Goal: Task Accomplishment & Management: Use online tool/utility

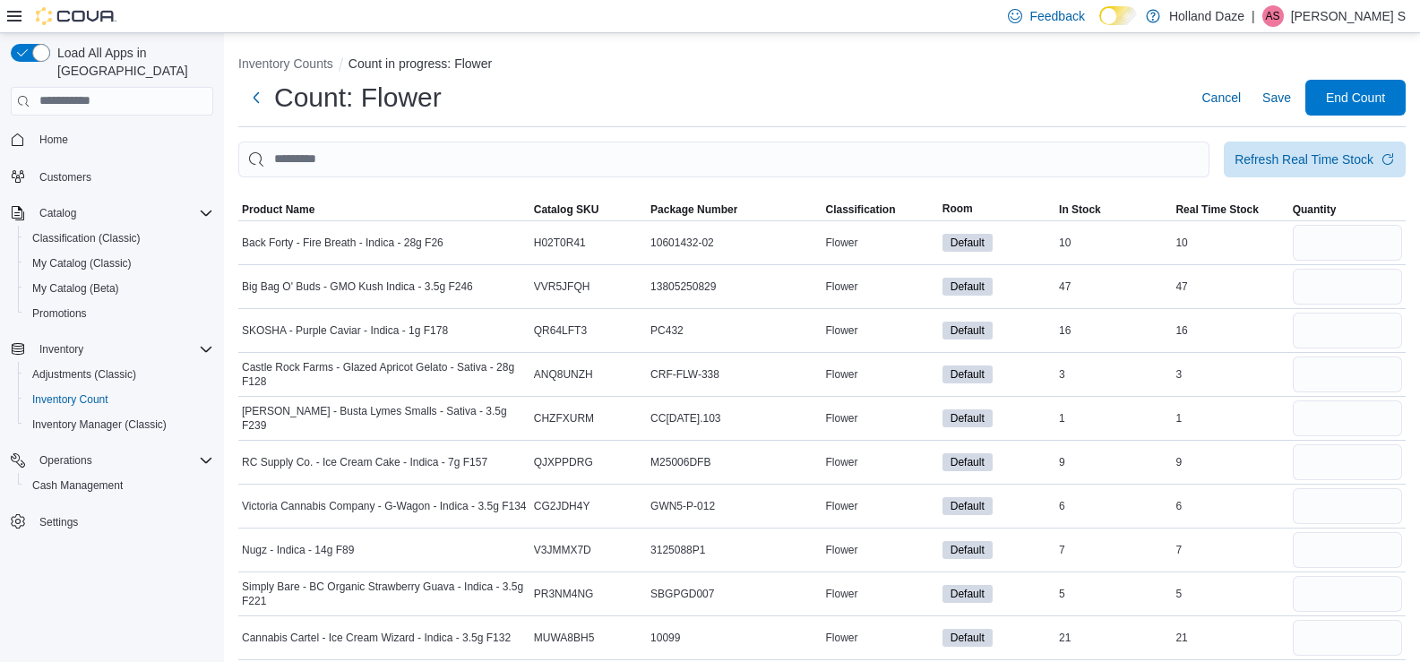
scroll to position [8646, 0]
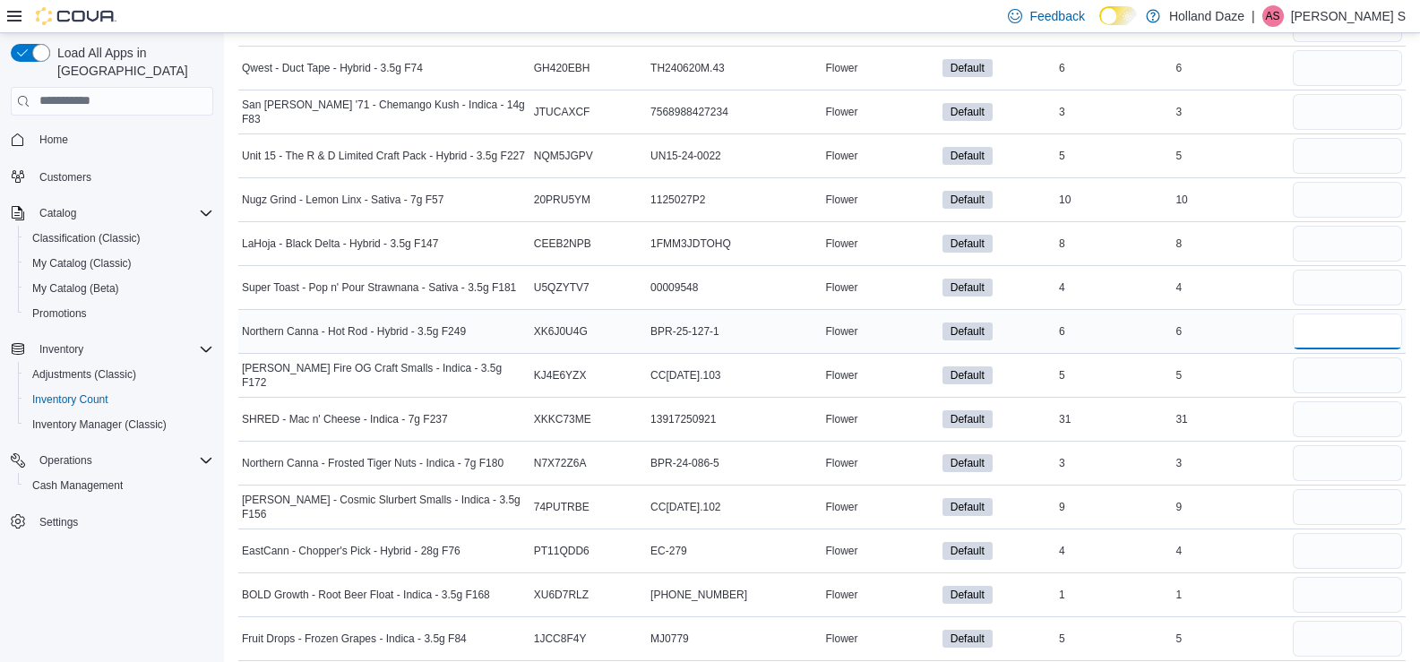
click at [1334, 345] on input "number" at bounding box center [1347, 332] width 109 height 36
type input "*"
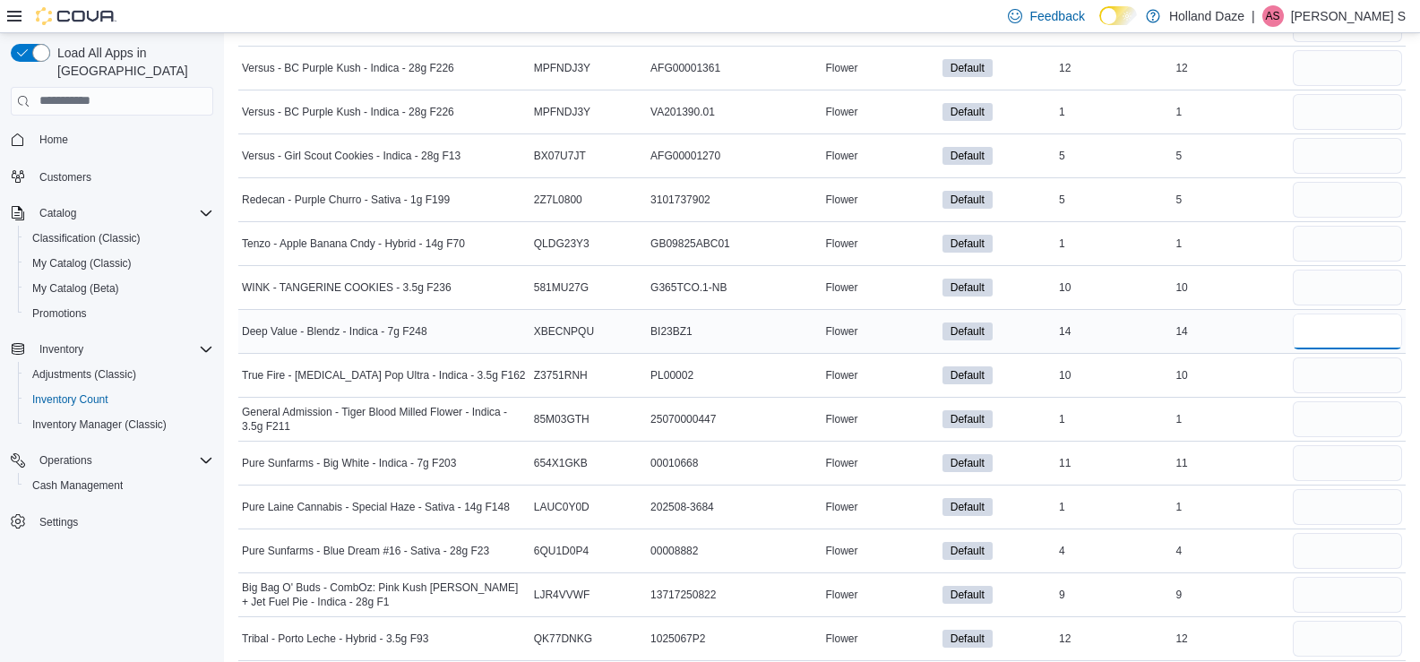
click at [1330, 327] on input "number" at bounding box center [1347, 332] width 109 height 36
type input "**"
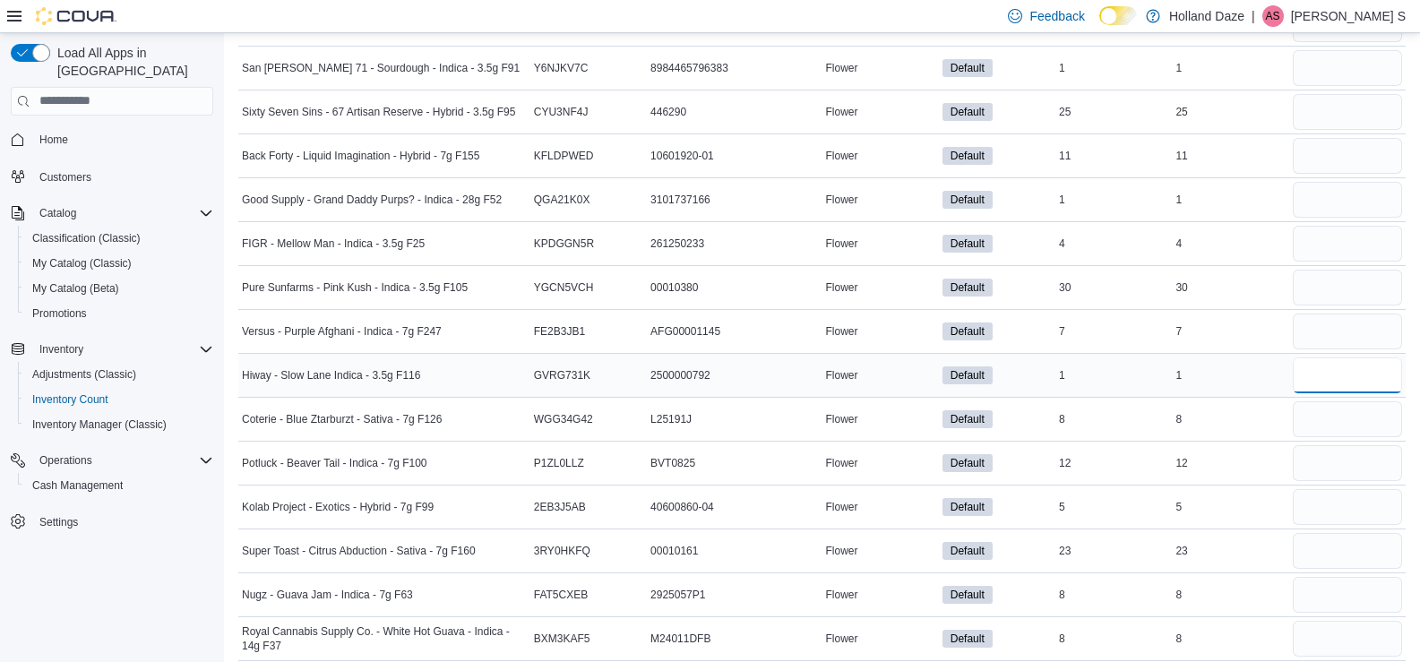
click at [1342, 357] on input "number" at bounding box center [1347, 375] width 109 height 36
click at [1339, 342] on input "number" at bounding box center [1347, 332] width 109 height 36
type input "*"
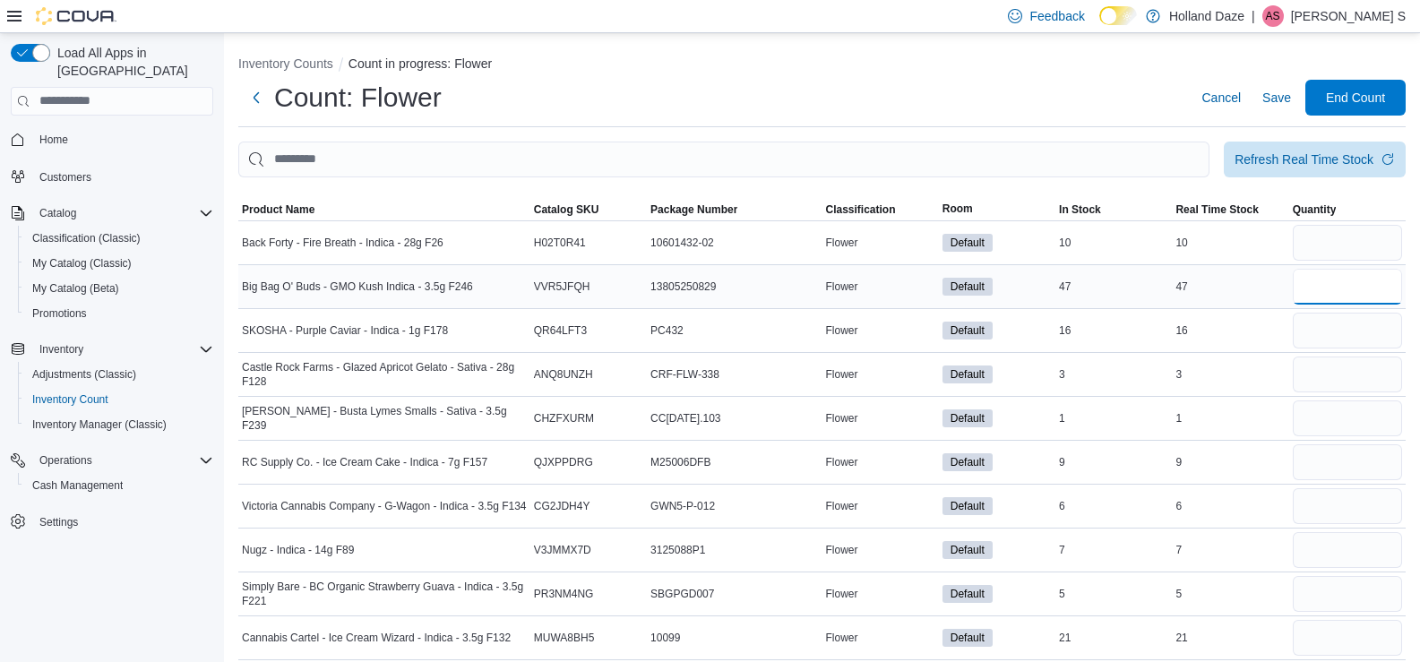
click at [1327, 296] on input "number" at bounding box center [1347, 287] width 109 height 36
type input "**"
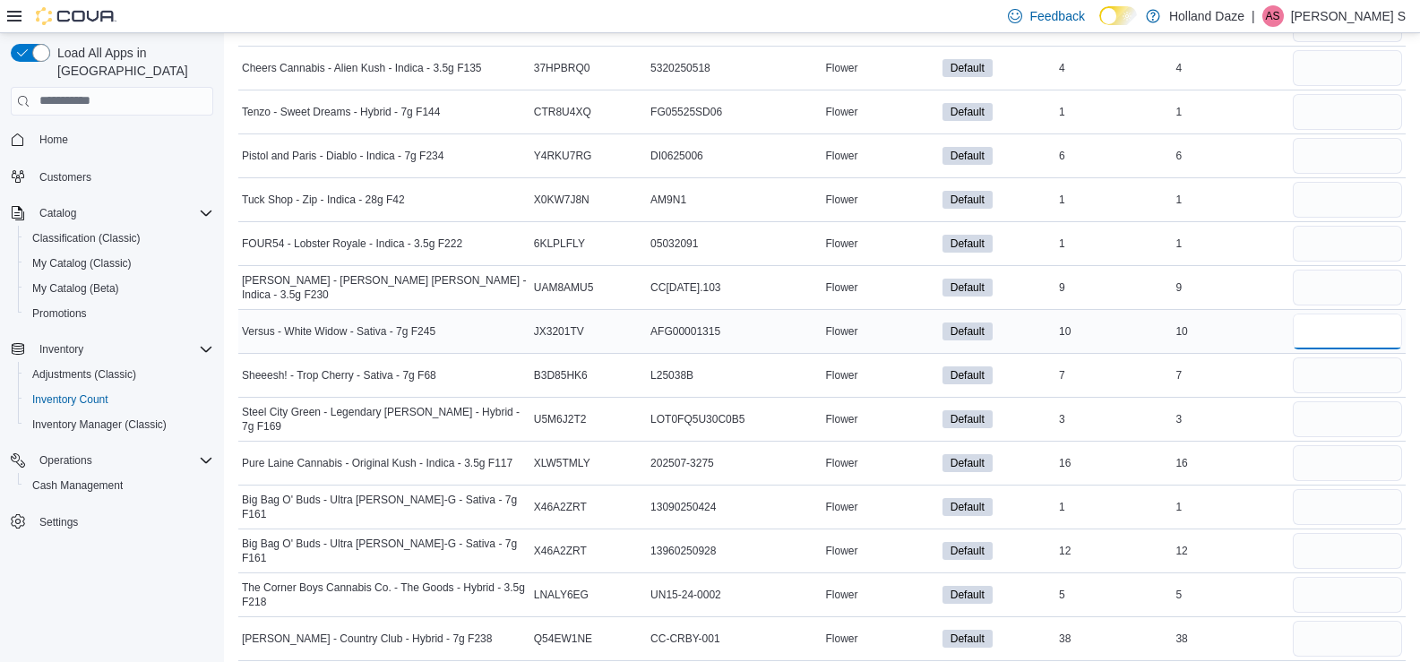
click at [1362, 328] on input "number" at bounding box center [1347, 332] width 109 height 36
type input "**"
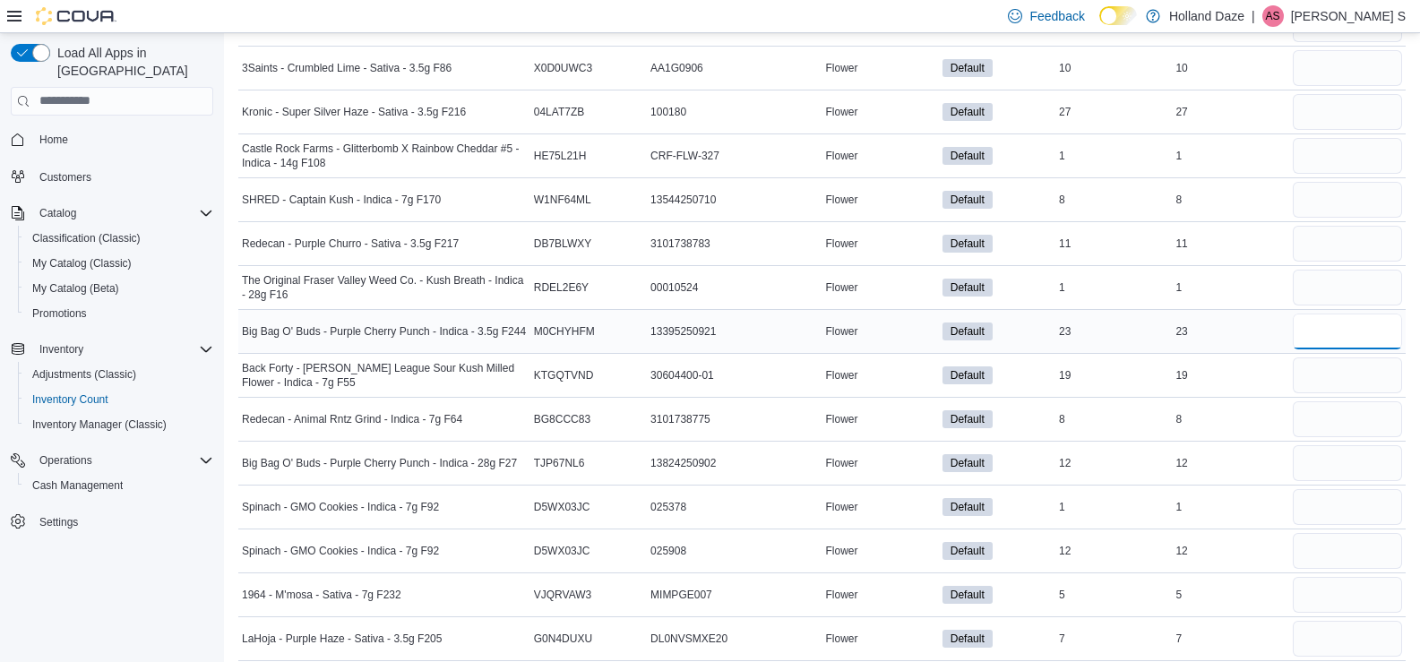
click at [1325, 325] on input "number" at bounding box center [1347, 332] width 109 height 36
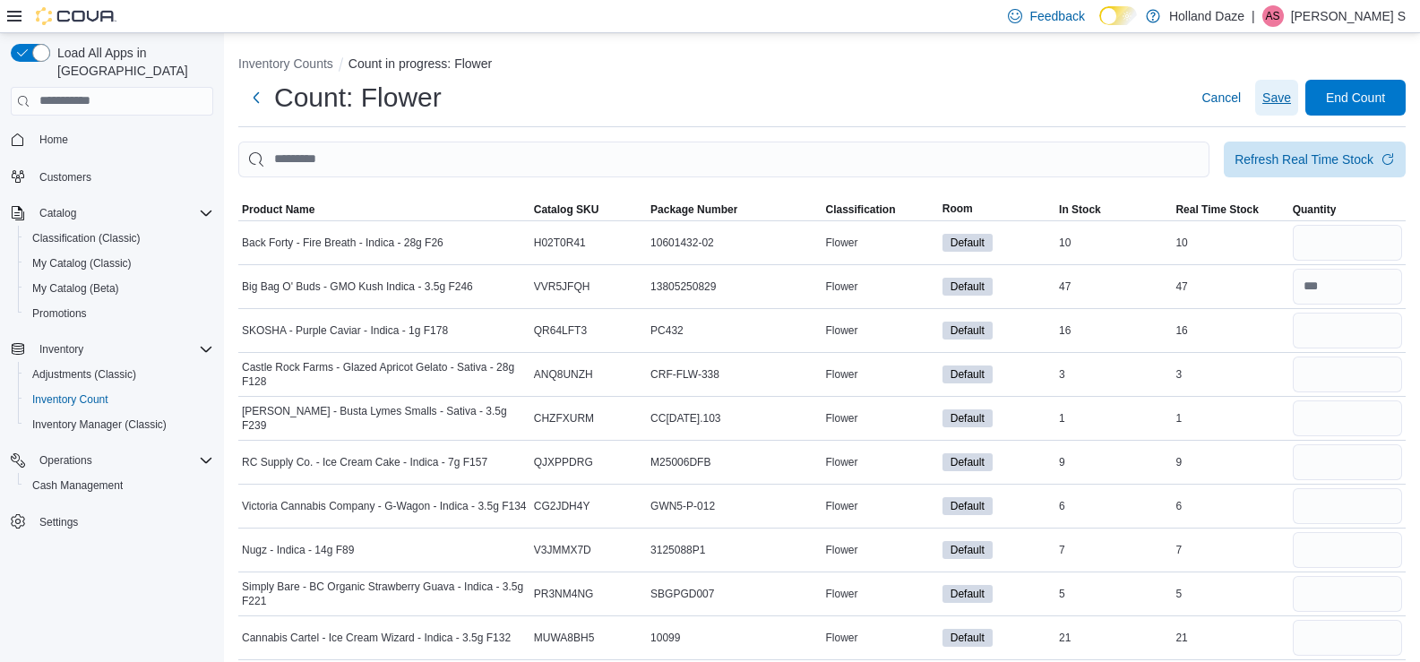
click at [1291, 105] on span "Save" at bounding box center [1276, 98] width 29 height 18
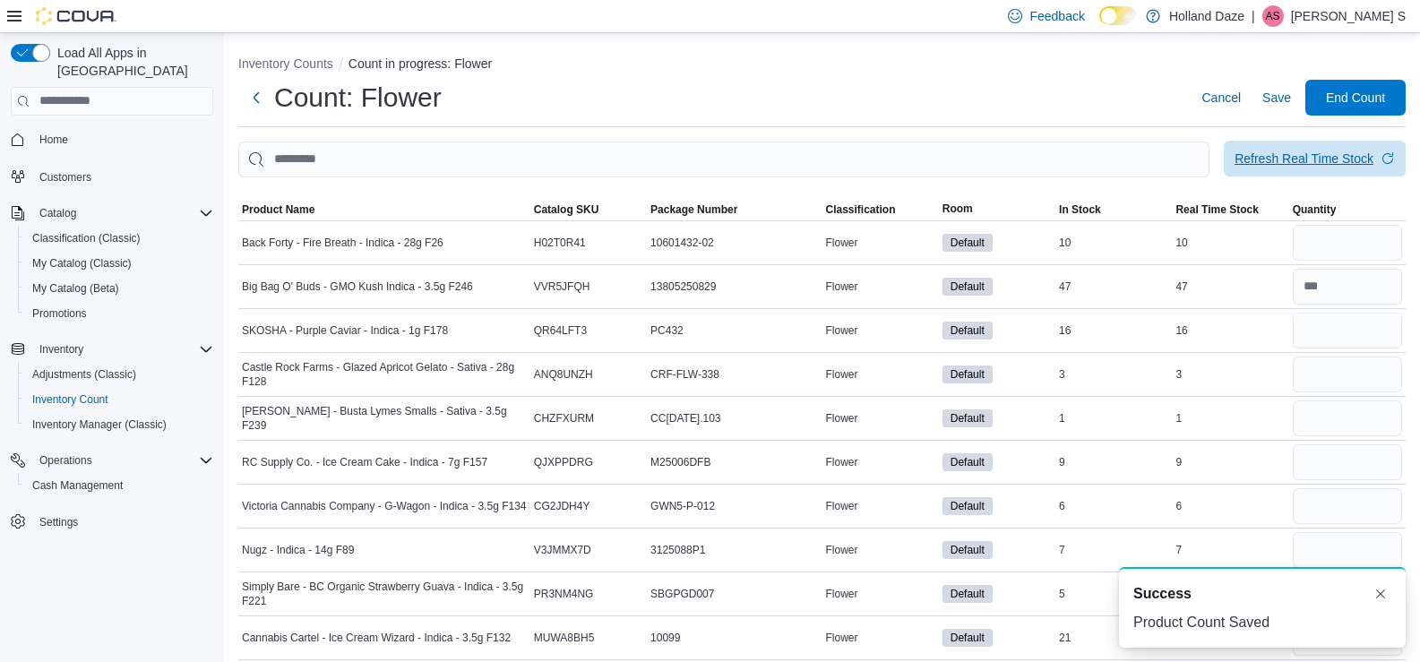
click at [1318, 167] on div "Refresh Real Time Stock" at bounding box center [1303, 159] width 139 height 18
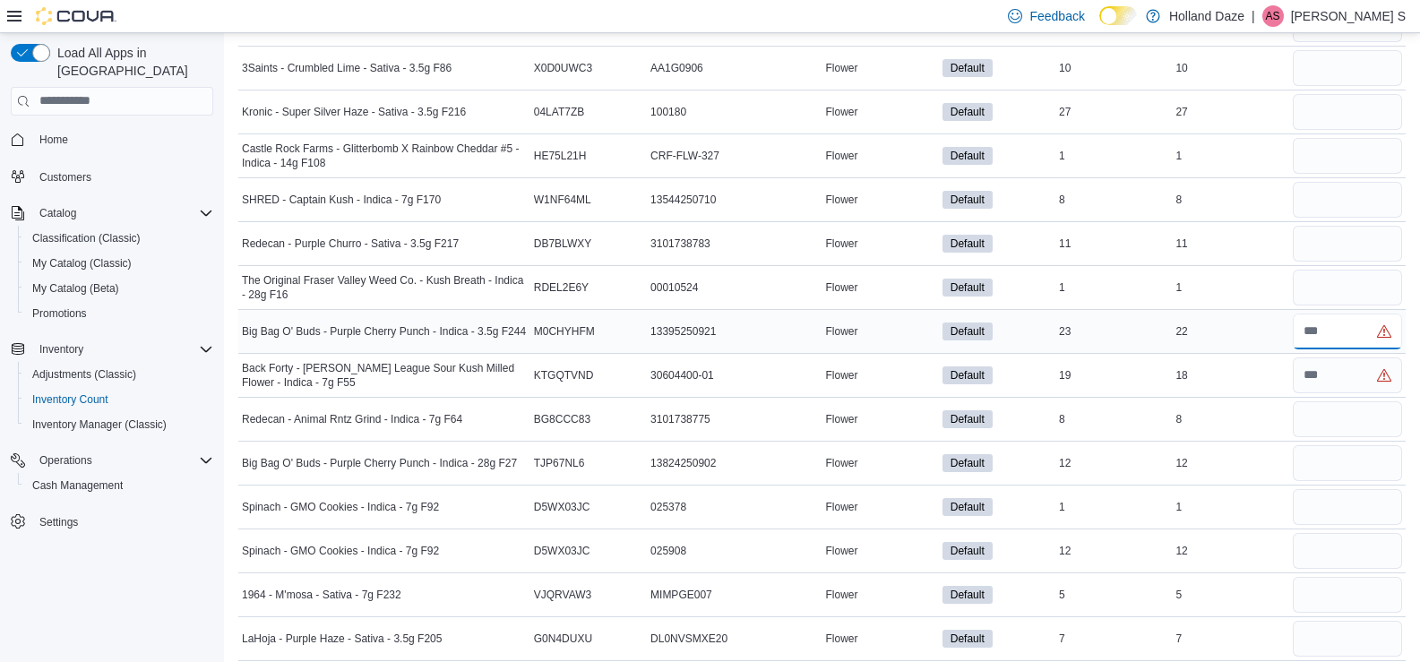
click at [1327, 326] on input "number" at bounding box center [1347, 332] width 109 height 36
type input "**"
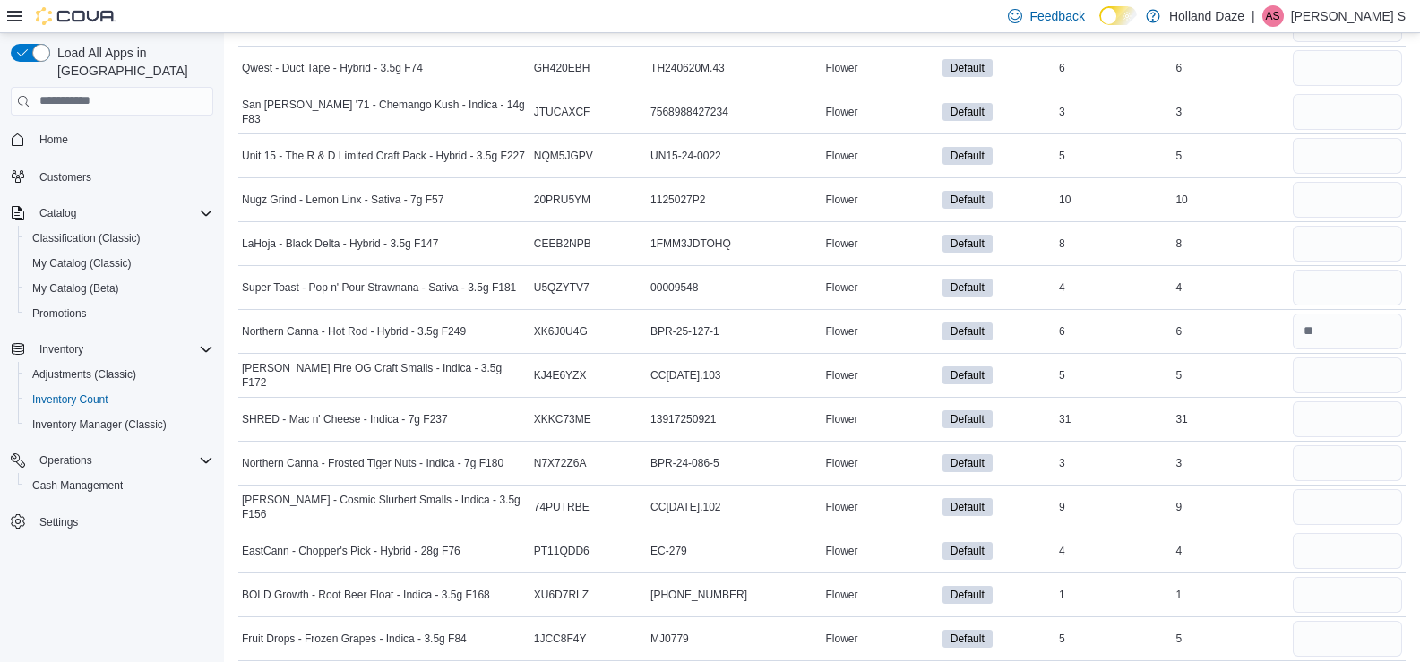
scroll to position [1579, 0]
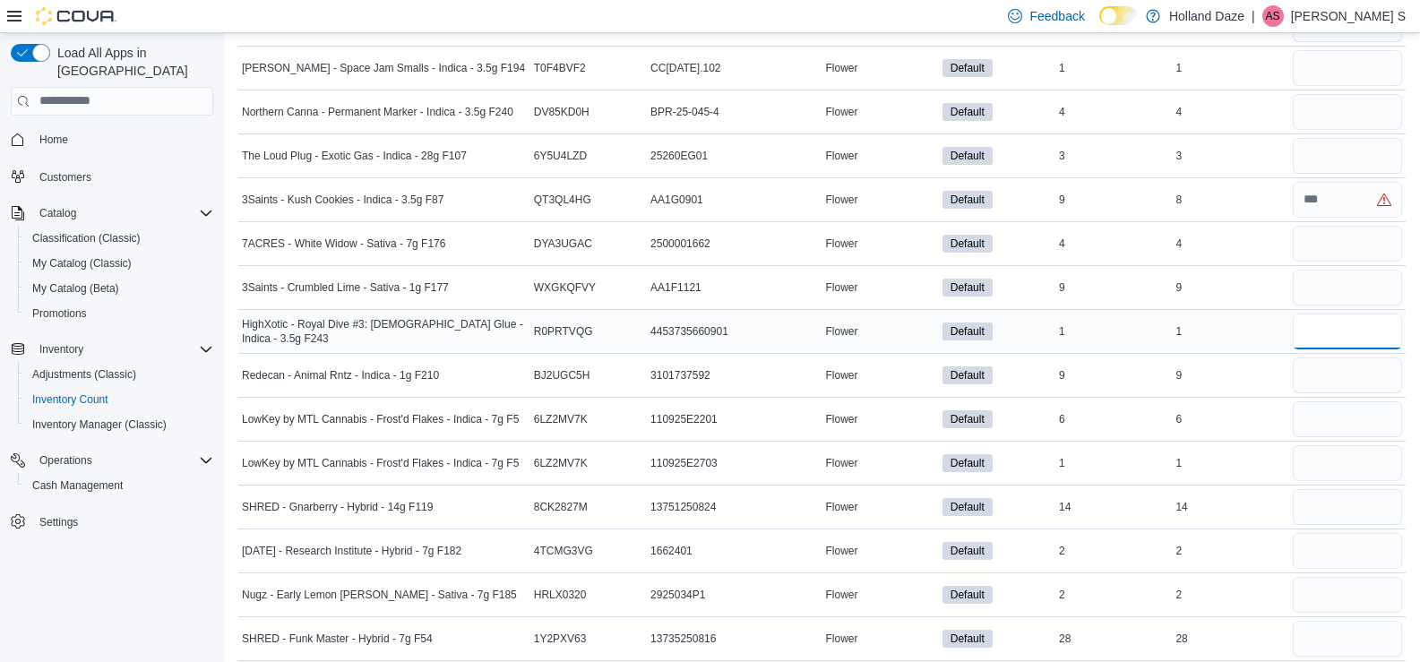
click at [1337, 338] on input "number" at bounding box center [1347, 332] width 109 height 36
type input "*"
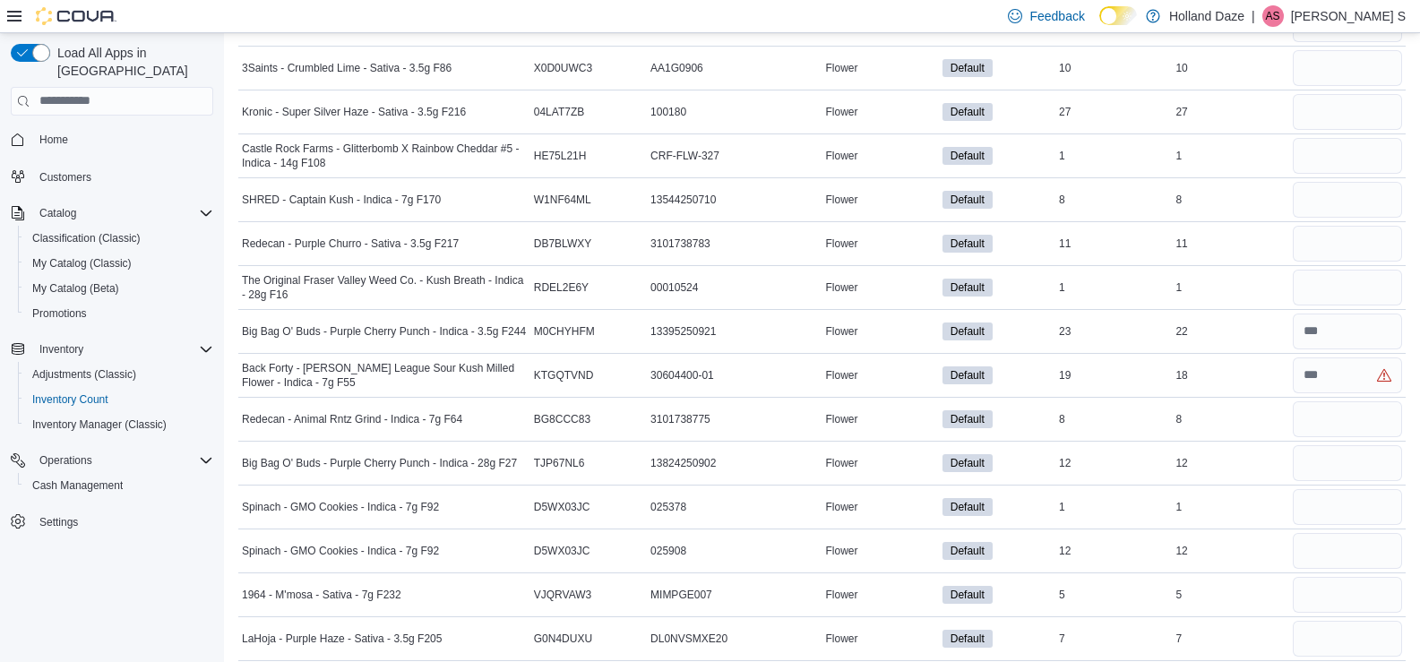
scroll to position [4432, 0]
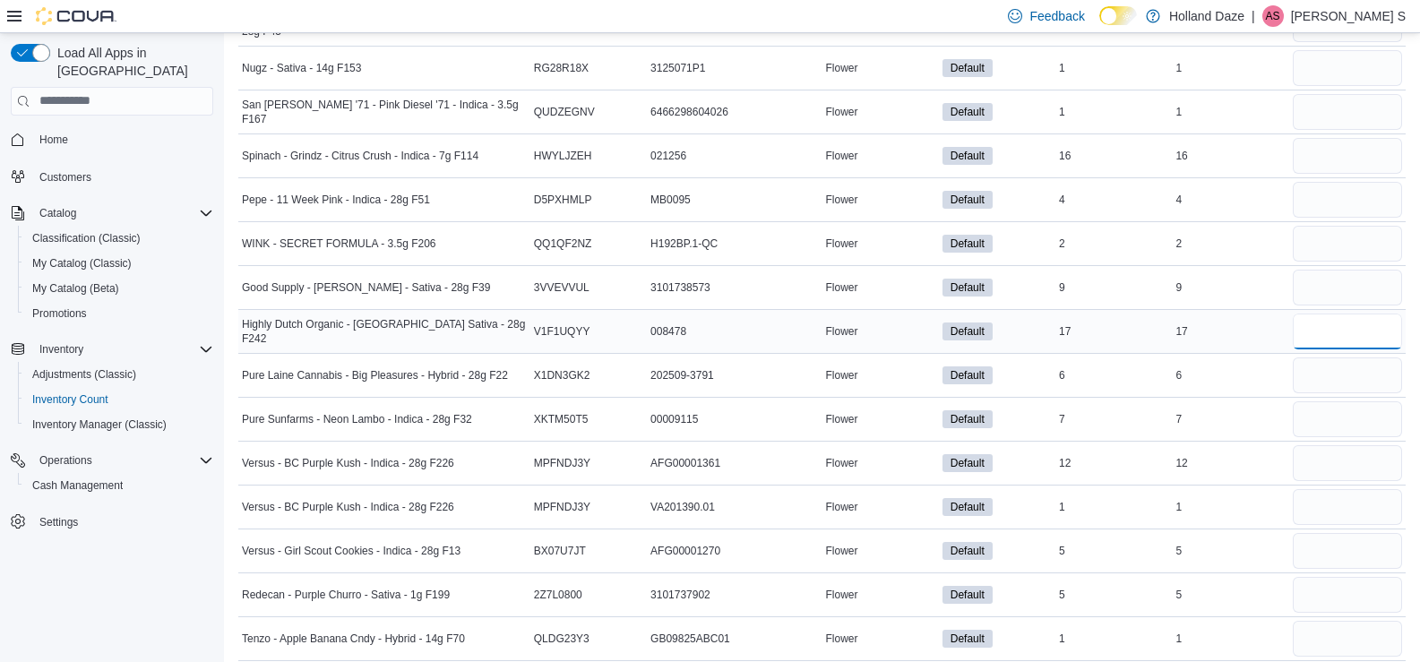
click at [1330, 330] on input "number" at bounding box center [1347, 332] width 109 height 36
type input "**"
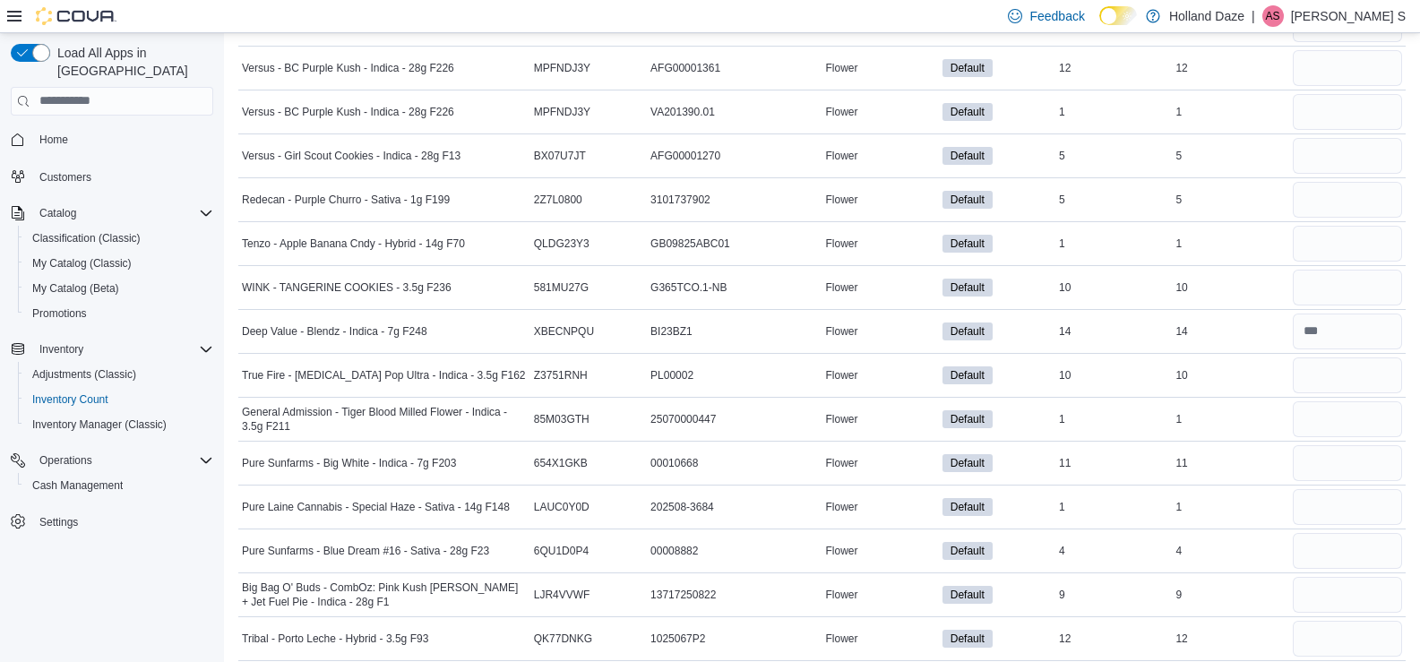
scroll to position [526, 0]
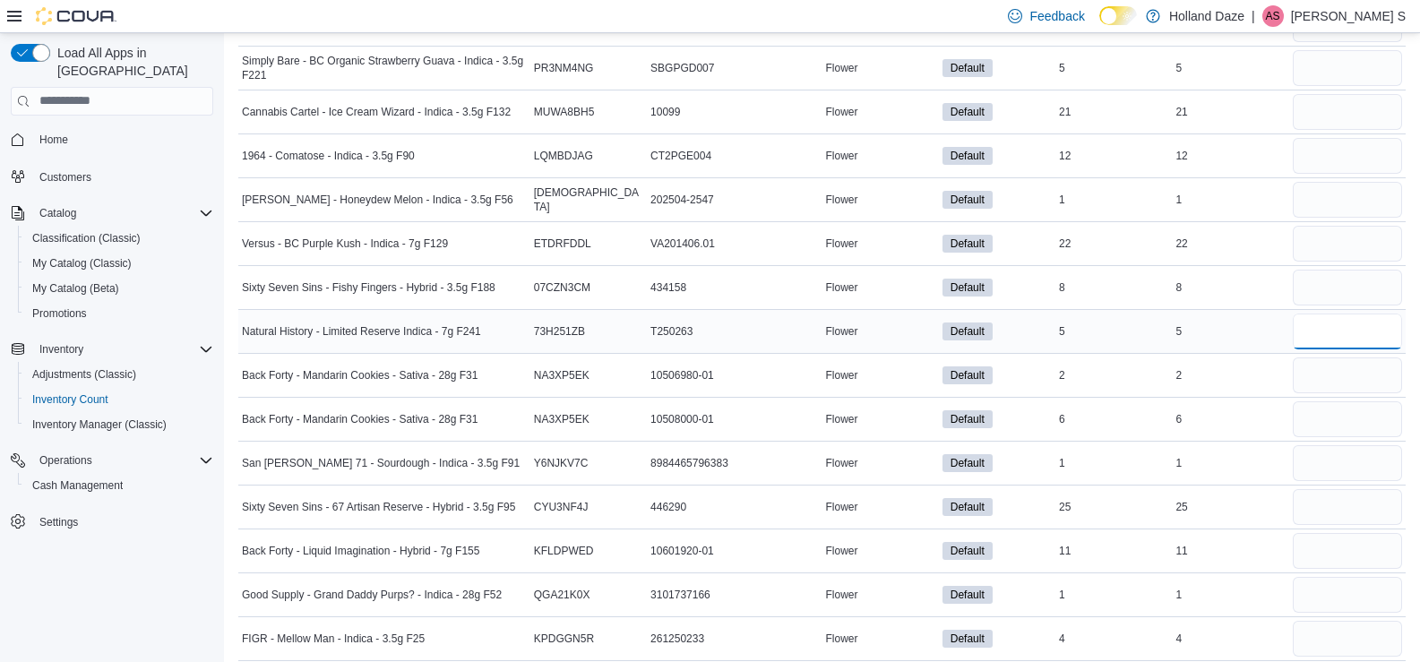
click at [1331, 339] on input "number" at bounding box center [1347, 332] width 109 height 36
type input "*"
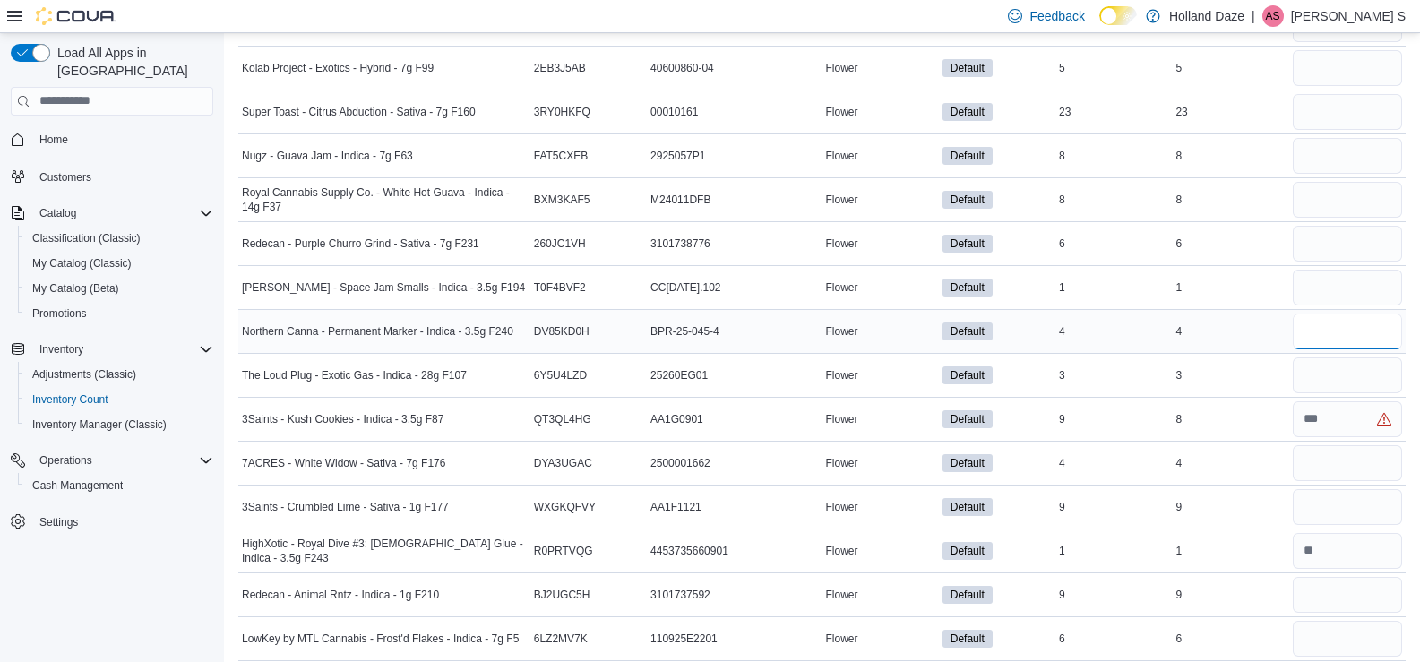
click at [1333, 343] on input "number" at bounding box center [1347, 332] width 109 height 36
type input "*"
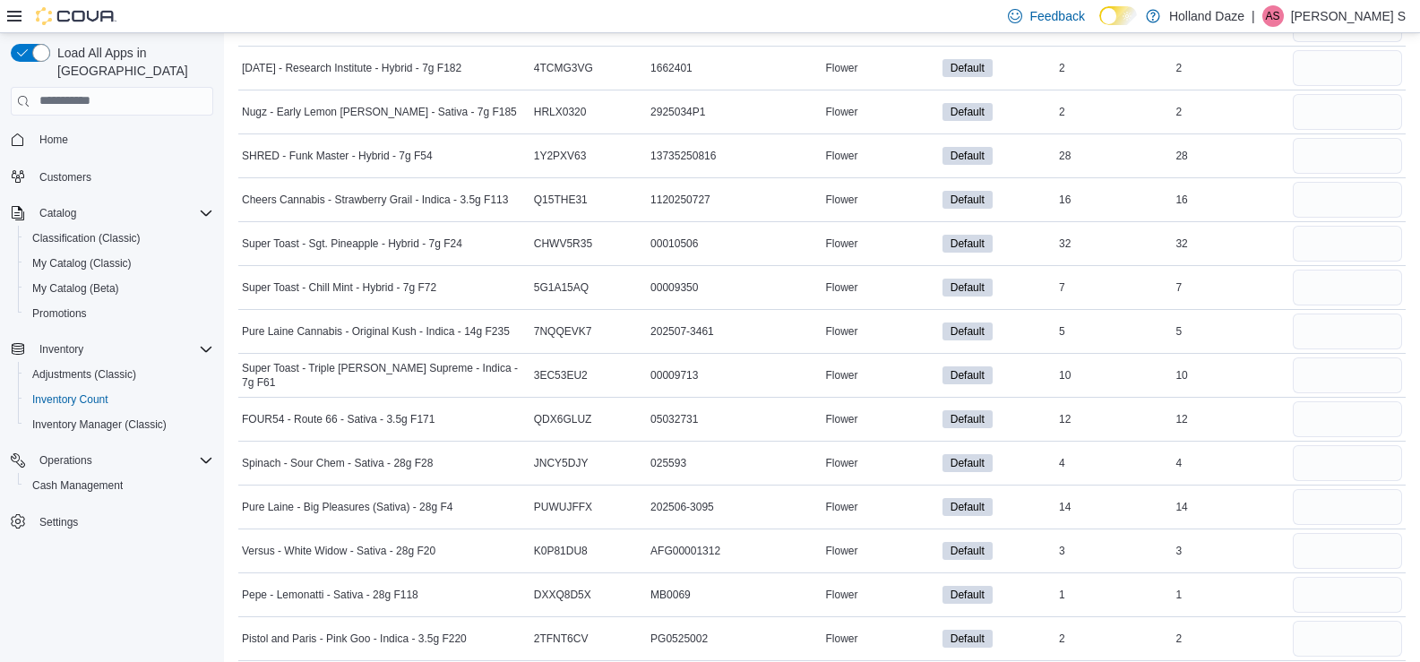
scroll to position [87, 0]
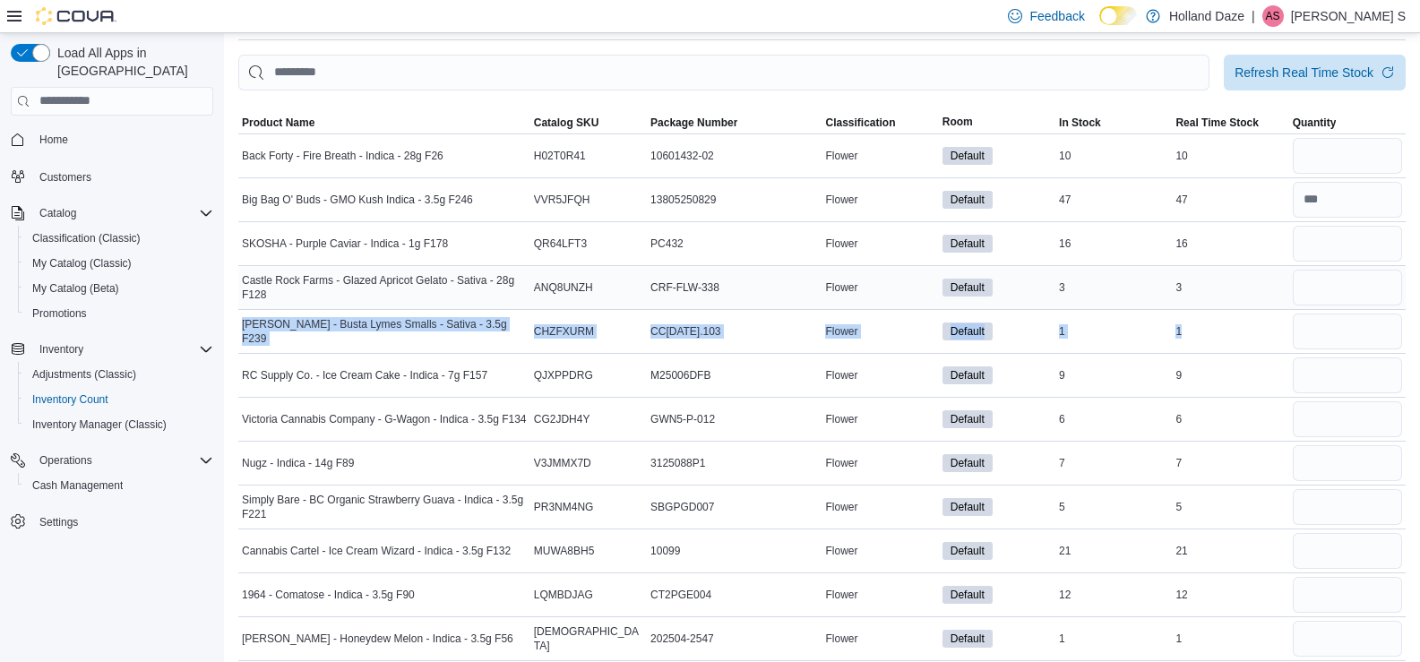
click at [1374, 322] on input "number" at bounding box center [1347, 332] width 109 height 36
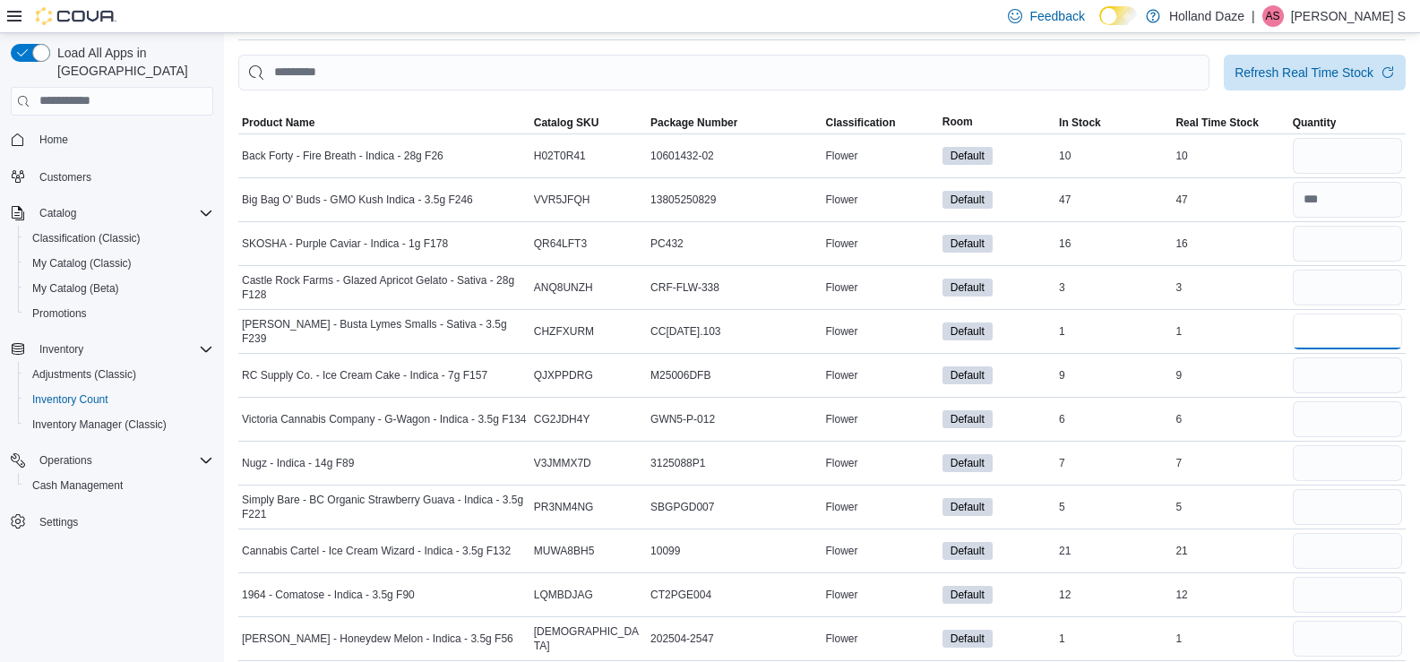
type input "*"
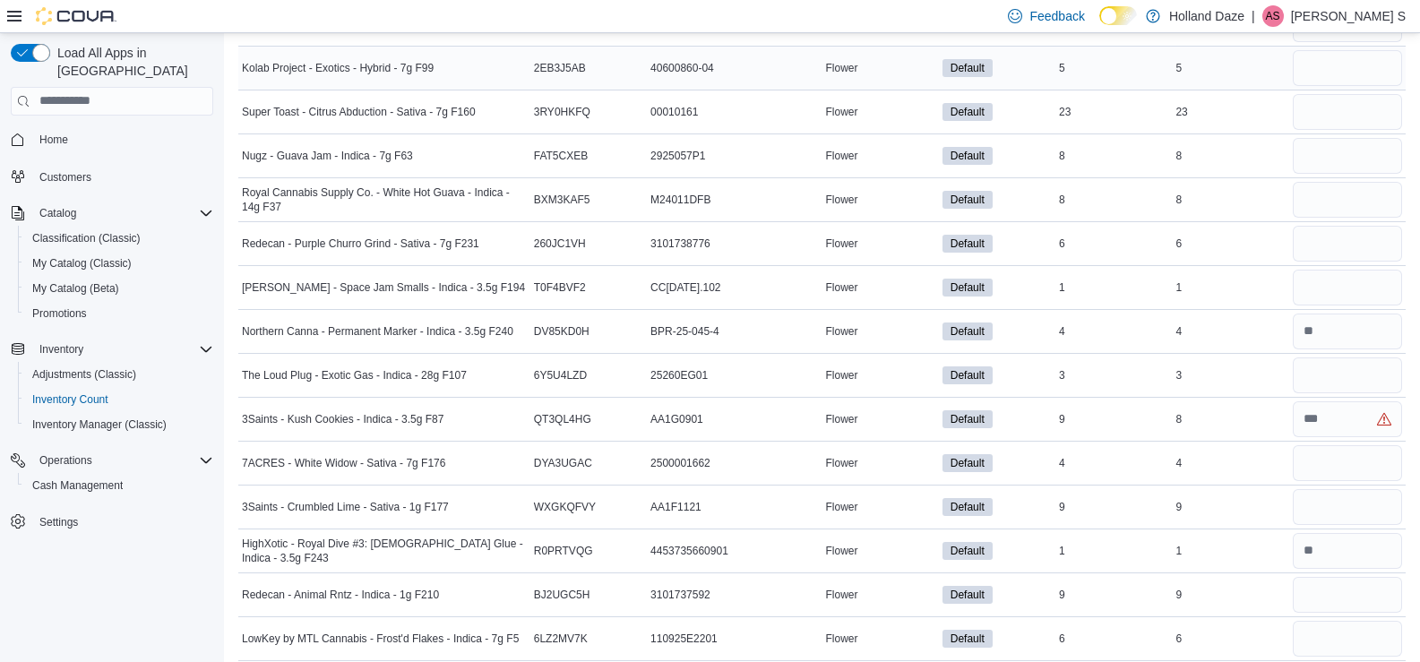
scroll to position [3159, 0]
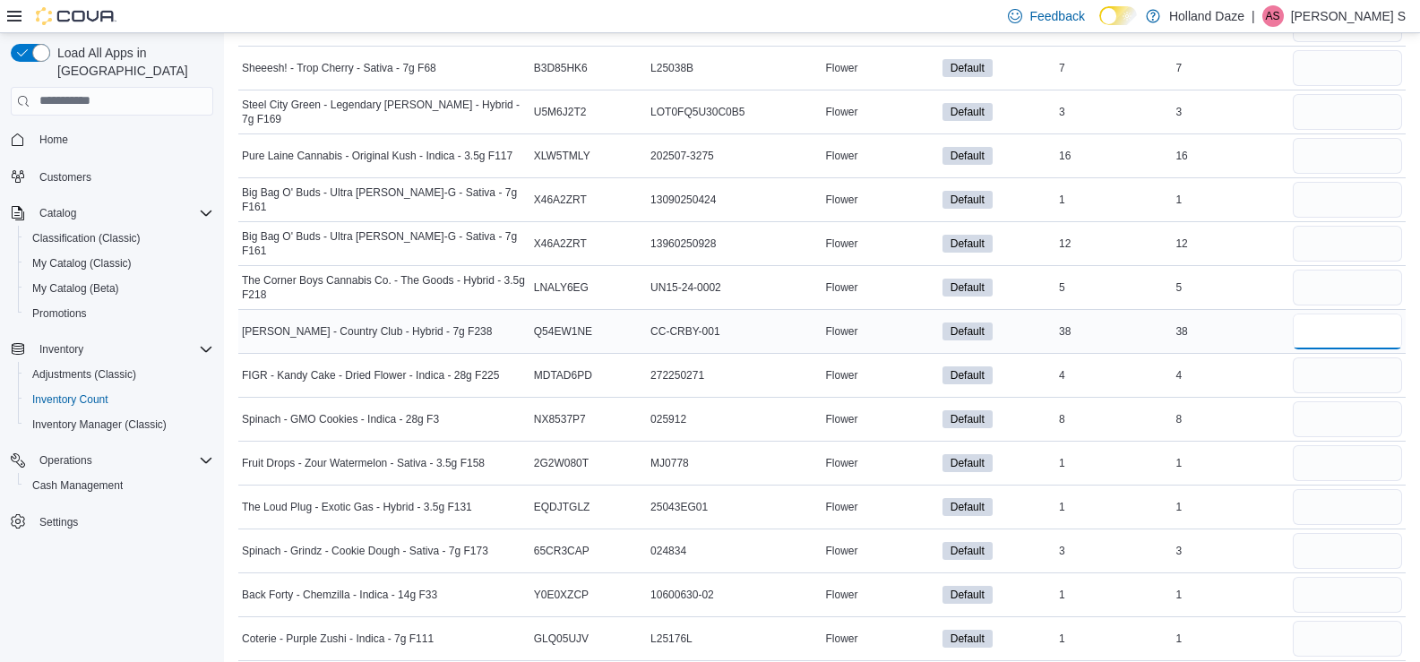
click at [1336, 326] on input "number" at bounding box center [1347, 332] width 109 height 36
type input "**"
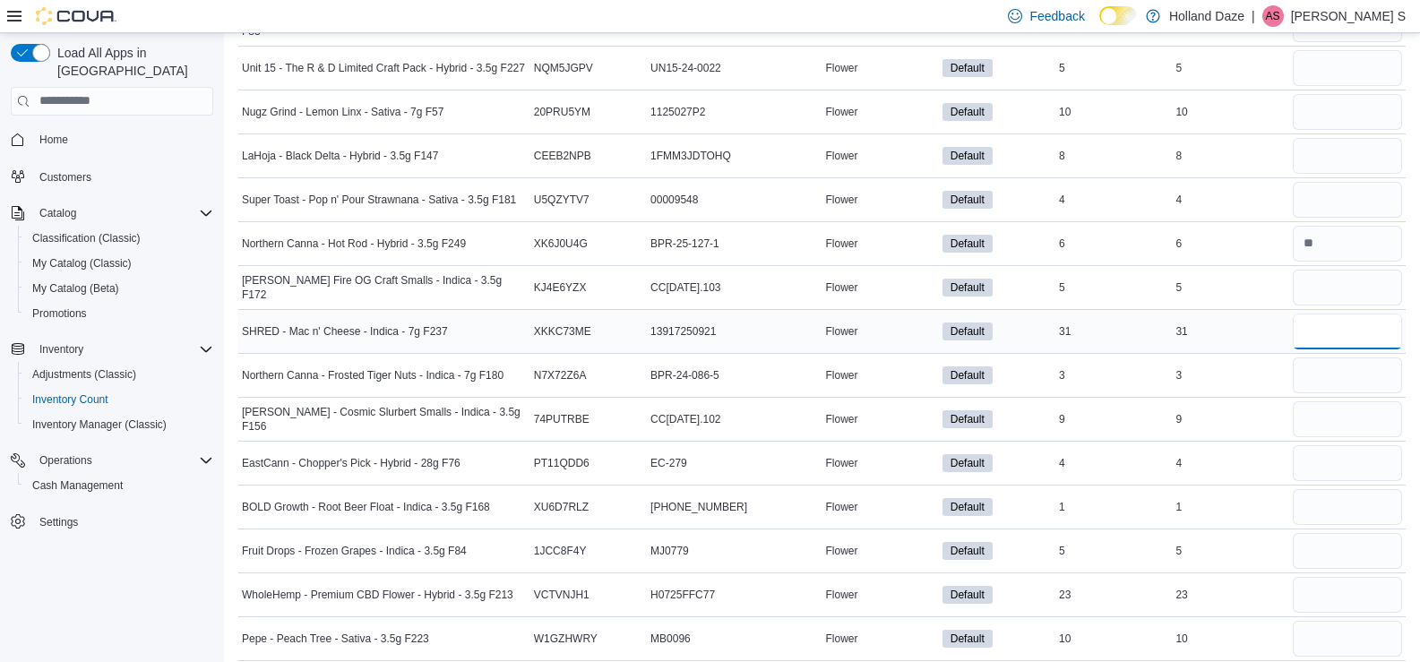
click at [1359, 329] on input "number" at bounding box center [1347, 332] width 109 height 36
type input "**"
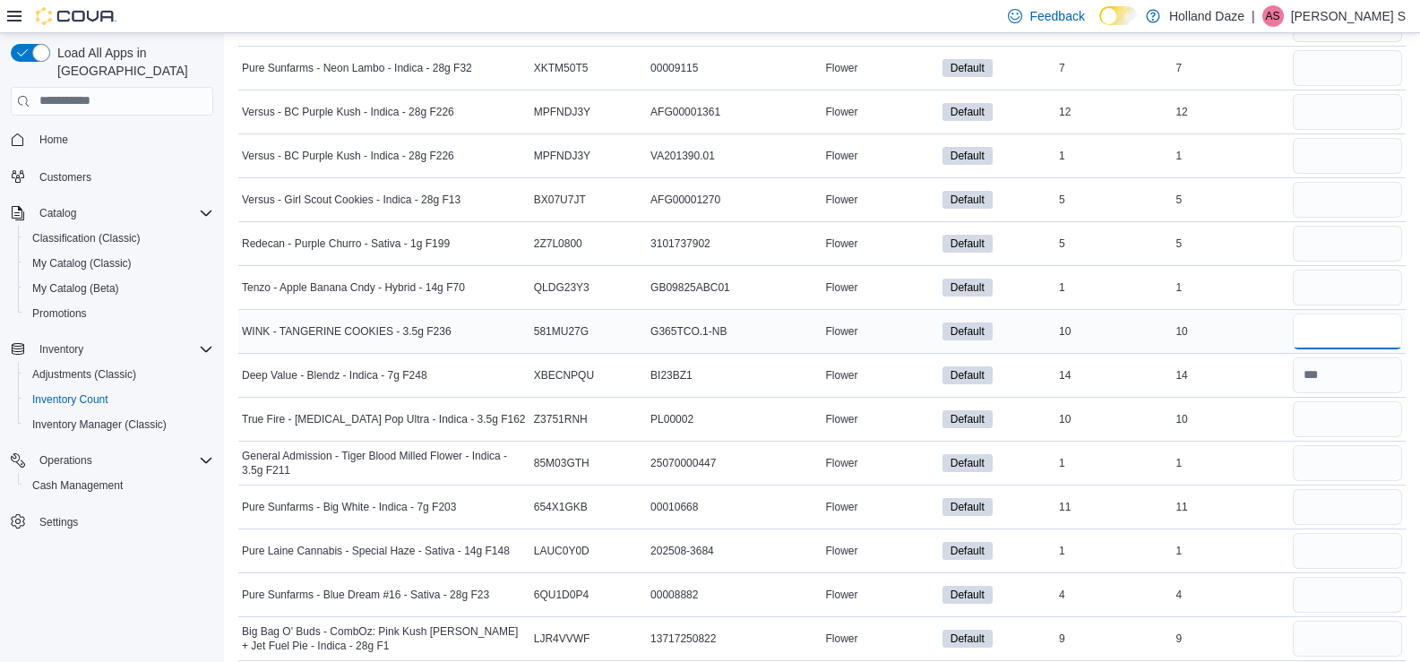
click at [1326, 338] on input "number" at bounding box center [1347, 332] width 109 height 36
type input "**"
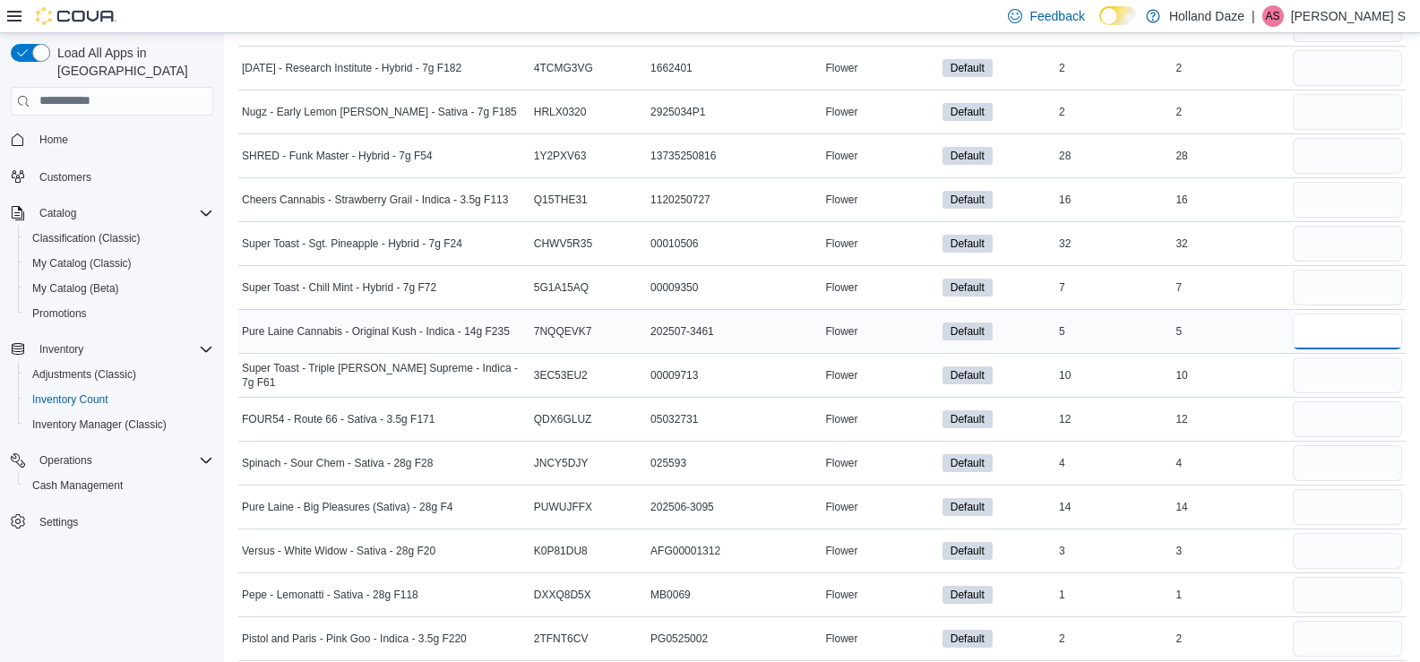
click at [1379, 335] on input "number" at bounding box center [1347, 332] width 109 height 36
type input "*"
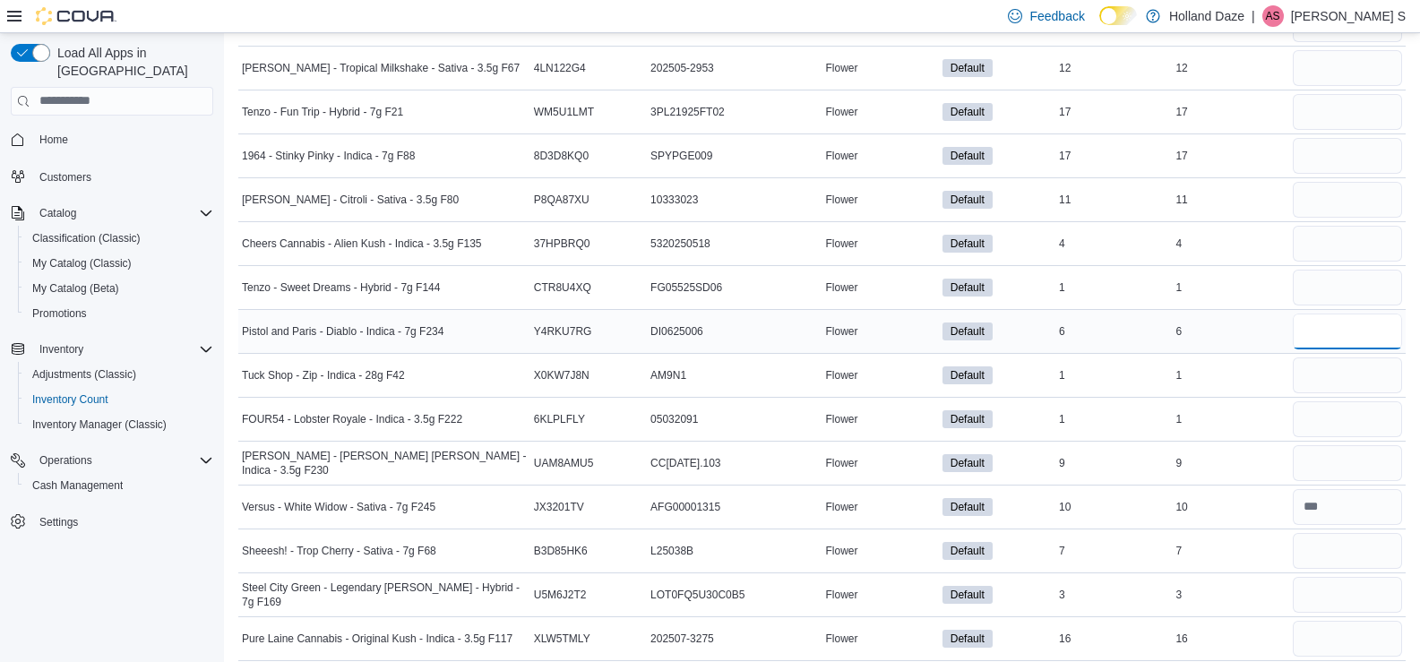
click at [1320, 322] on input "number" at bounding box center [1347, 332] width 109 height 36
type input "*"
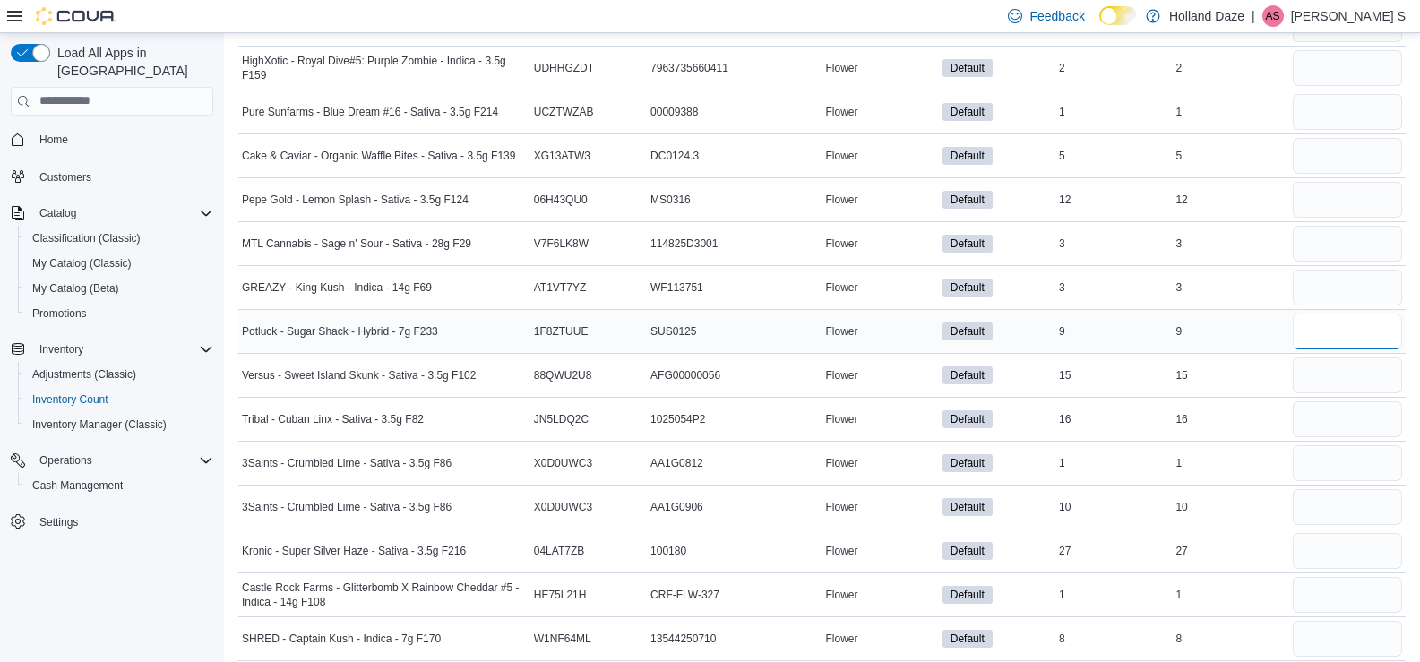
click at [1379, 331] on input "number" at bounding box center [1347, 332] width 109 height 36
type input "*"
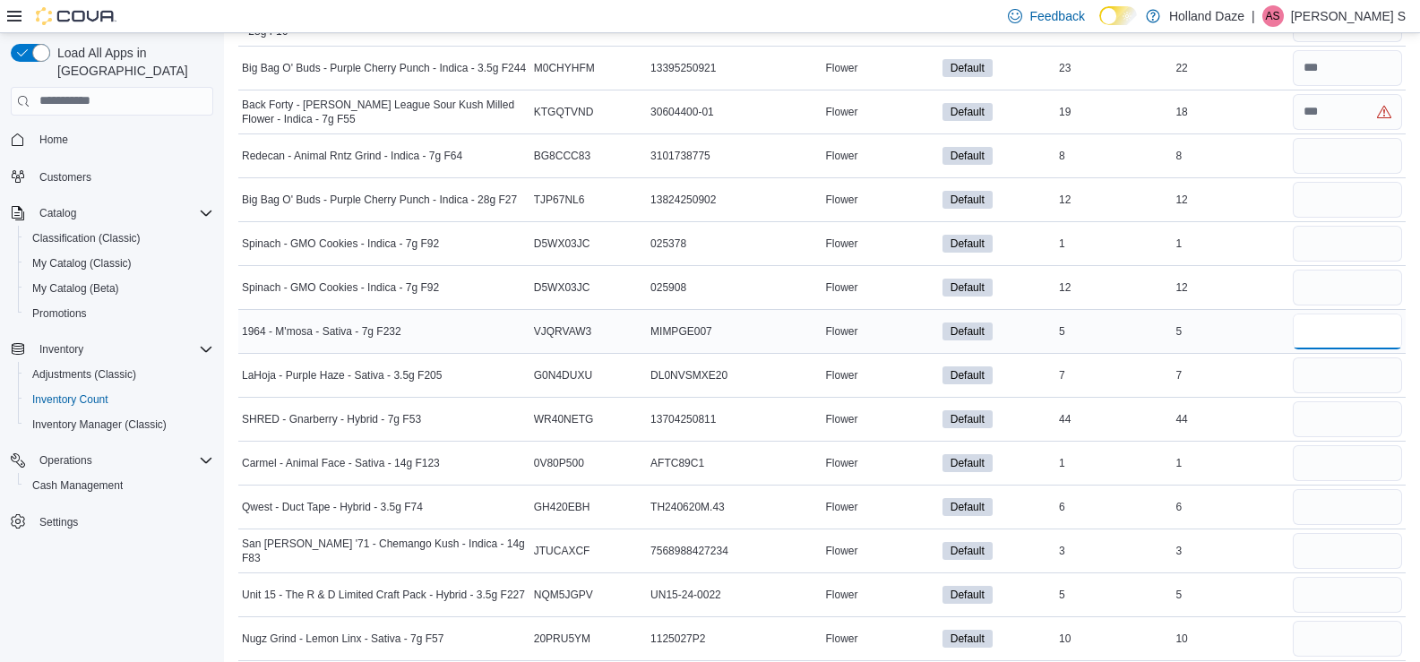
click at [1353, 337] on input "number" at bounding box center [1347, 332] width 109 height 36
type input "*"
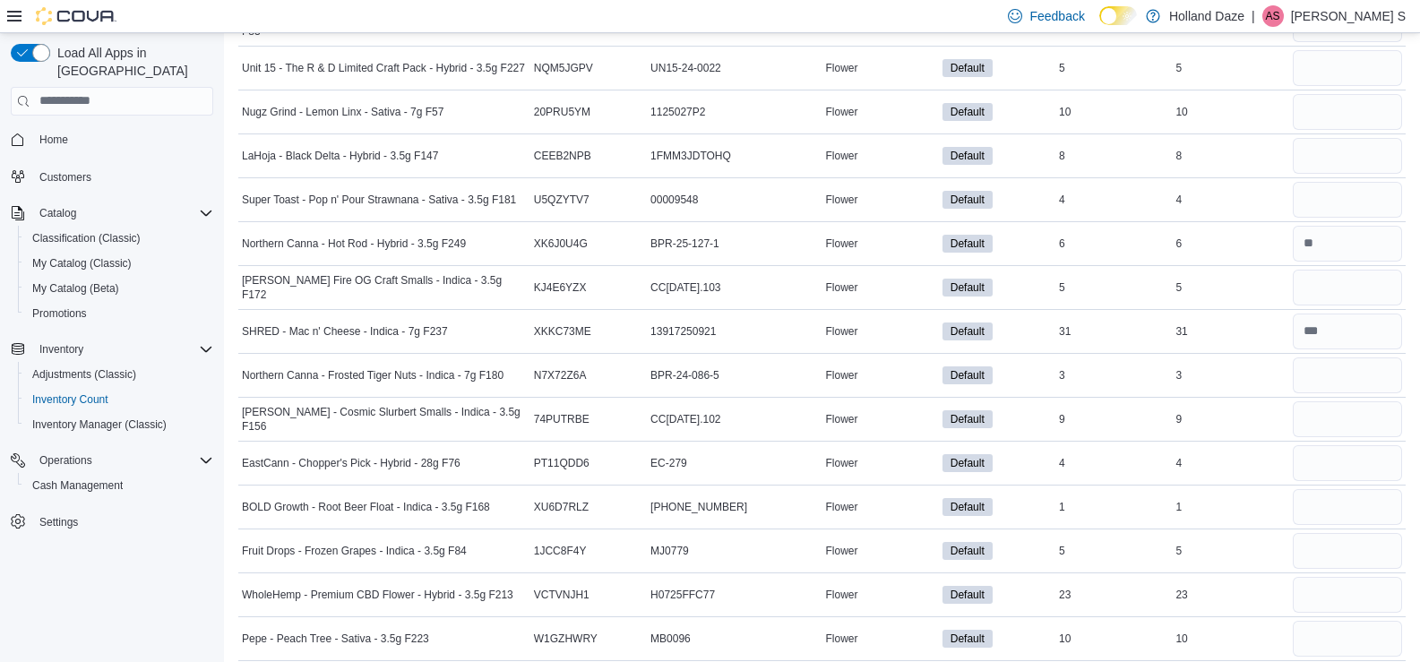
scroll to position [1272, 0]
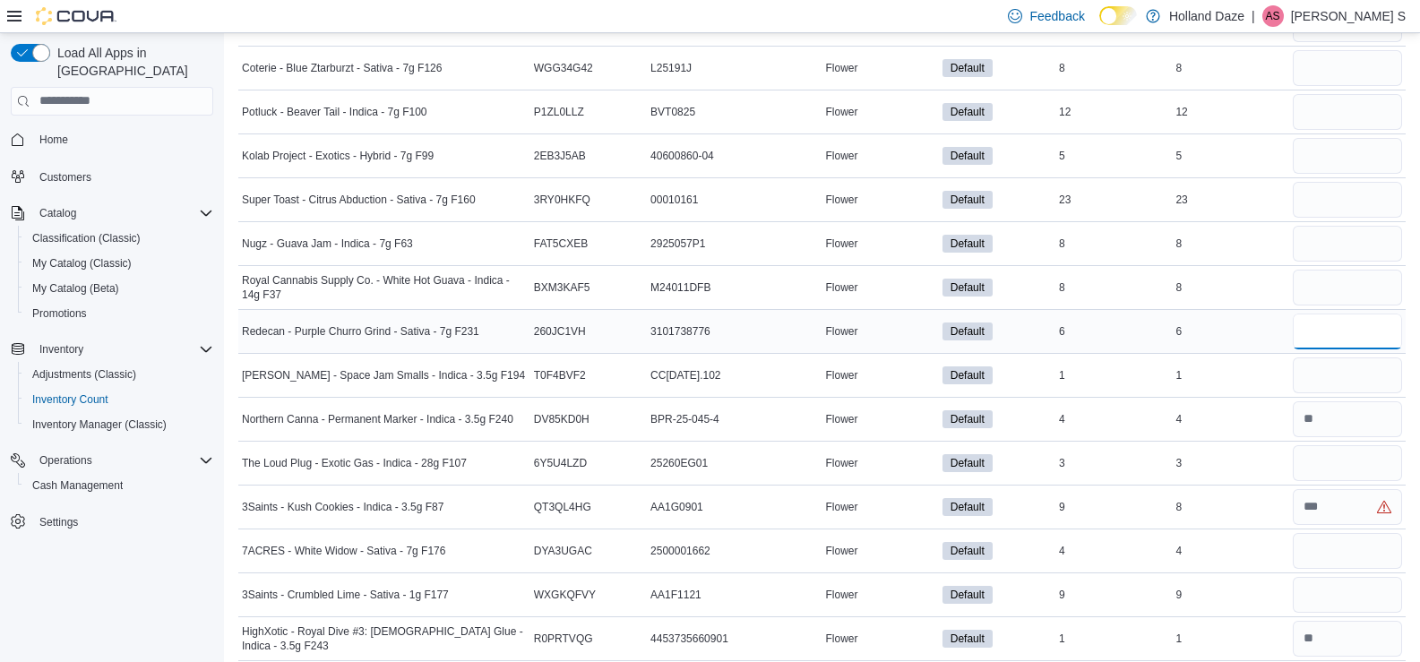
click at [1378, 339] on input "number" at bounding box center [1347, 332] width 109 height 36
type input "*"
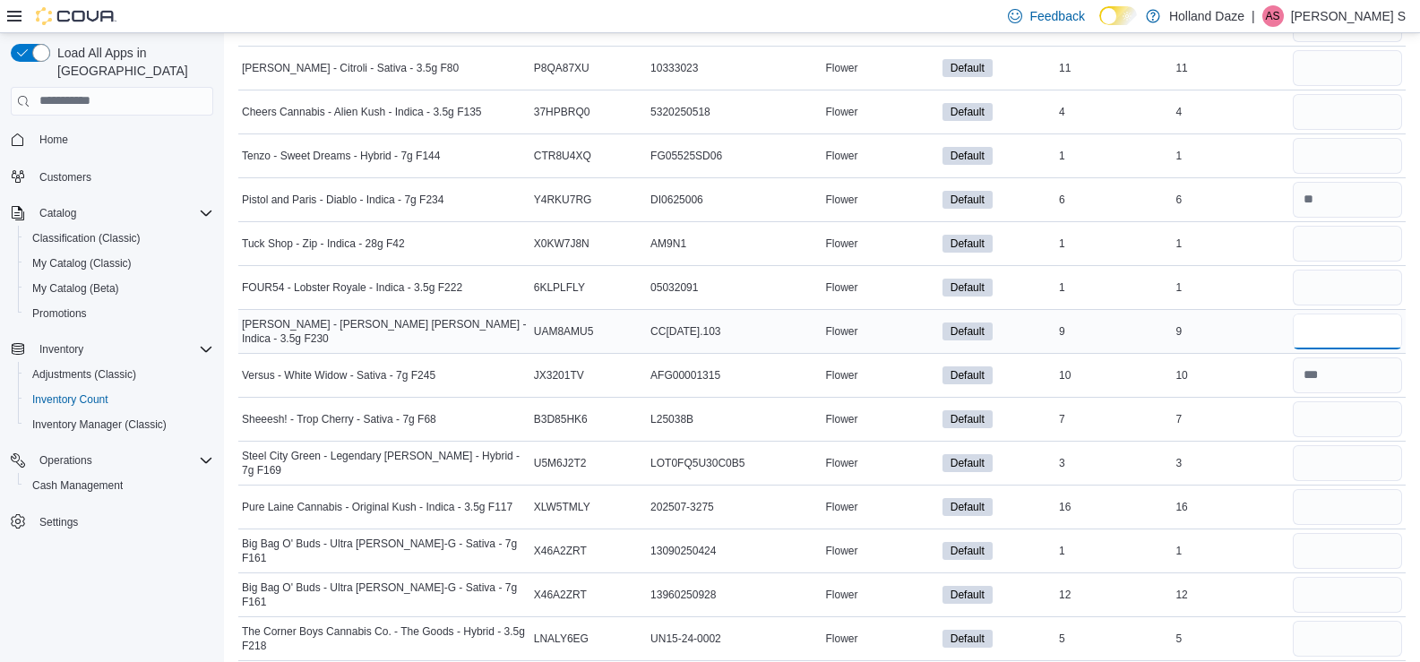
click at [1342, 334] on input "number" at bounding box center [1347, 332] width 109 height 36
type input "*"
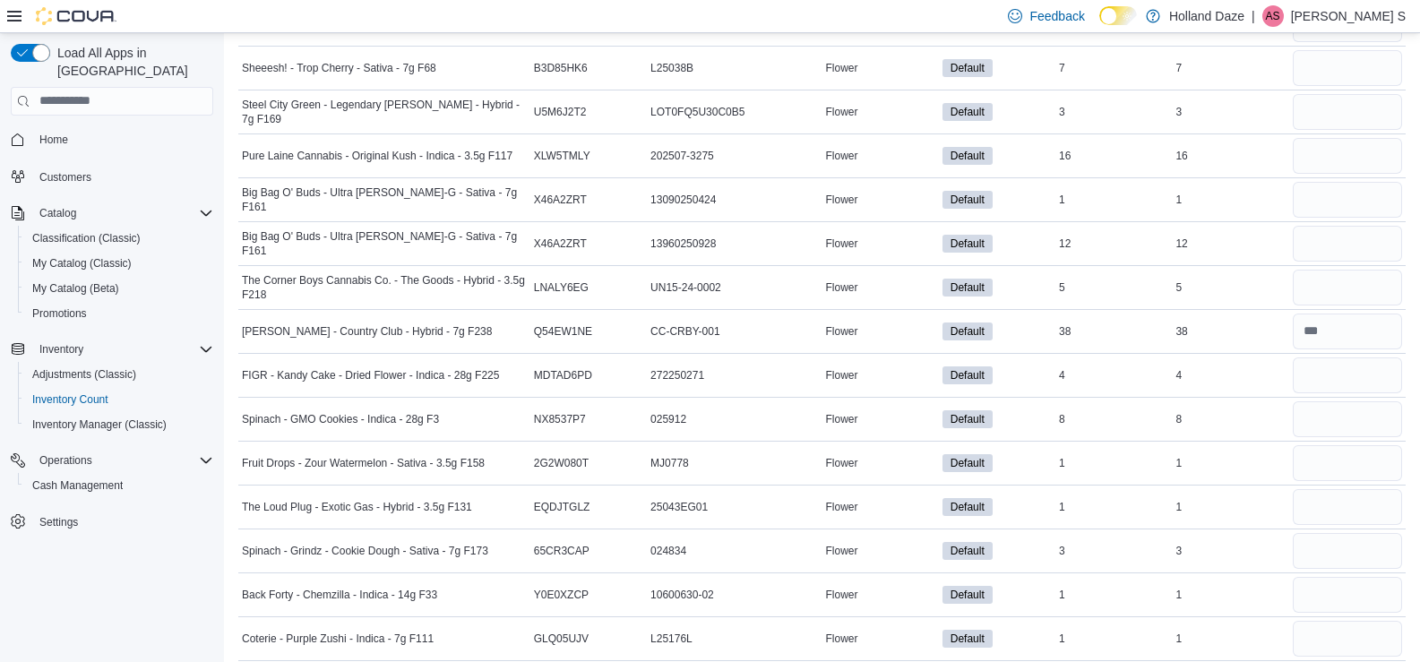
scroll to position [5749, 0]
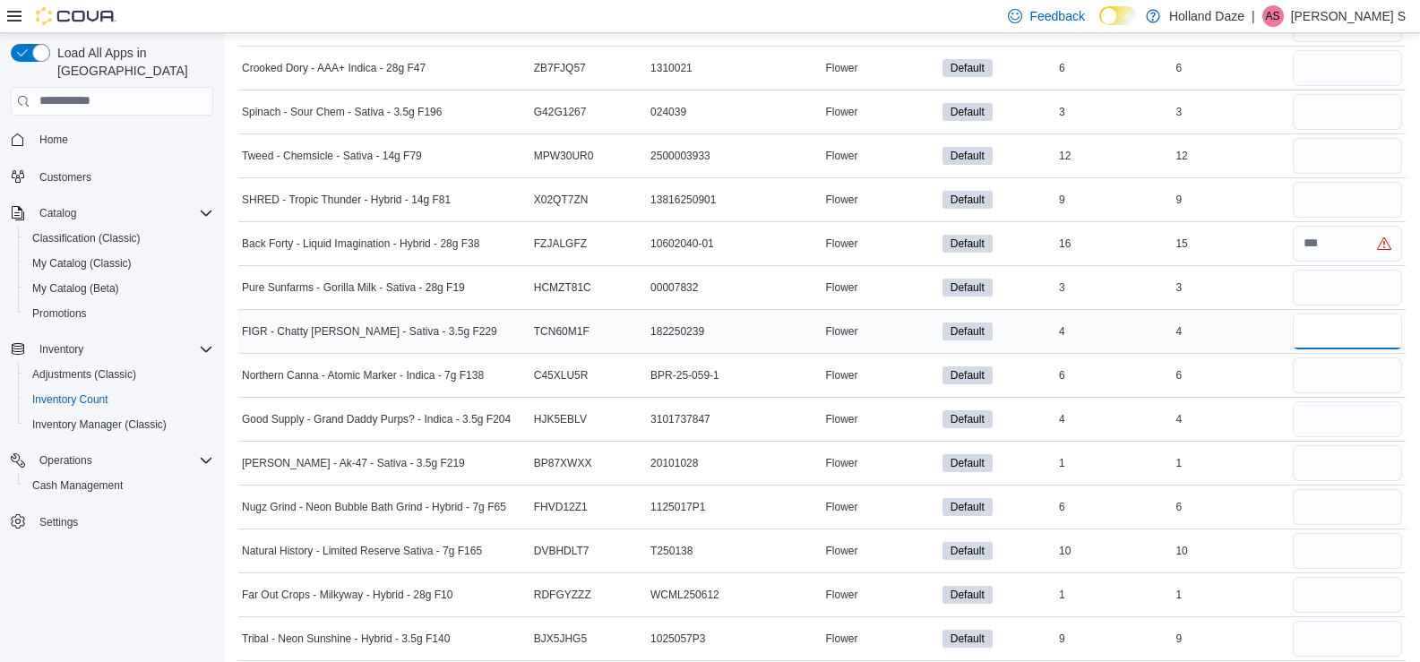
click at [1319, 343] on input "number" at bounding box center [1347, 332] width 109 height 36
type input "*"
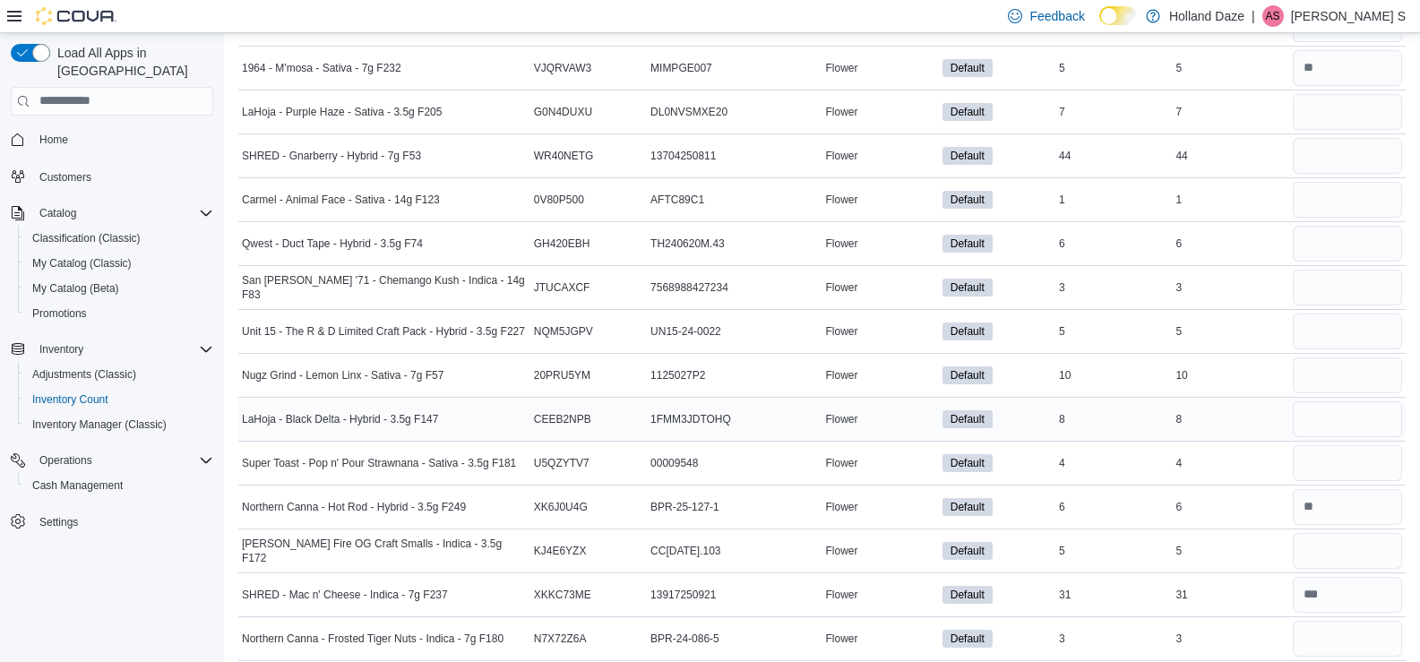
scroll to position [4037, 0]
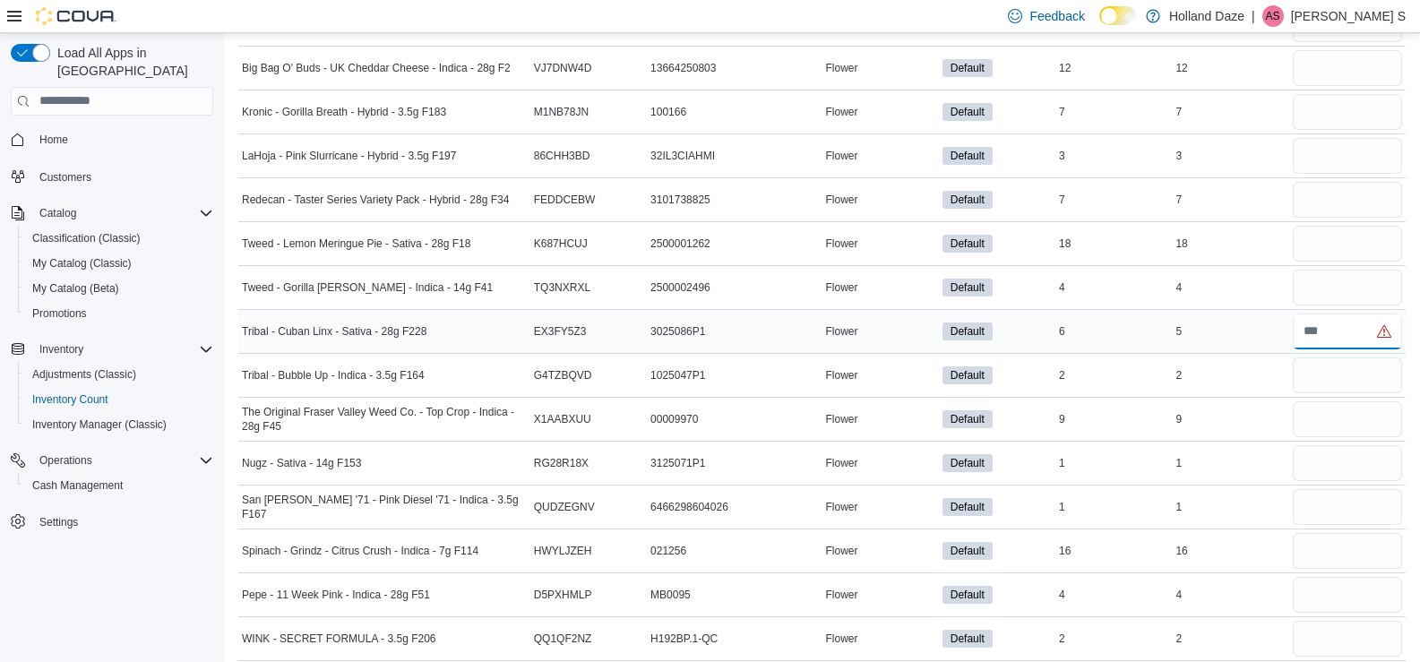
click at [1335, 334] on input "number" at bounding box center [1347, 332] width 109 height 36
type input "*"
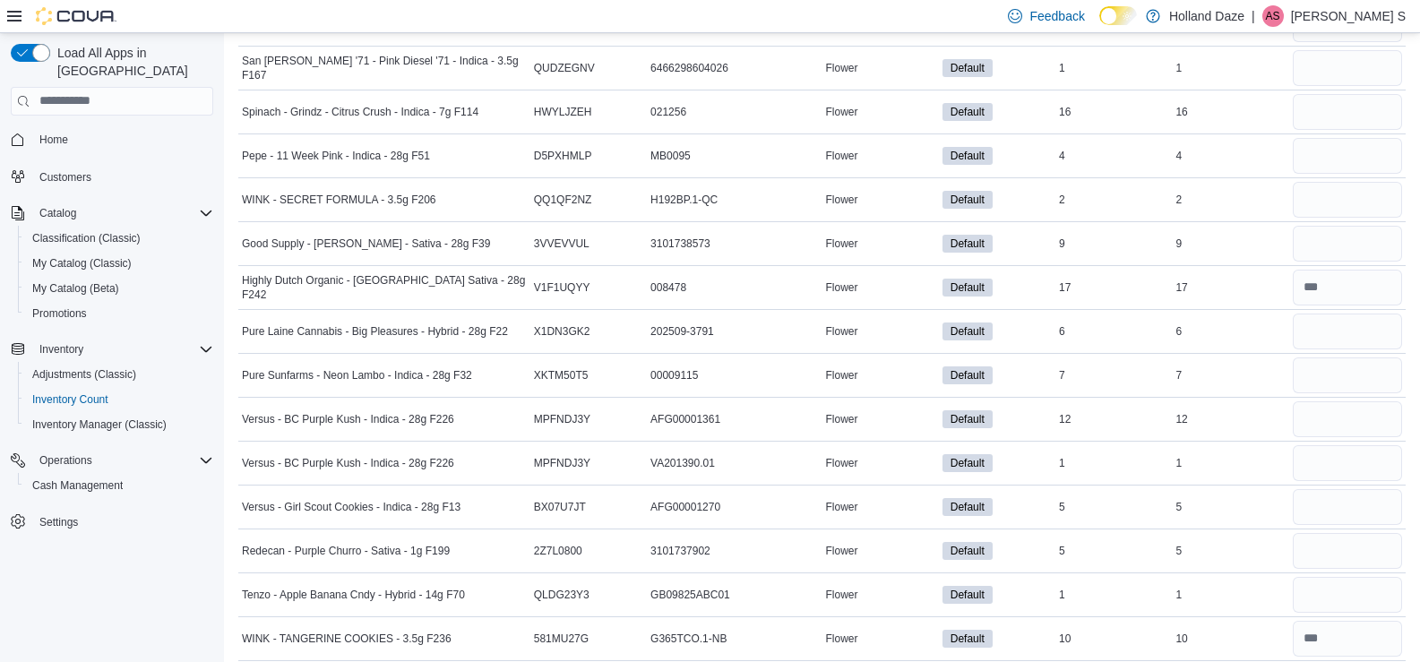
scroll to position [8470, 0]
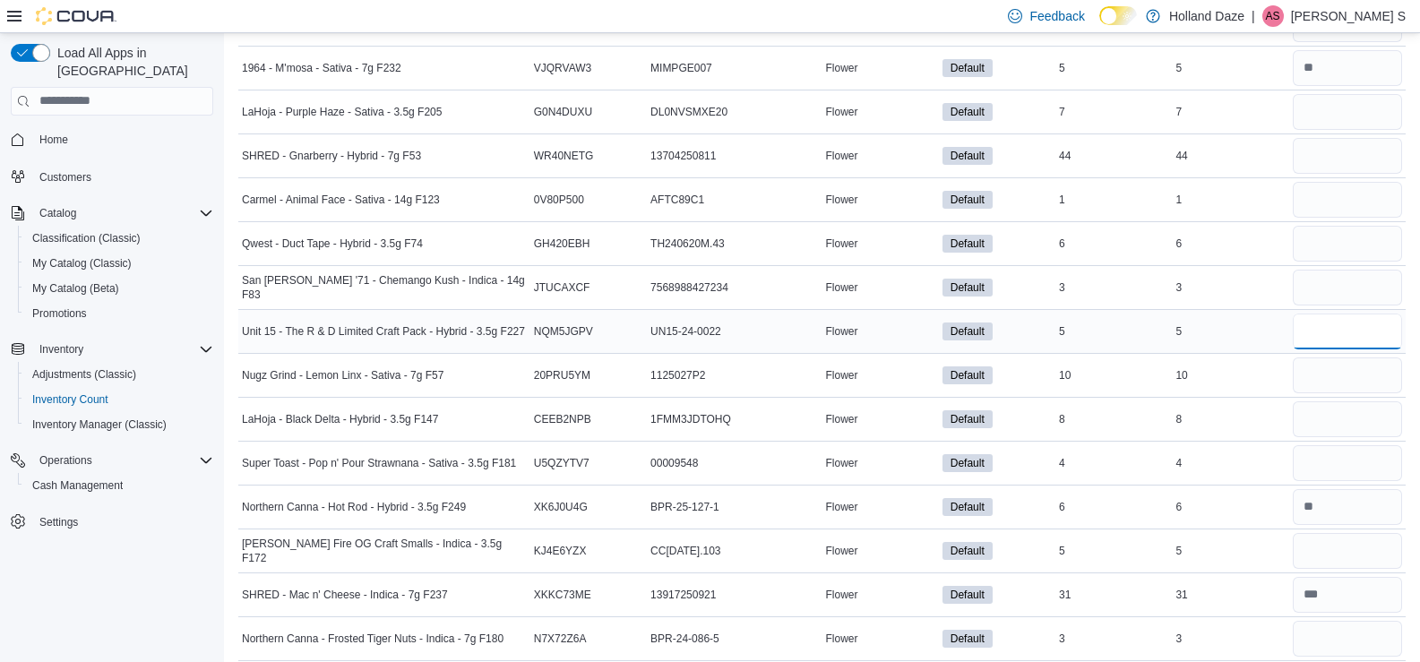
click at [1328, 332] on input "number" at bounding box center [1347, 332] width 109 height 36
type input "*"
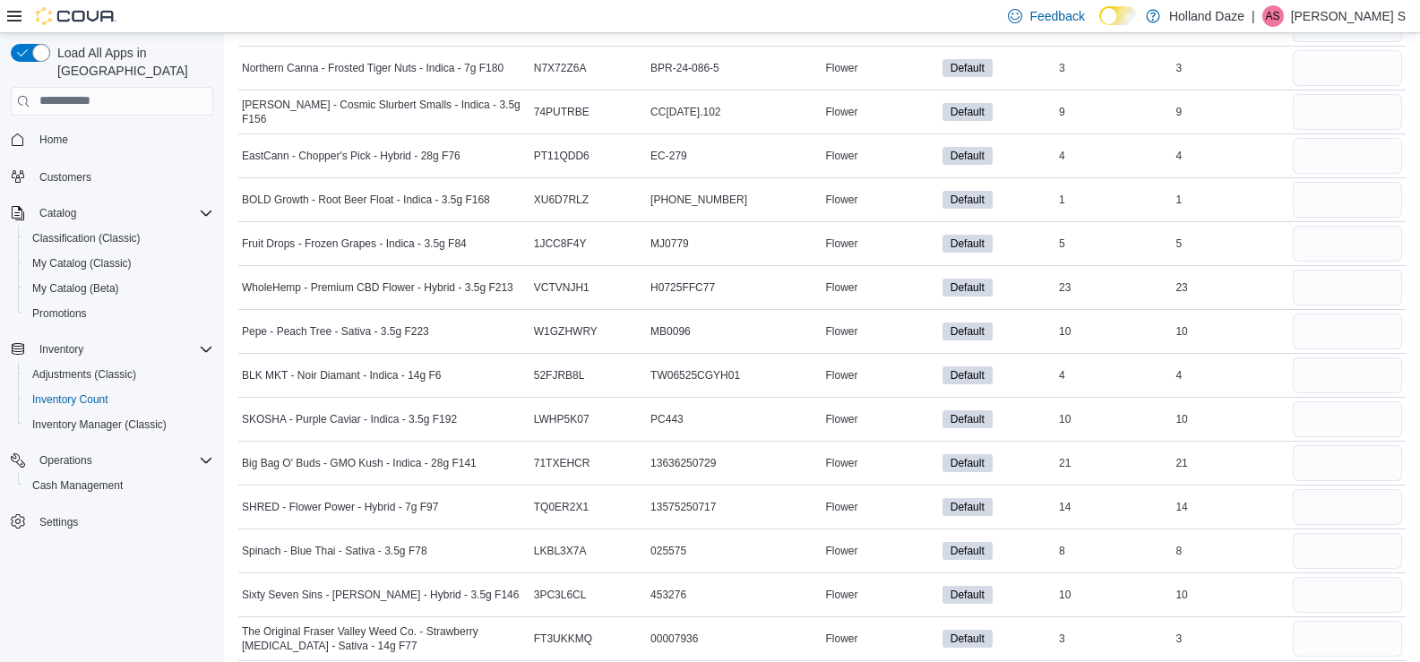
scroll to position [4564, 0]
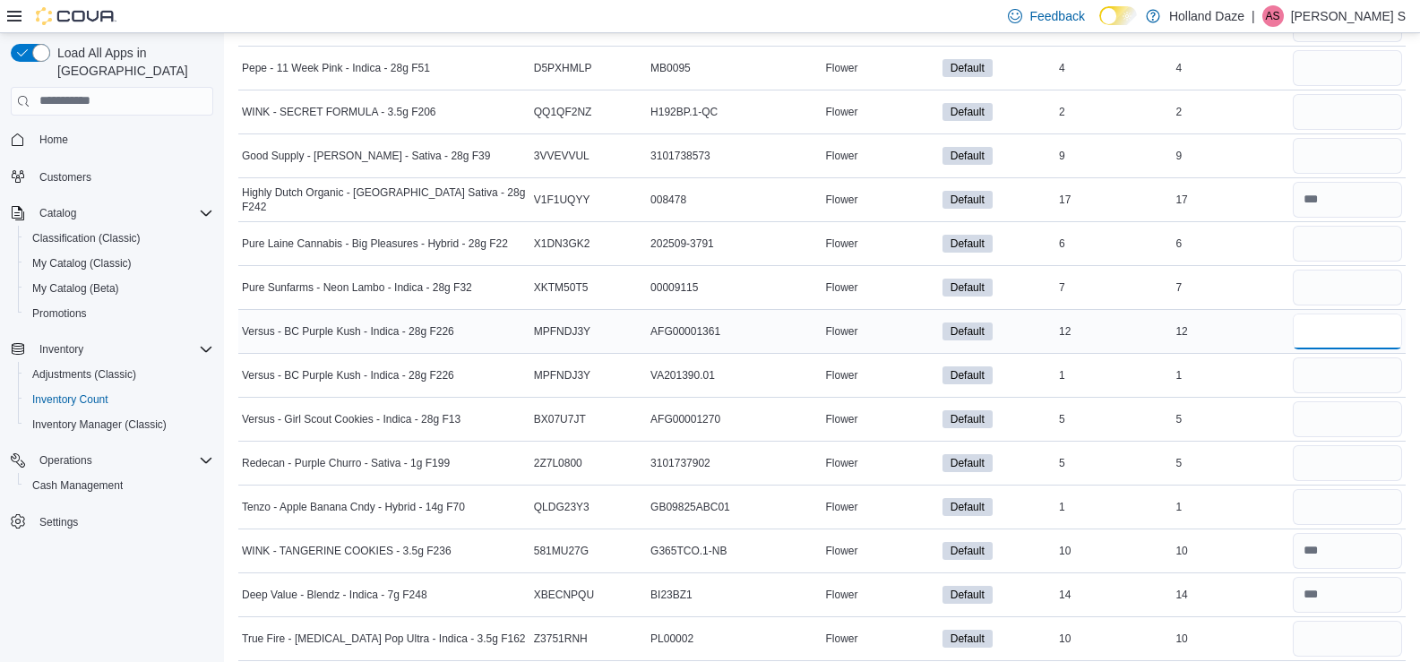
click at [1334, 337] on input "number" at bounding box center [1347, 332] width 109 height 36
type input "**"
type input "*"
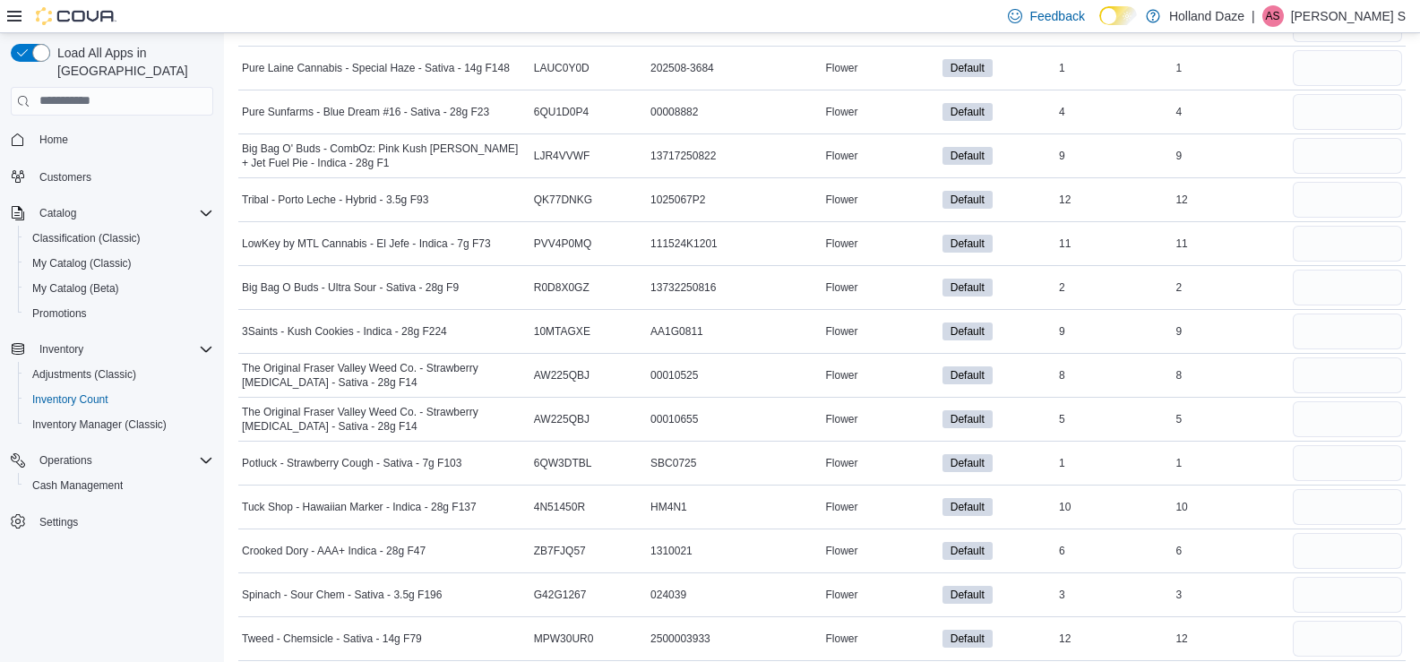
scroll to position [3203, 0]
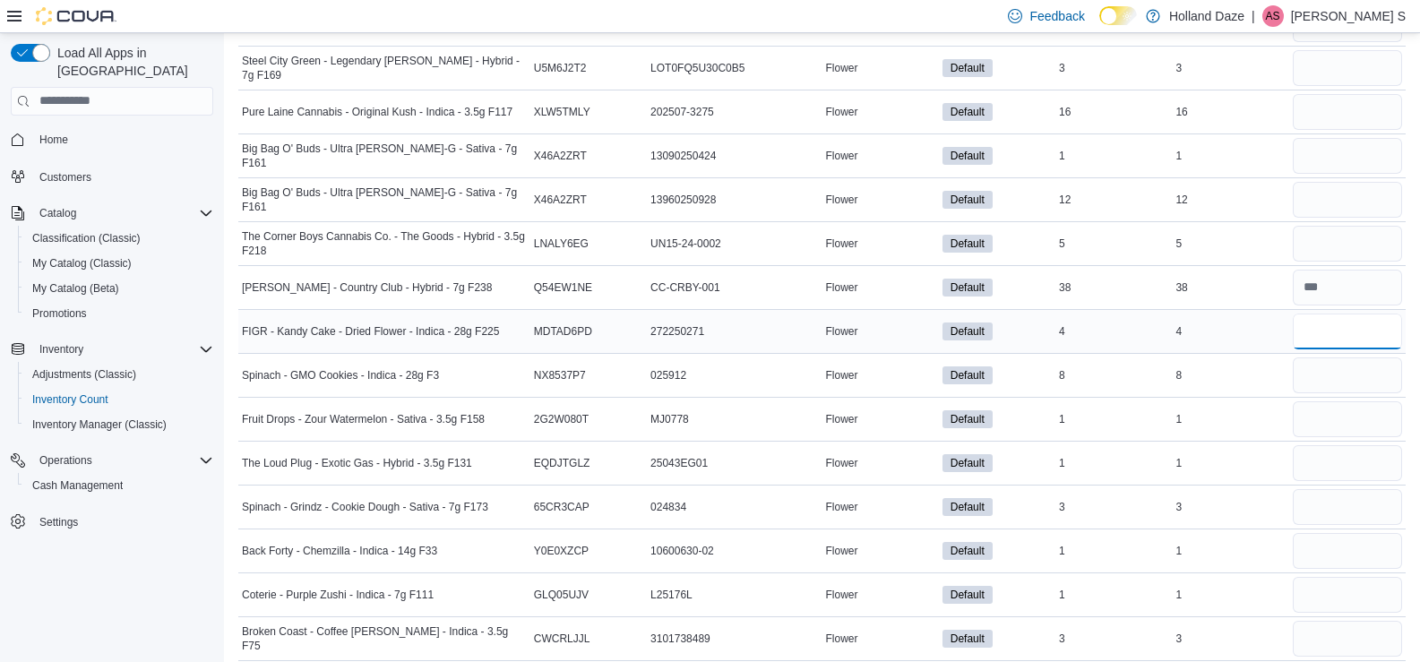
click at [1311, 325] on input "number" at bounding box center [1347, 332] width 109 height 36
type input "*"
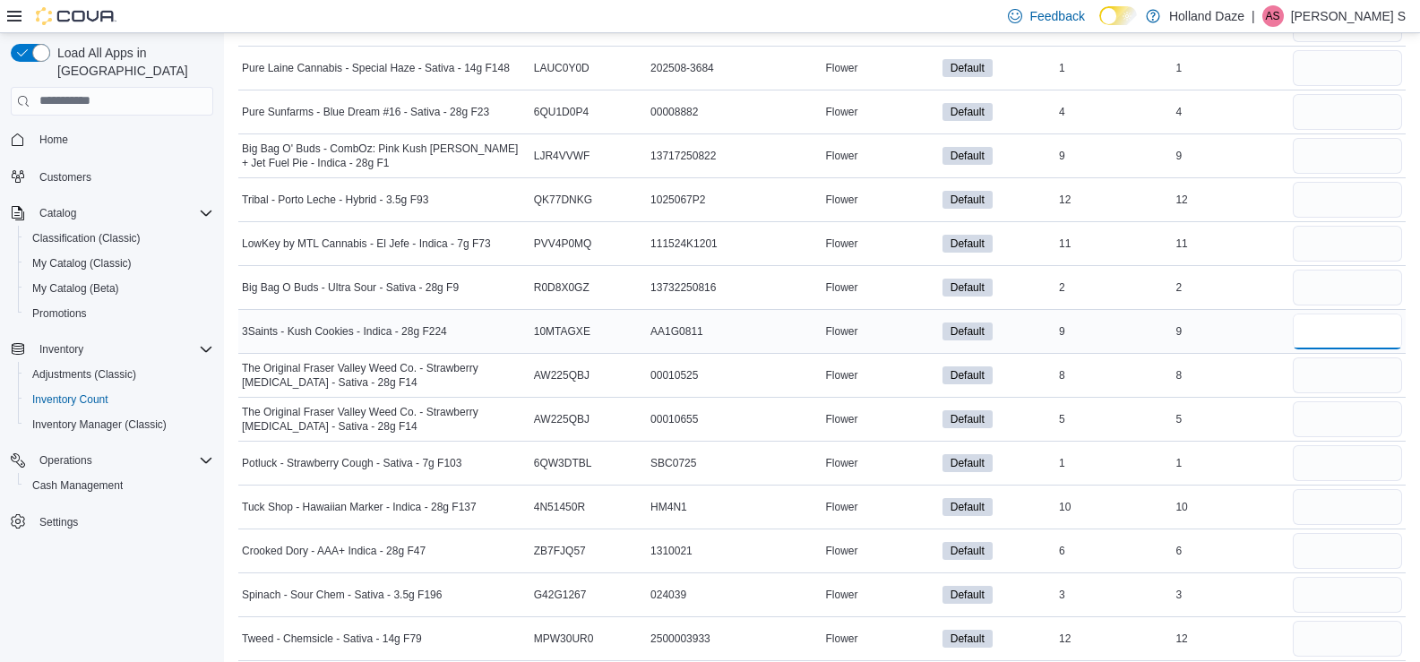
click at [1341, 338] on input "number" at bounding box center [1347, 332] width 109 height 36
type input "*"
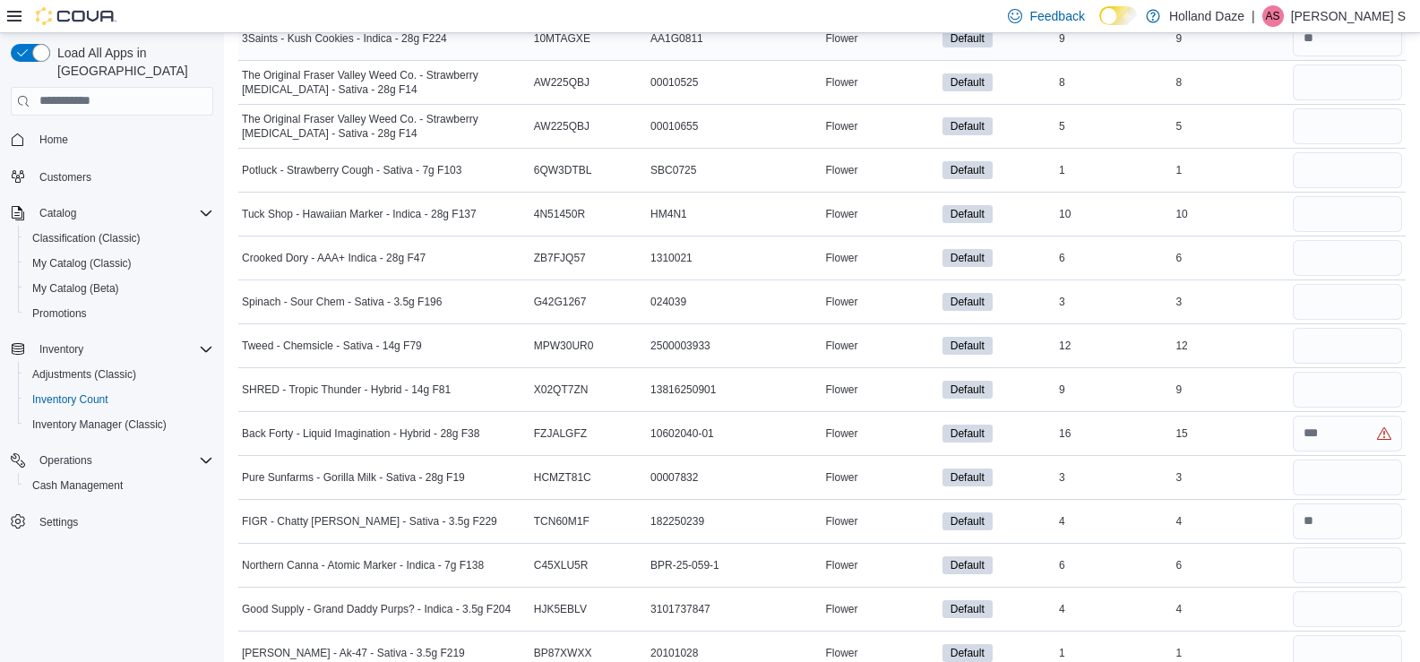
scroll to position [9041, 0]
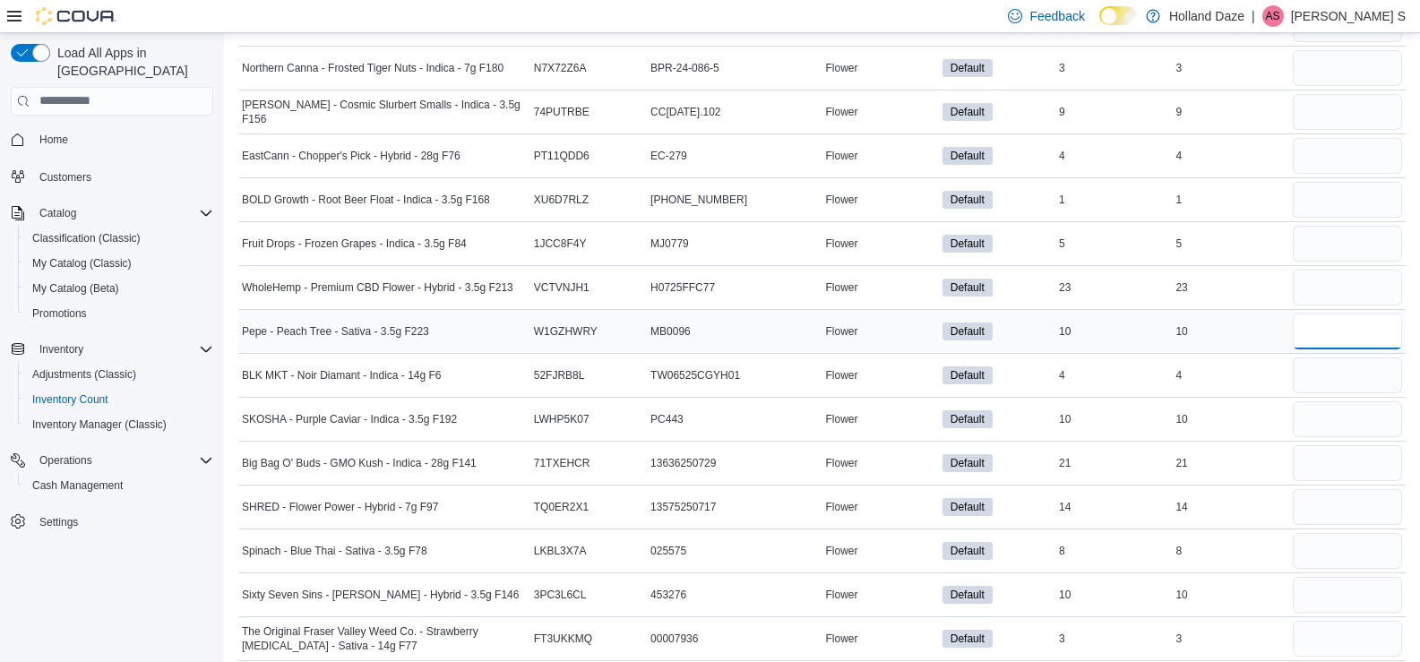
click at [1318, 336] on input "number" at bounding box center [1347, 332] width 109 height 36
type input "**"
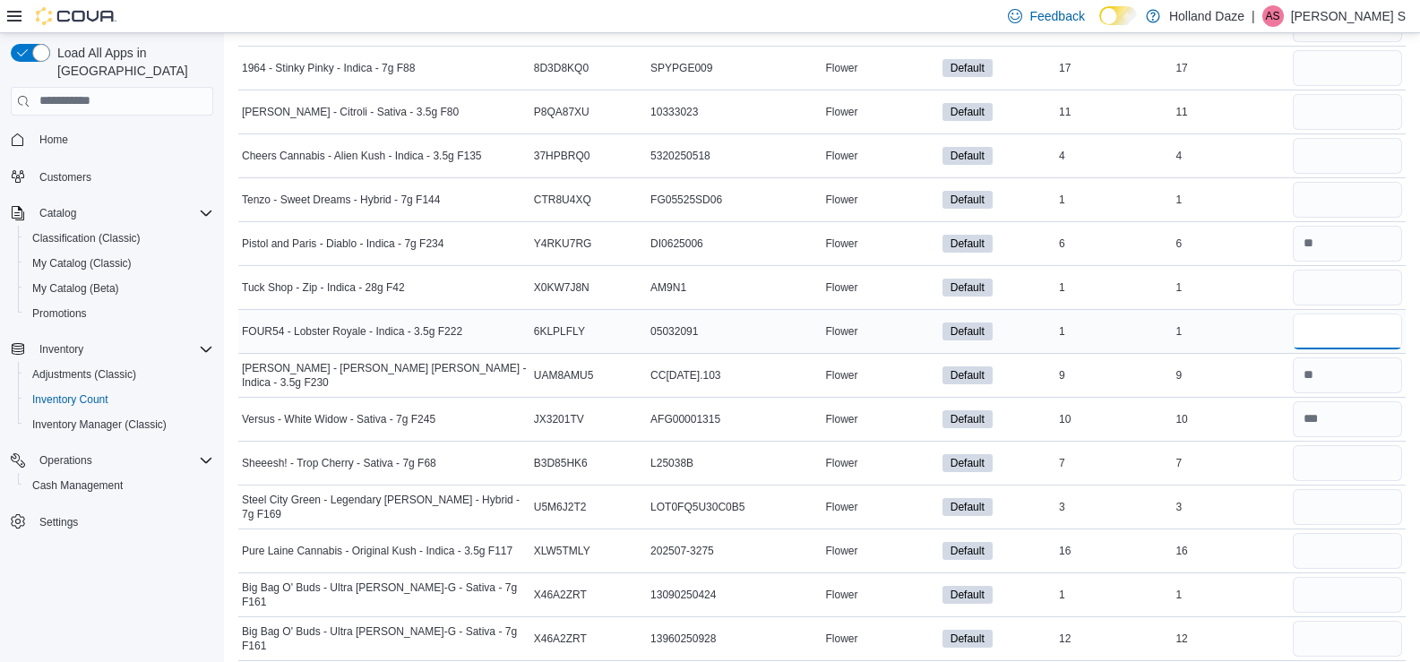
click at [1329, 331] on input "number" at bounding box center [1347, 332] width 109 height 36
type input "*"
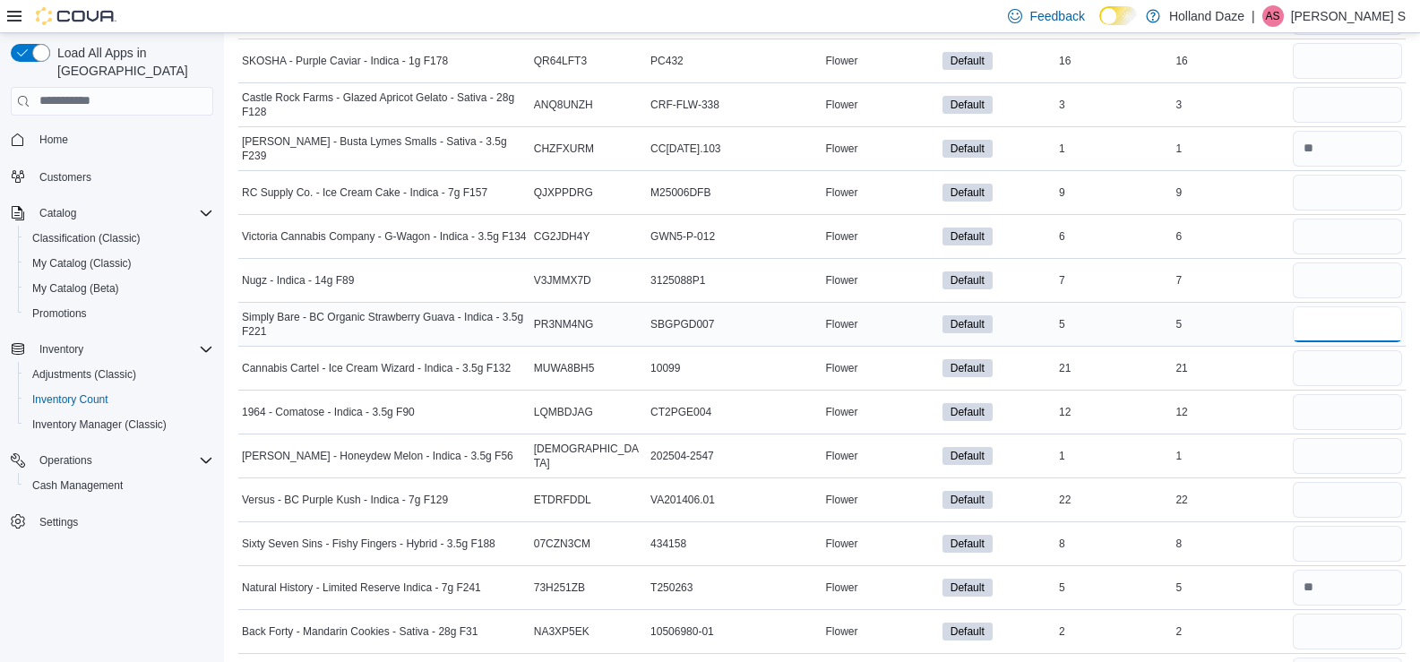
click at [1328, 314] on input "number" at bounding box center [1347, 324] width 109 height 36
type input "*"
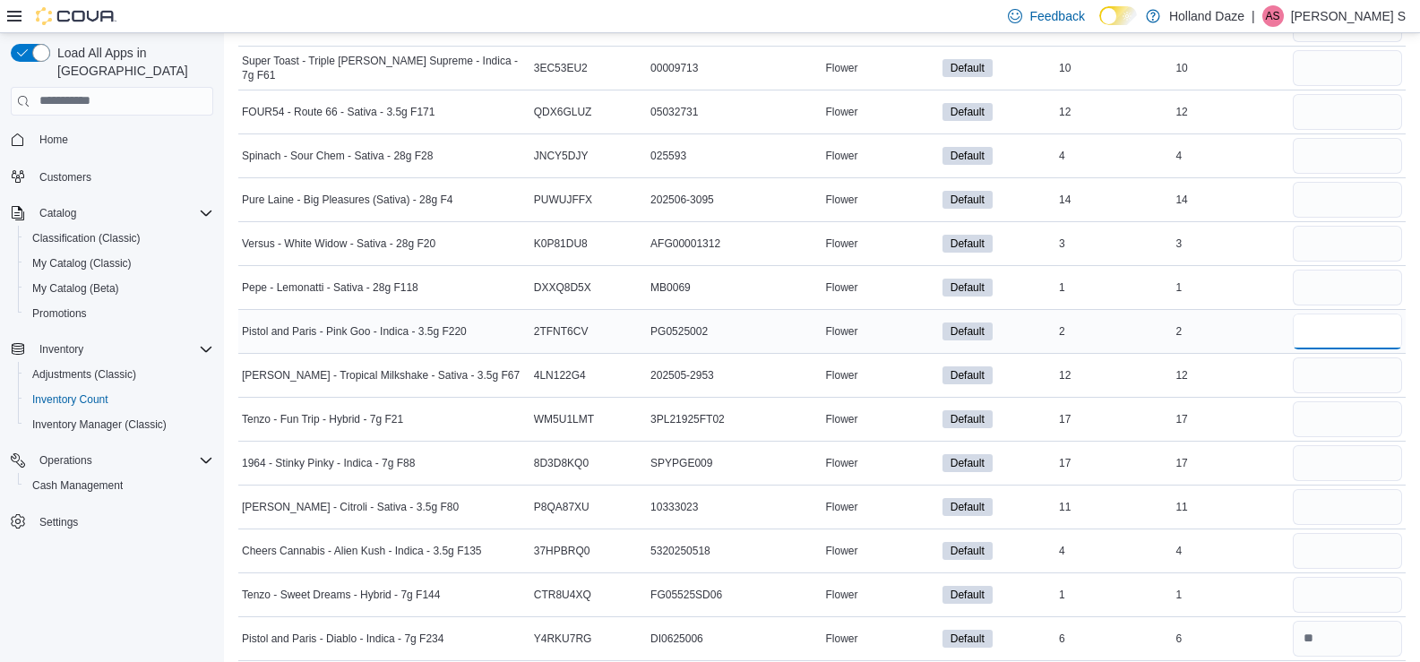
click at [1337, 333] on input "number" at bounding box center [1347, 332] width 109 height 36
type input "*"
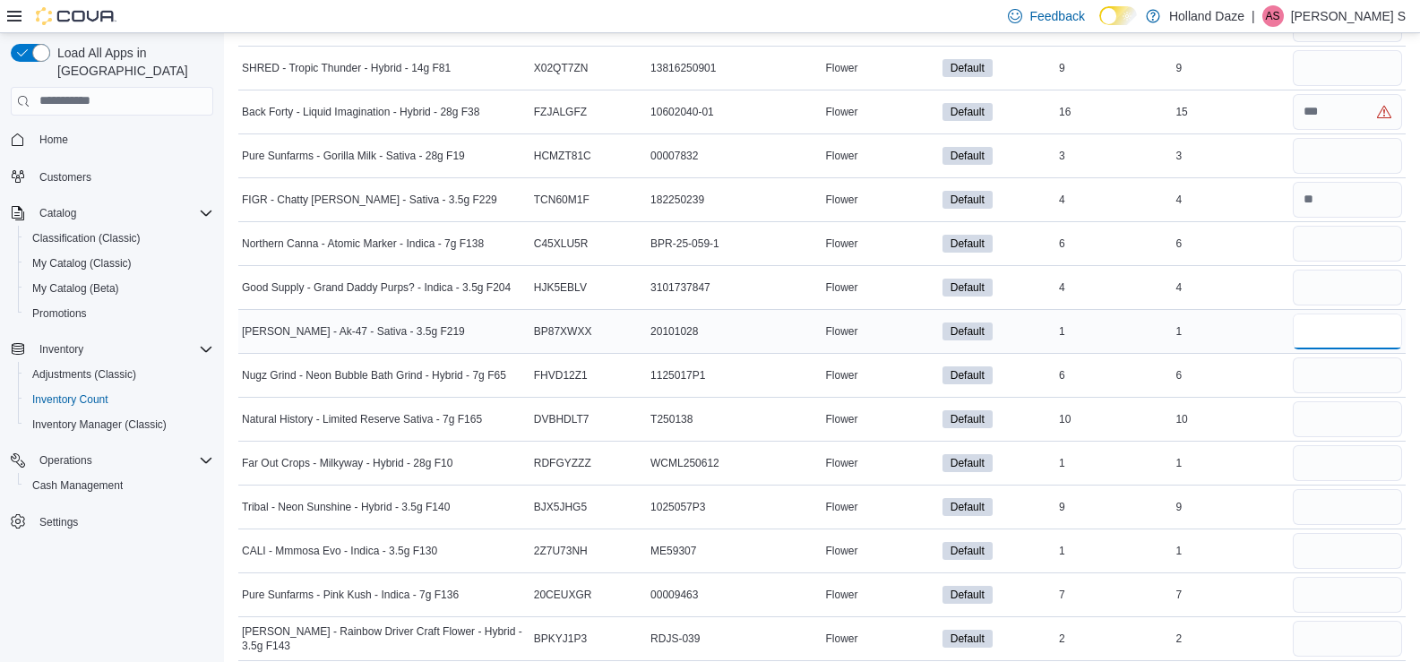
click at [1324, 336] on input "number" at bounding box center [1347, 332] width 109 height 36
type input "*"
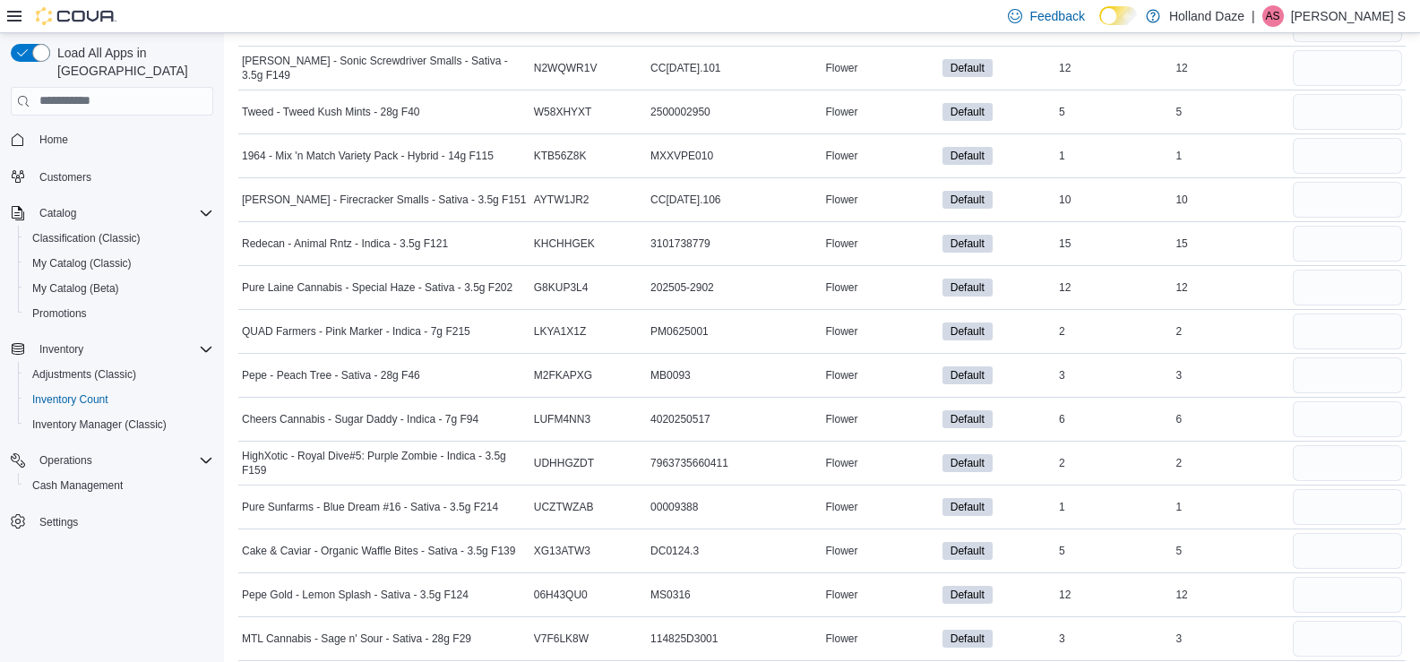
scroll to position [3123, 0]
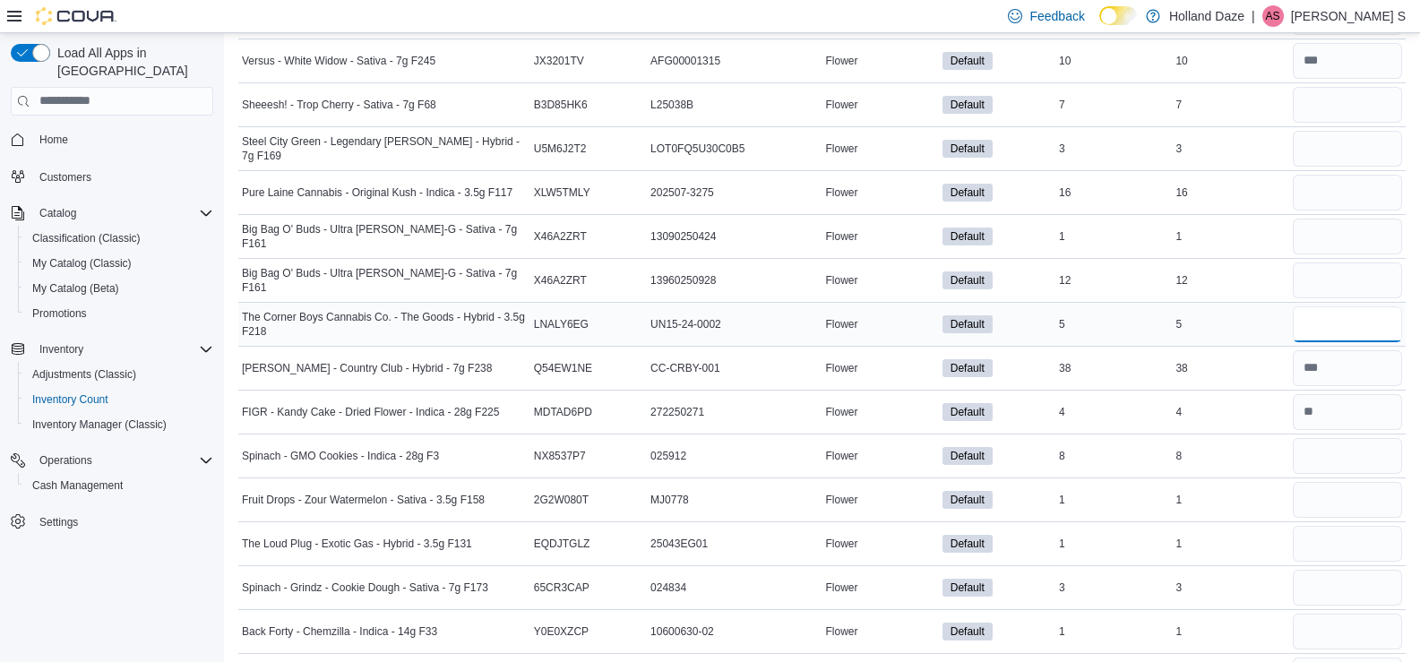
click at [1317, 327] on input "number" at bounding box center [1347, 324] width 109 height 36
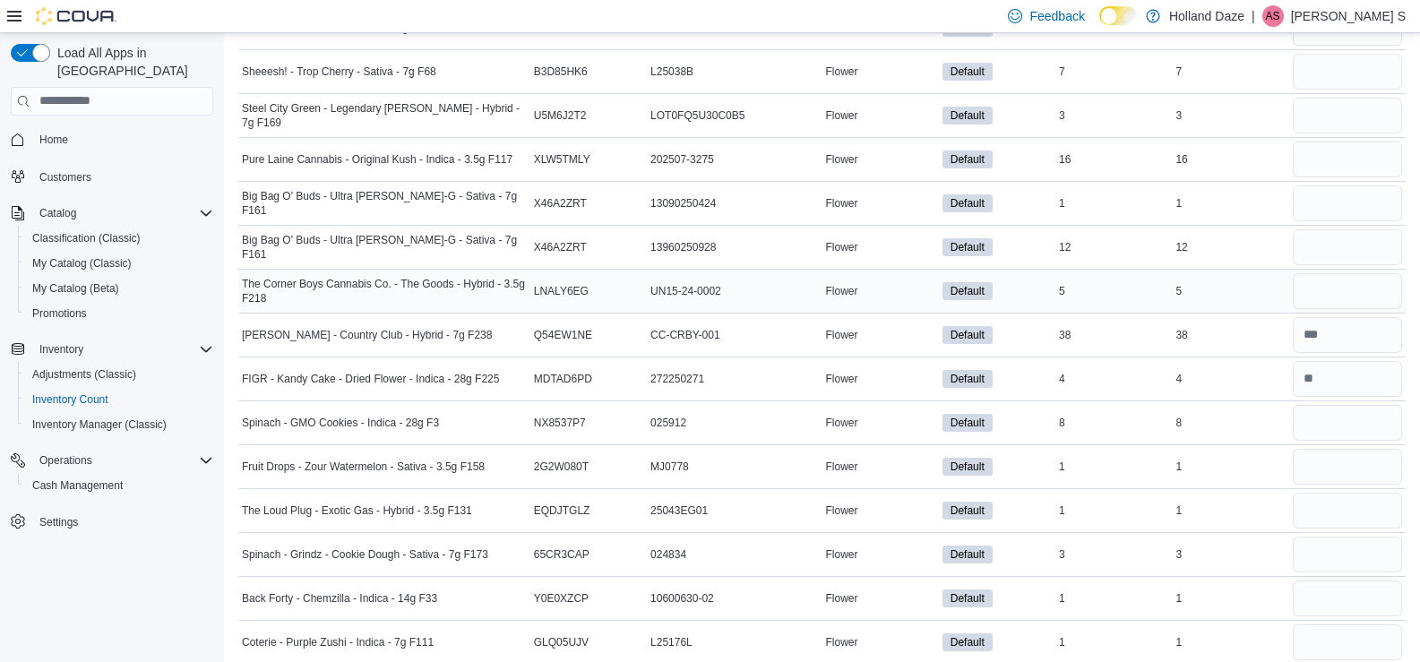
scroll to position [3164, 0]
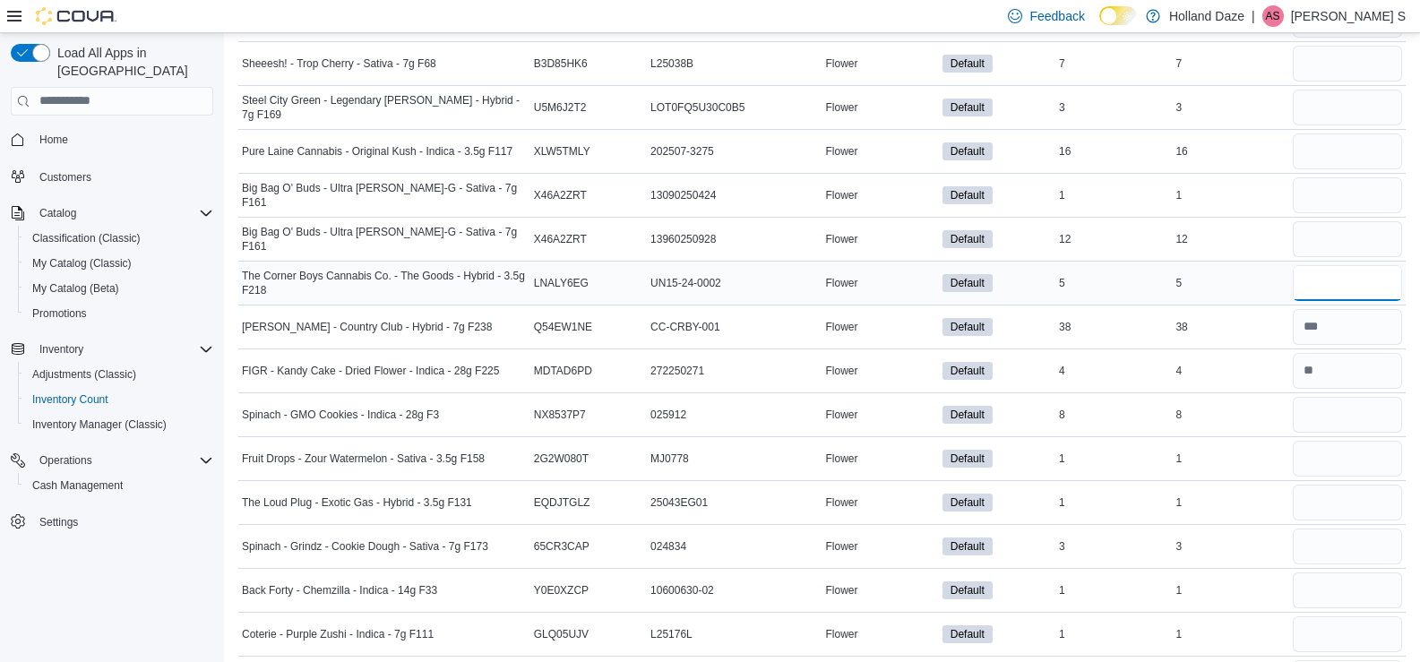
click at [1320, 292] on input "number" at bounding box center [1347, 283] width 109 height 36
type input "*"
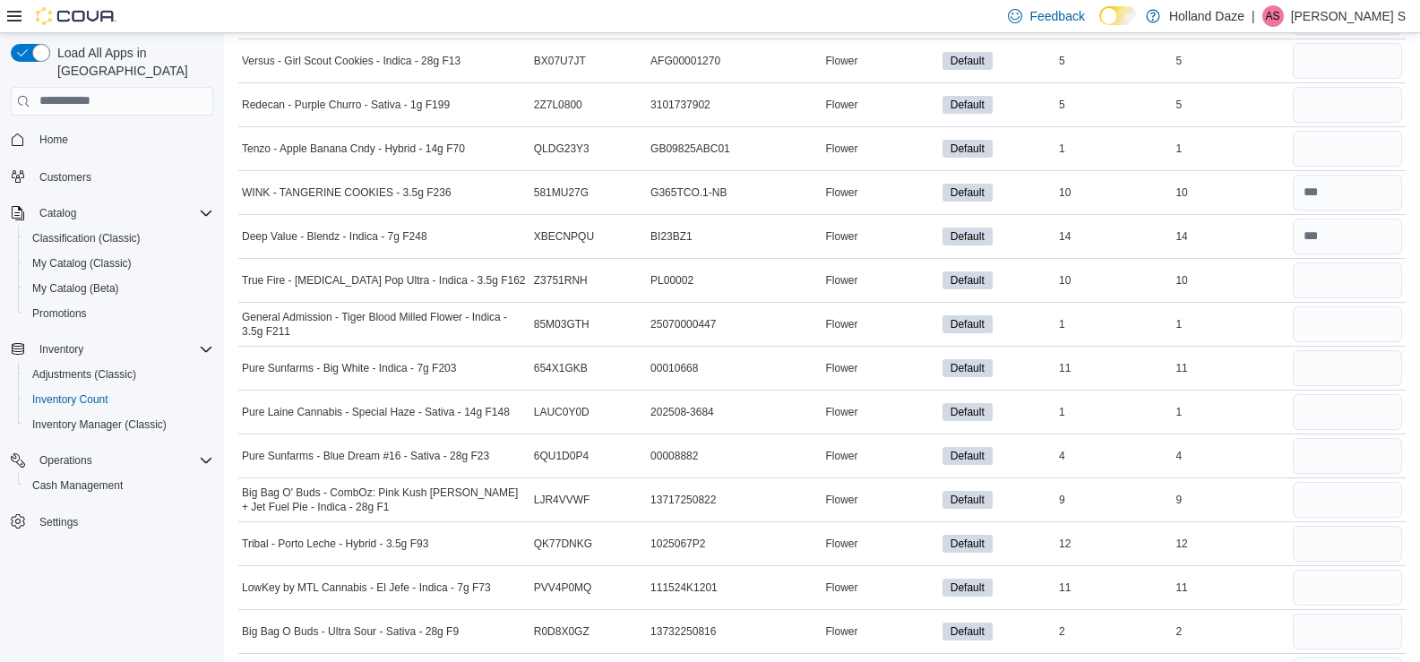
scroll to position [7856, 0]
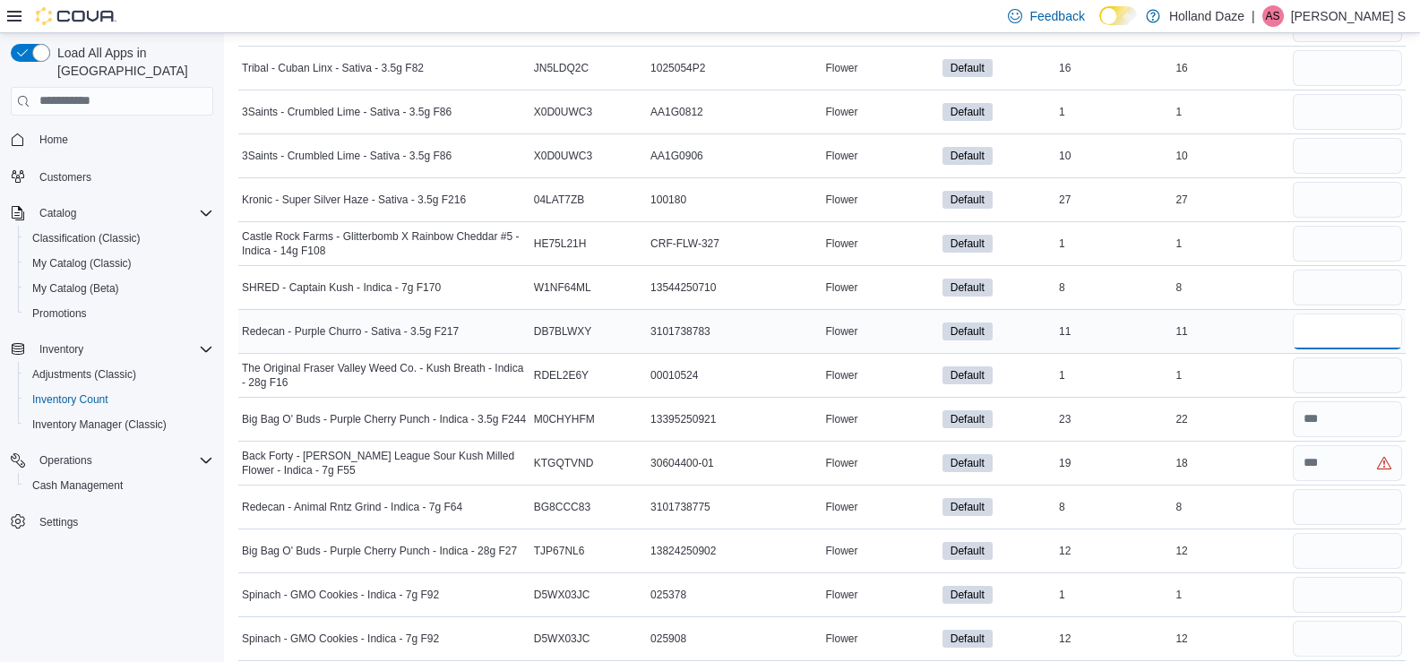
click at [1336, 332] on input "number" at bounding box center [1347, 332] width 109 height 36
type input "**"
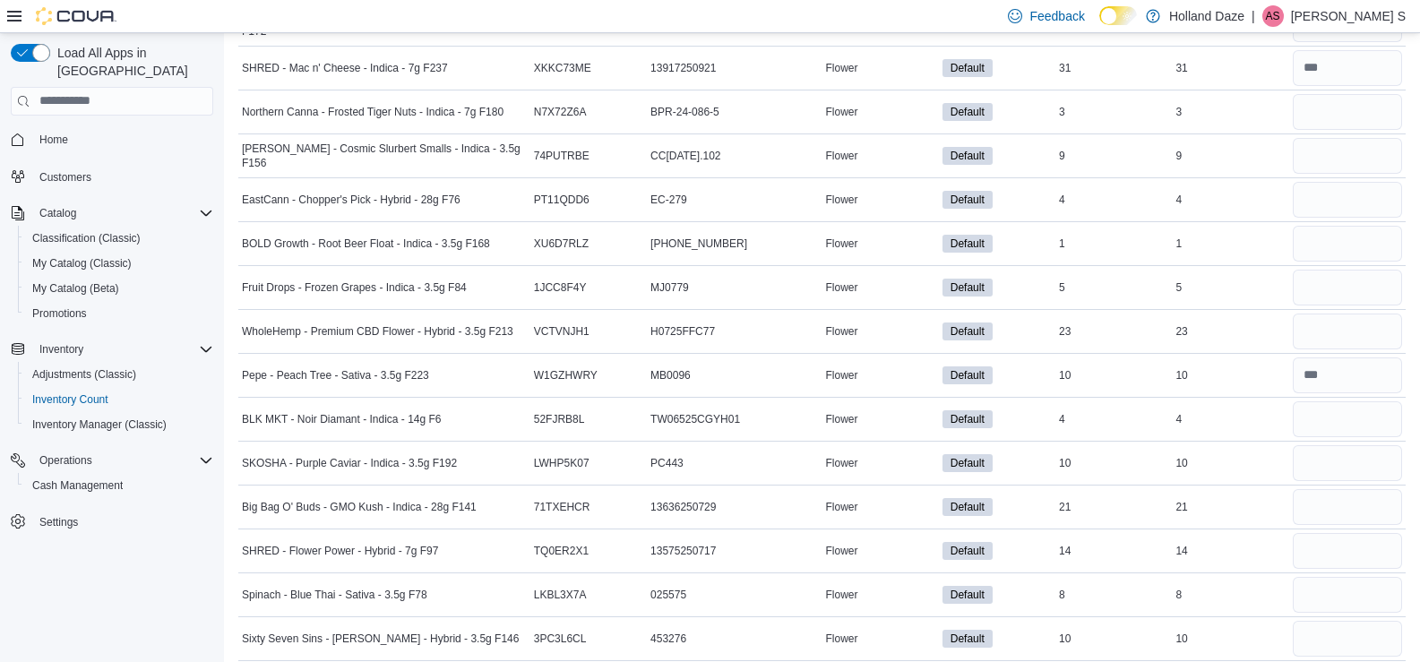
scroll to position [7724, 0]
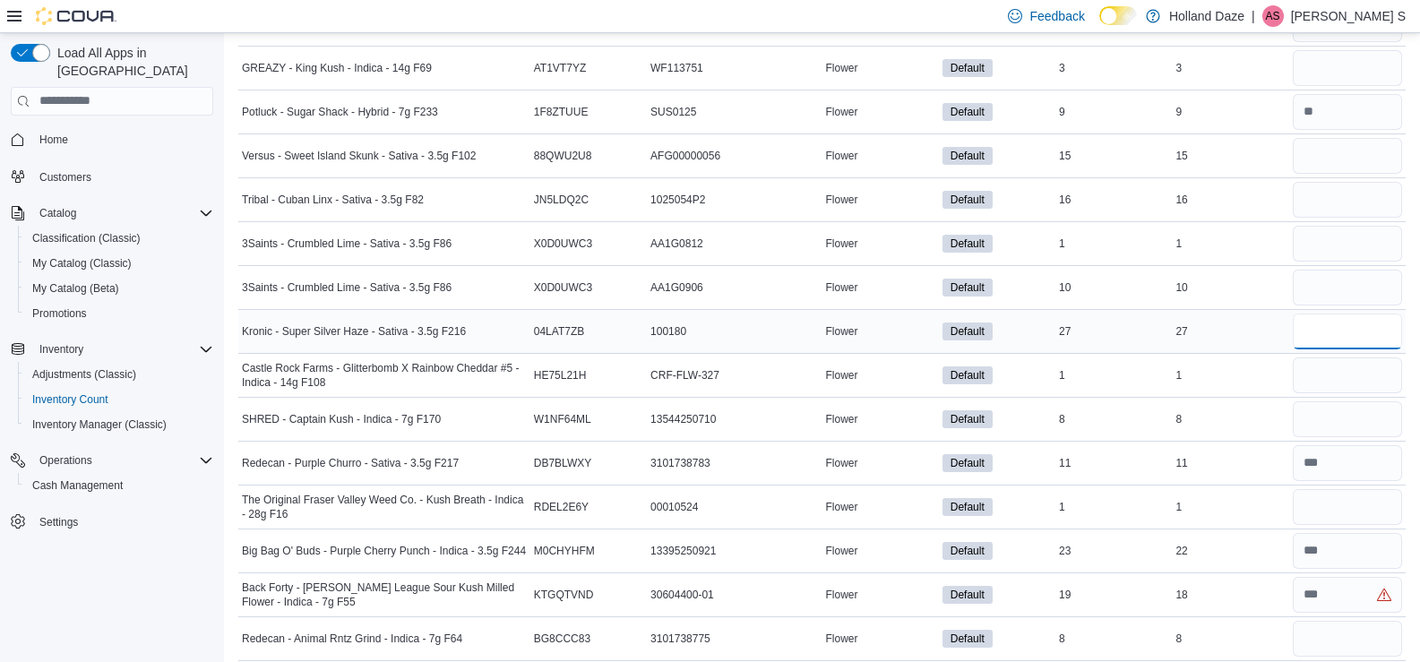
click at [1374, 324] on input "number" at bounding box center [1347, 332] width 109 height 36
type input "**"
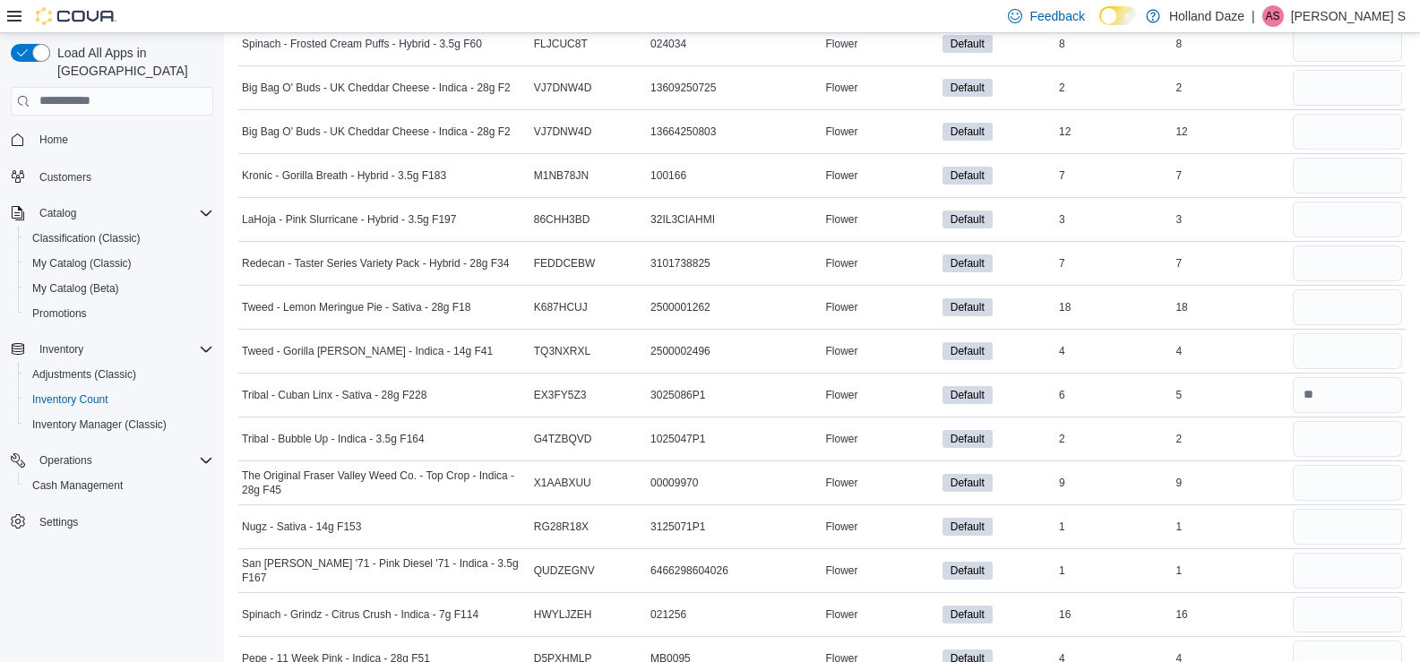
scroll to position [7103, 0]
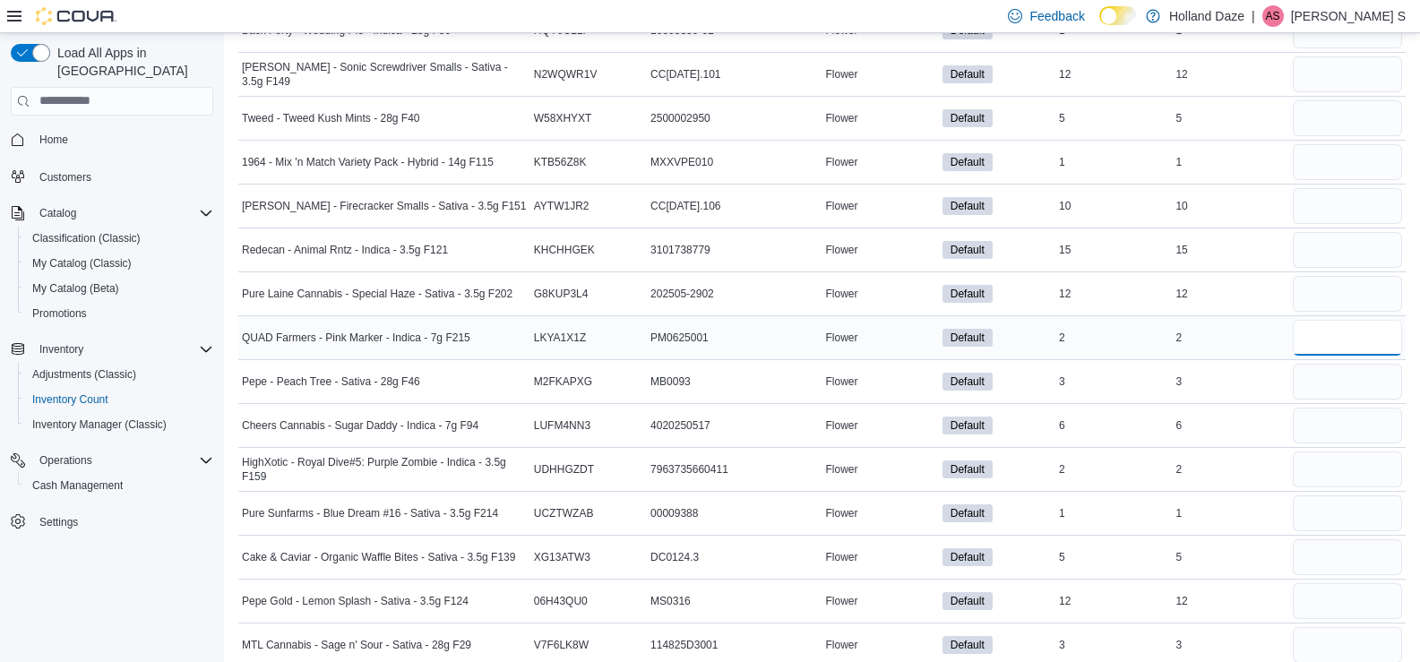
click at [1356, 341] on input "number" at bounding box center [1347, 338] width 109 height 36
type input "*"
click at [1348, 529] on input "number" at bounding box center [1347, 513] width 109 height 36
type input "*"
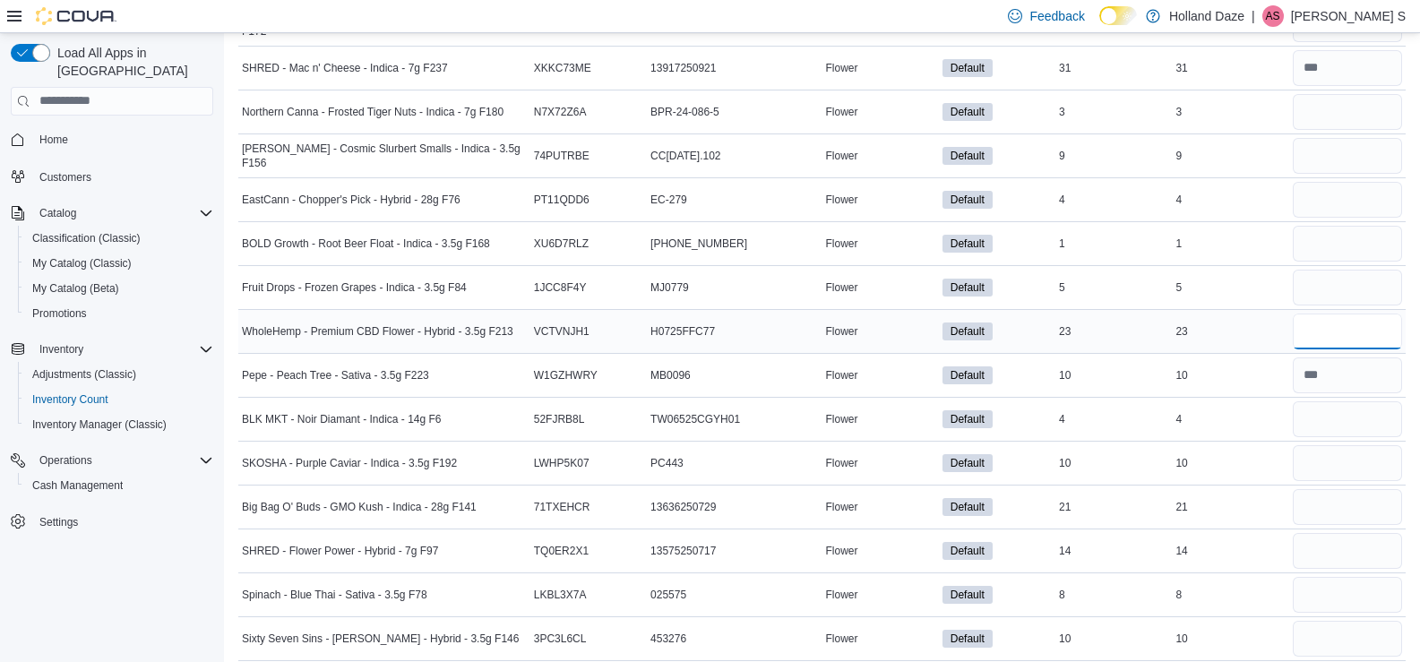
click at [1332, 339] on input "number" at bounding box center [1347, 332] width 109 height 36
type input "*"
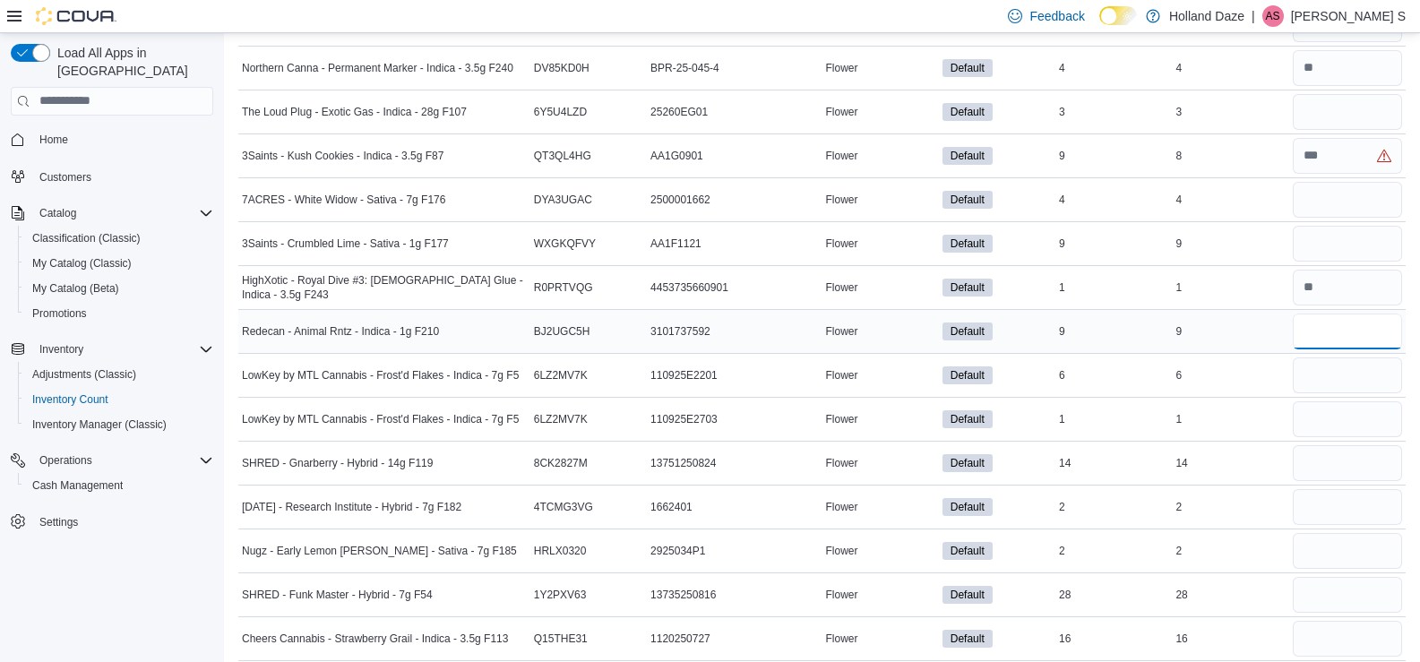
click at [1325, 345] on input "number" at bounding box center [1347, 332] width 109 height 36
type input "*"
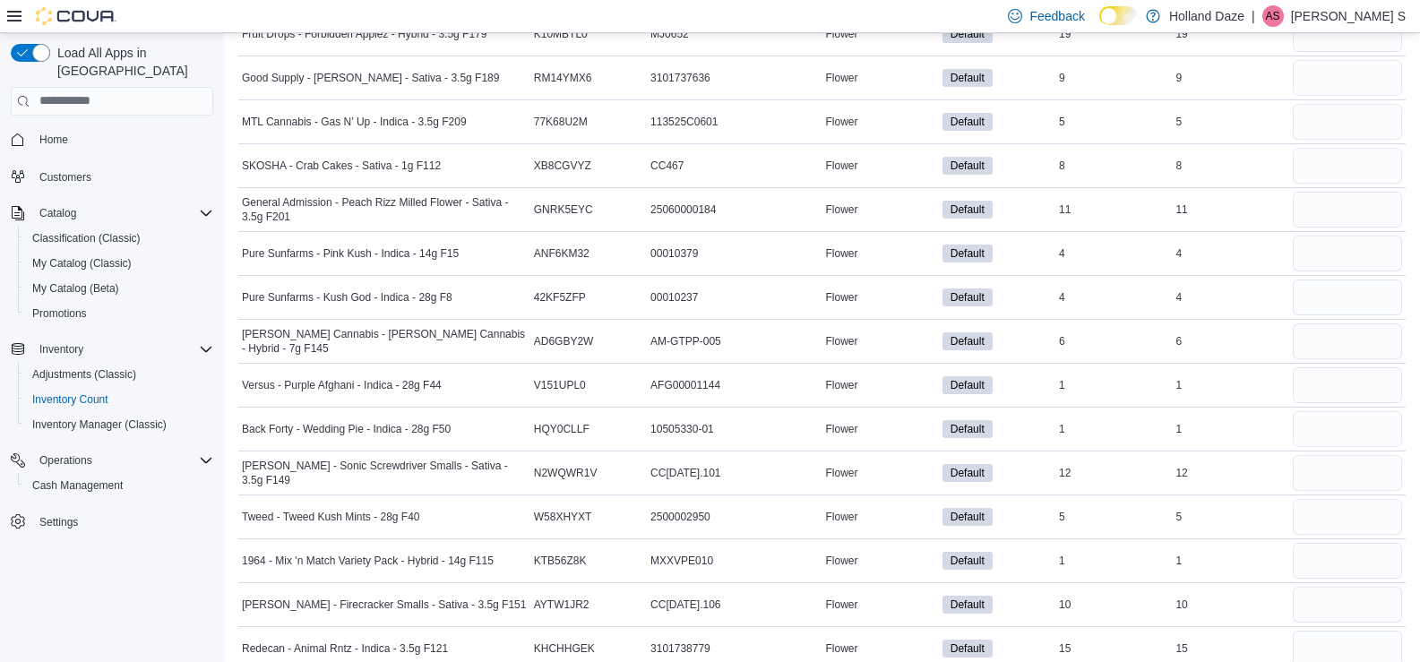
scroll to position [6710, 0]
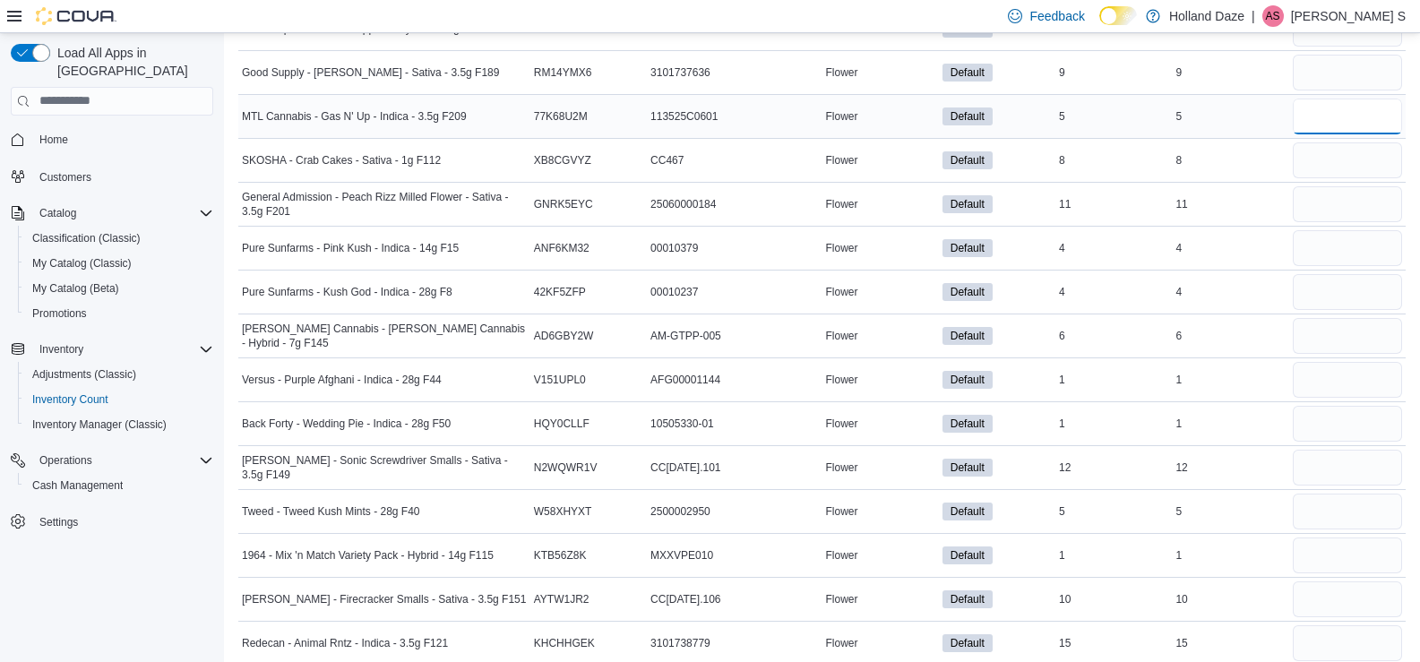
click at [1382, 131] on input "number" at bounding box center [1347, 117] width 109 height 36
type input "*"
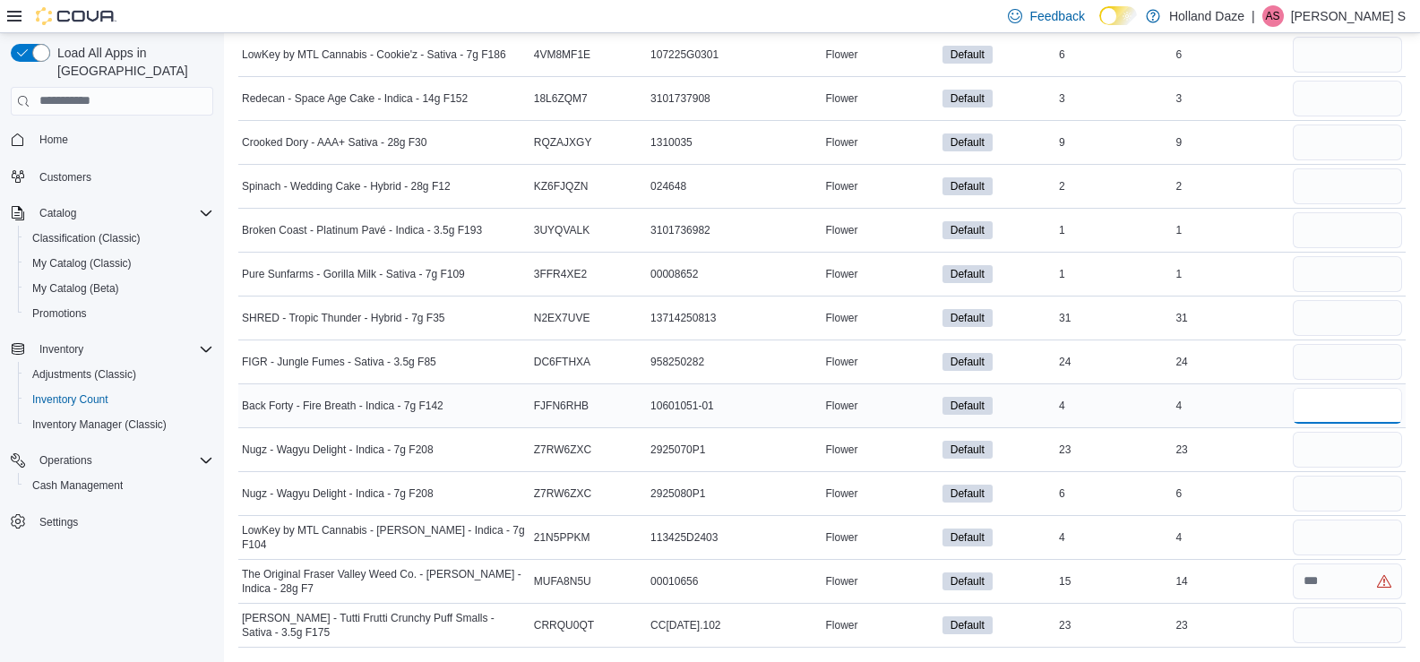
click at [1331, 411] on input "number" at bounding box center [1347, 406] width 109 height 36
type input "*"
click at [1333, 445] on input "number" at bounding box center [1347, 450] width 109 height 36
type input "**"
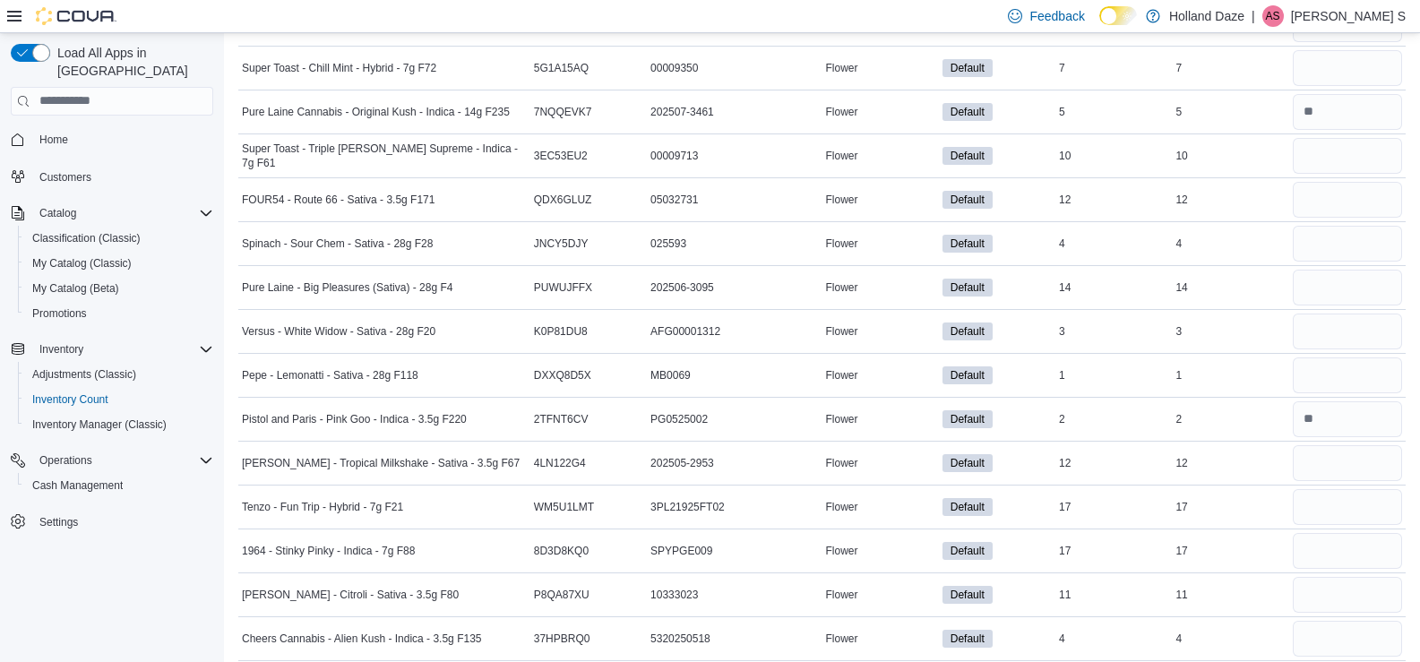
scroll to position [4344, 0]
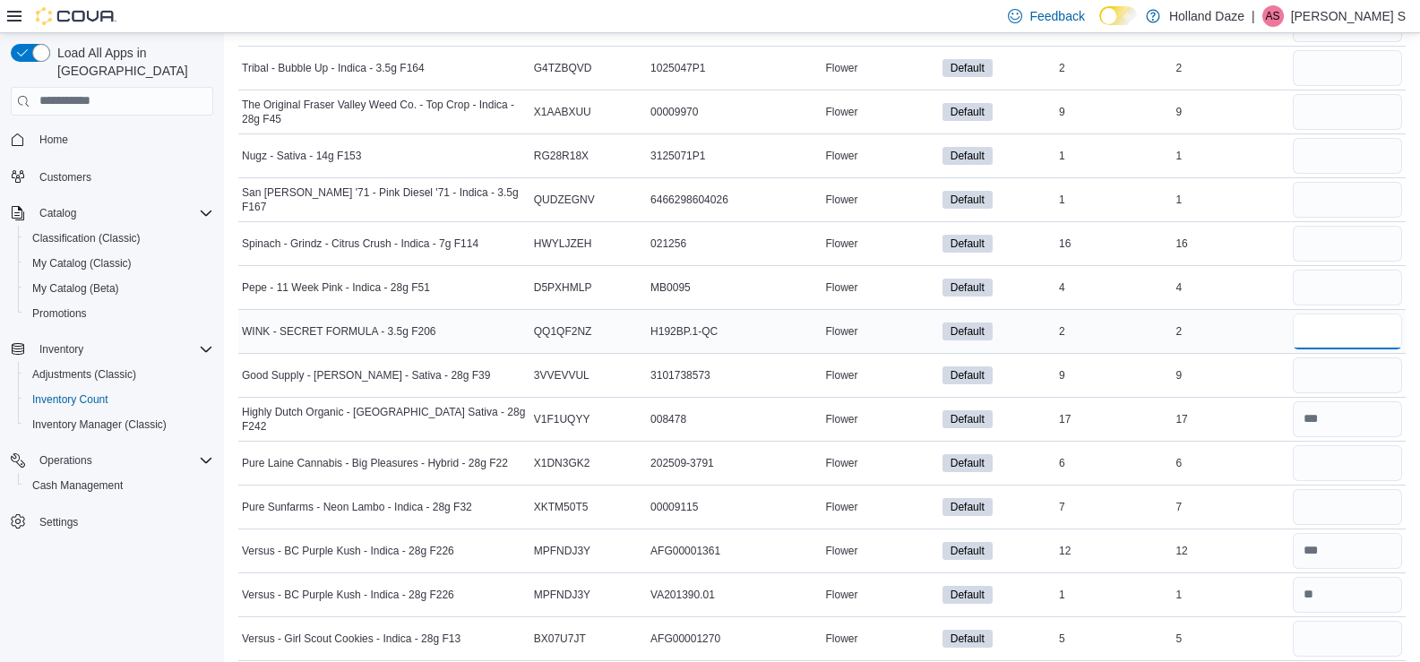
click at [1333, 331] on input "number" at bounding box center [1347, 332] width 109 height 36
type input "*"
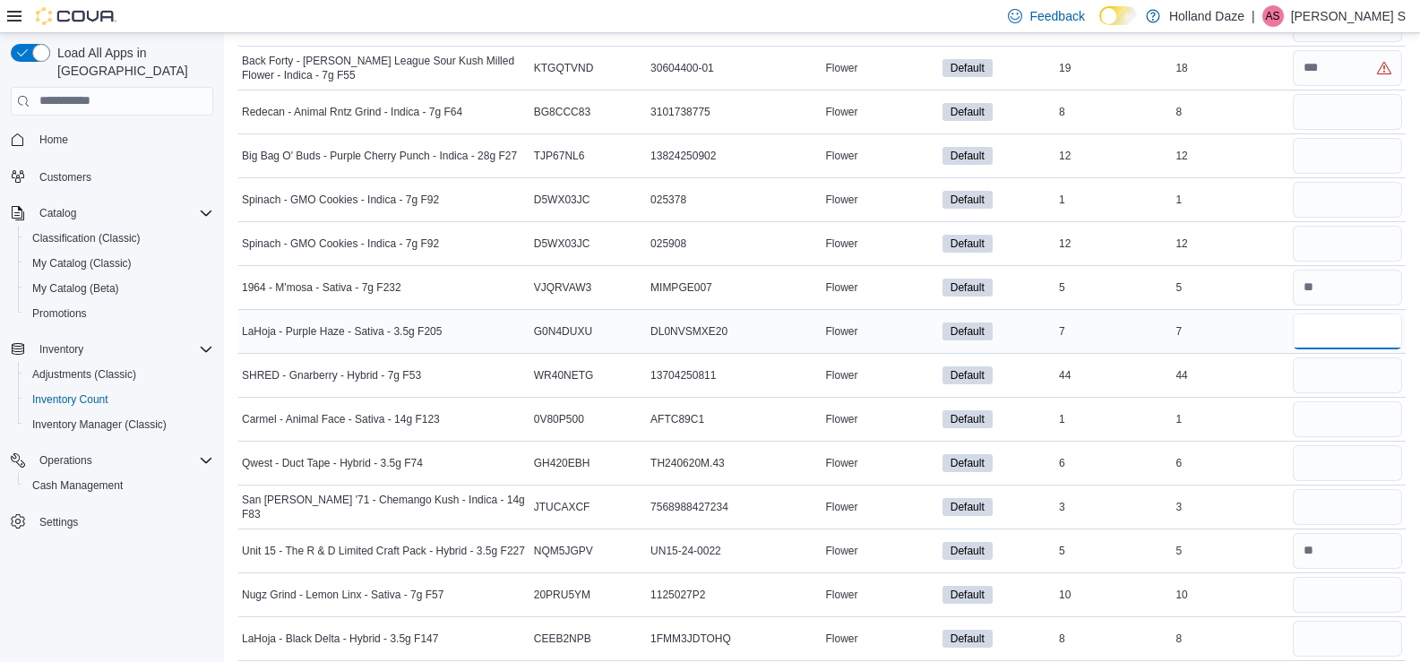
click at [1345, 338] on input "number" at bounding box center [1347, 332] width 109 height 36
type input "*"
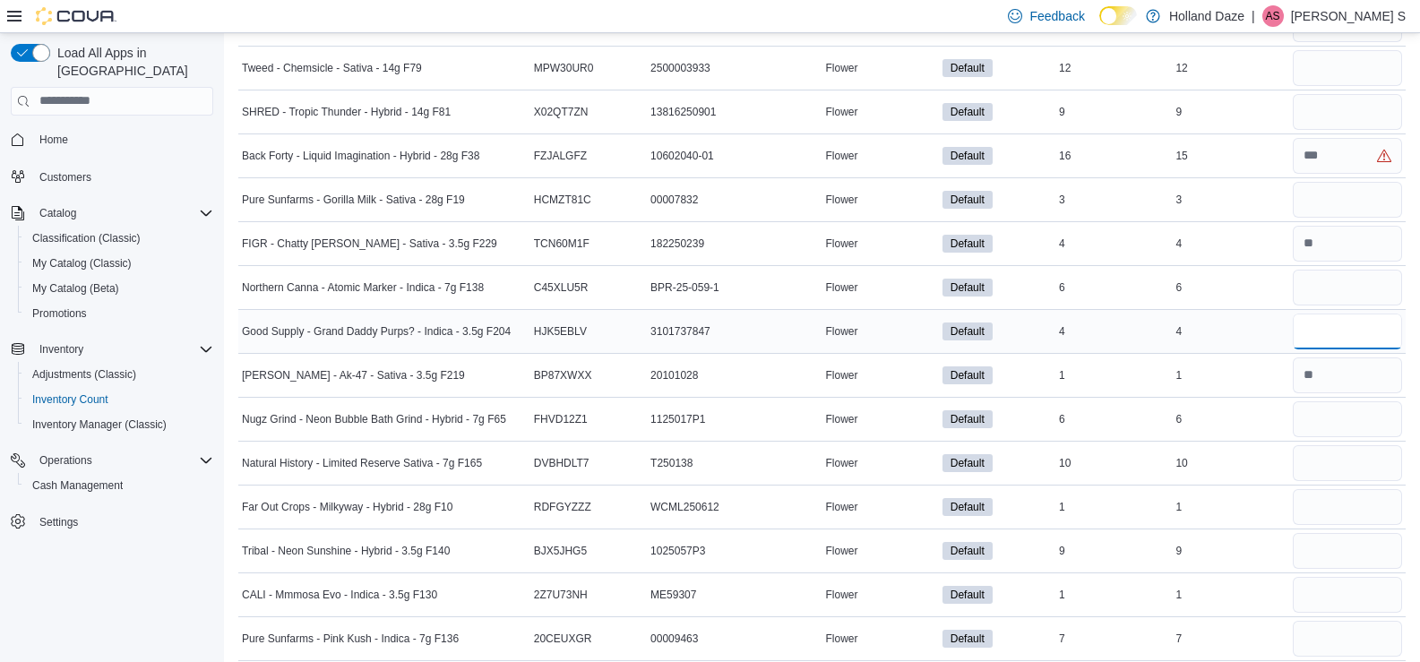
click at [1346, 336] on input "number" at bounding box center [1347, 332] width 109 height 36
type input "*"
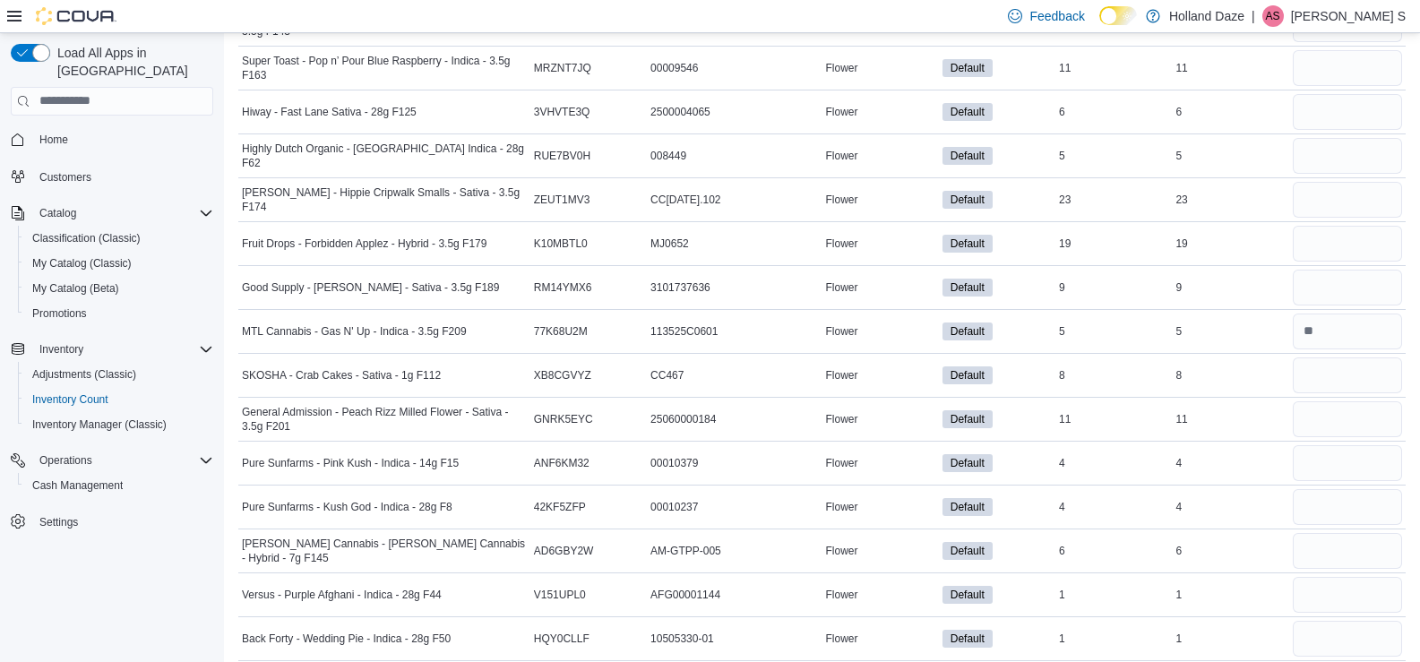
scroll to position [4959, 0]
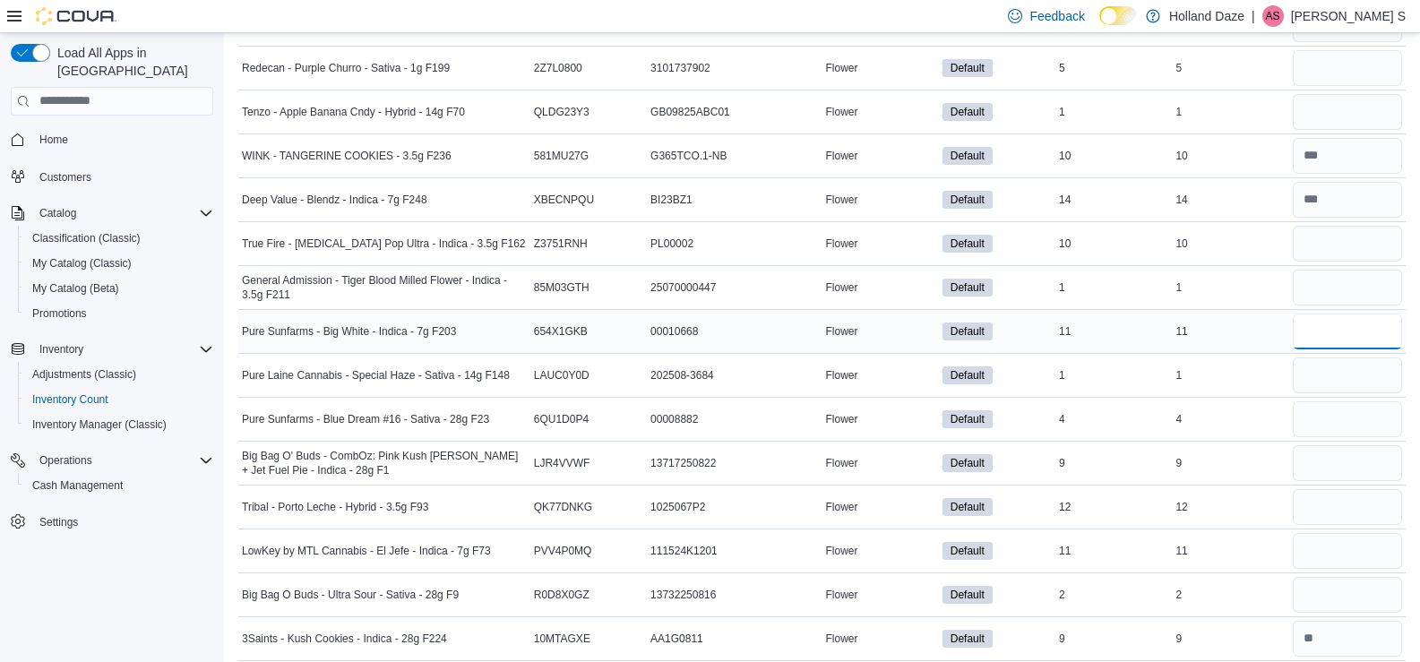
click at [1368, 325] on input "number" at bounding box center [1347, 332] width 109 height 36
type input "**"
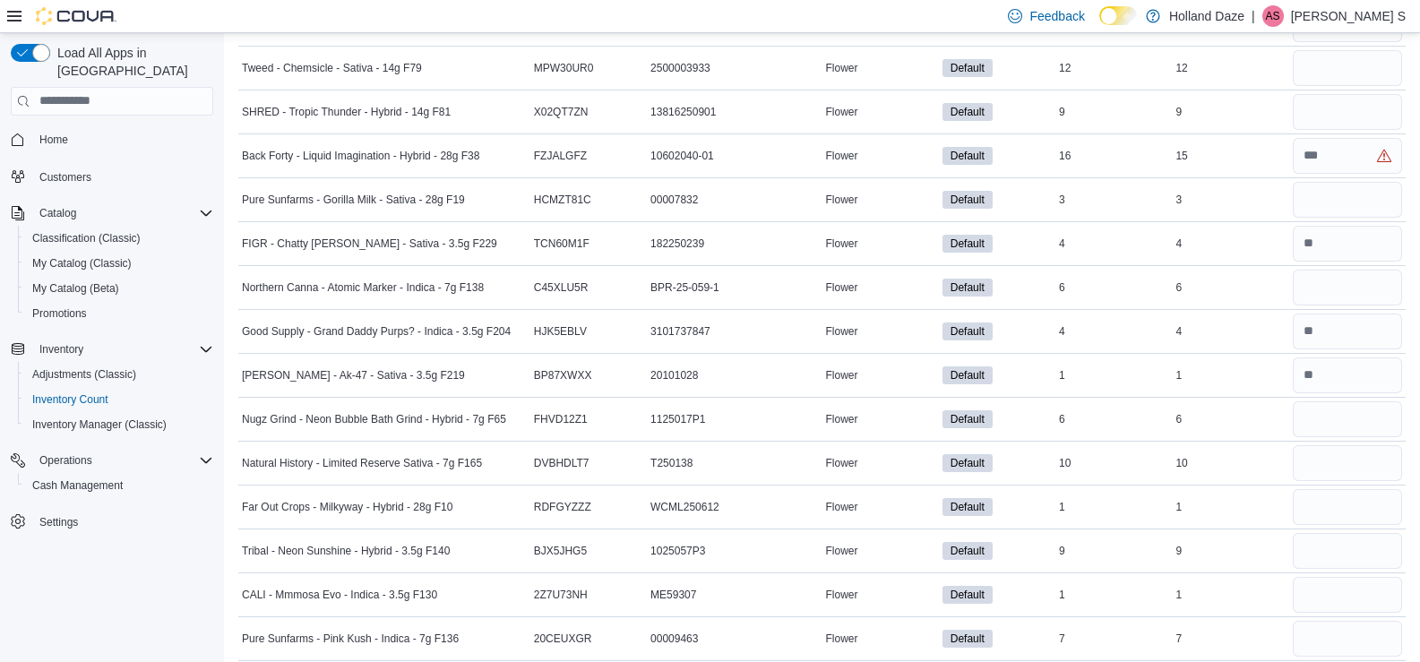
scroll to position [7066, 0]
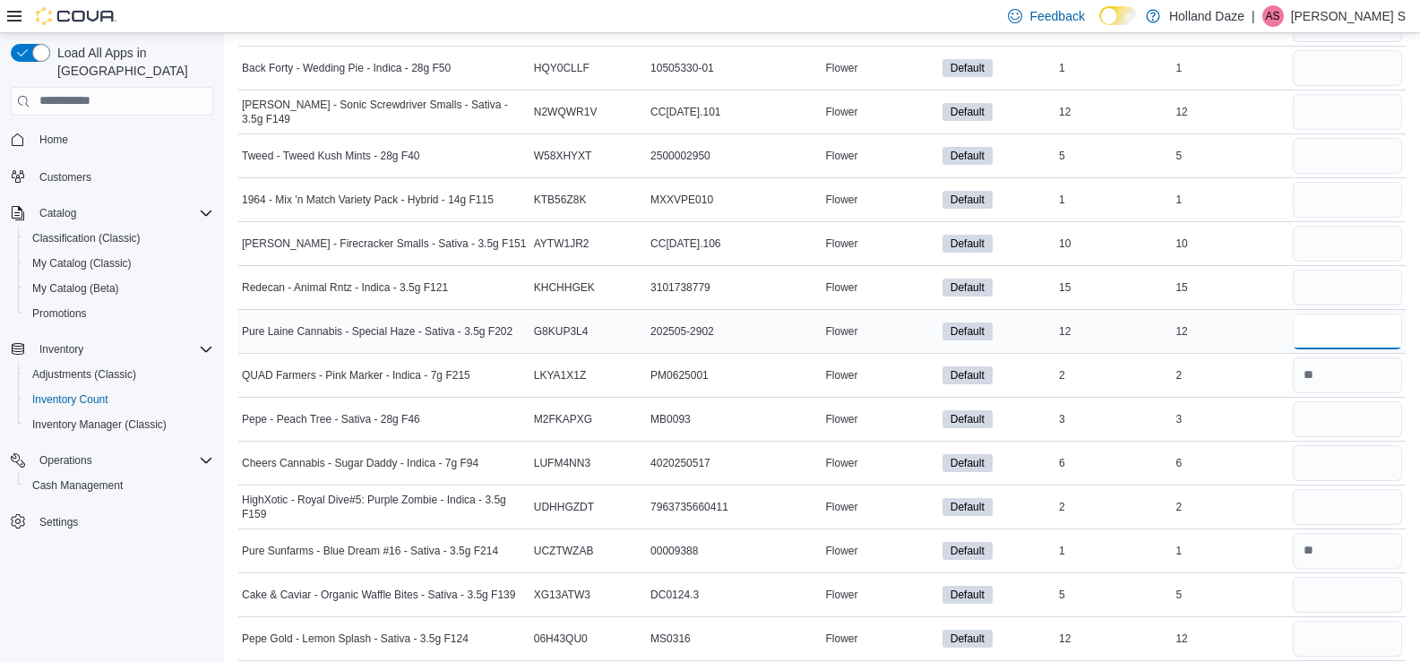
click at [1333, 330] on input "number" at bounding box center [1347, 332] width 109 height 36
type input "**"
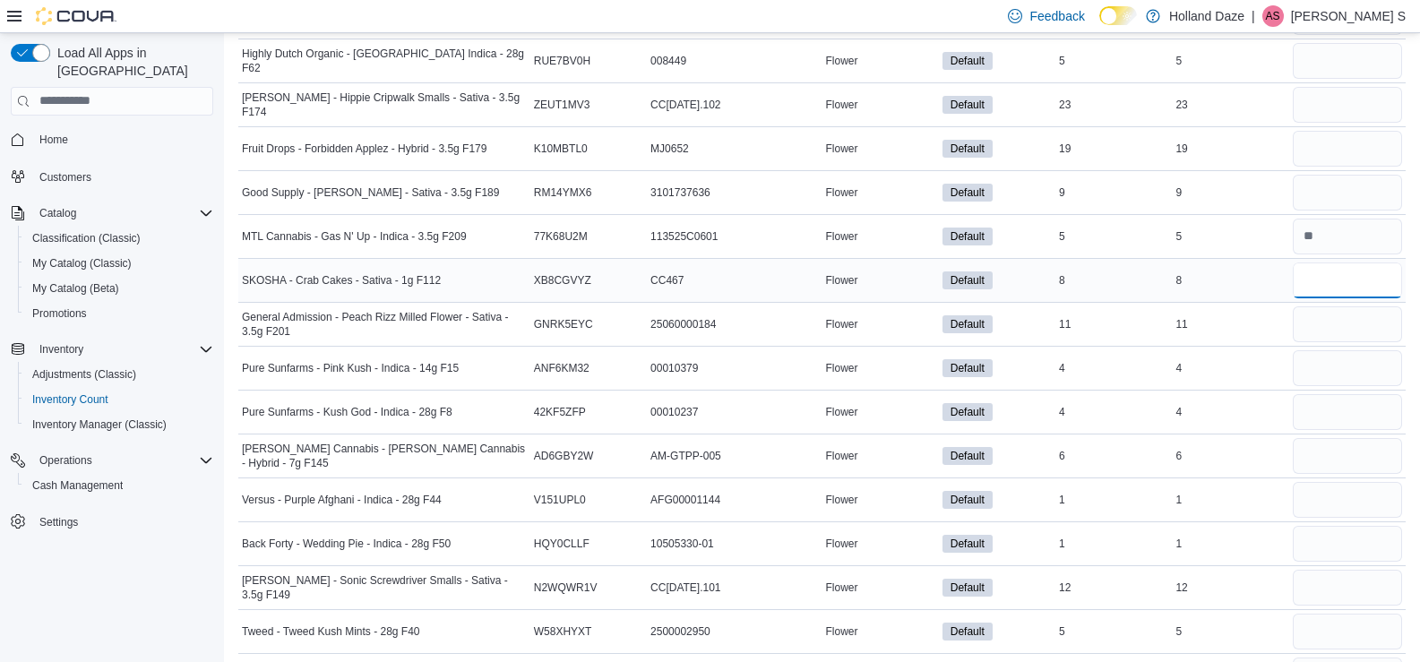
click at [1360, 289] on input "number" at bounding box center [1347, 280] width 109 height 36
click at [1335, 330] on input "number" at bounding box center [1347, 324] width 109 height 36
type input "**"
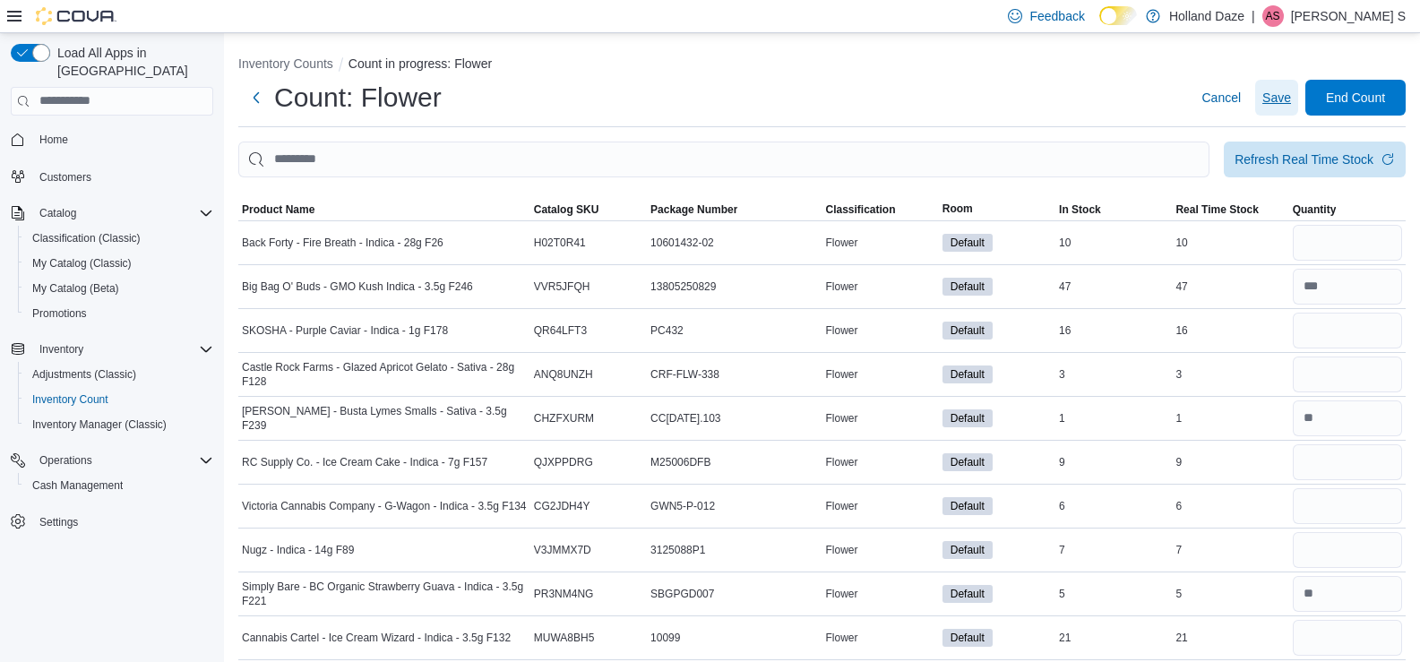
click at [1291, 103] on span "Save" at bounding box center [1276, 98] width 29 height 18
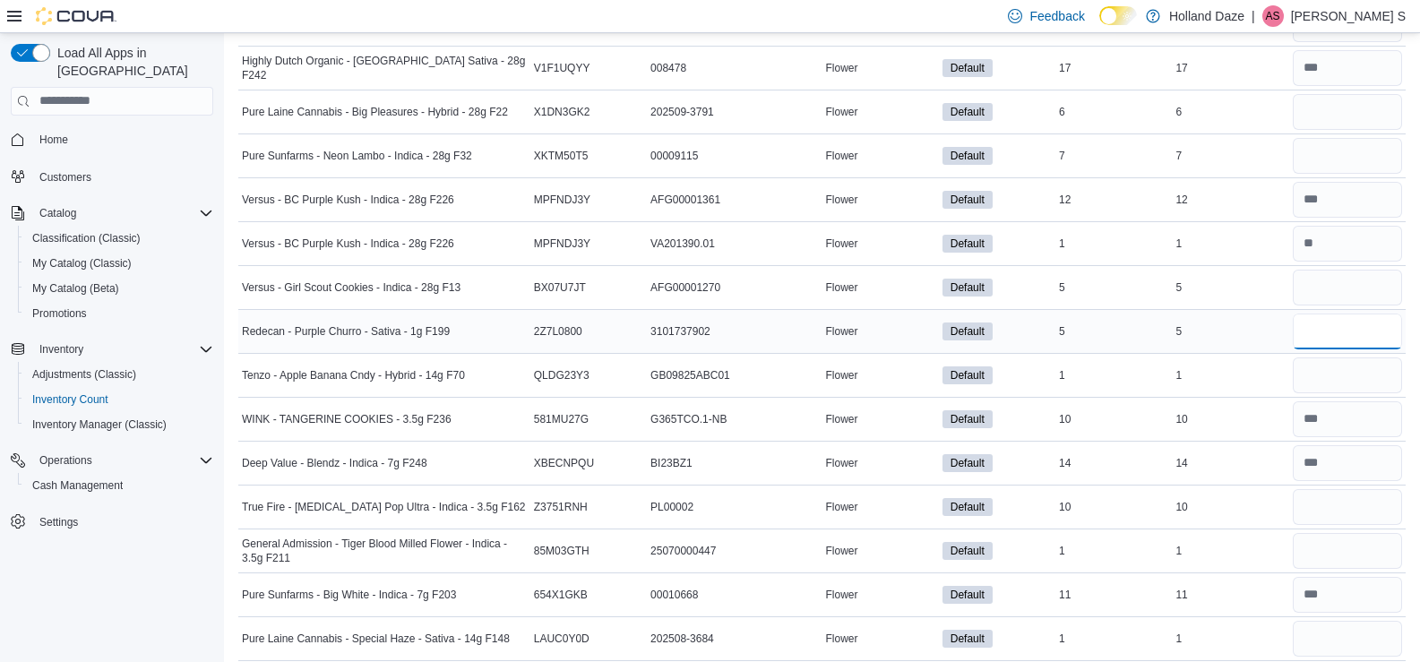
click at [1368, 346] on input "number" at bounding box center [1347, 332] width 109 height 36
type input "*"
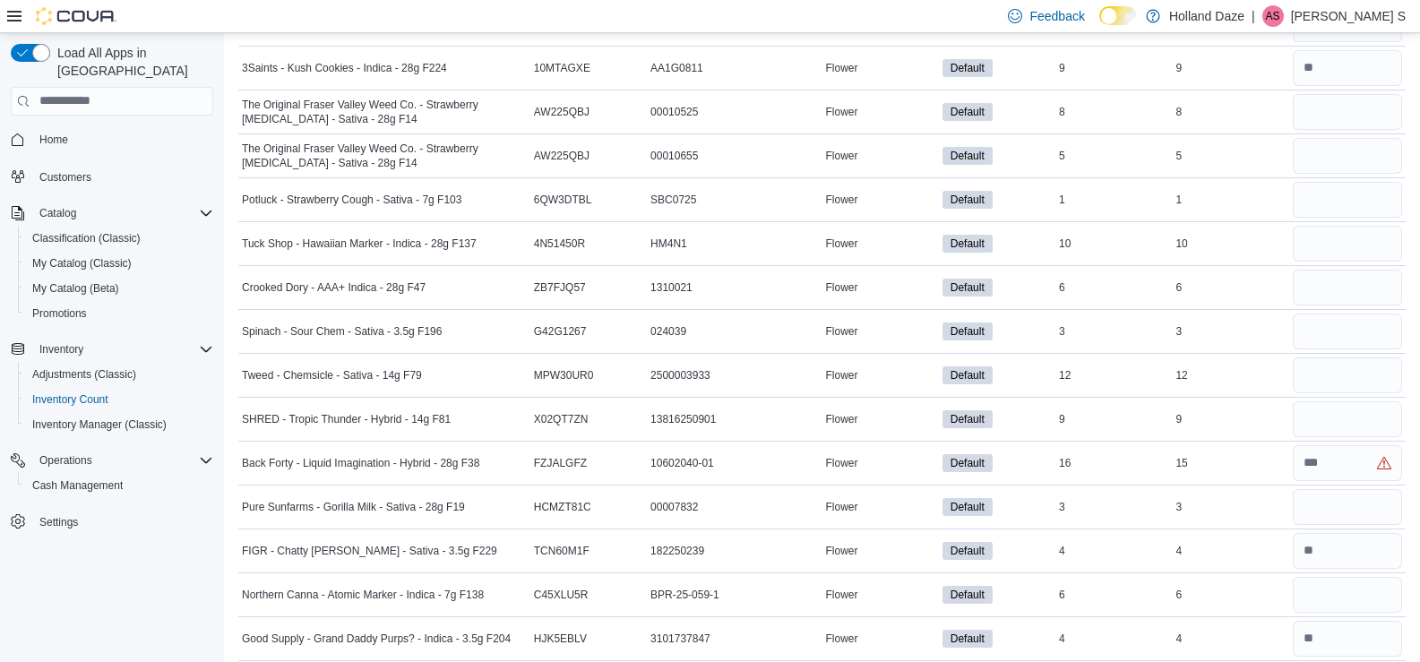
scroll to position [3862, 0]
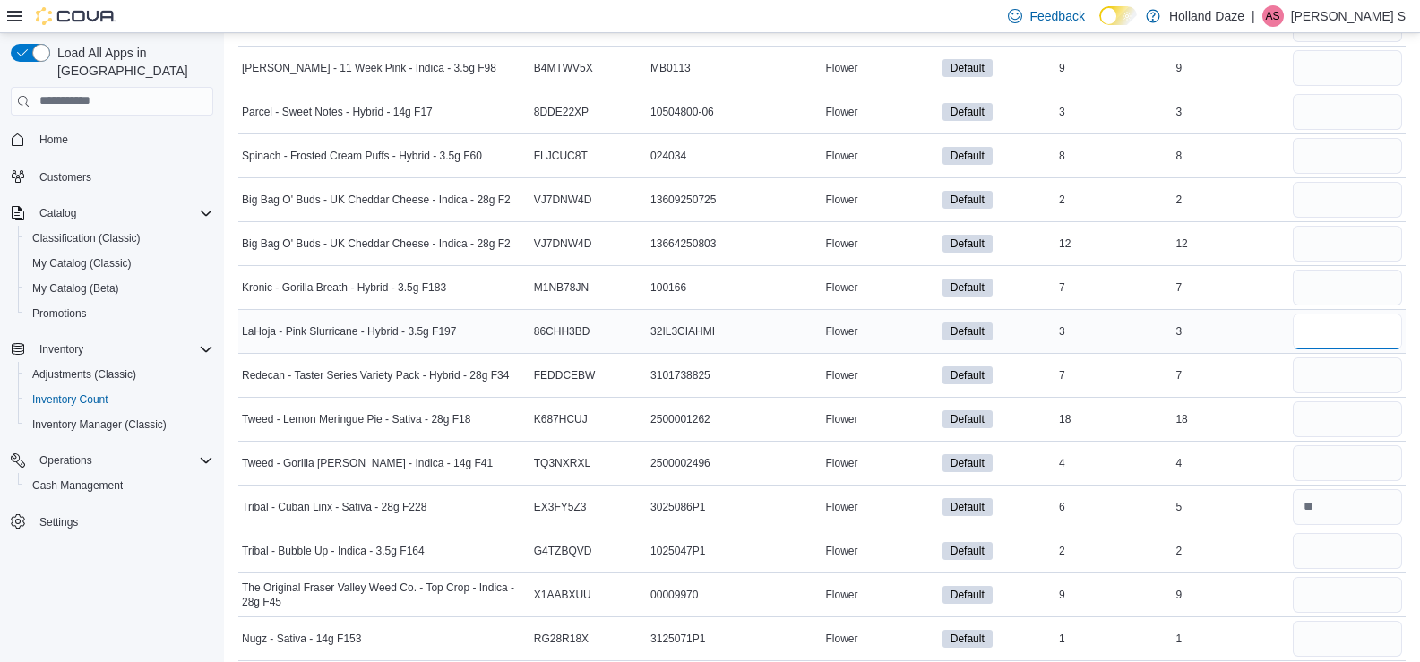
click at [1360, 327] on input "number" at bounding box center [1347, 332] width 109 height 36
type input "*"
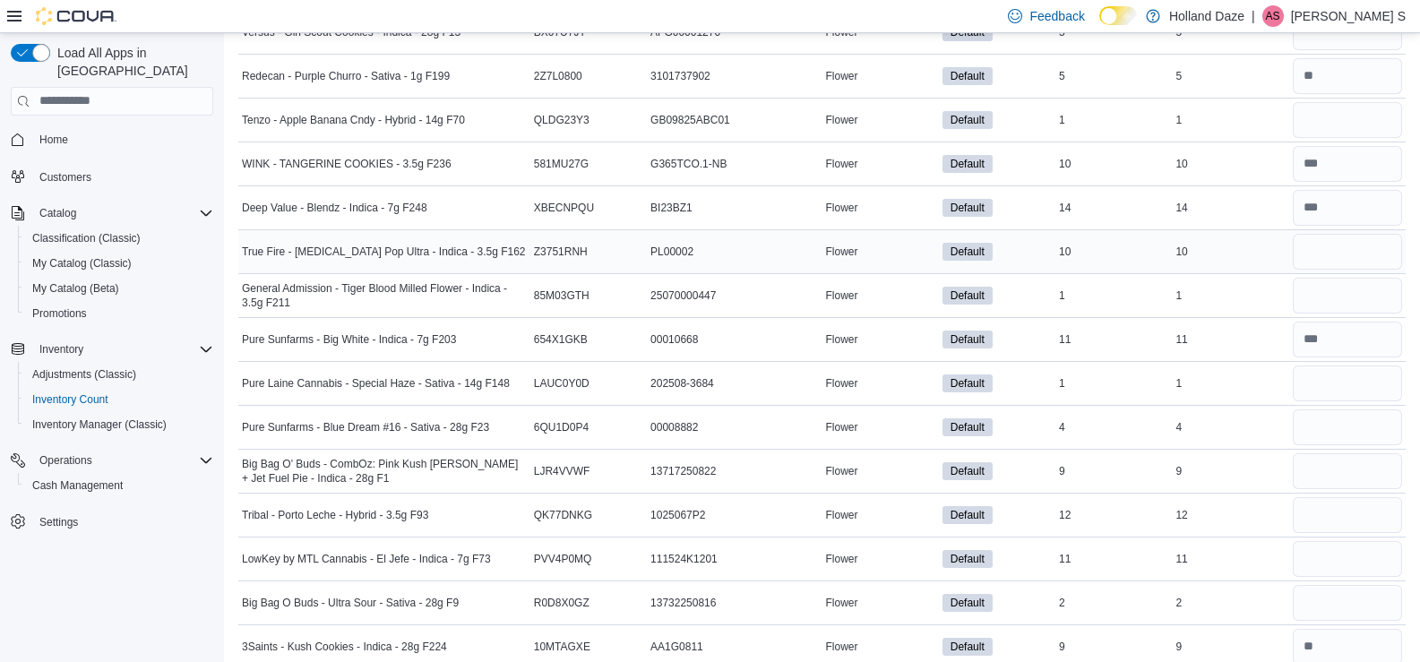
scroll to position [5530, 0]
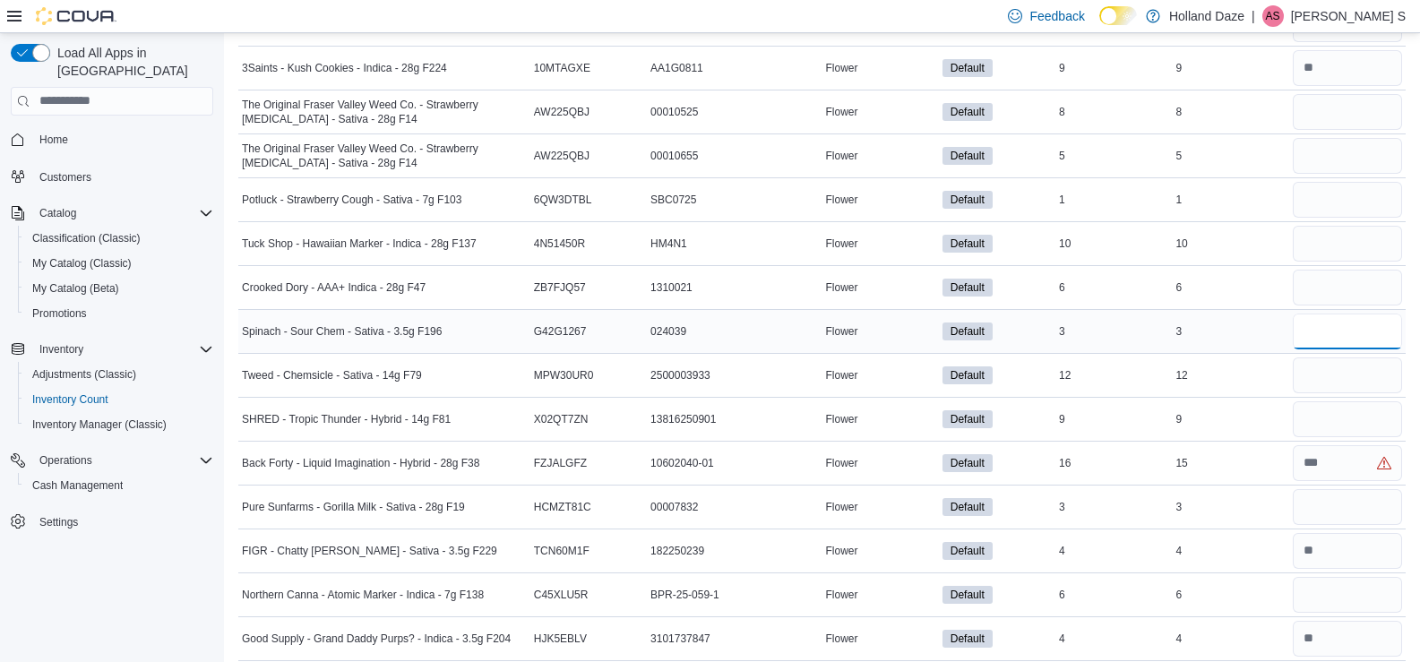
click at [1340, 329] on input "number" at bounding box center [1347, 332] width 109 height 36
type input "*"
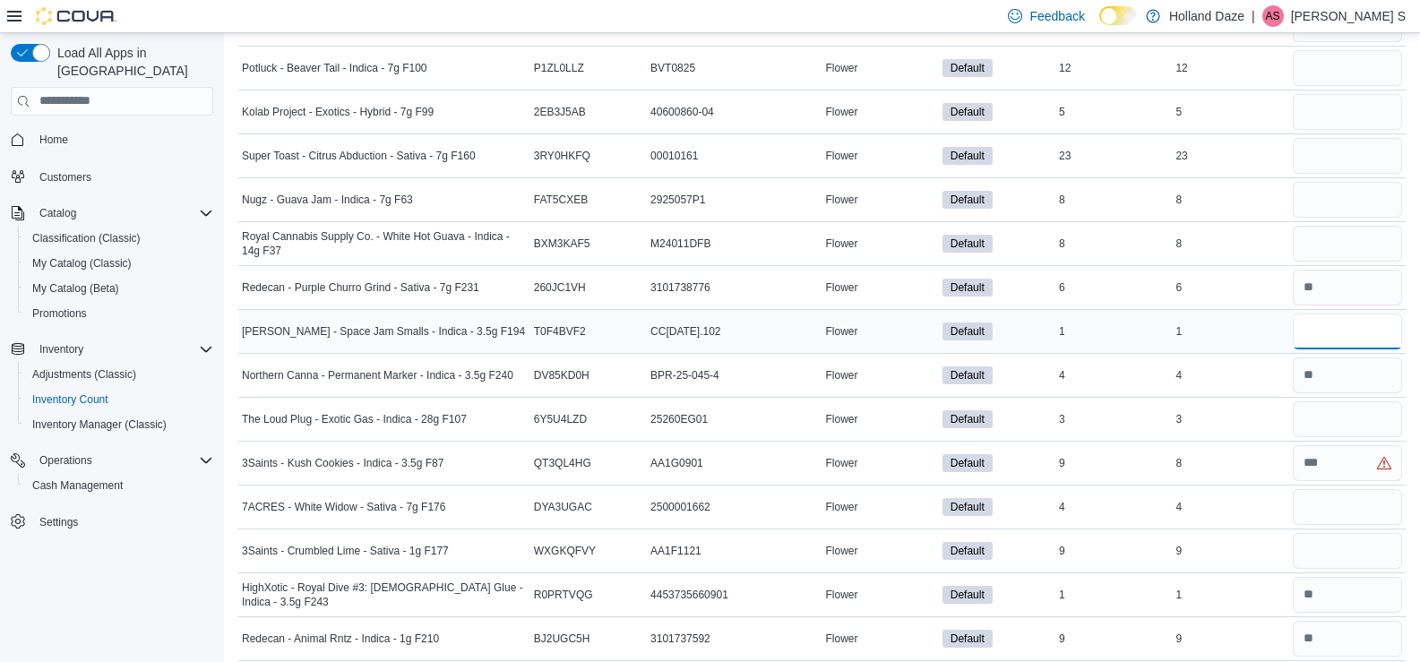
click at [1336, 347] on input "number" at bounding box center [1347, 332] width 109 height 36
click at [1353, 334] on input "number" at bounding box center [1347, 332] width 109 height 36
type input "*"
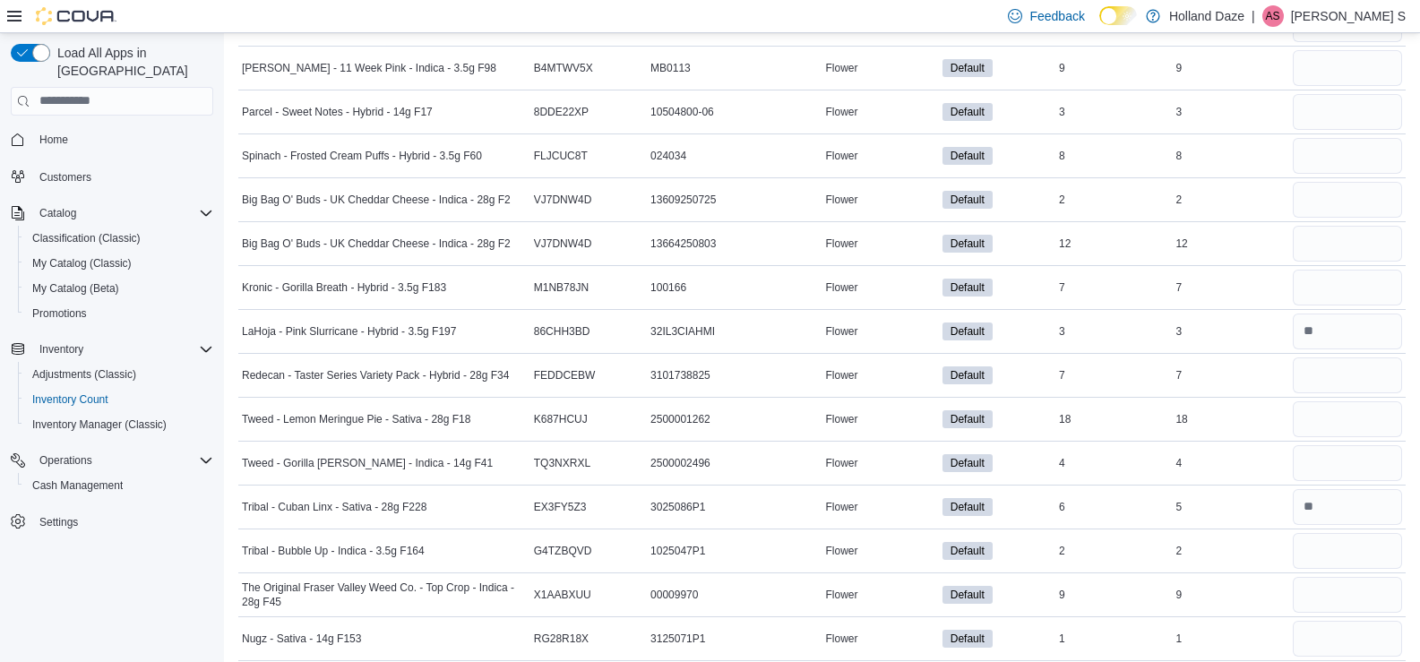
scroll to position [9568, 0]
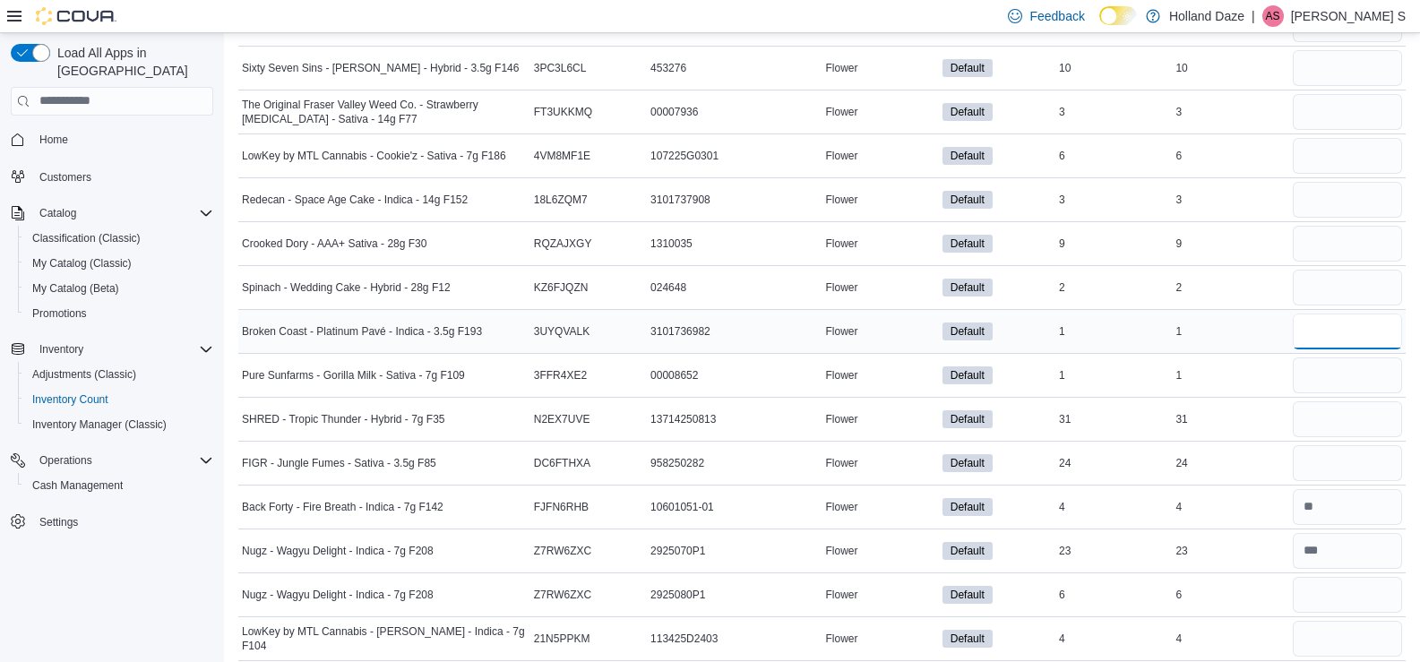
click at [1378, 348] on input "number" at bounding box center [1347, 332] width 109 height 36
type input "*"
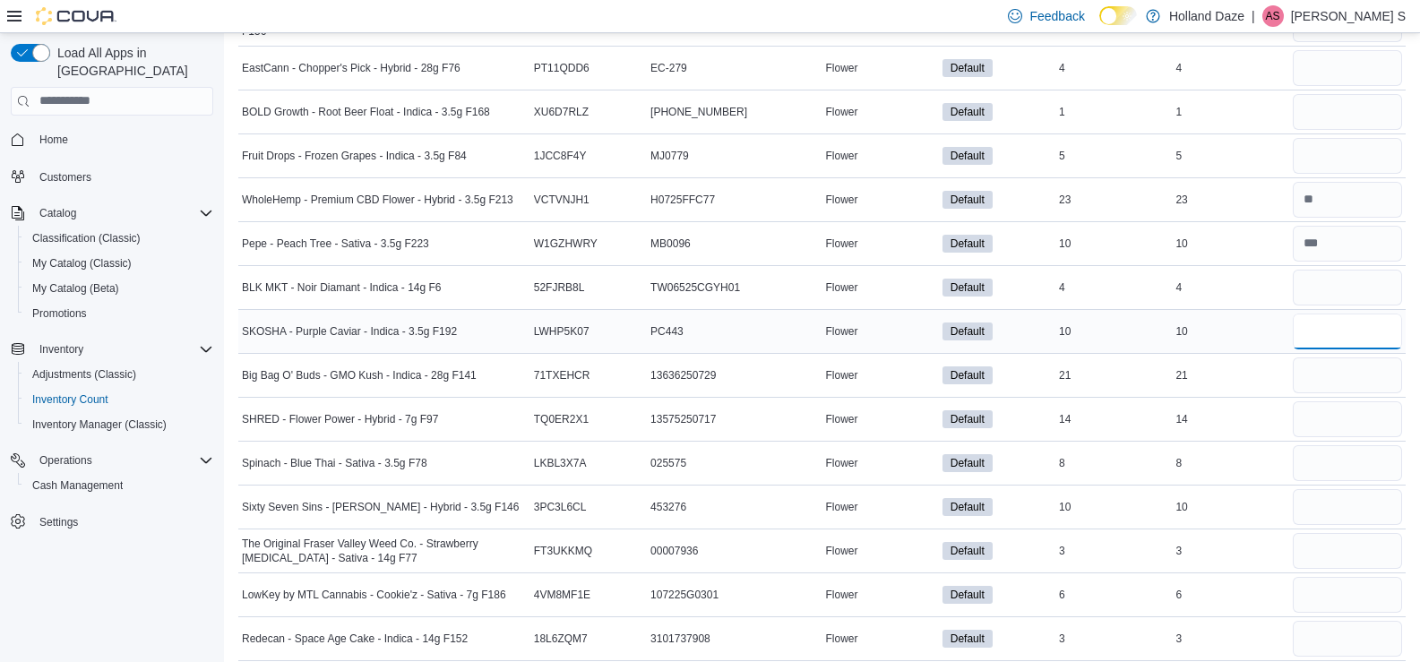
click at [1376, 337] on input "number" at bounding box center [1347, 332] width 109 height 36
type input "**"
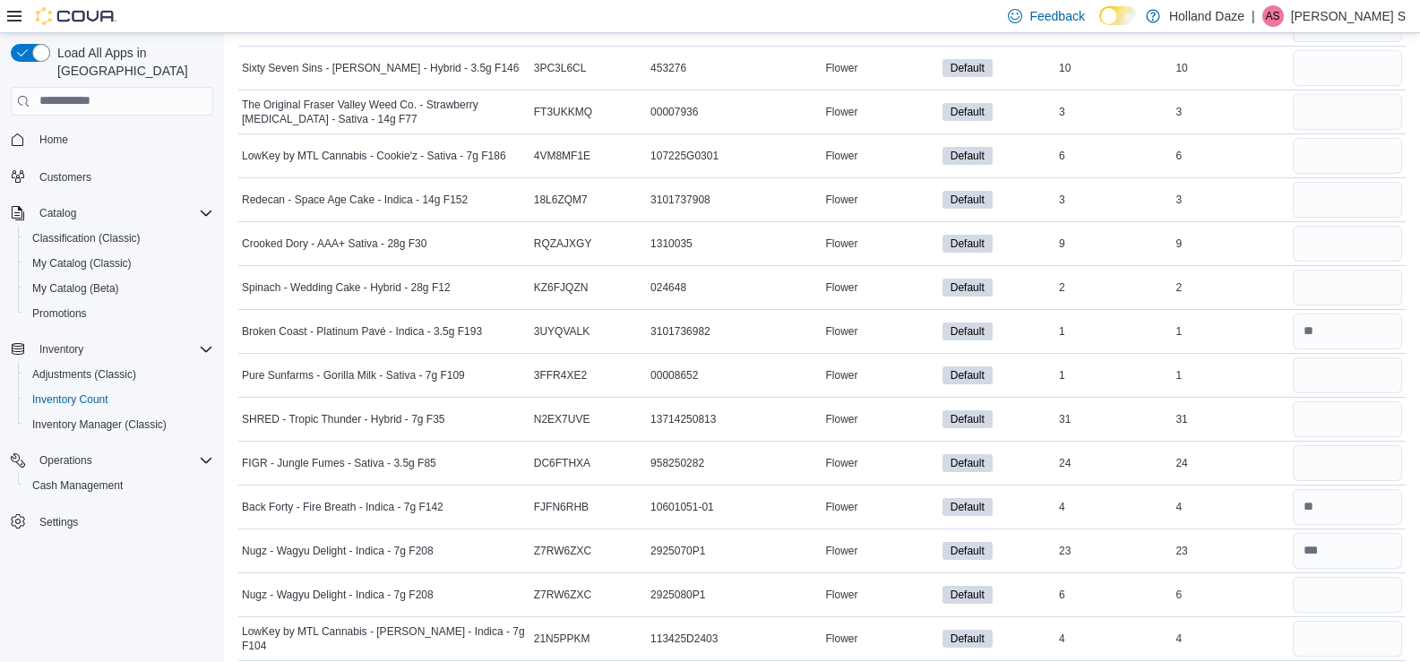
scroll to position [6451, 0]
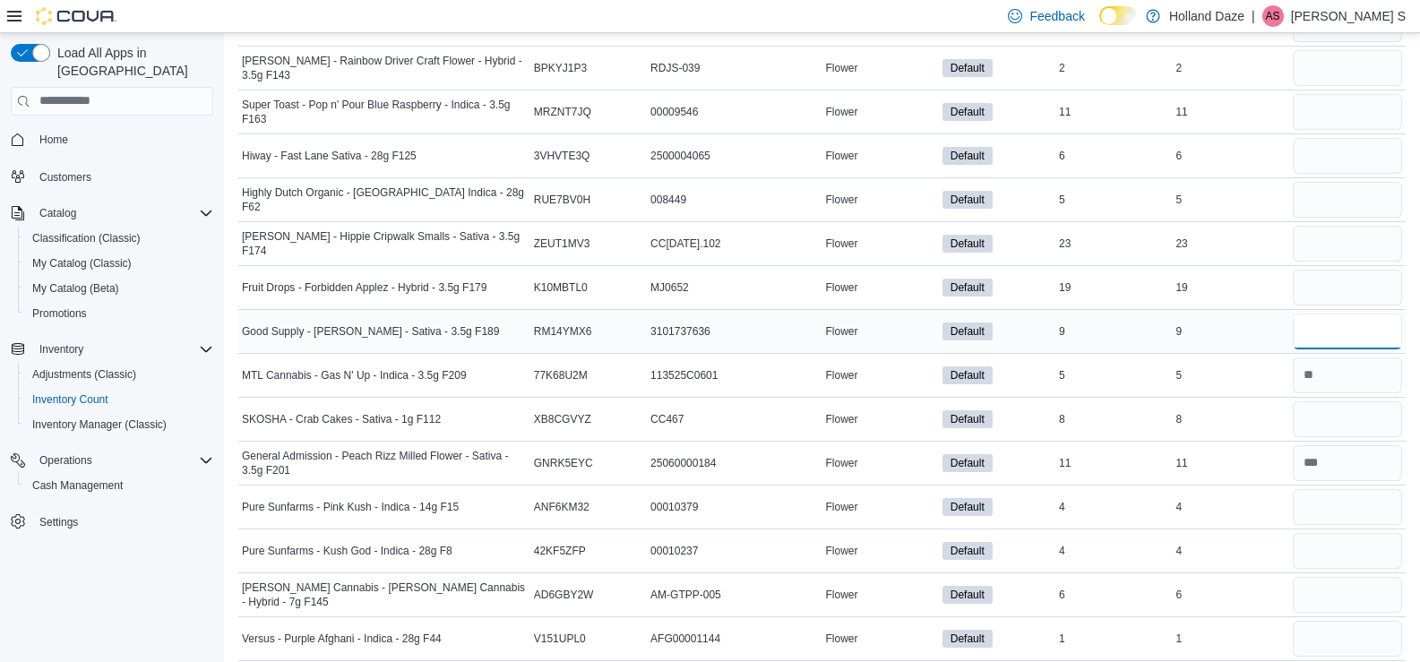
click at [1327, 333] on input "number" at bounding box center [1347, 332] width 109 height 36
type input "*"
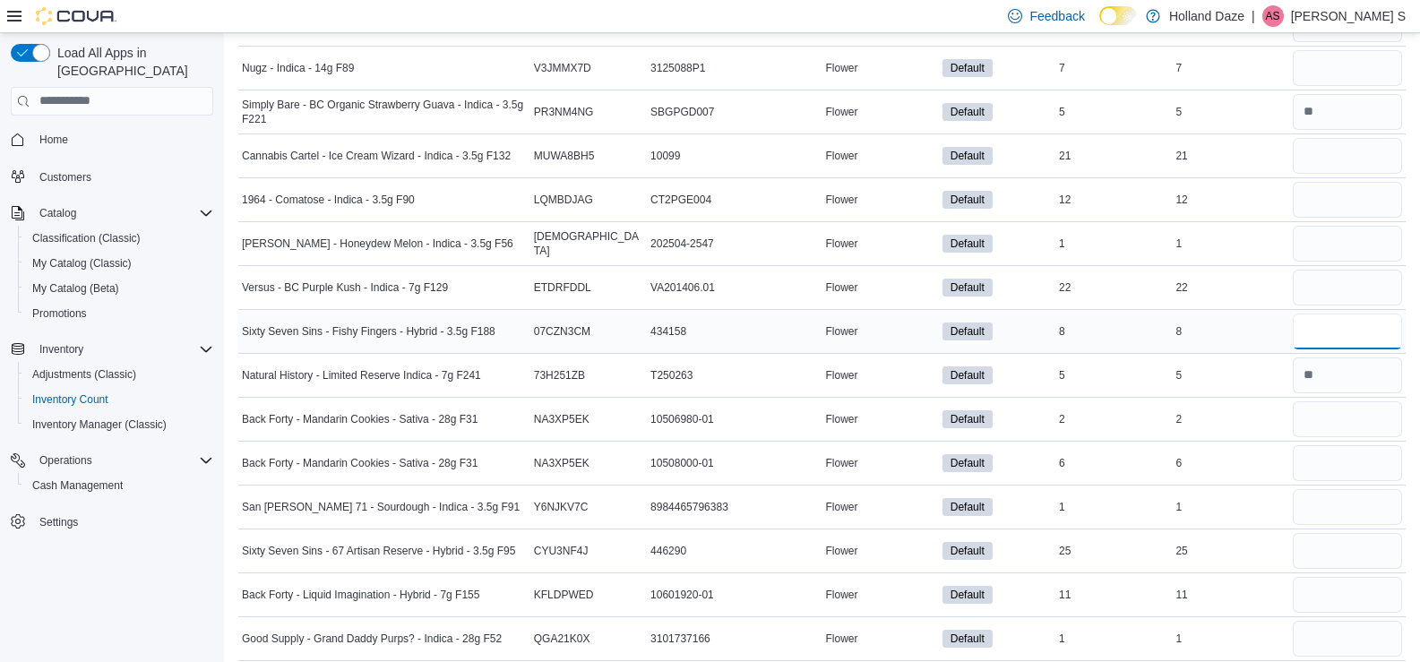
click at [1354, 330] on input "number" at bounding box center [1347, 332] width 109 height 36
type input "*"
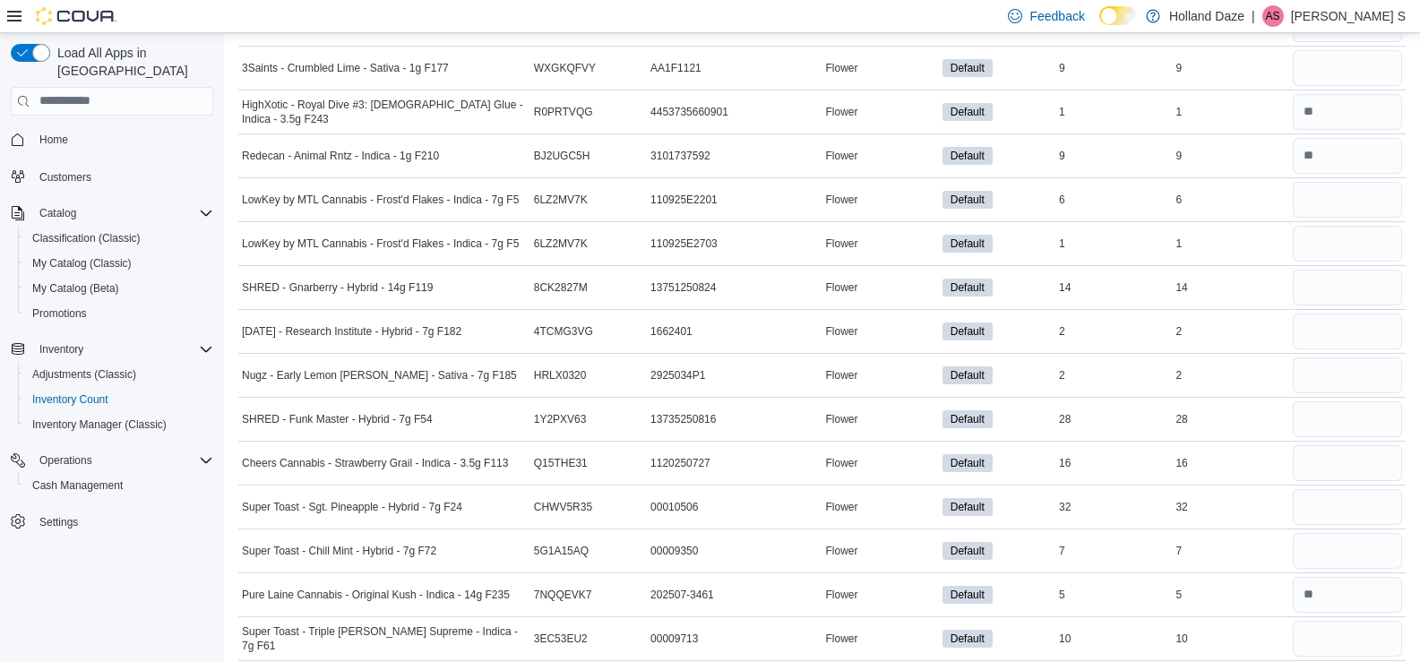
scroll to position [9392, 0]
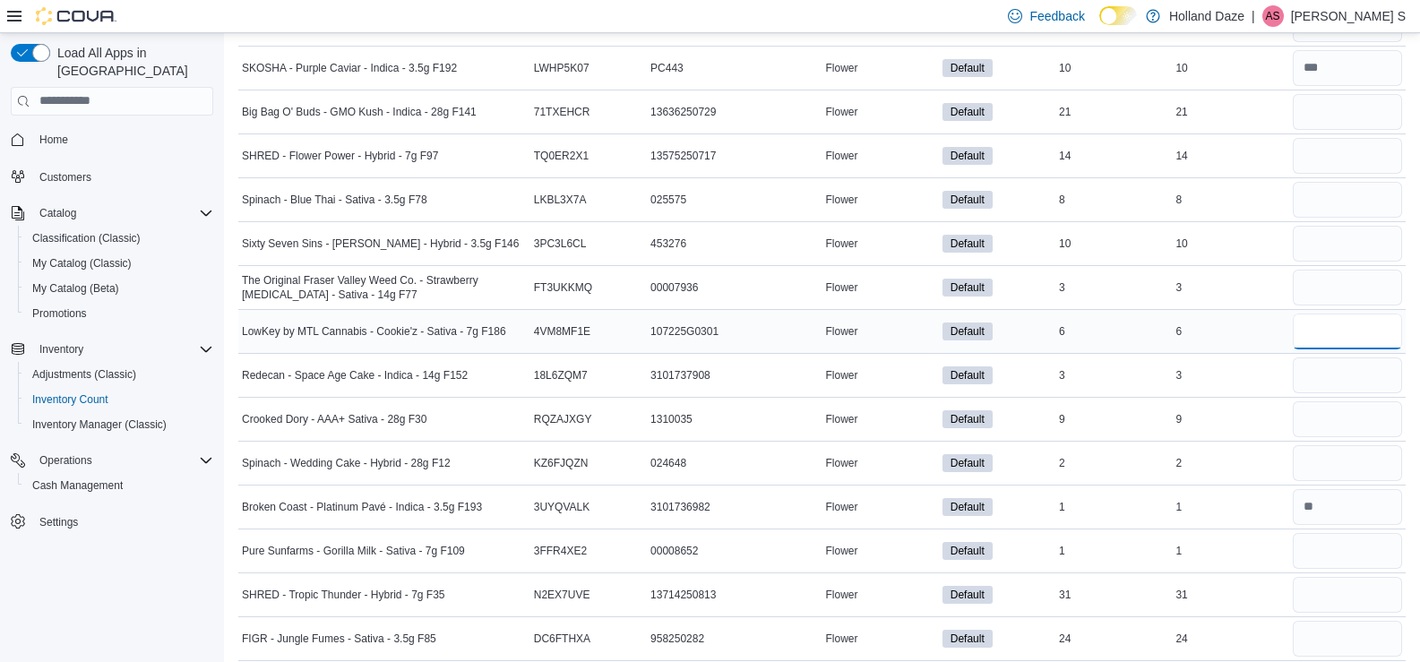
click at [1334, 322] on input "number" at bounding box center [1347, 332] width 109 height 36
type input "*"
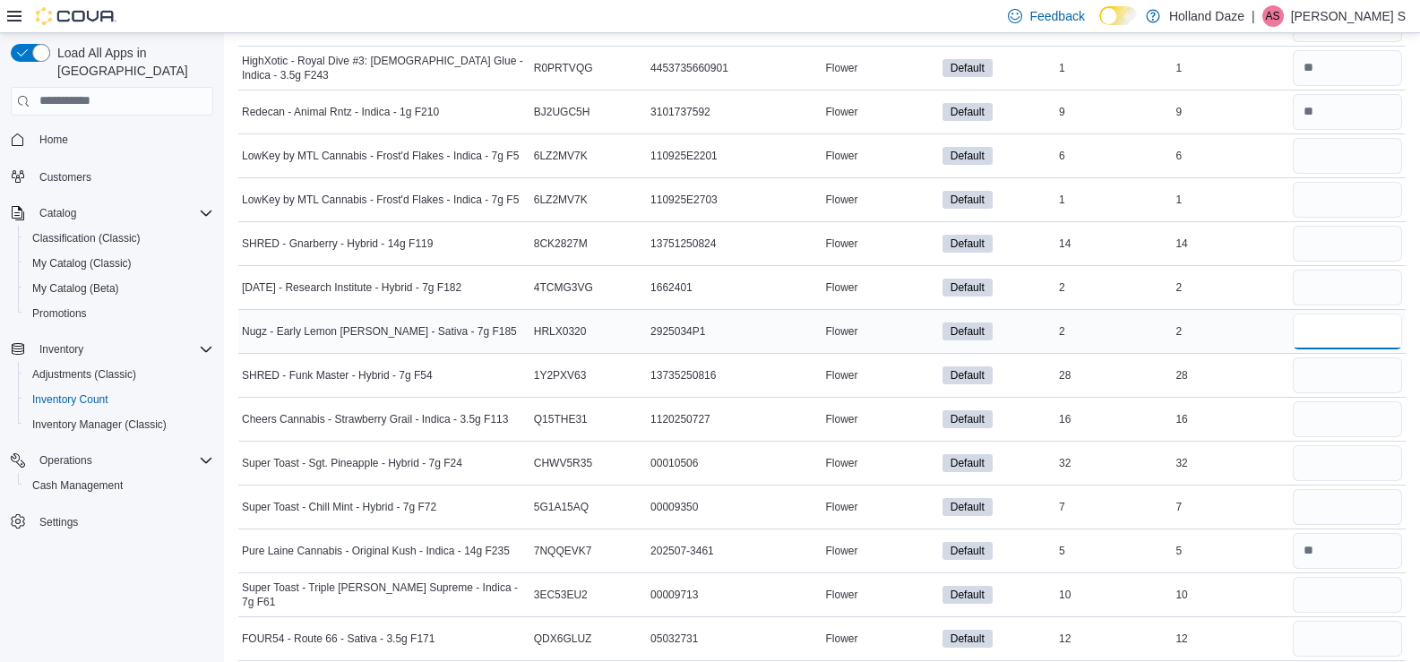
click at [1346, 329] on input "number" at bounding box center [1347, 332] width 109 height 36
type input "*"
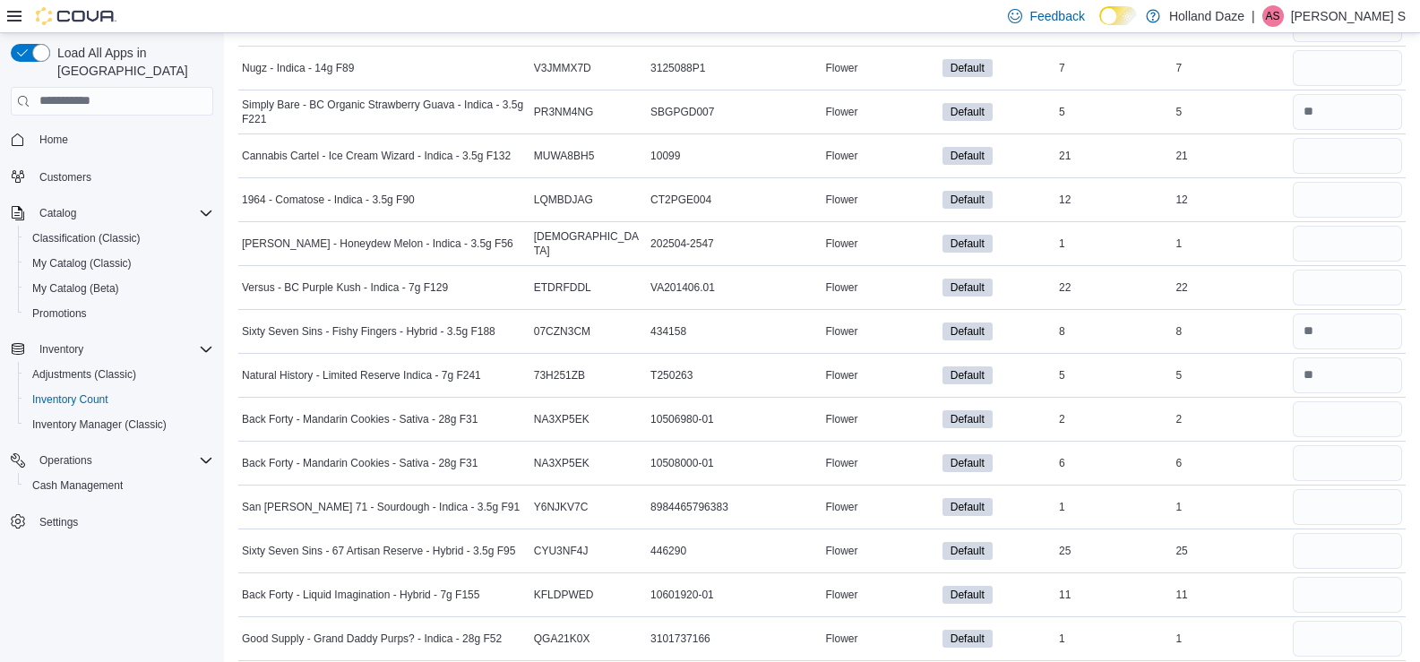
scroll to position [3818, 0]
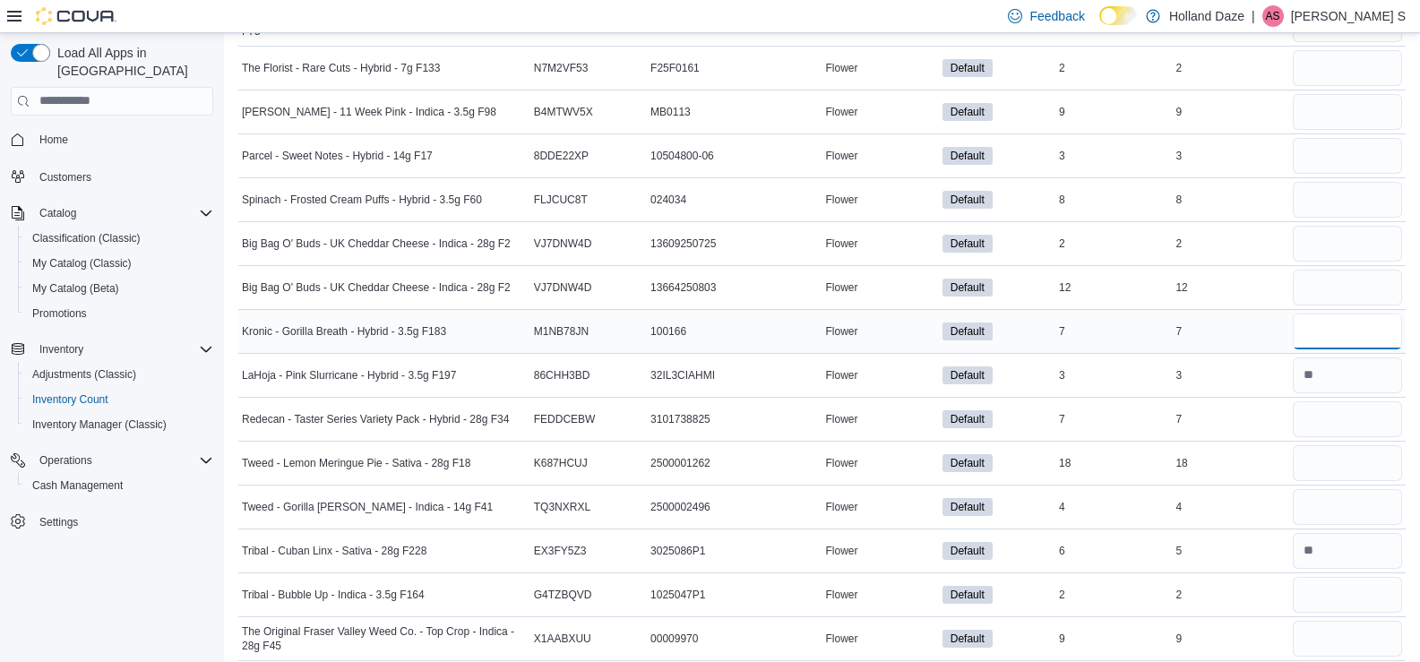
click at [1356, 344] on input "number" at bounding box center [1347, 332] width 109 height 36
type input "*"
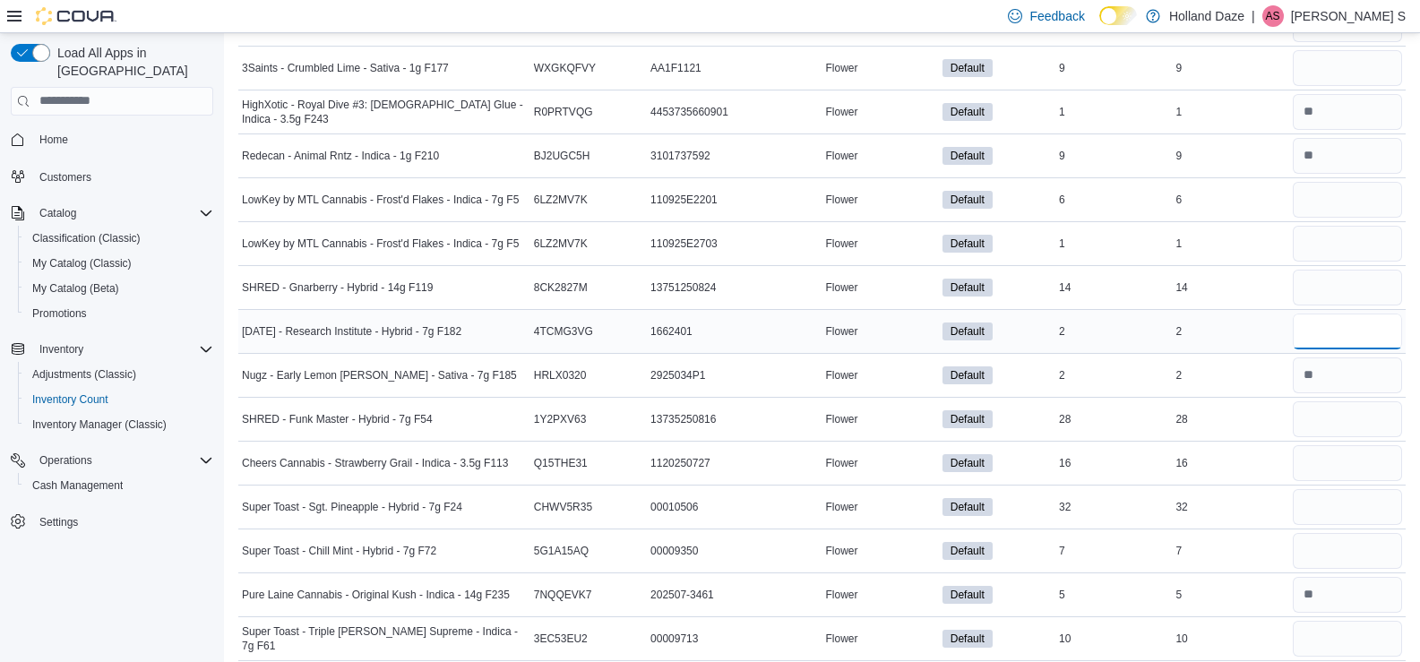
click at [1329, 332] on input "number" at bounding box center [1347, 332] width 109 height 36
type input "*"
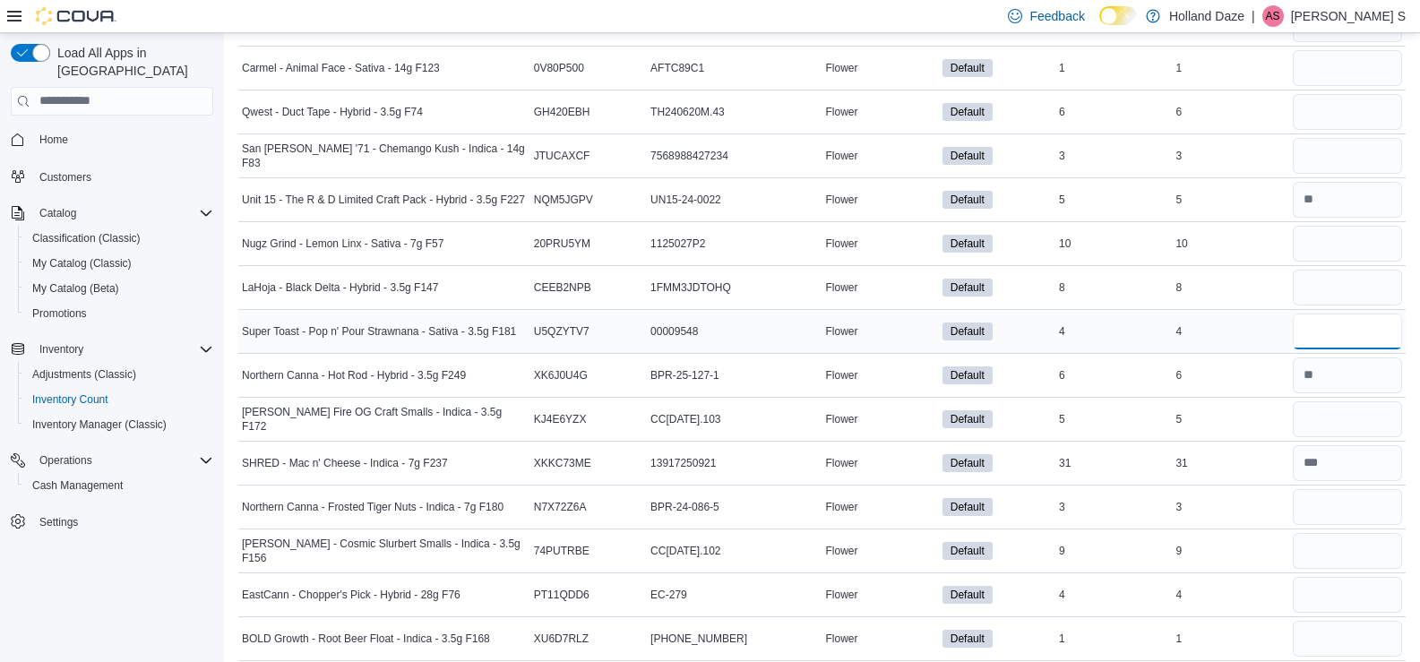
click at [1354, 339] on input "number" at bounding box center [1347, 332] width 109 height 36
type input "*"
click at [1319, 511] on input "number" at bounding box center [1347, 507] width 109 height 36
type input "*"
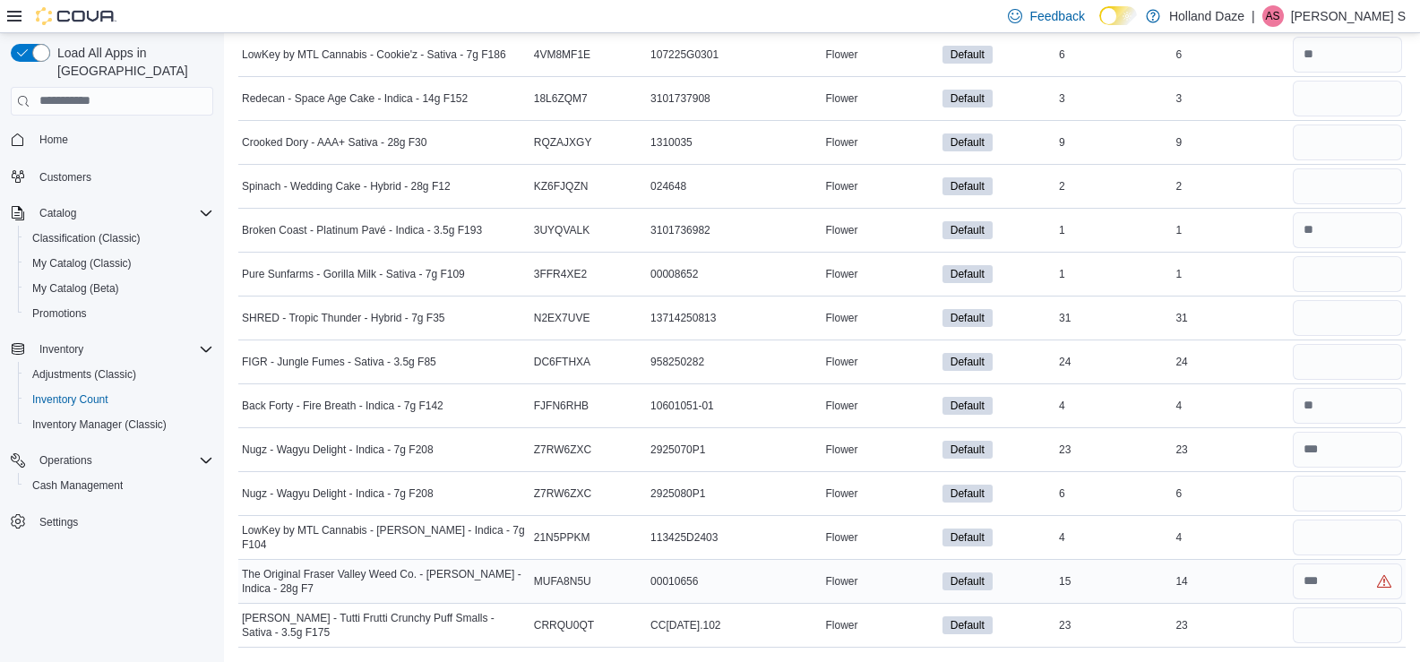
scroll to position [6407, 0]
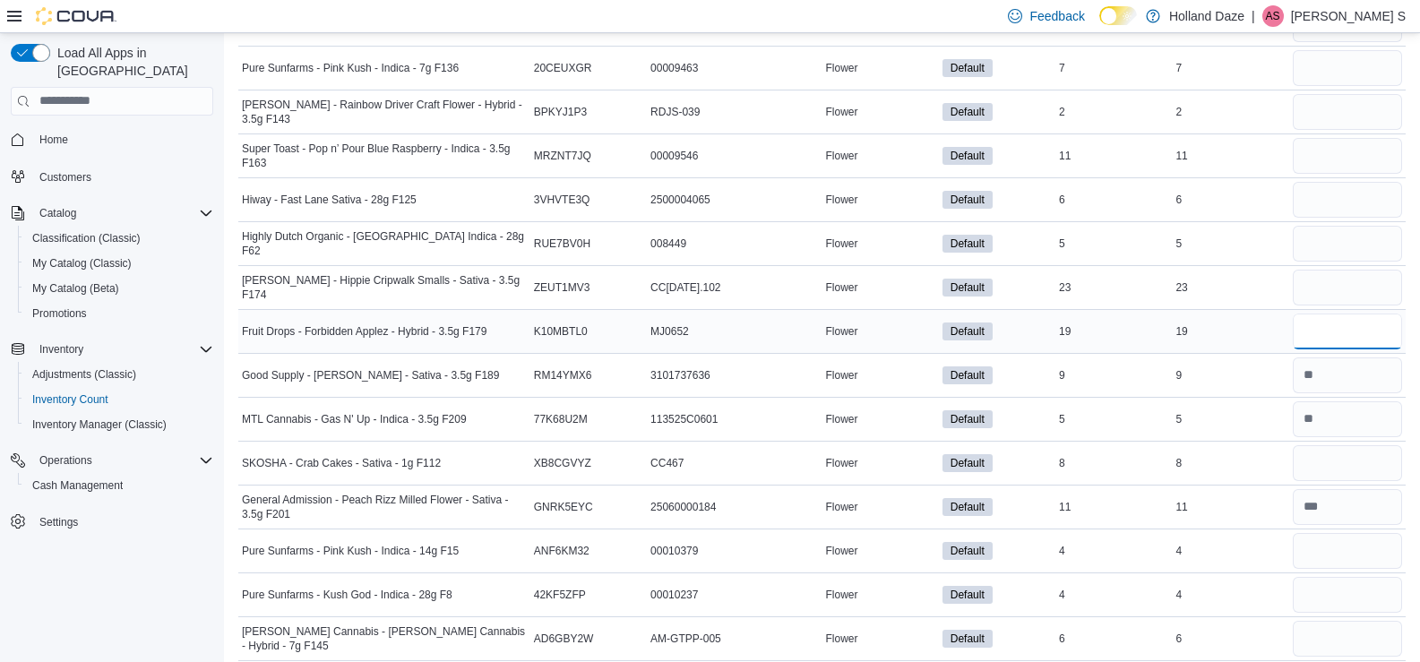
click at [1347, 334] on input "number" at bounding box center [1347, 332] width 109 height 36
type input "**"
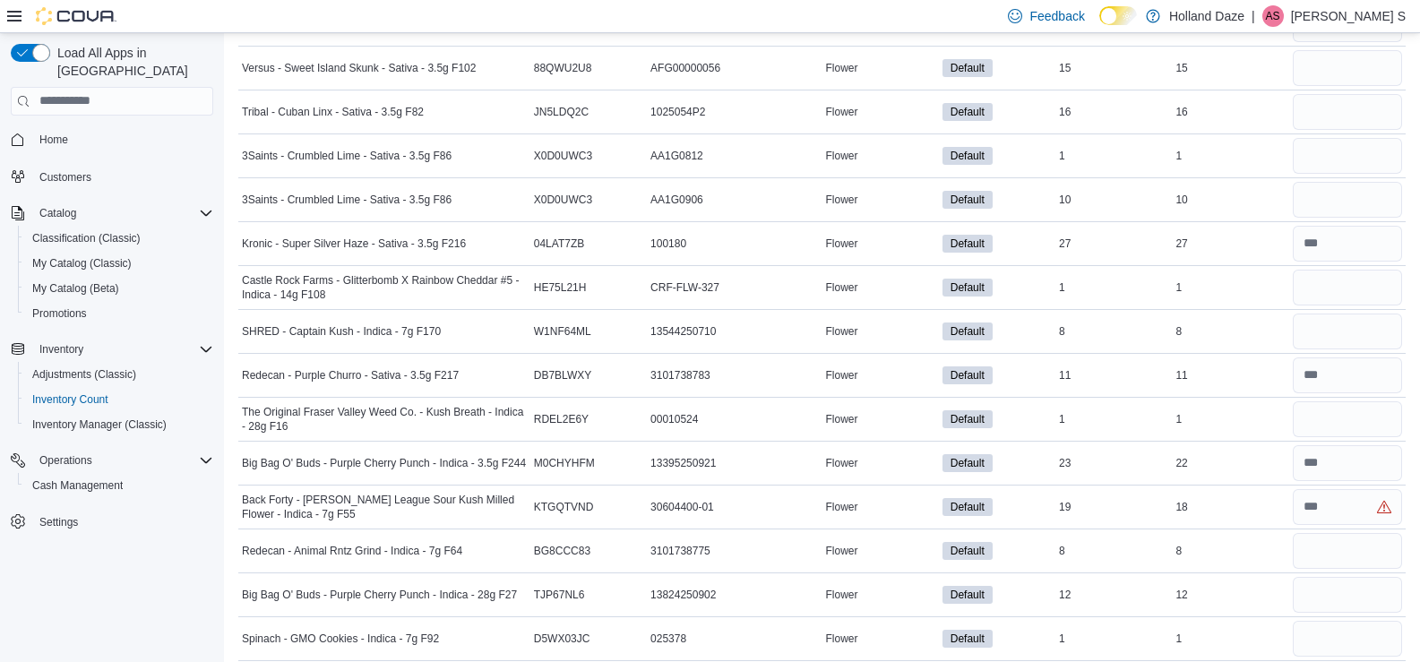
scroll to position [0, 0]
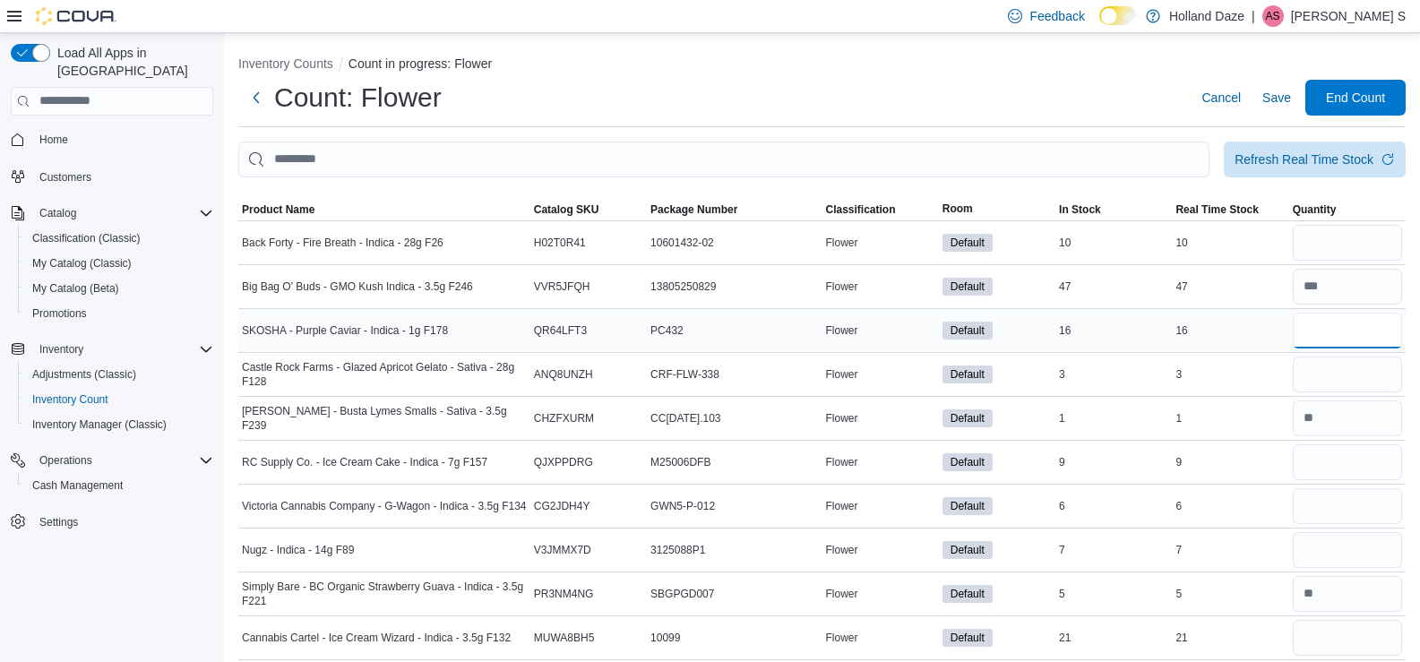
click at [1323, 326] on input "number" at bounding box center [1347, 331] width 109 height 36
type input "**"
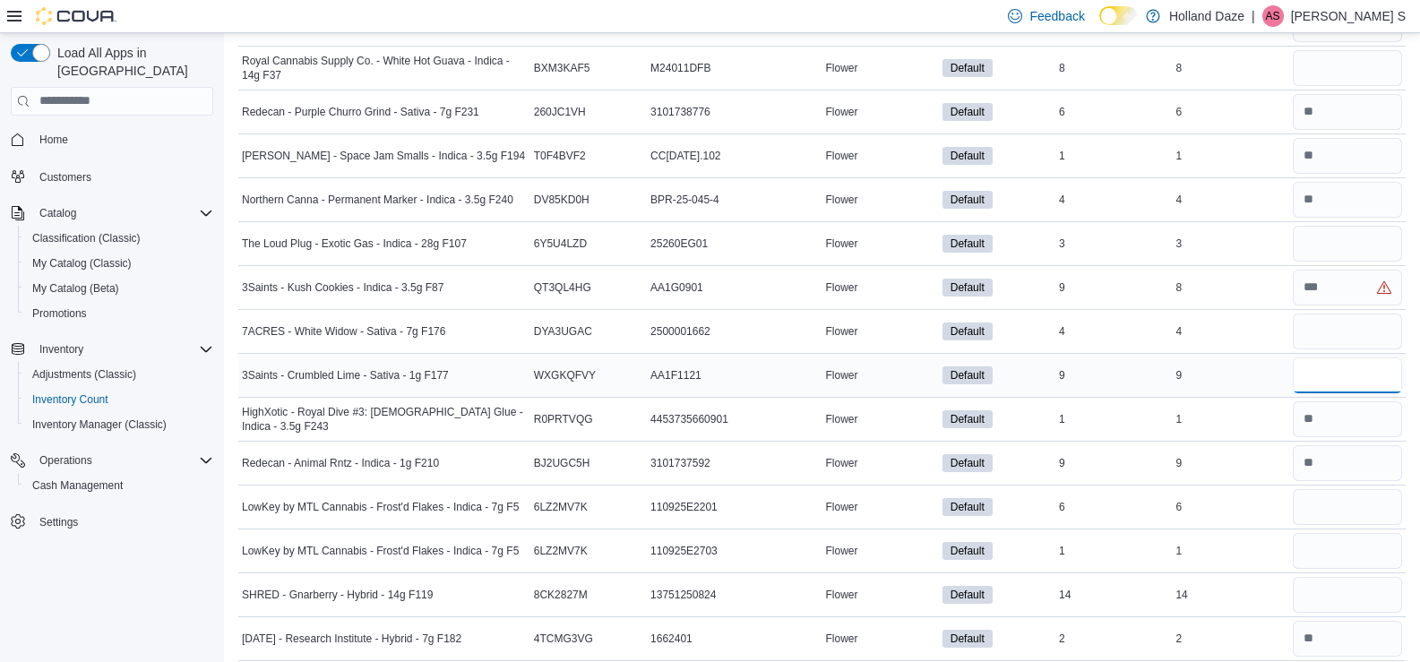
click at [1338, 382] on input "number" at bounding box center [1347, 375] width 109 height 36
type input "*"
drag, startPoint x: 1332, startPoint y: 333, endPoint x: 1347, endPoint y: 323, distance: 18.1
click at [1347, 323] on input "number" at bounding box center [1347, 332] width 109 height 36
type input "*"
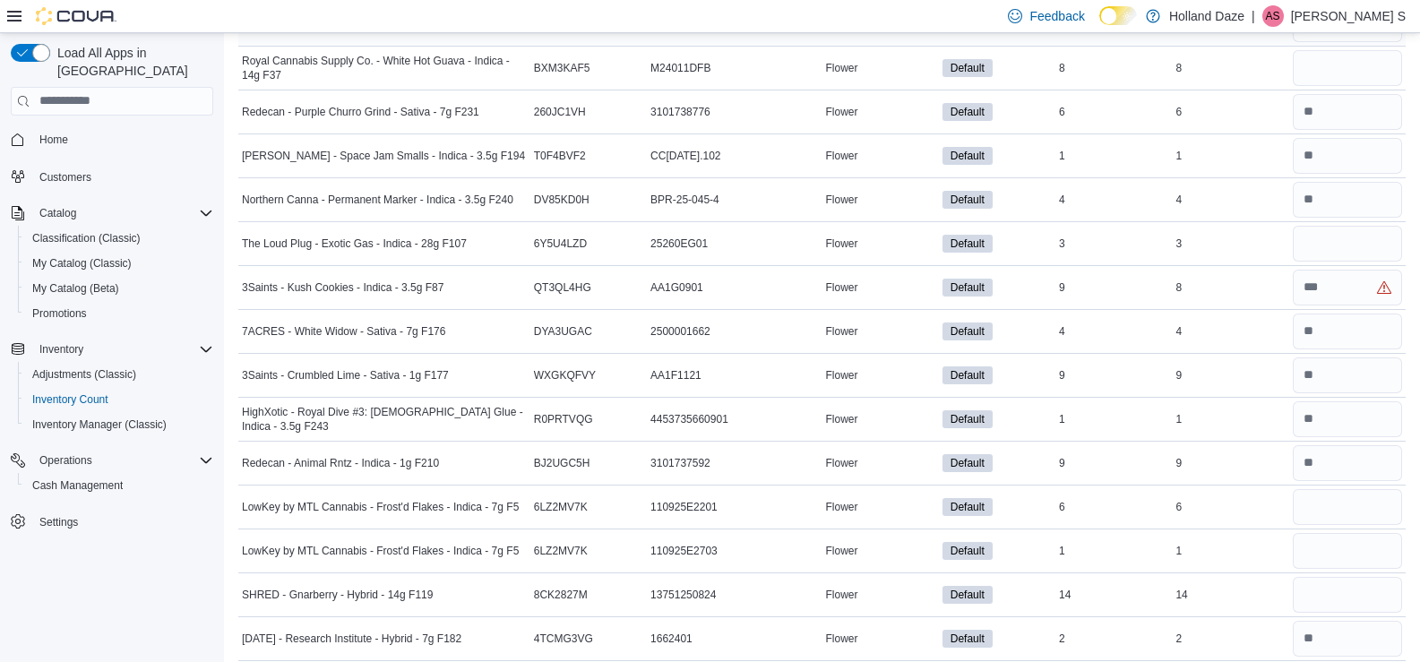
scroll to position [9669, 0]
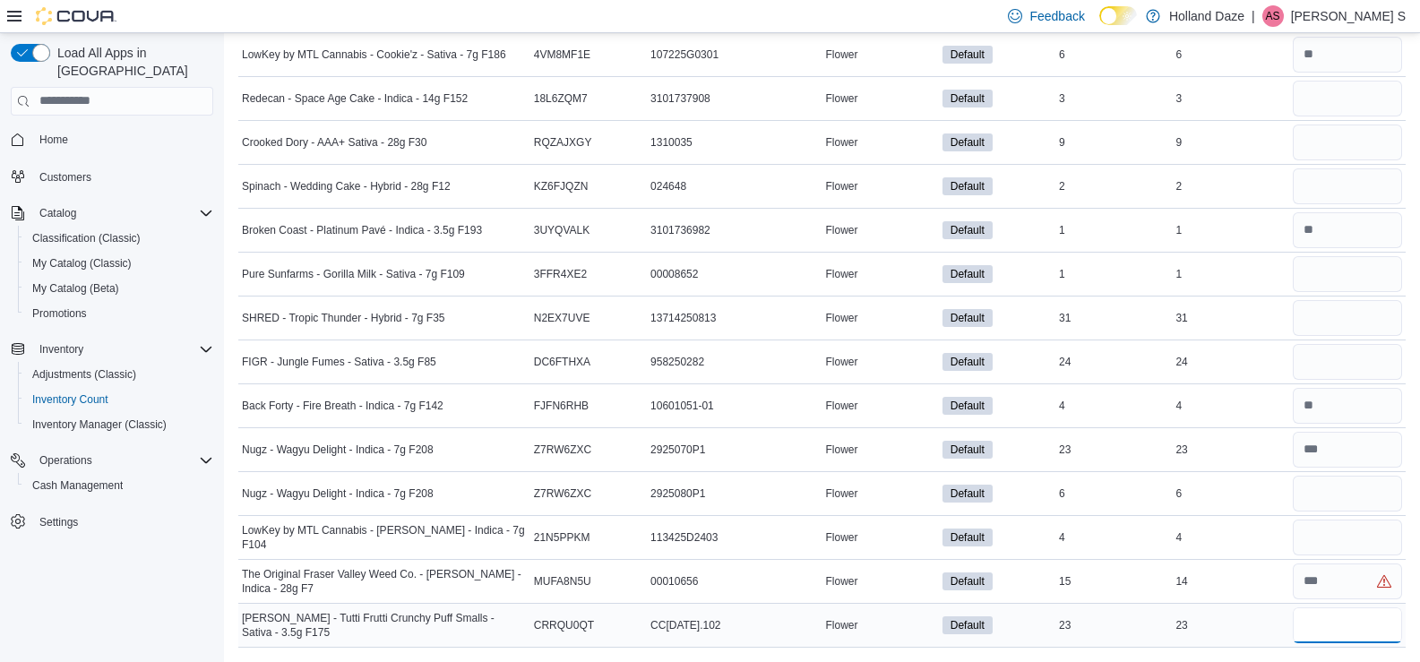
click at [1335, 632] on input "number" at bounding box center [1347, 625] width 109 height 36
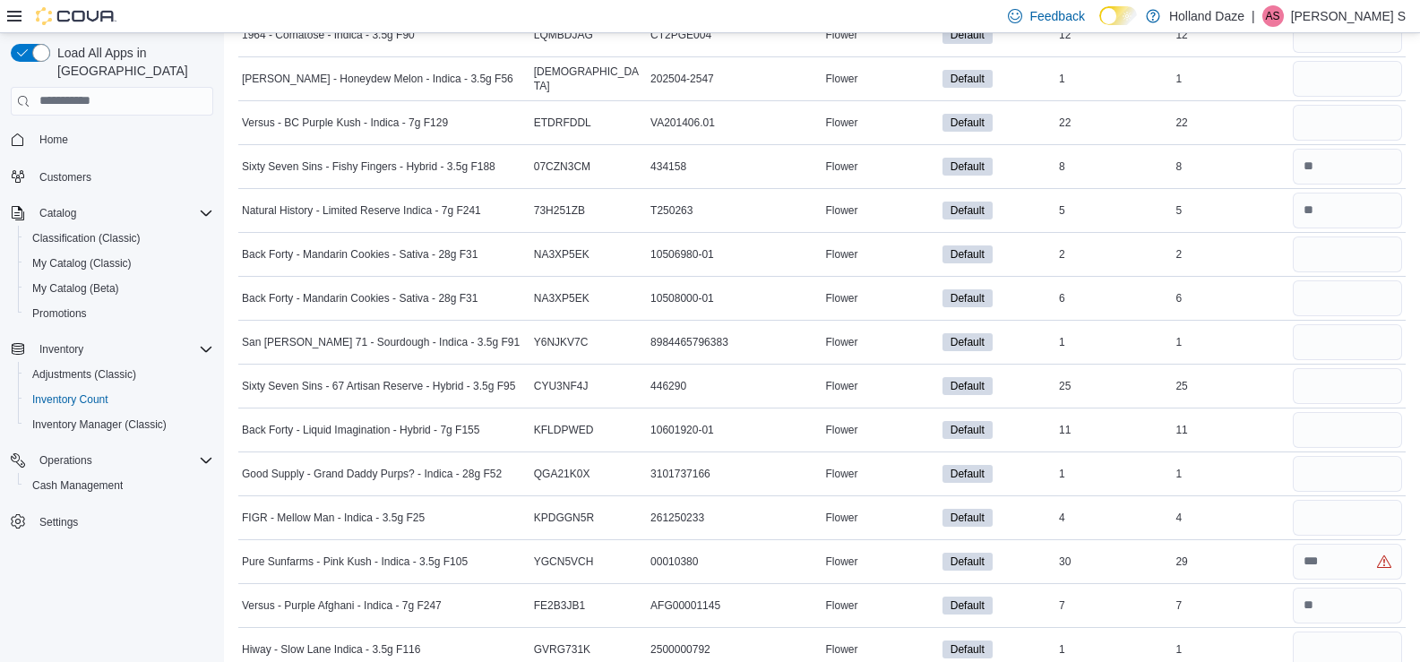
scroll to position [0, 0]
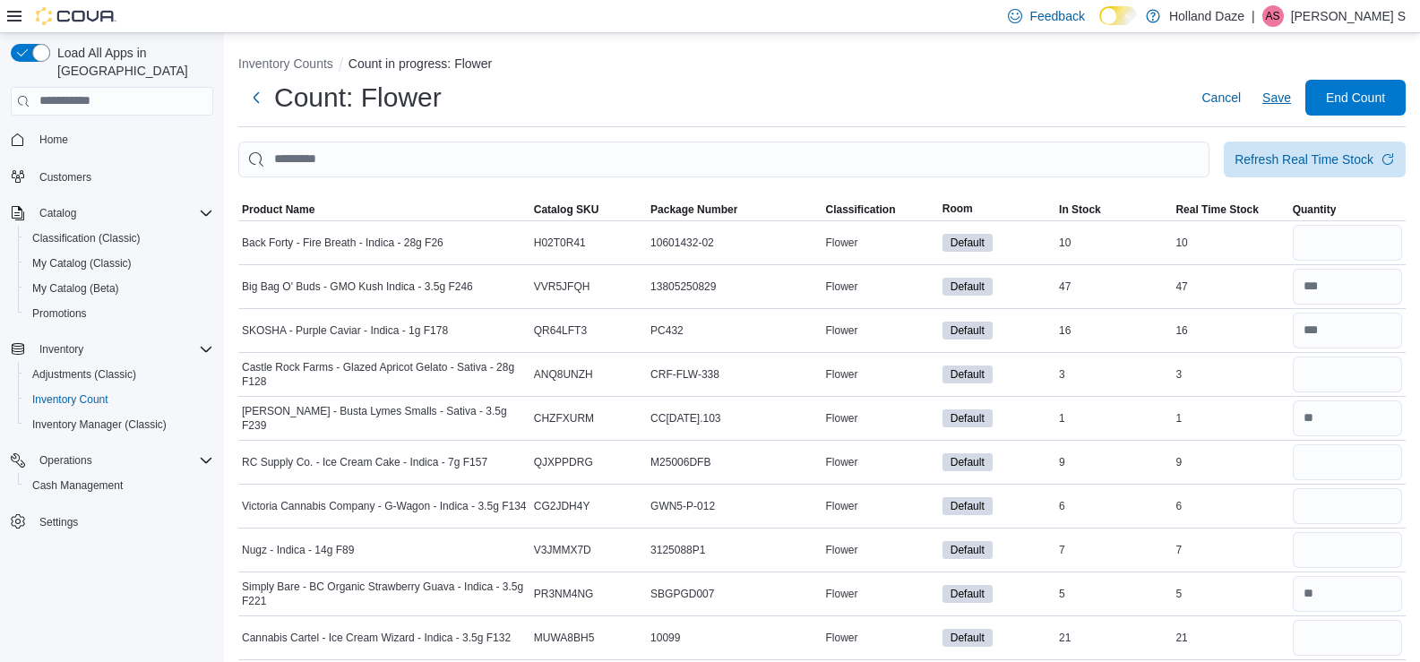
type input "**"
drag, startPoint x: 1297, startPoint y: 95, endPoint x: 1278, endPoint y: 92, distance: 19.0
click at [1278, 92] on span "Save" at bounding box center [1276, 98] width 29 height 18
click at [1359, 162] on div "Refresh Real Time Stock" at bounding box center [1303, 159] width 139 height 18
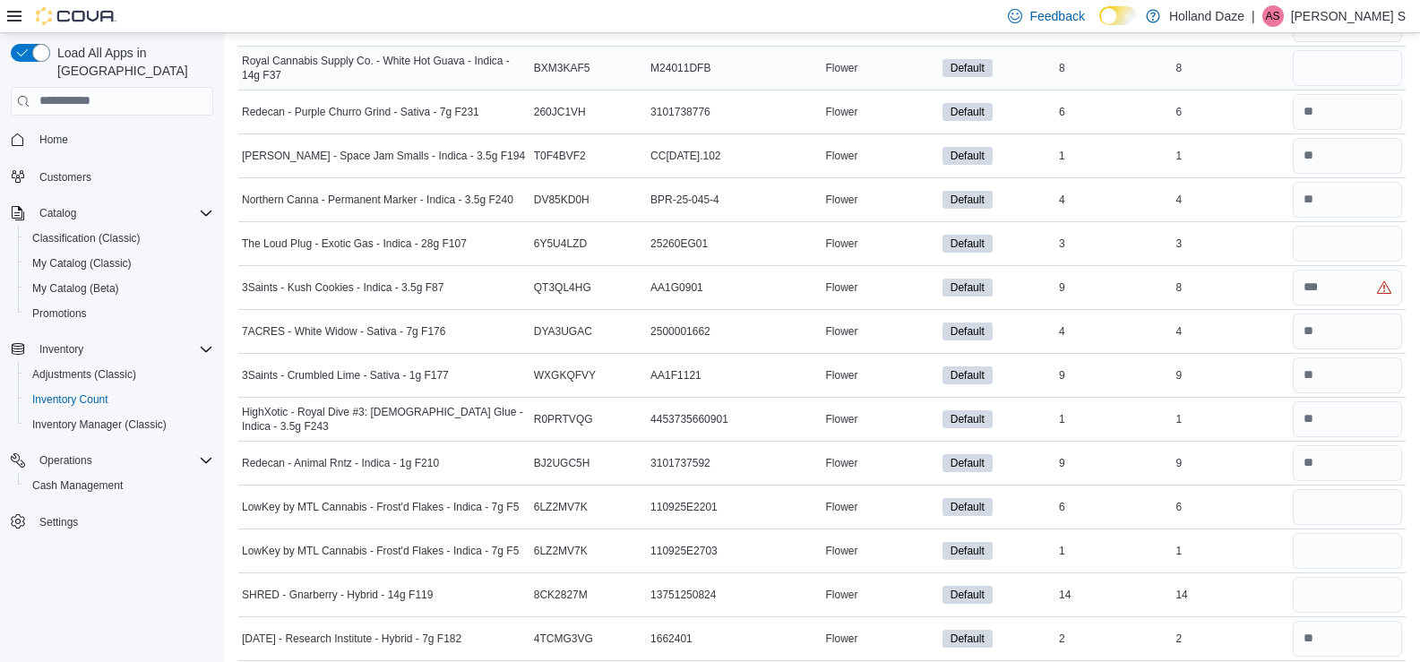
scroll to position [6364, 0]
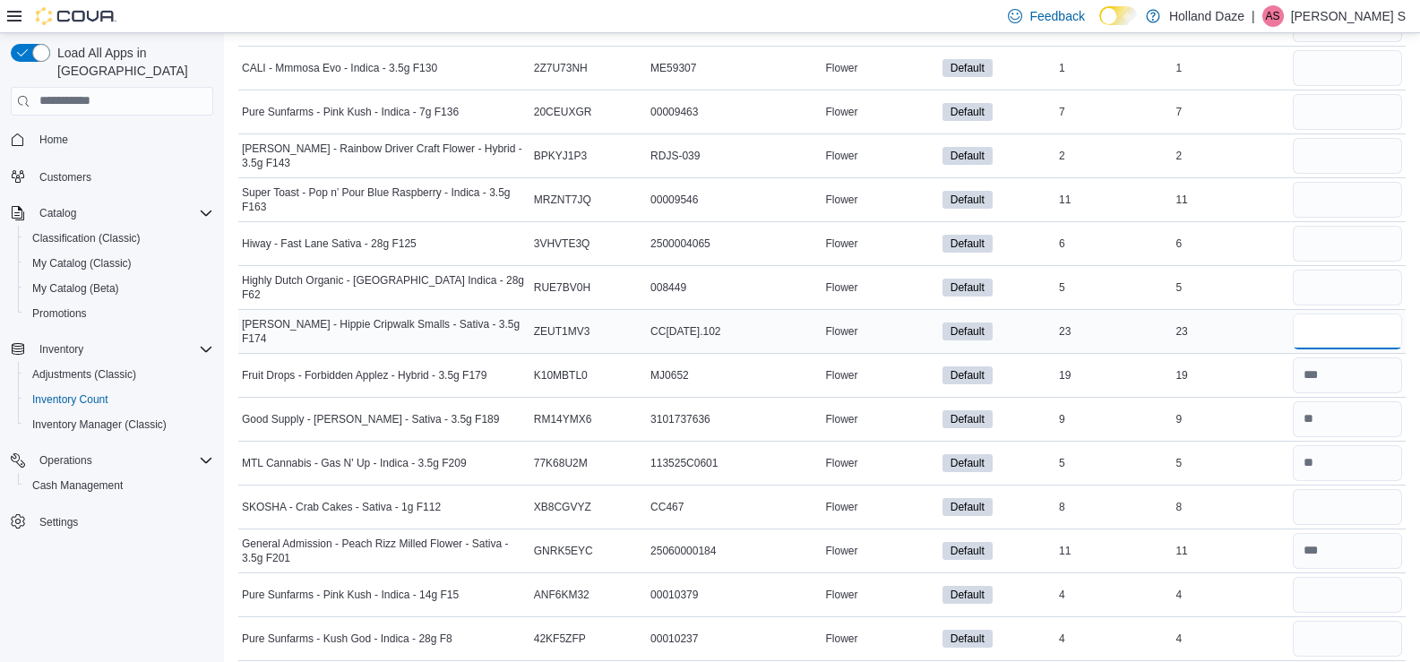
click at [1317, 332] on input "number" at bounding box center [1347, 332] width 109 height 36
type input "**"
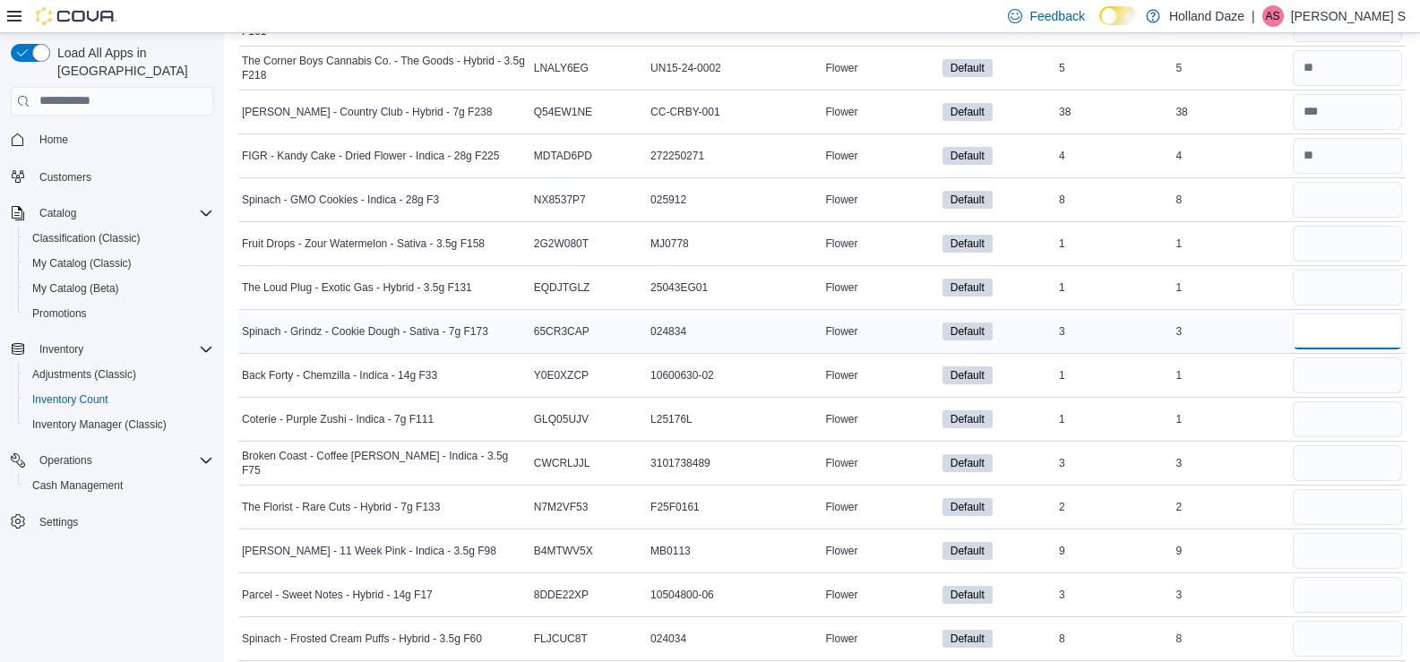
click at [1341, 332] on input "number" at bounding box center [1347, 332] width 109 height 36
type input "*"
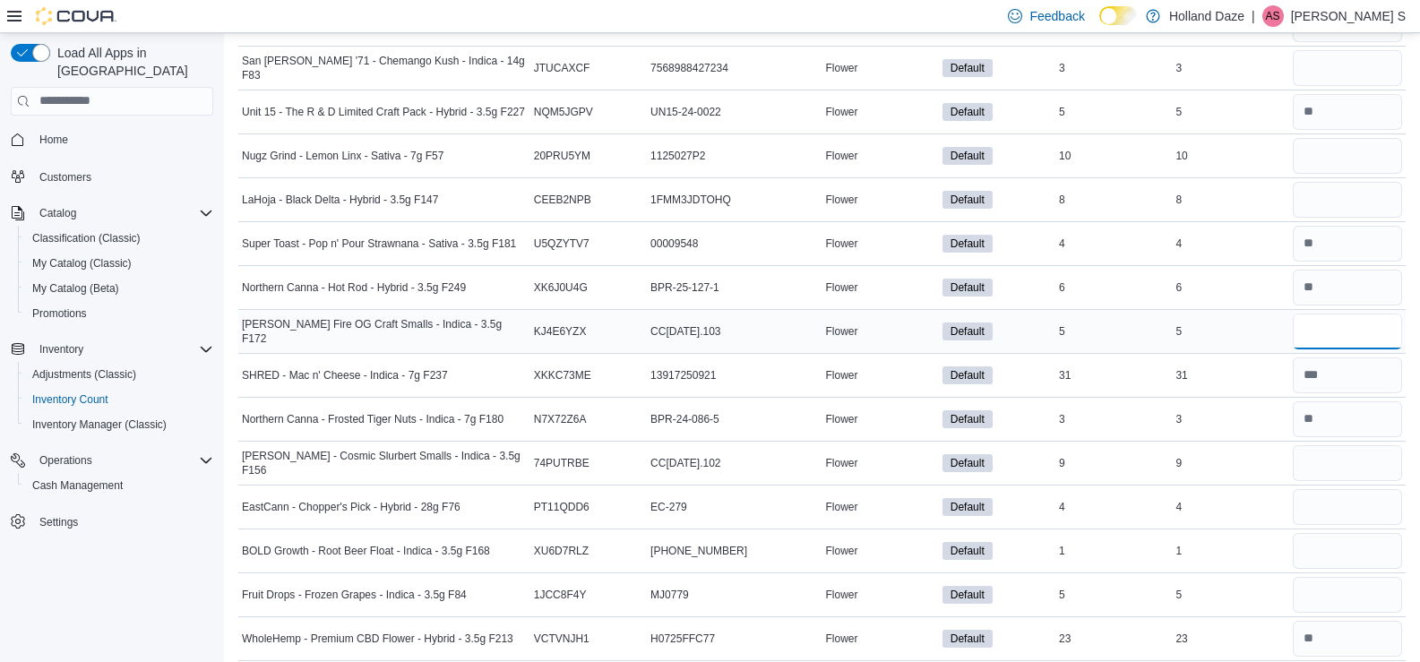
click at [1350, 322] on input "number" at bounding box center [1347, 332] width 109 height 36
type input "*"
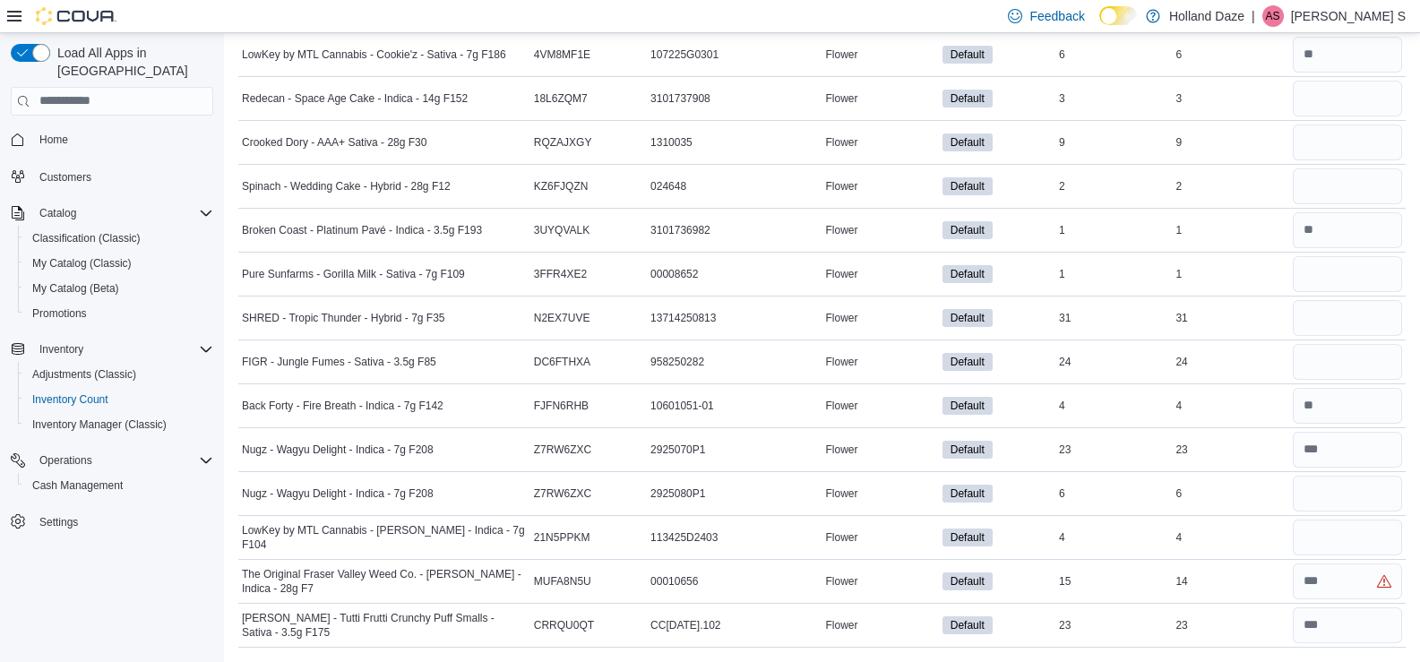
scroll to position [2150, 0]
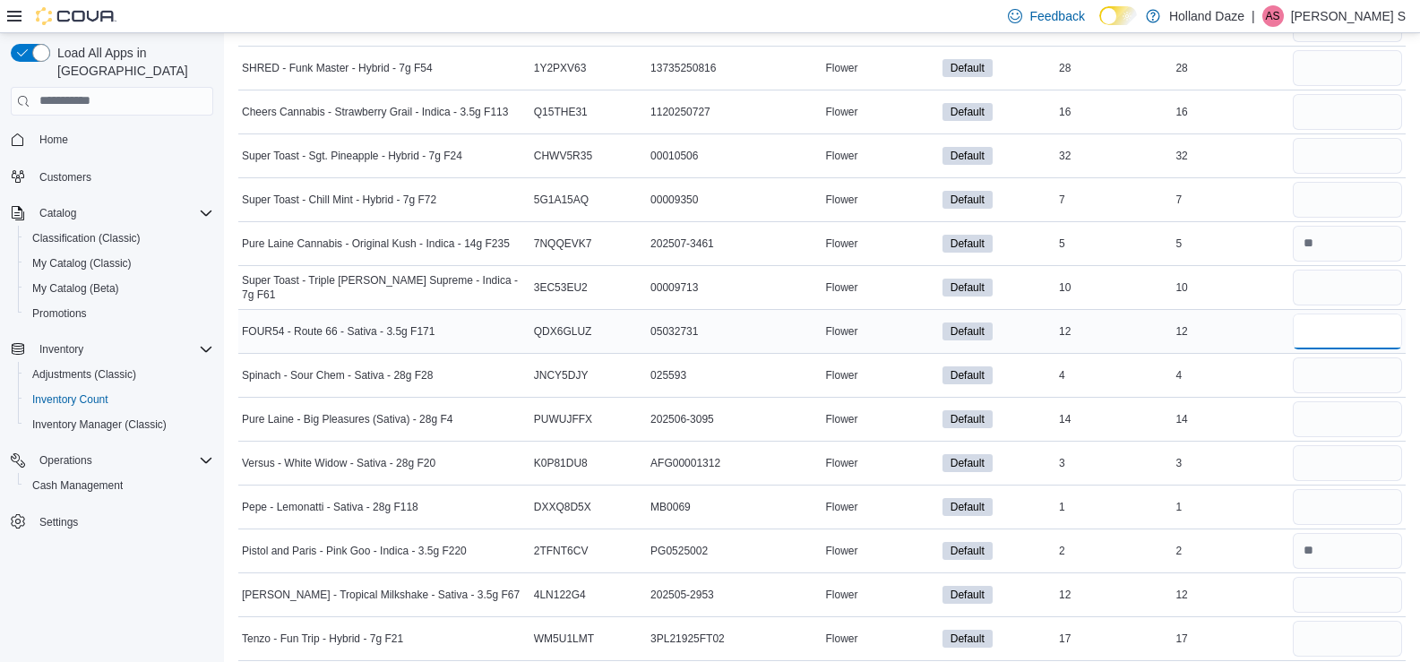
click at [1311, 342] on input "number" at bounding box center [1347, 332] width 109 height 36
type input "**"
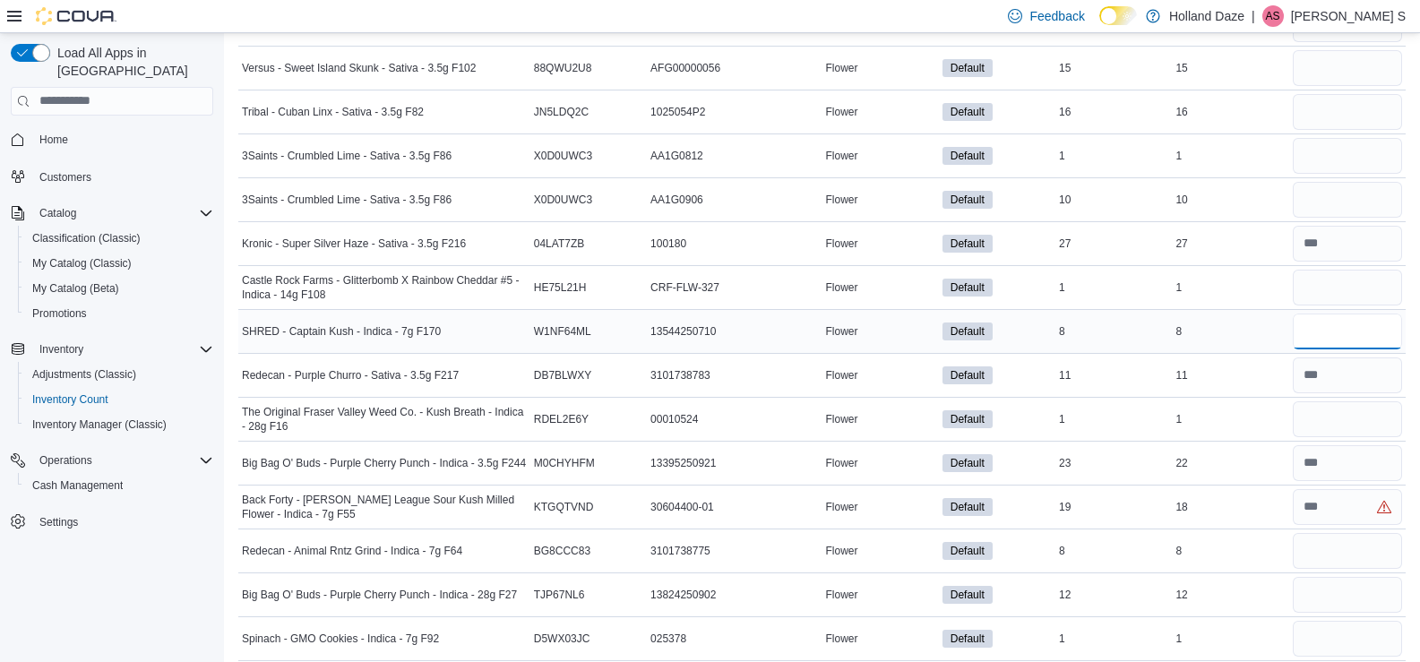
click at [1337, 334] on input "number" at bounding box center [1347, 332] width 109 height 36
type input "*"
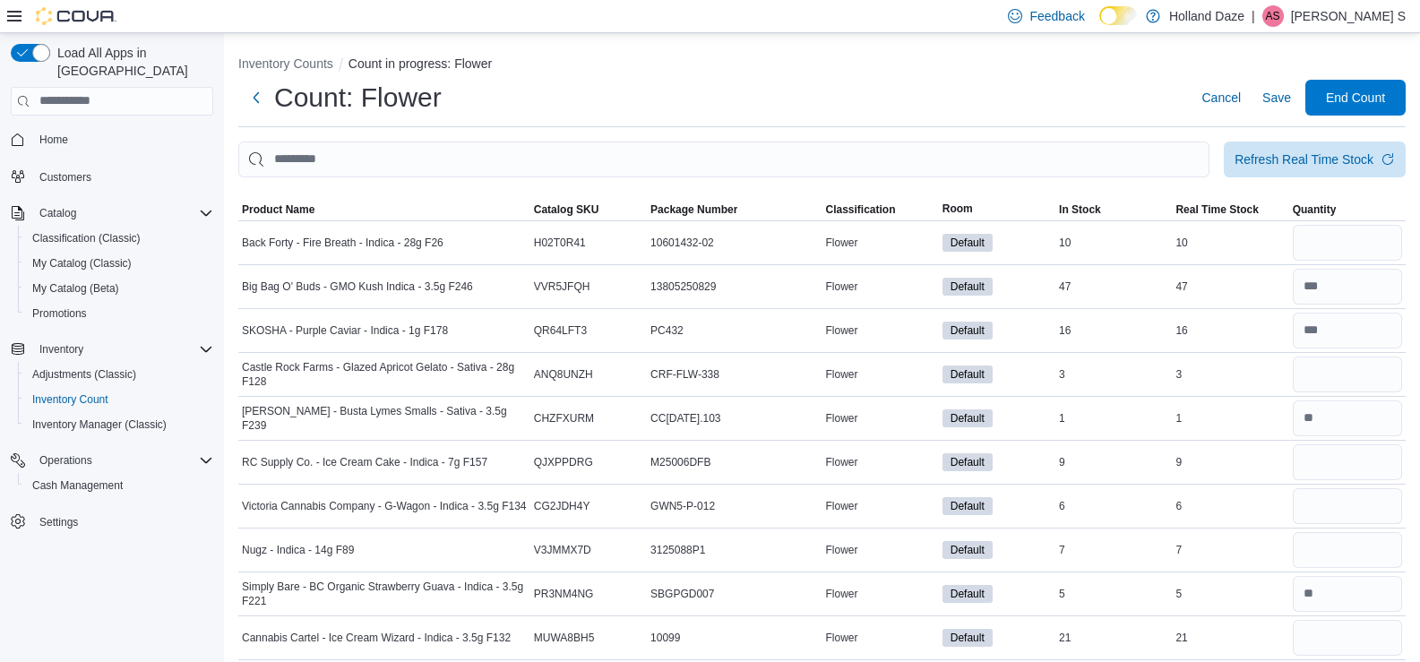
scroll to position [2940, 0]
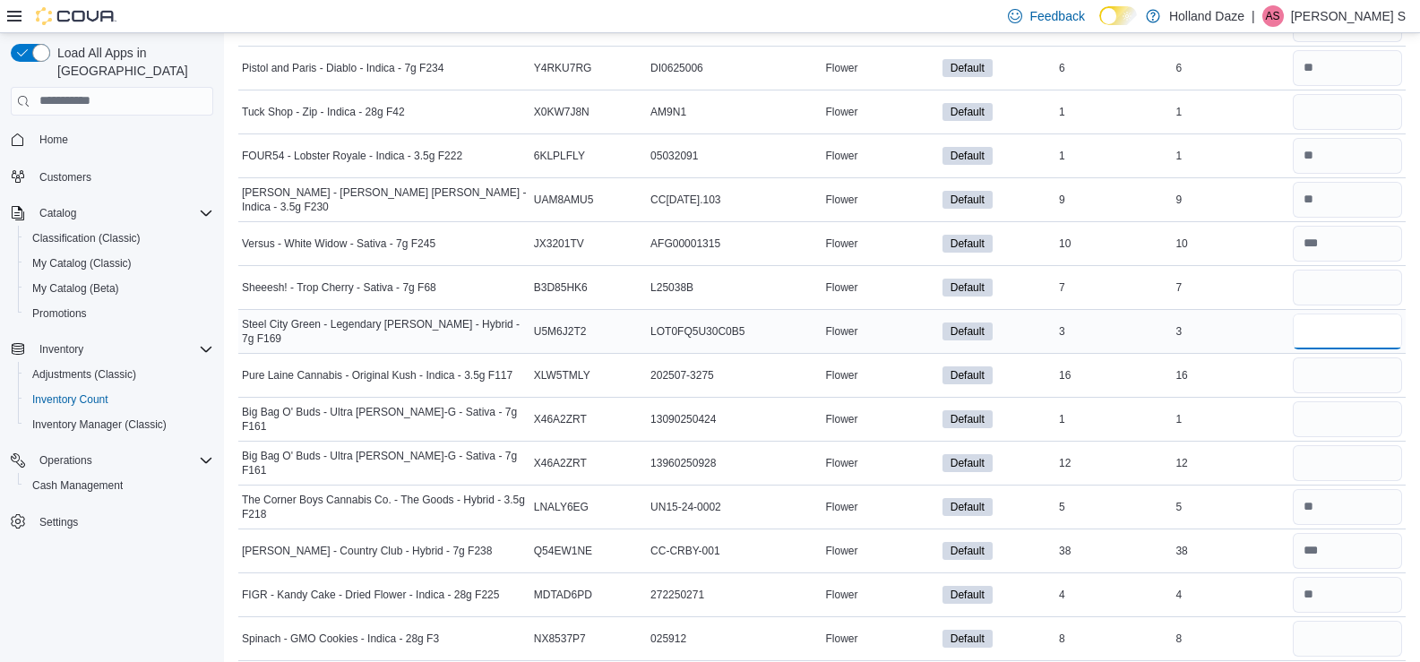
click at [1326, 324] on input "number" at bounding box center [1347, 332] width 109 height 36
type input "*"
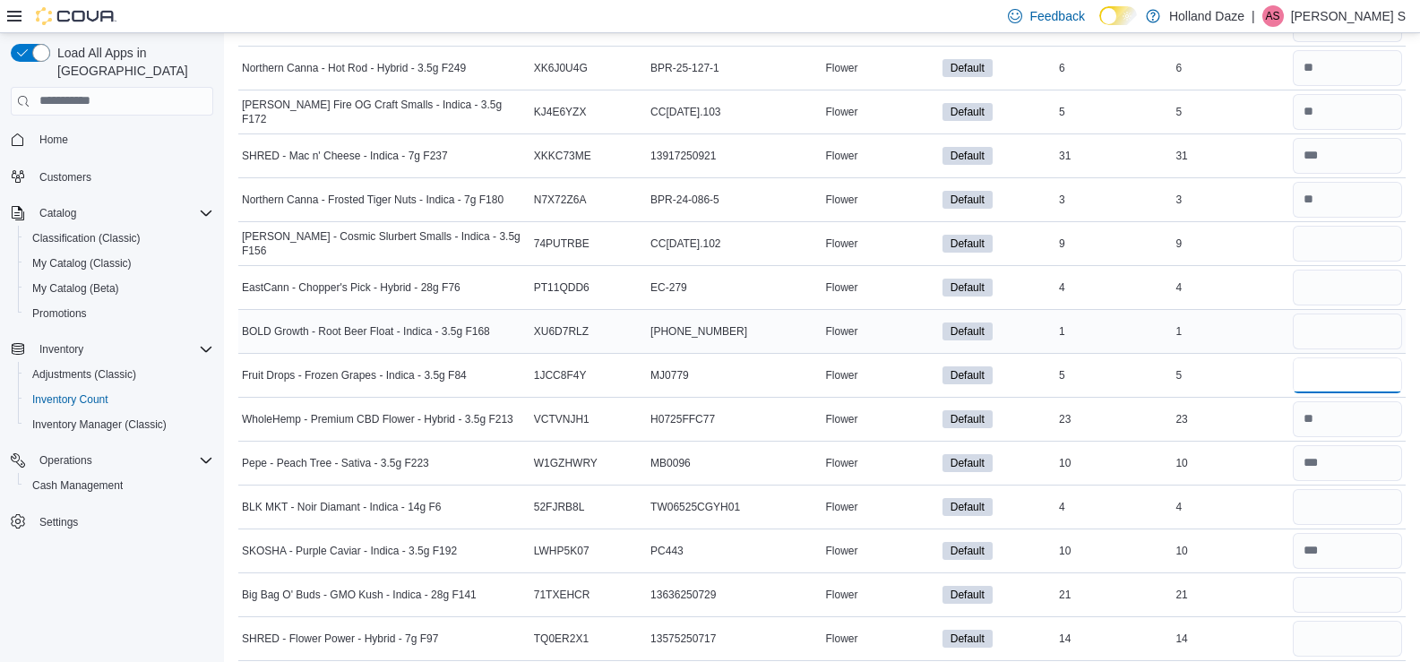
drag, startPoint x: 1334, startPoint y: 374, endPoint x: 1345, endPoint y: 330, distance: 46.1
click at [1345, 330] on input "number" at bounding box center [1347, 332] width 109 height 36
type input "*"
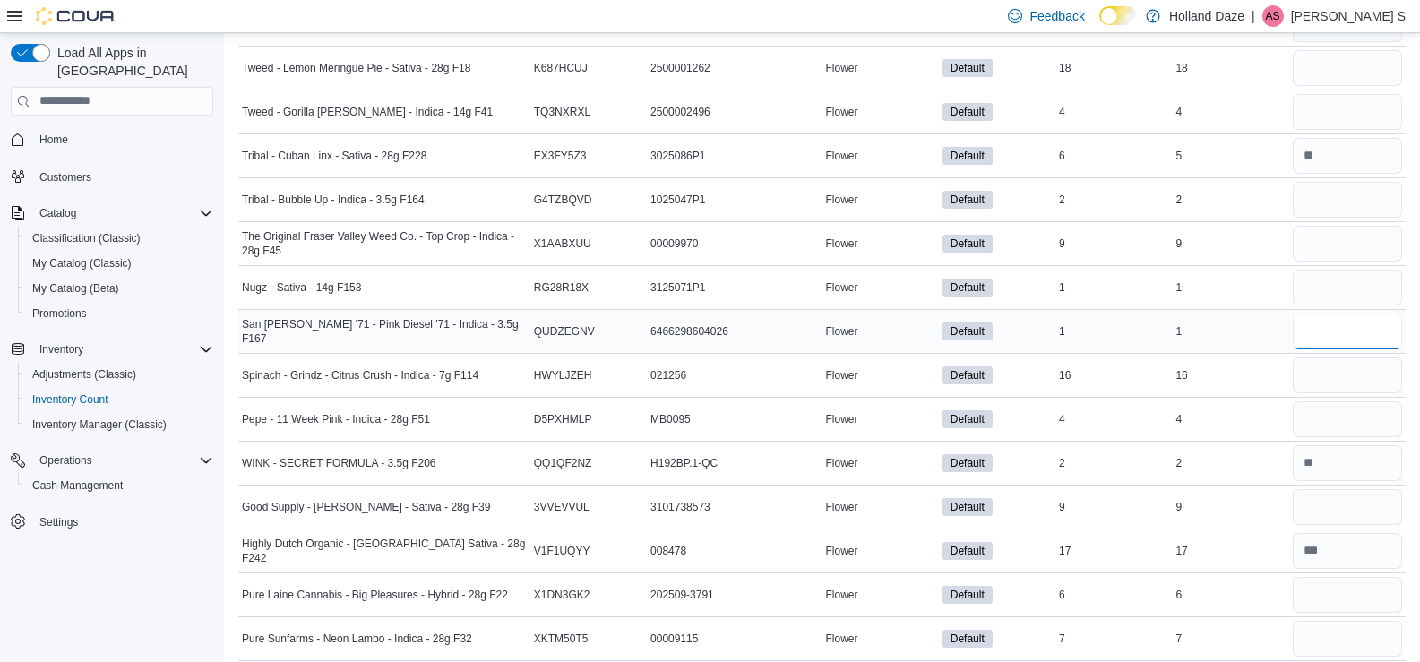
click at [1347, 335] on input "number" at bounding box center [1347, 332] width 109 height 36
type input "*"
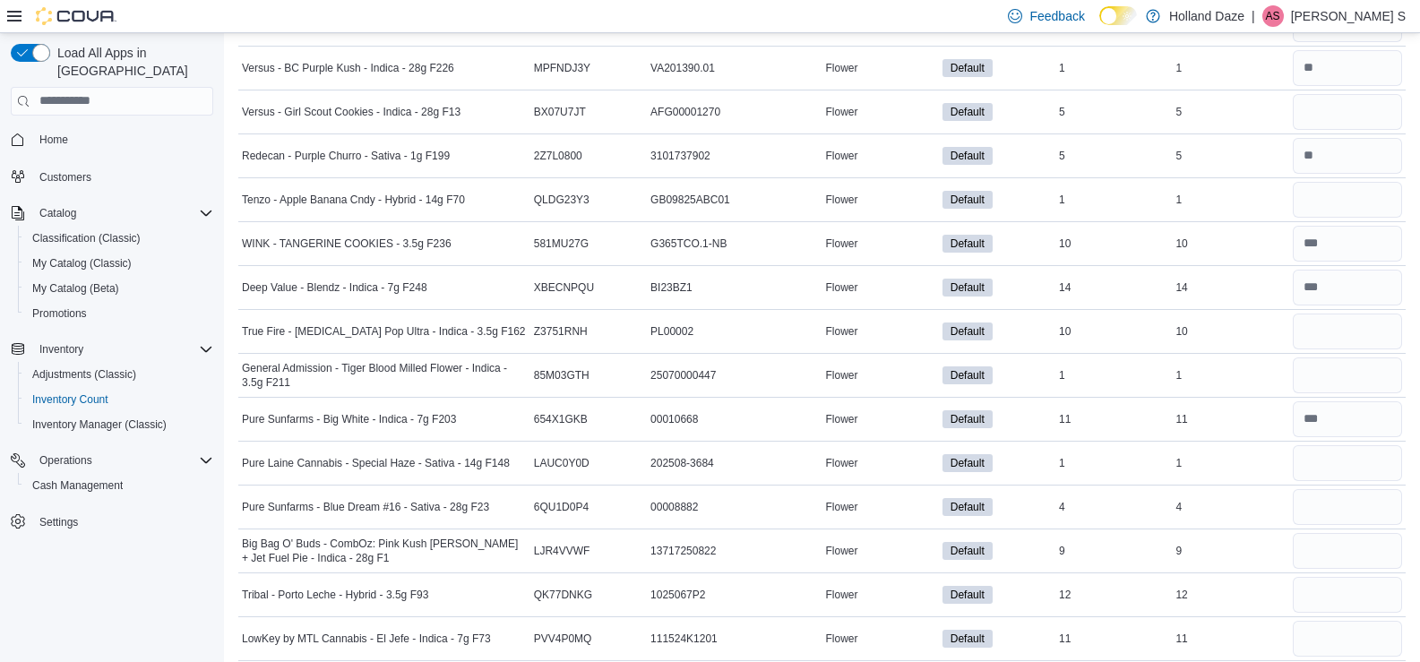
scroll to position [5968, 0]
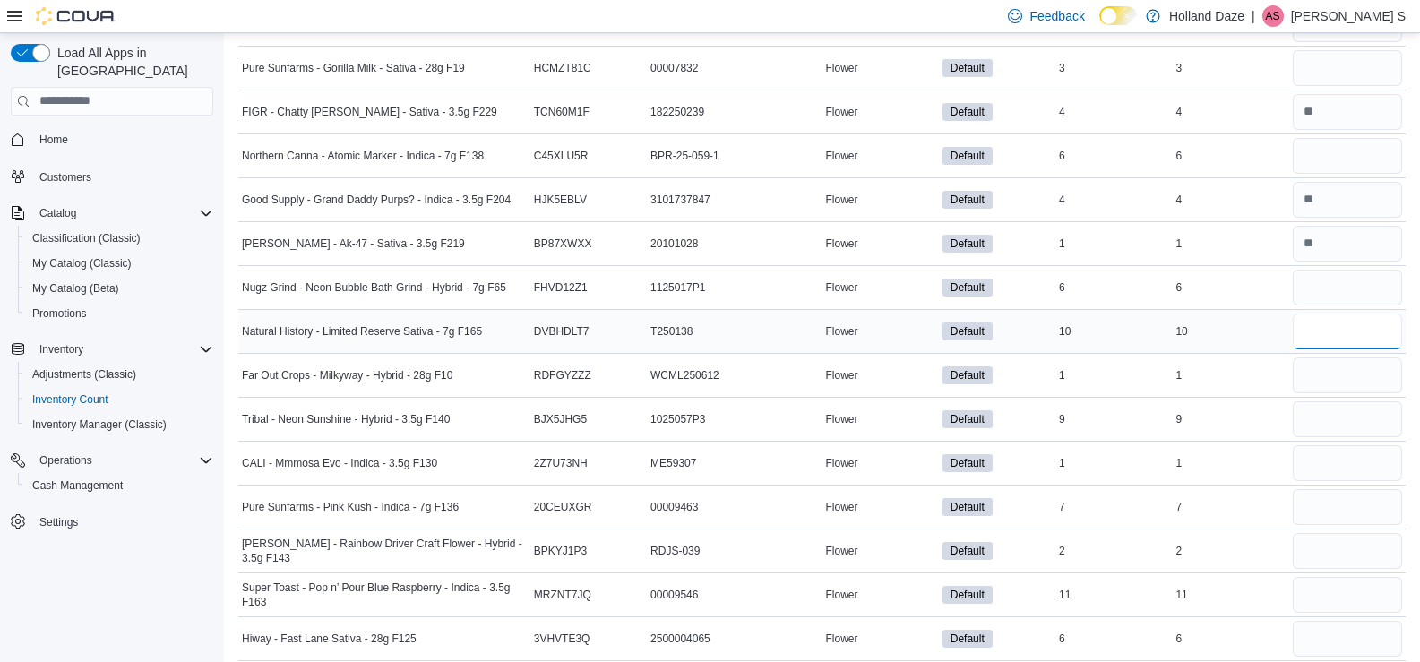
click at [1388, 344] on input "number" at bounding box center [1347, 332] width 109 height 36
type input "**"
click at [1388, 344] on input "number" at bounding box center [1347, 332] width 109 height 36
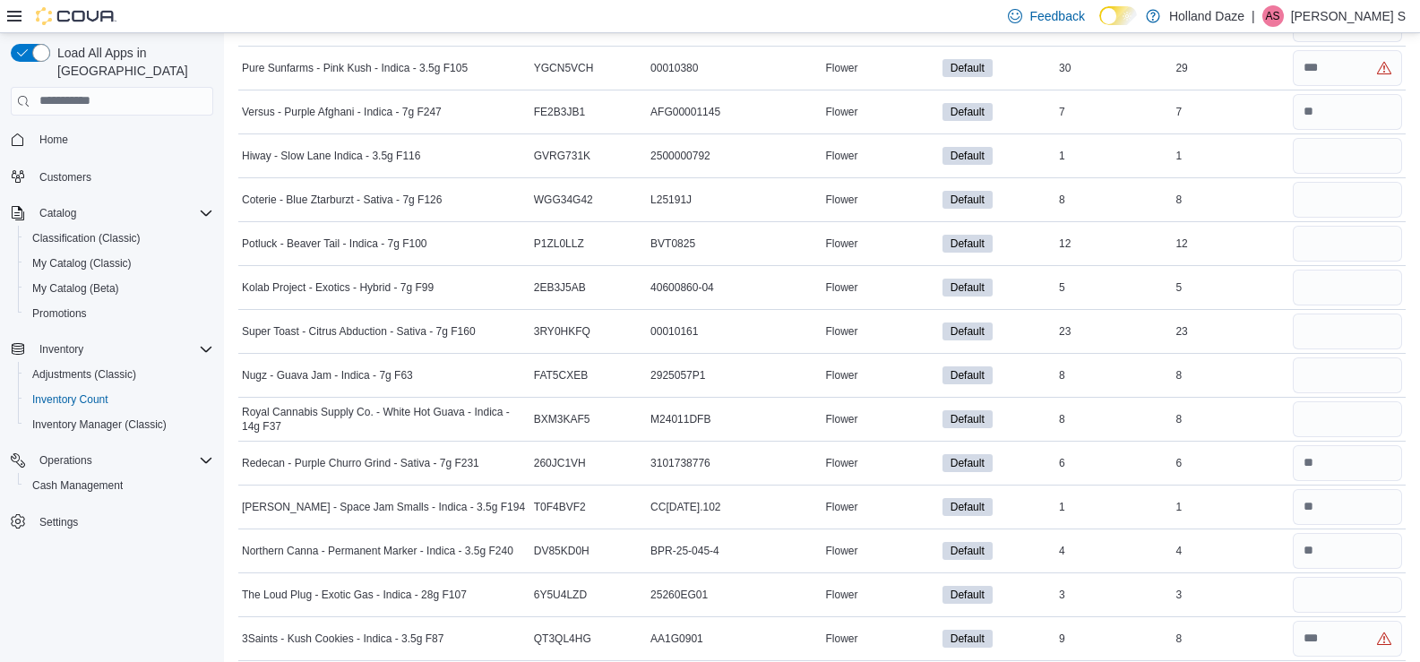
scroll to position [4081, 0]
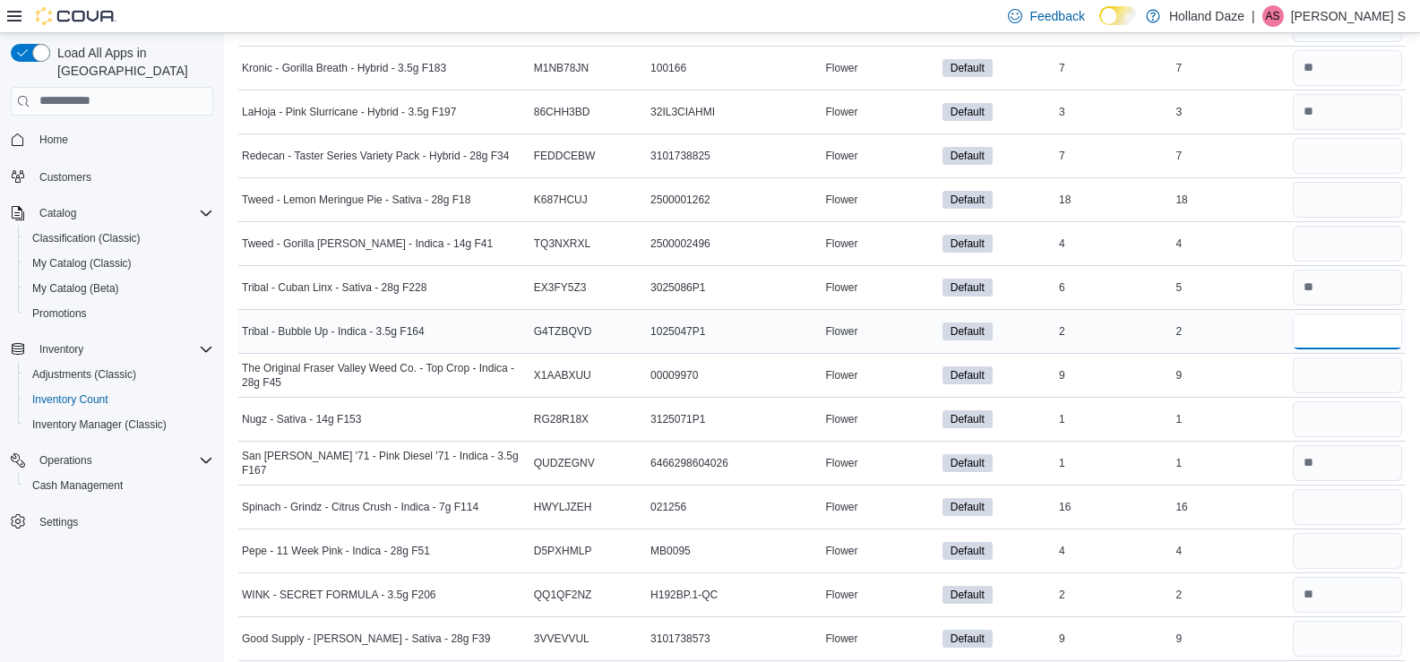
drag, startPoint x: 1322, startPoint y: 331, endPoint x: 1345, endPoint y: 324, distance: 24.1
click at [1345, 324] on input "number" at bounding box center [1347, 332] width 109 height 36
type input "*"
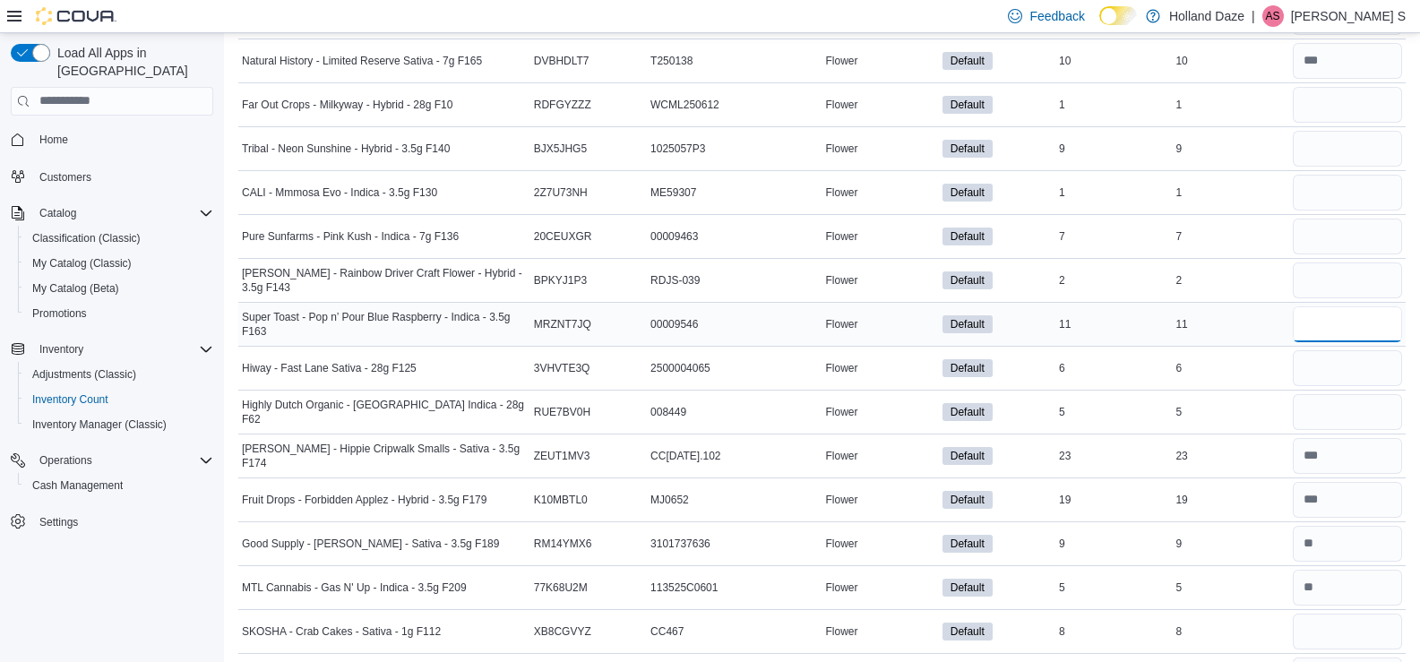
click at [1380, 328] on input "number" at bounding box center [1347, 324] width 109 height 36
type input "**"
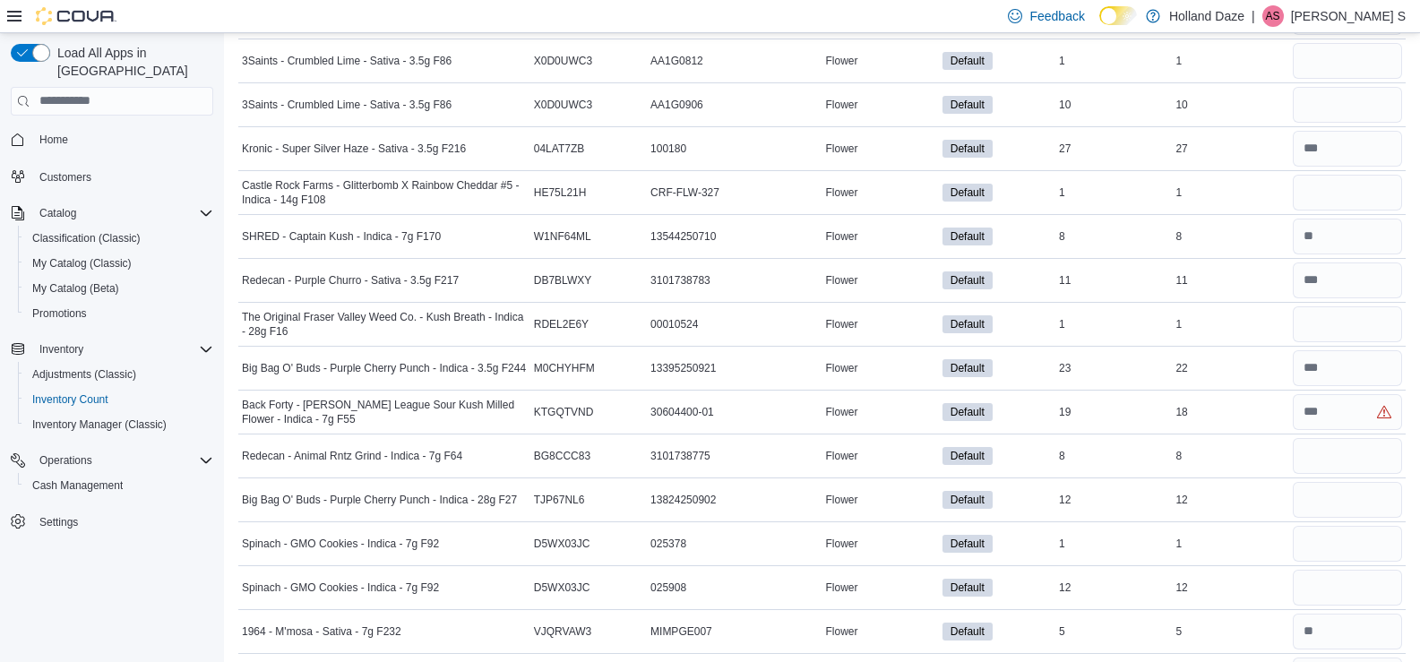
scroll to position [4871, 0]
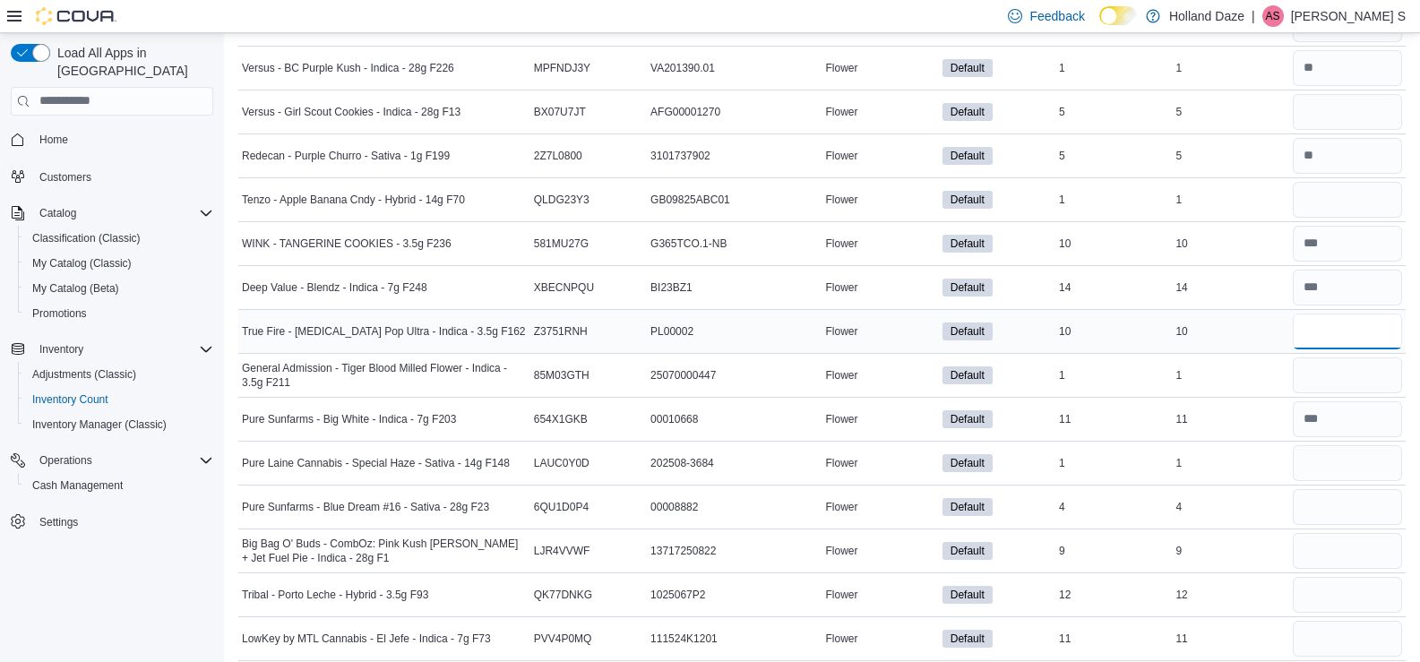
click at [1328, 337] on input "number" at bounding box center [1347, 332] width 109 height 36
type input "**"
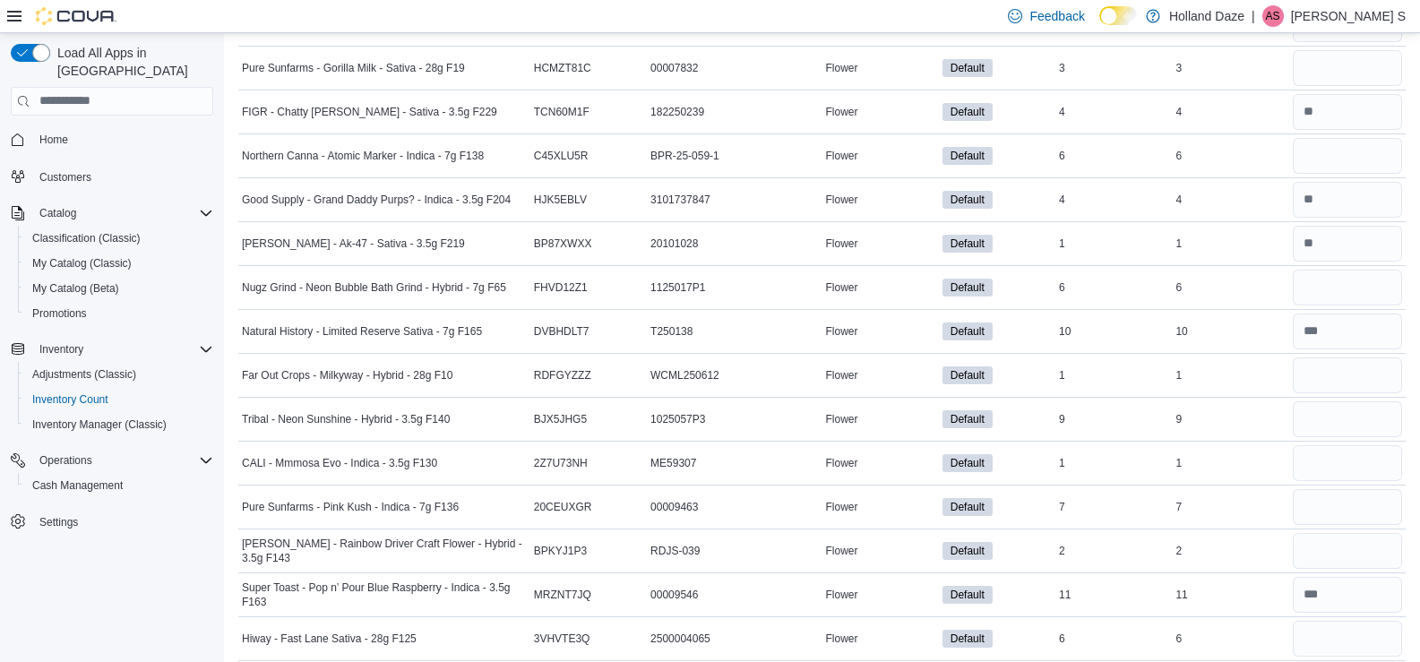
scroll to position [3028, 0]
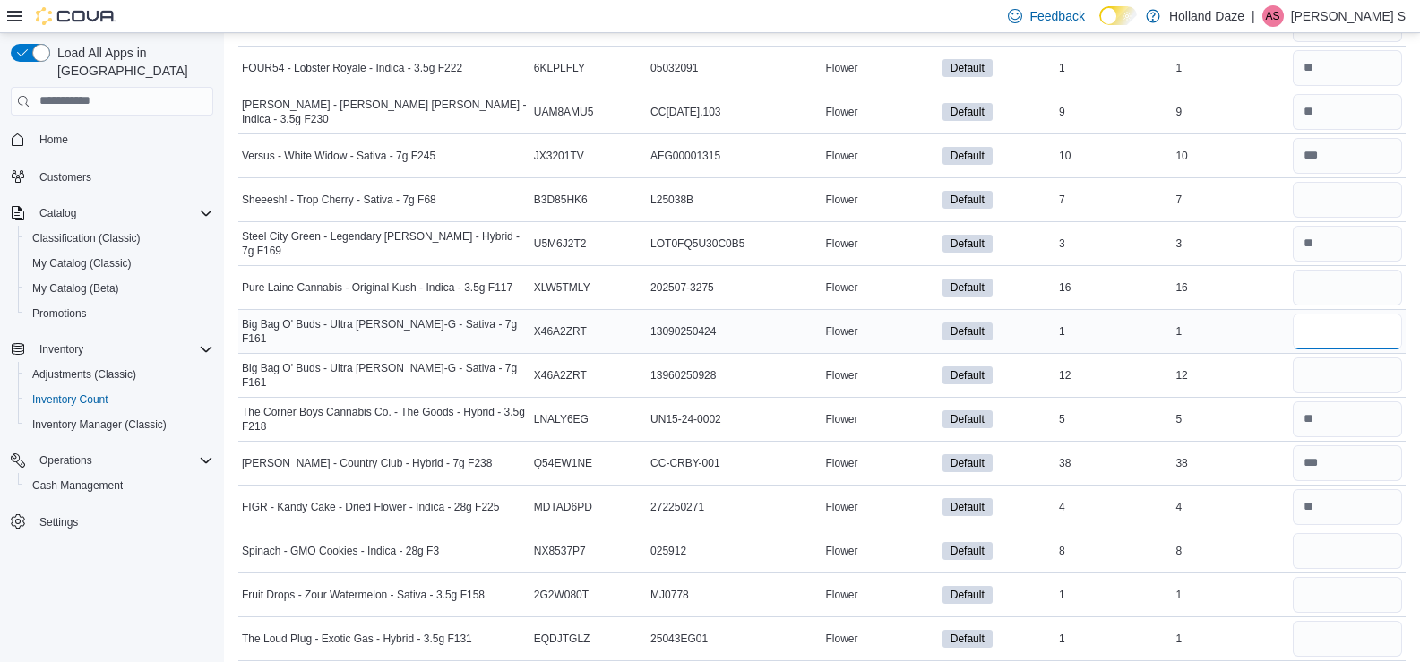
click at [1345, 338] on input "number" at bounding box center [1347, 332] width 109 height 36
type input "*"
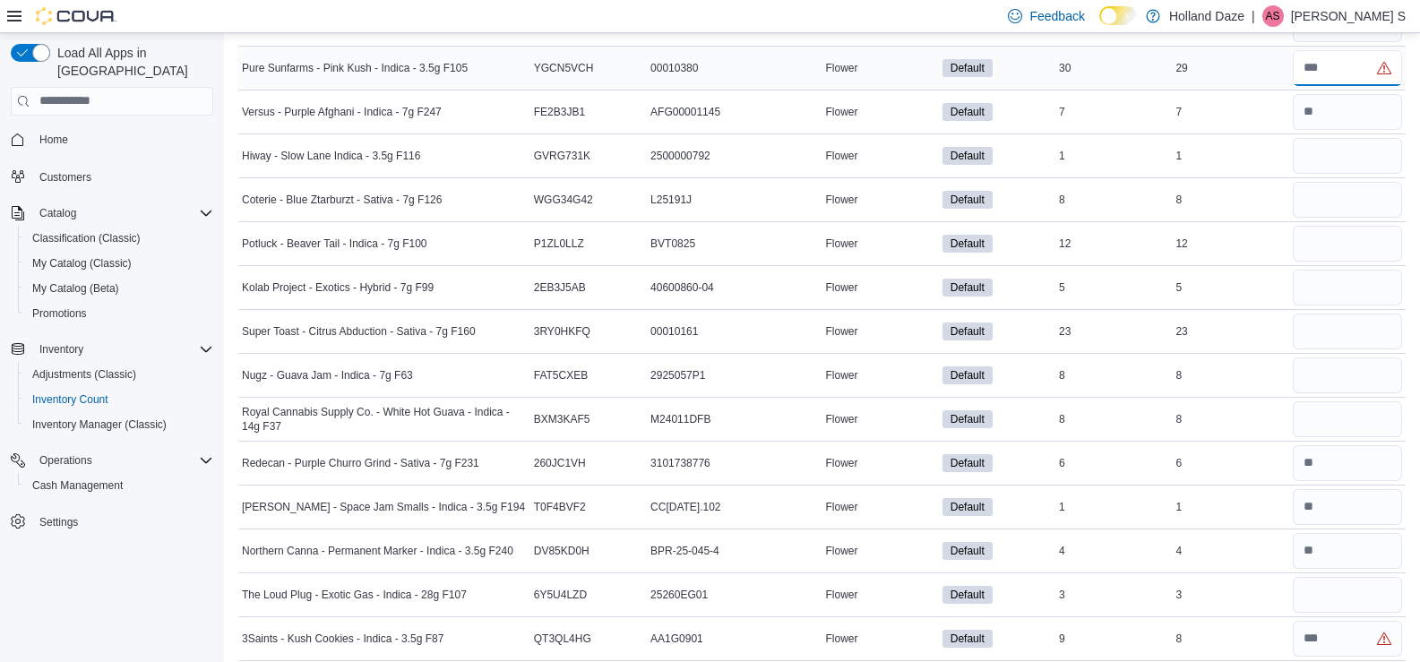
click at [1340, 67] on input "number" at bounding box center [1347, 68] width 109 height 36
click at [1362, 328] on input "number" at bounding box center [1347, 332] width 109 height 36
type input "**"
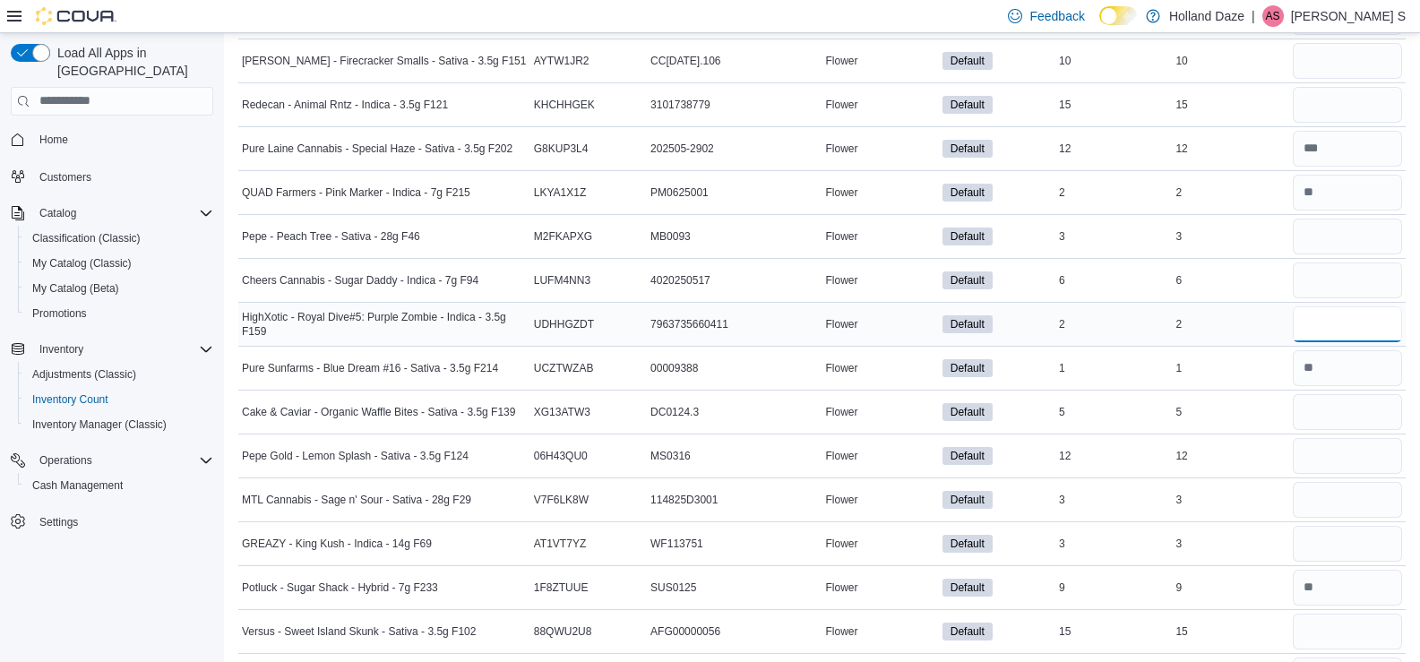
click at [1332, 316] on input "number" at bounding box center [1347, 324] width 109 height 36
type input "*"
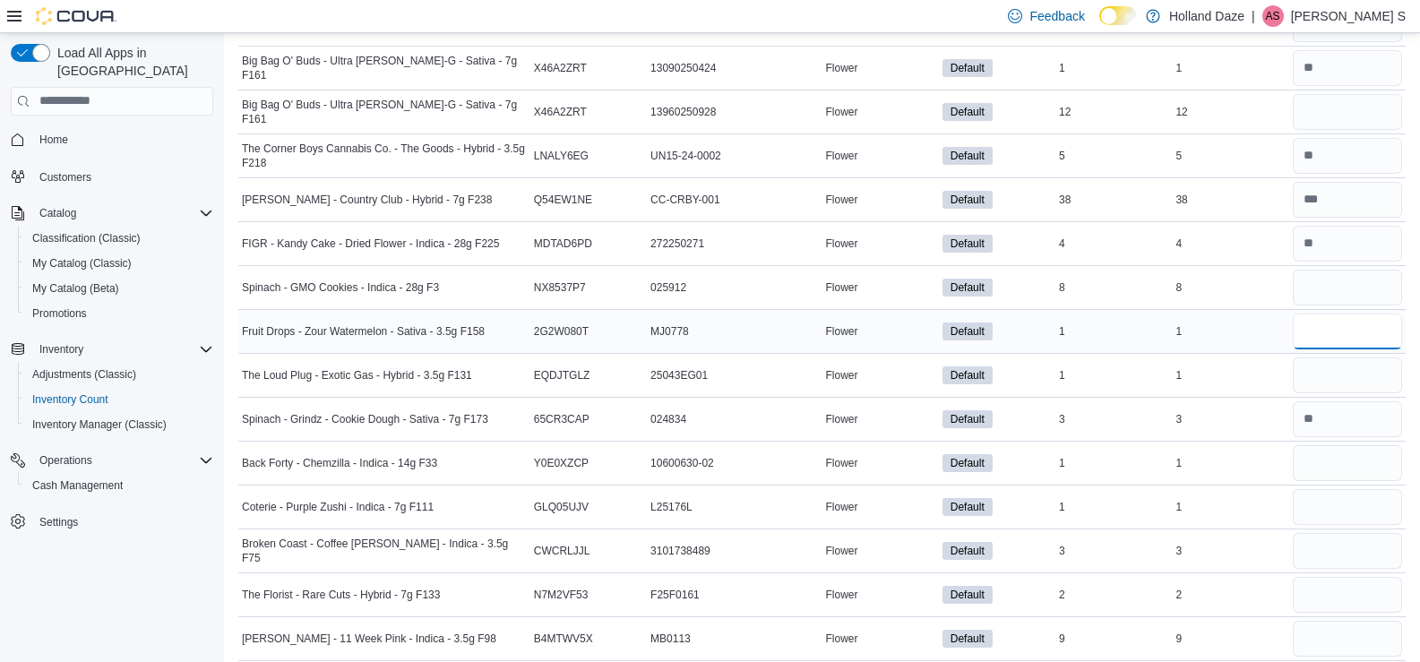
click at [1325, 329] on input "number" at bounding box center [1347, 332] width 109 height 36
type input "*"
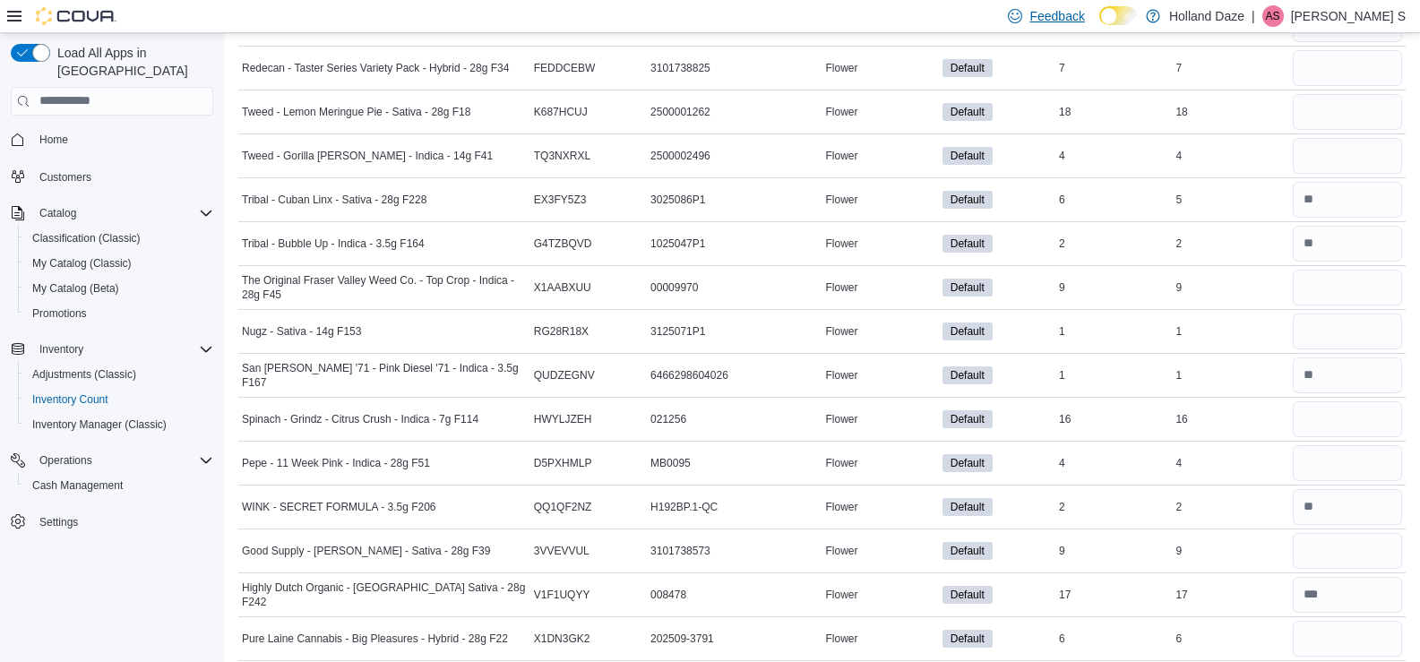
scroll to position [131, 0]
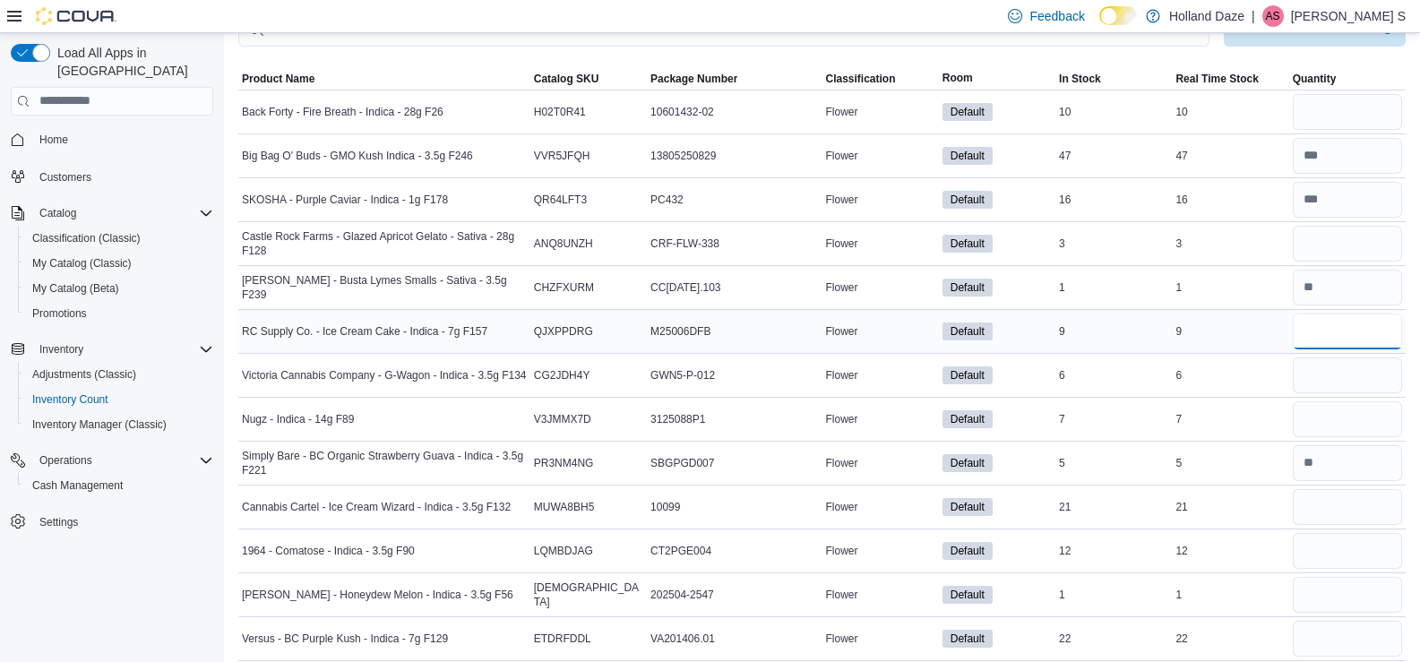
click at [1327, 318] on input "number" at bounding box center [1347, 332] width 109 height 36
type input "*"
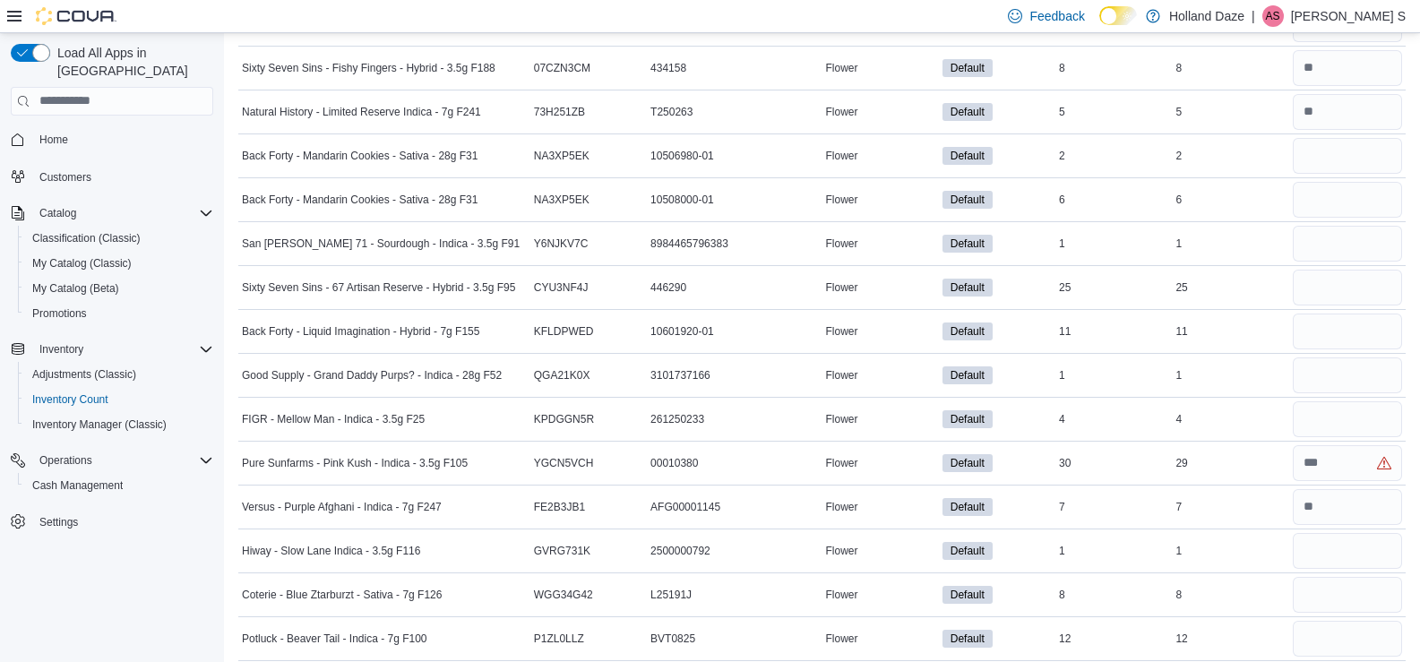
scroll to position [8821, 0]
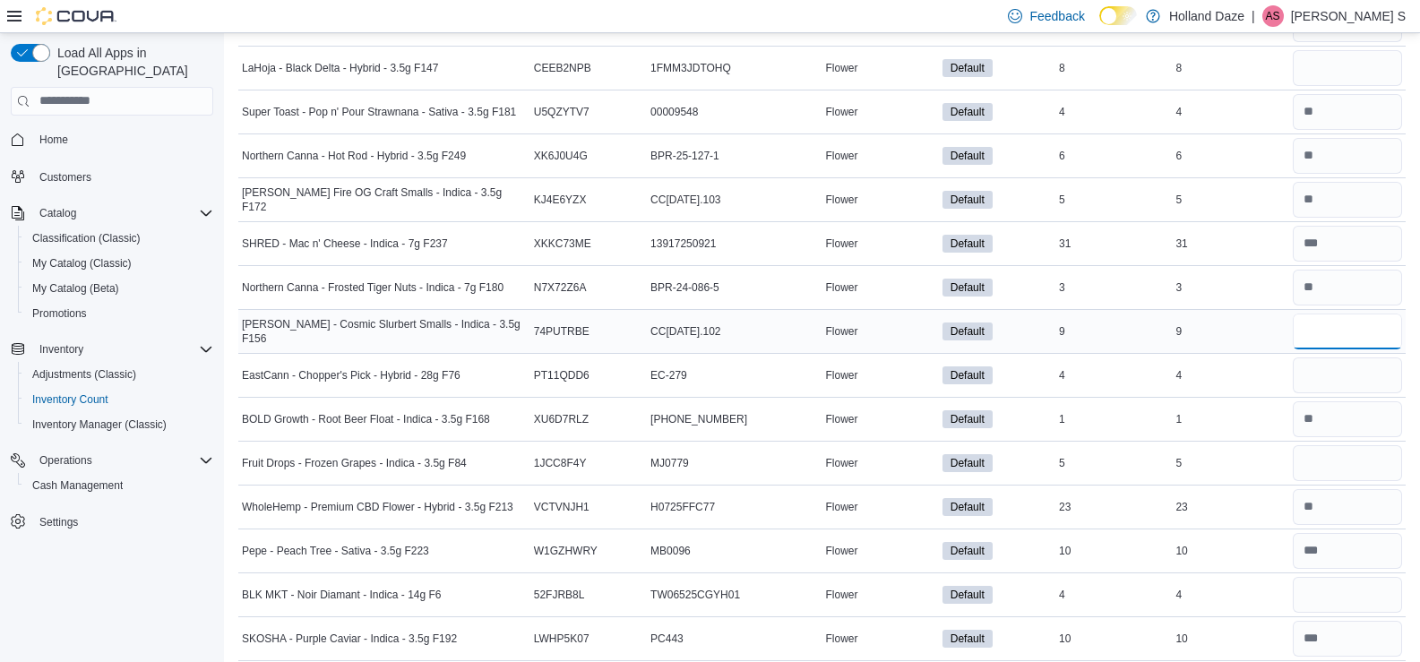
click at [1319, 331] on input "number" at bounding box center [1347, 332] width 109 height 36
type input "*"
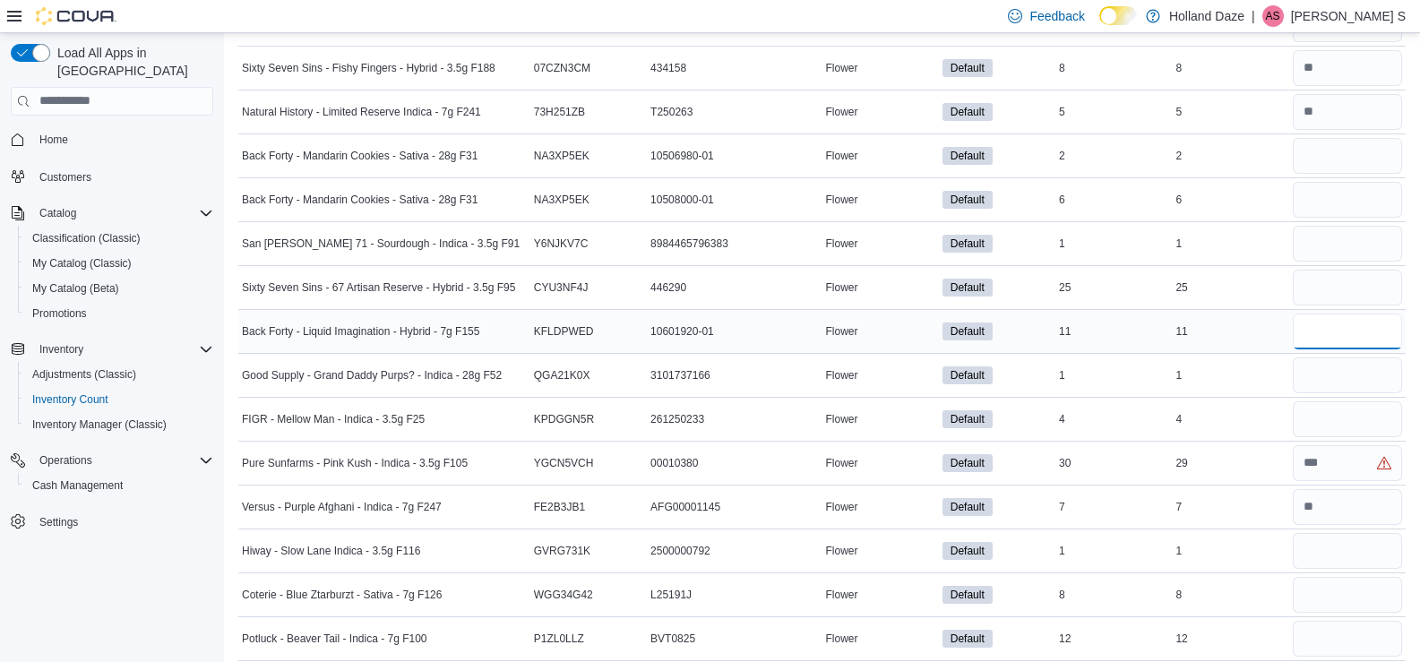
click at [1321, 327] on input "number" at bounding box center [1347, 332] width 109 height 36
type input "**"
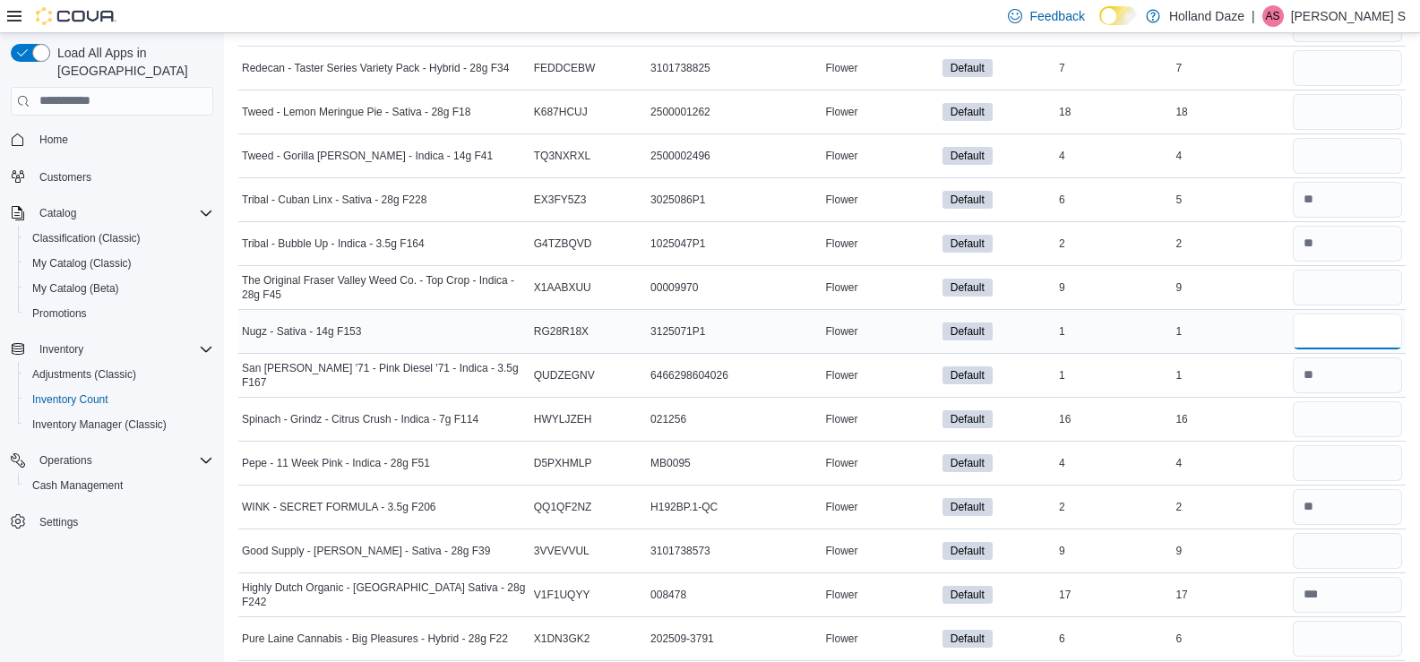
click at [1377, 327] on input "number" at bounding box center [1347, 332] width 109 height 36
type input "*"
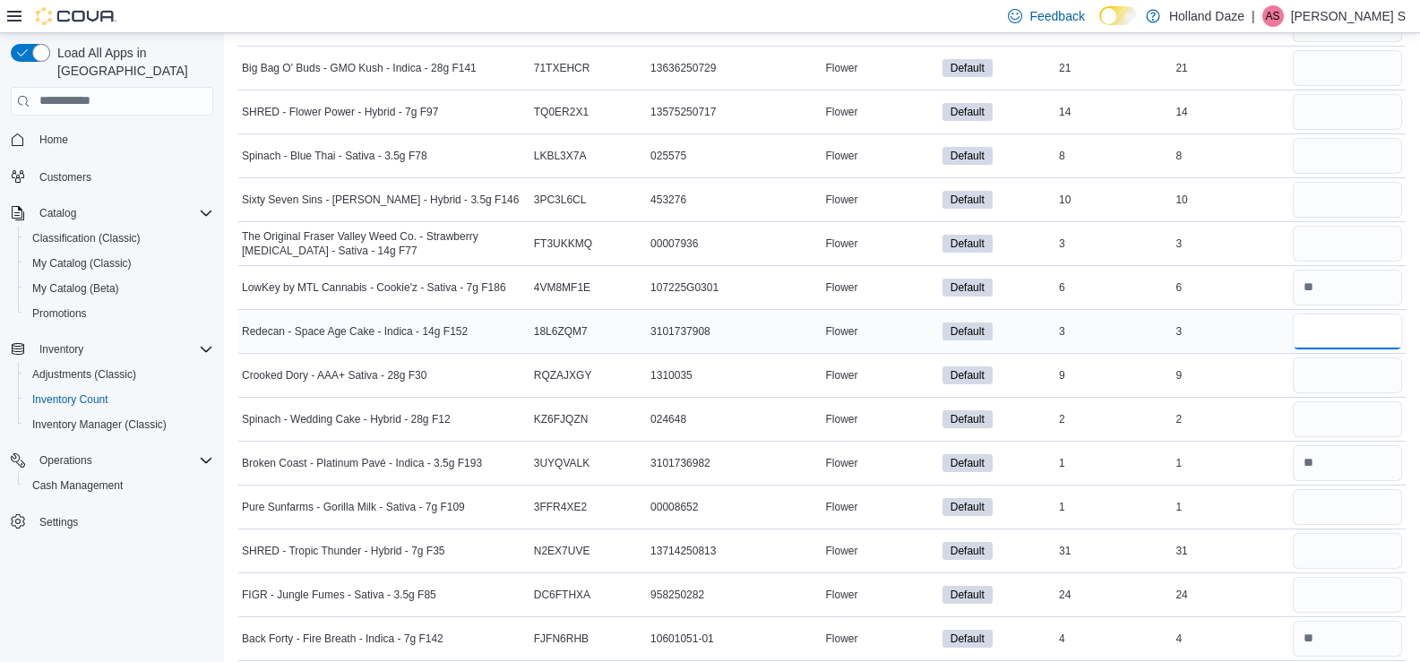
click at [1344, 344] on input "number" at bounding box center [1347, 332] width 109 height 36
type input "*"
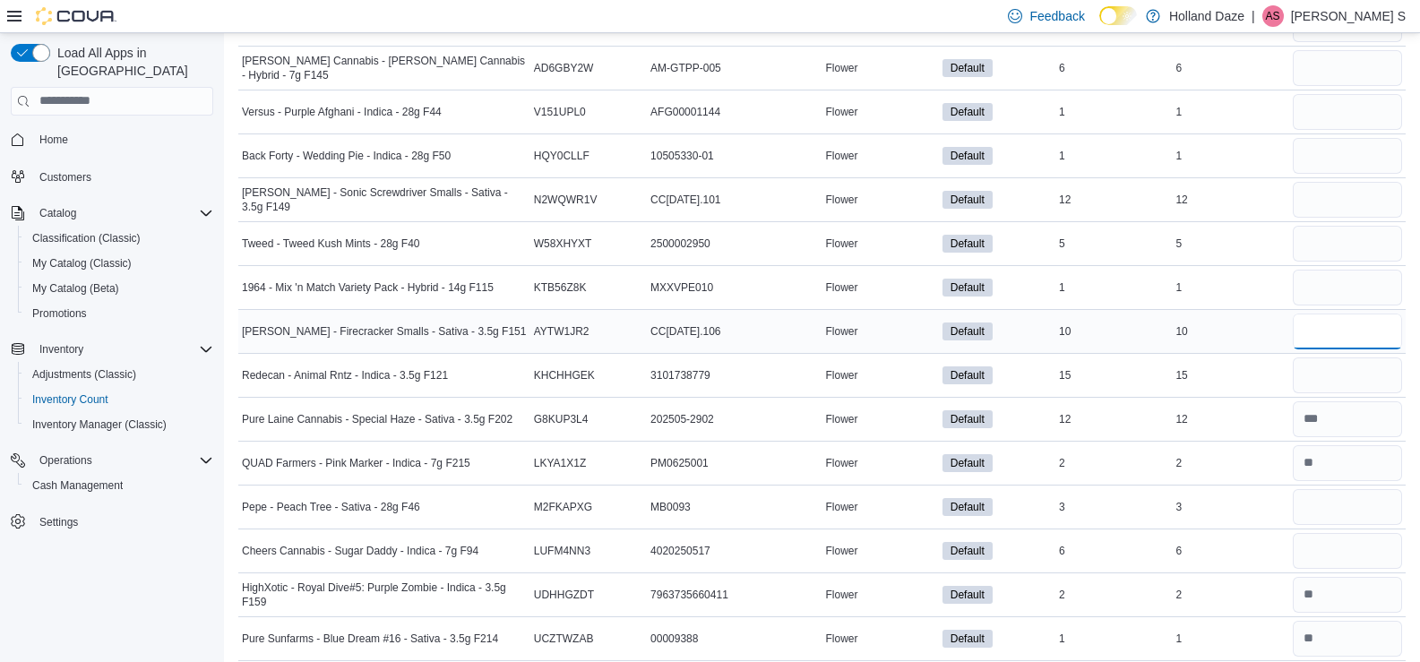
click at [1331, 336] on input "number" at bounding box center [1347, 332] width 109 height 36
type input "**"
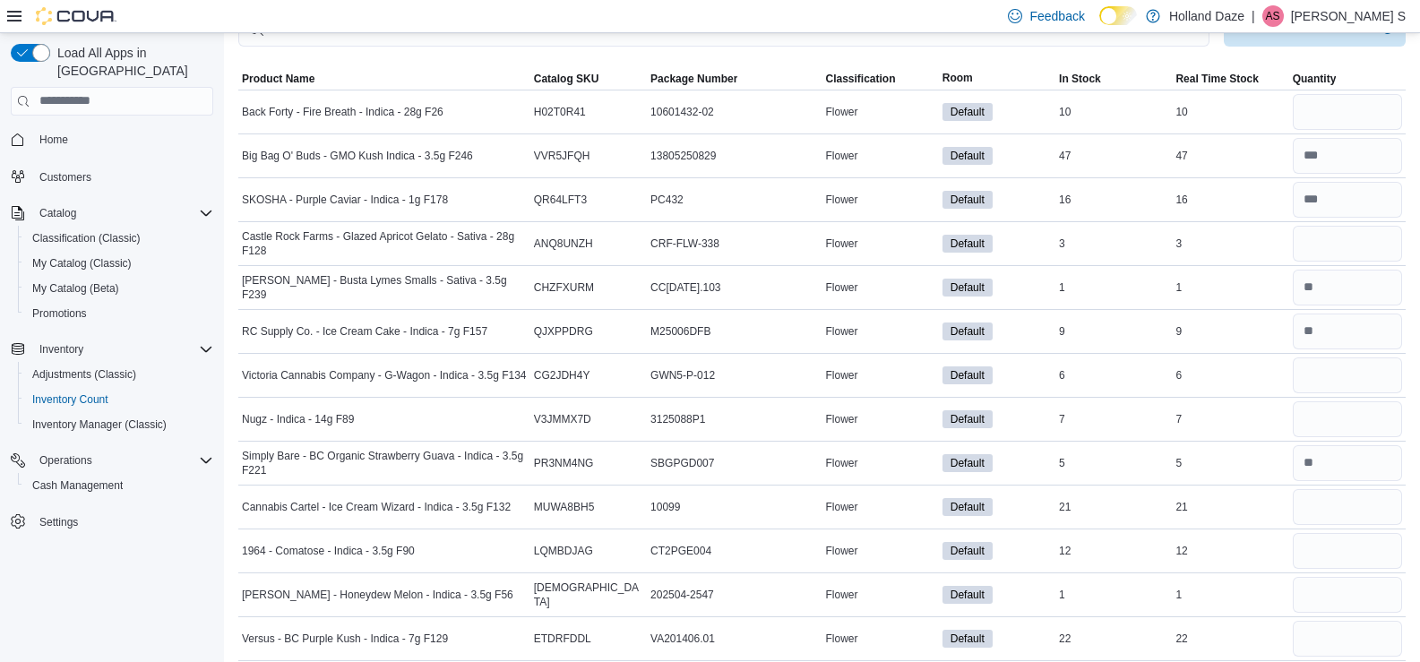
scroll to position [6846, 0]
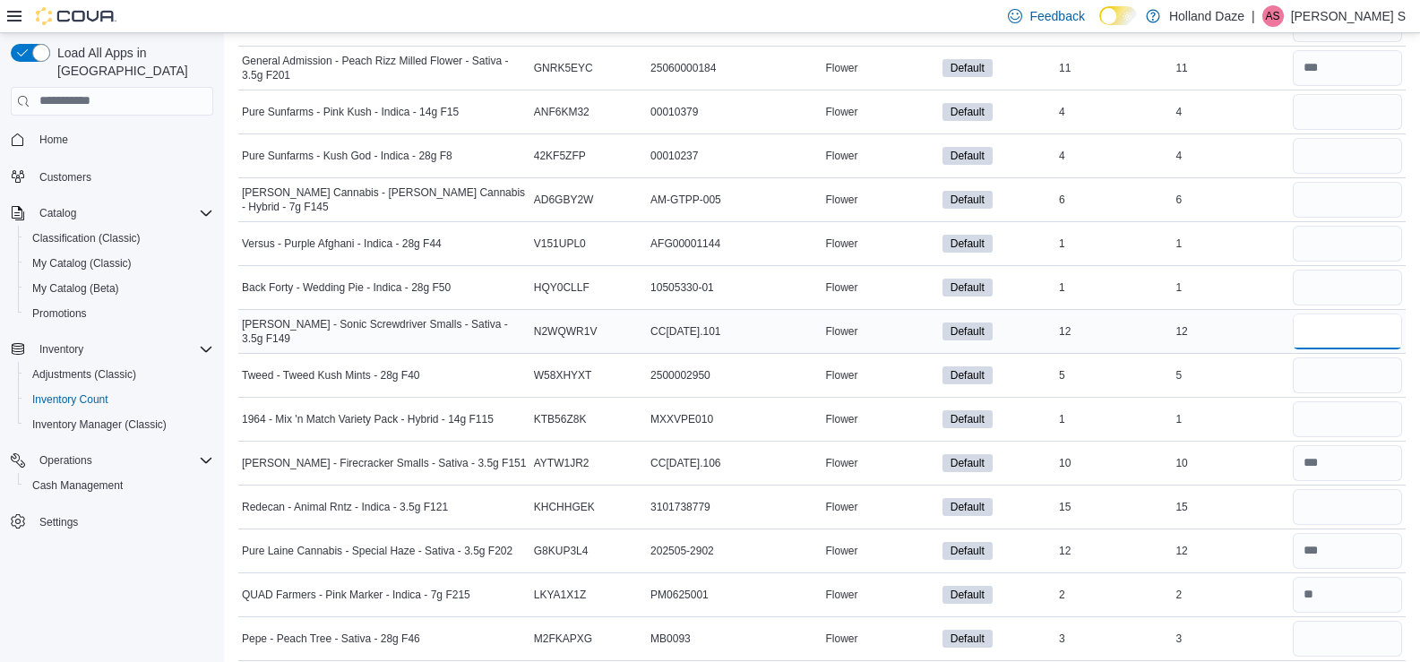
click at [1322, 338] on input "number" at bounding box center [1347, 332] width 109 height 36
type input "**"
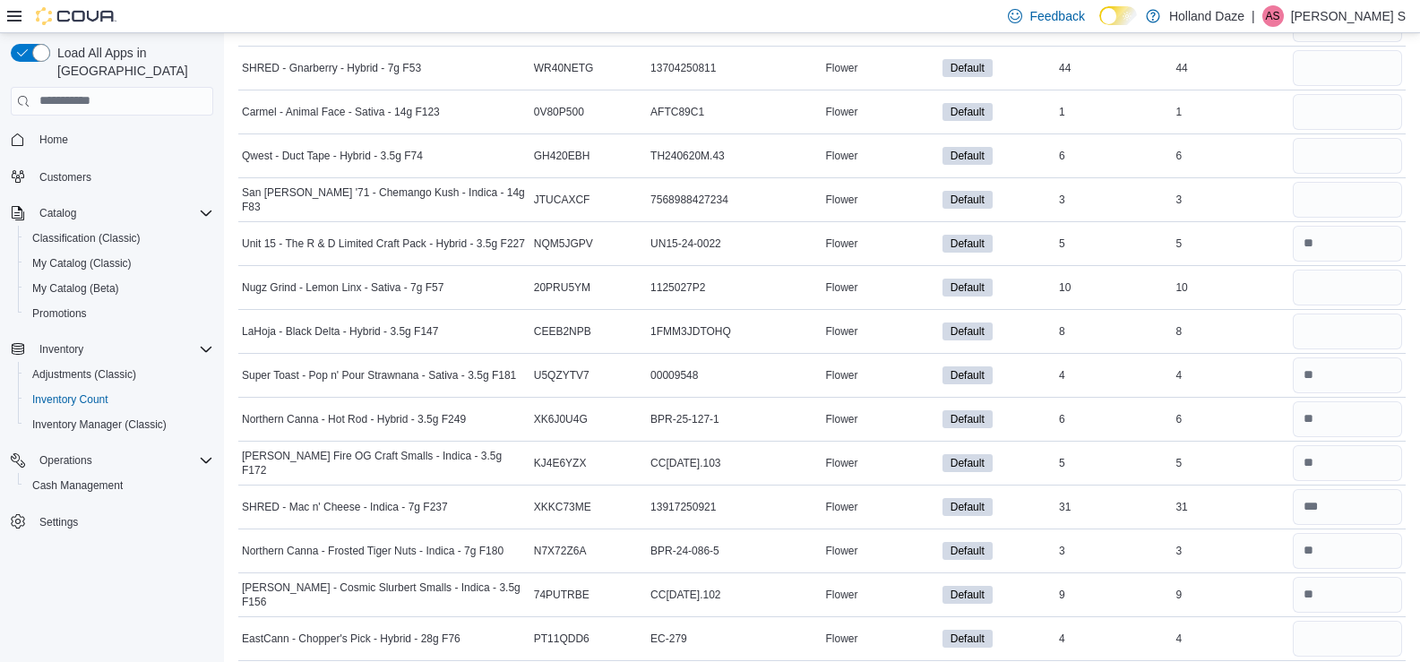
scroll to position [5003, 0]
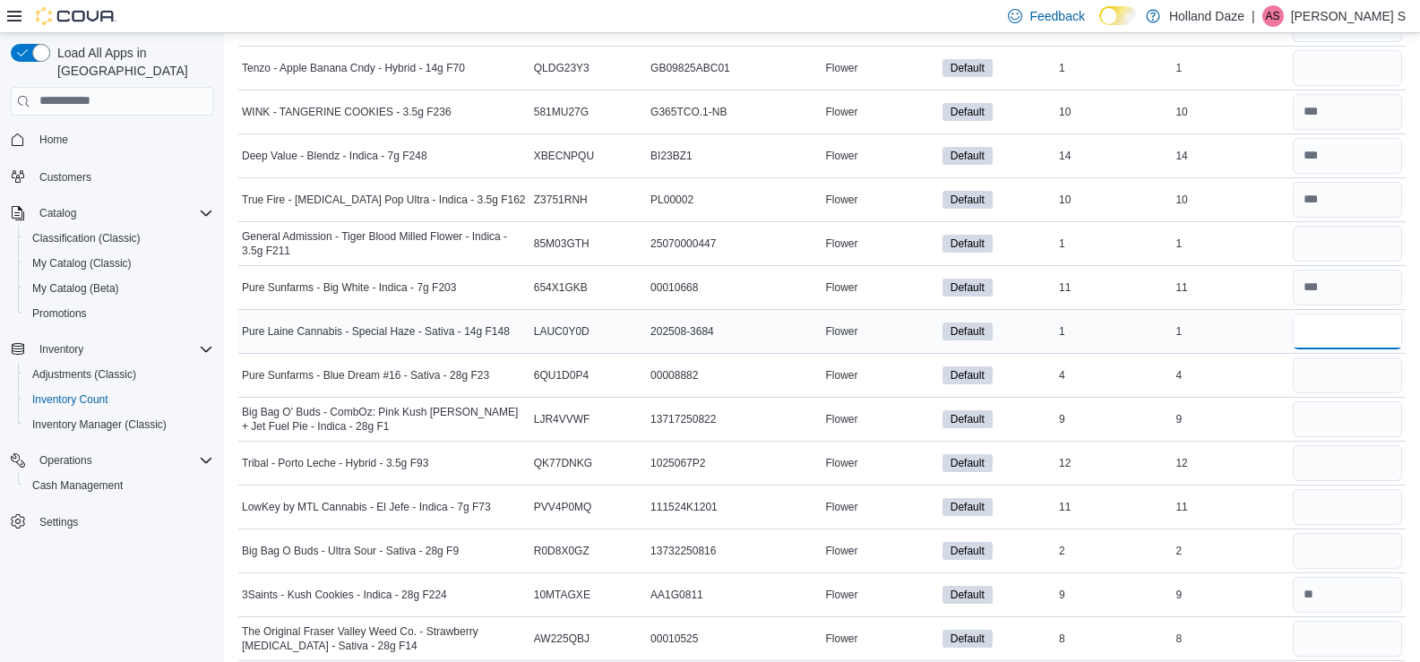
click at [1335, 314] on input "number" at bounding box center [1347, 332] width 109 height 36
type input "*"
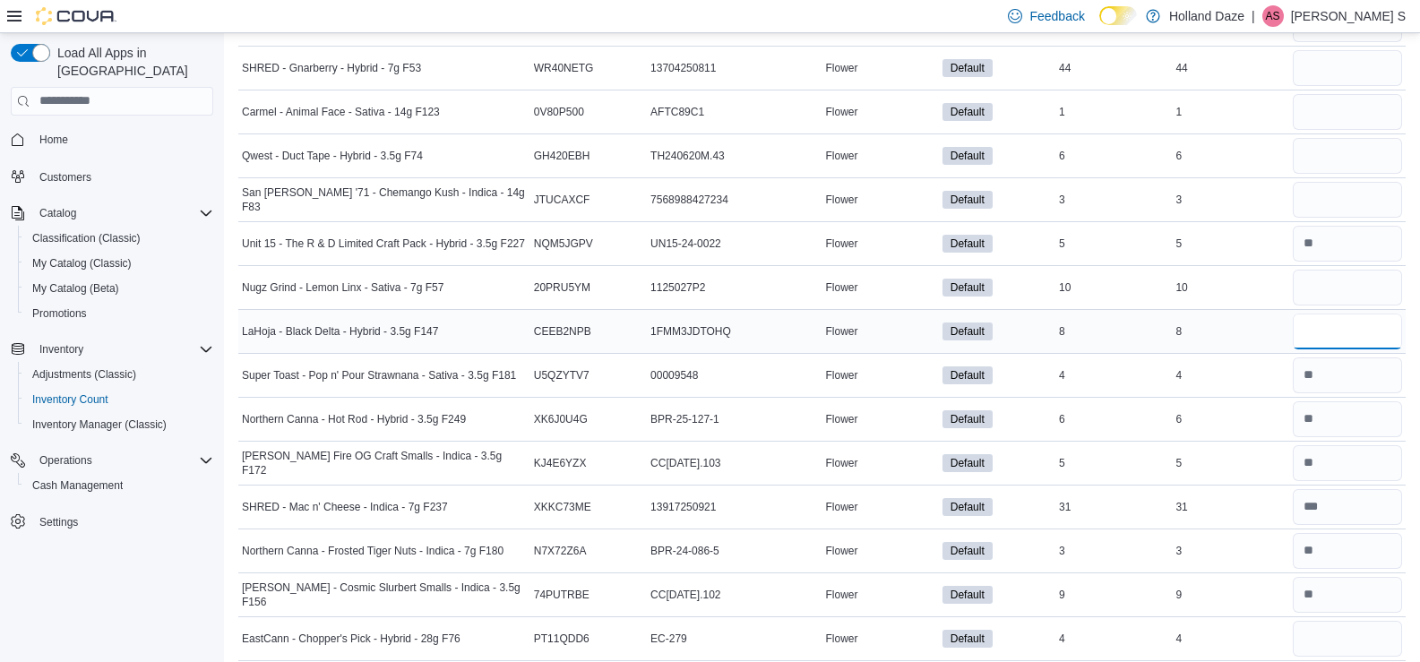
click at [1354, 324] on input "number" at bounding box center [1347, 332] width 109 height 36
type input "*"
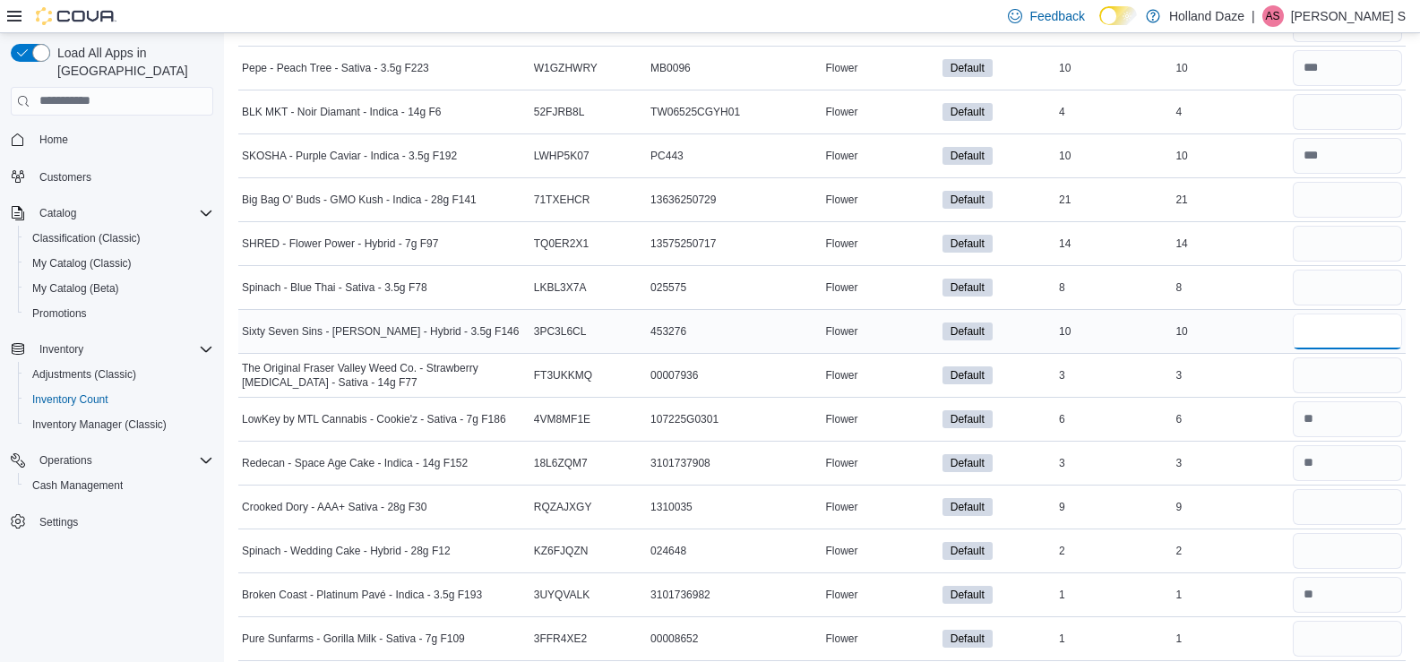
click at [1349, 317] on input "number" at bounding box center [1347, 332] width 109 height 36
type input "**"
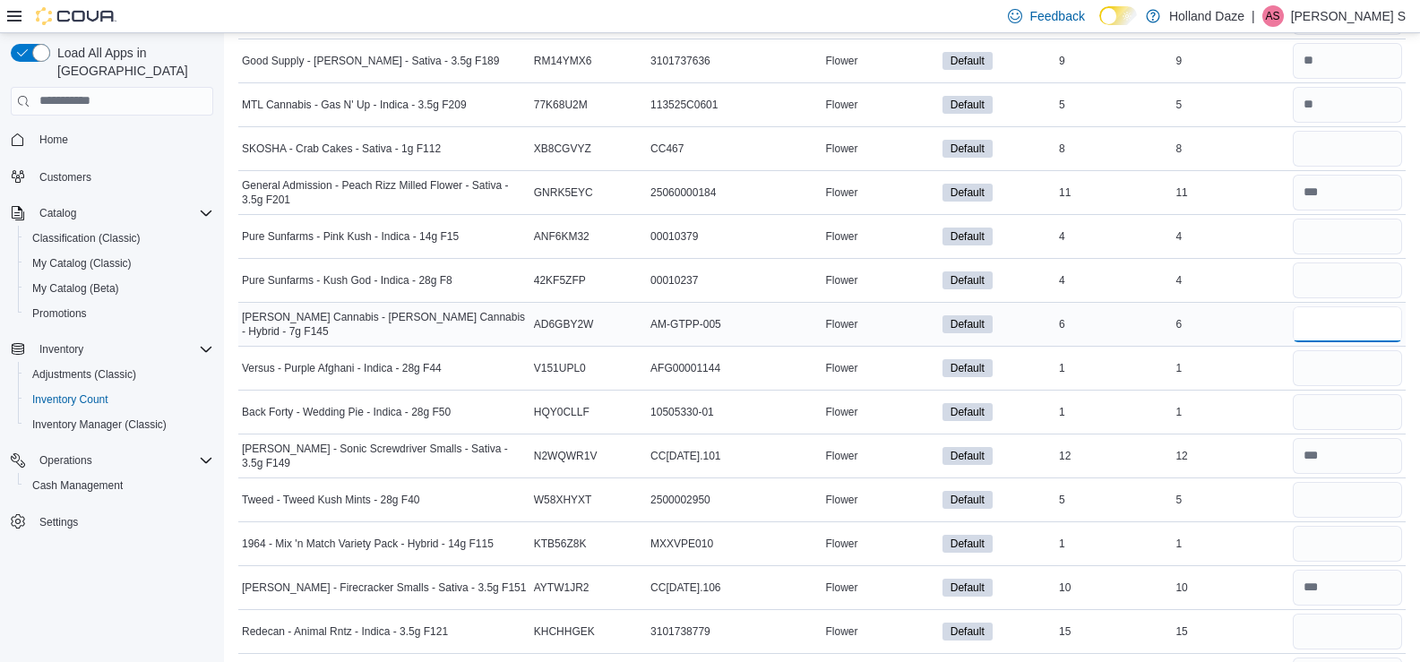
click at [1394, 312] on input "number" at bounding box center [1347, 324] width 109 height 36
type input "*"
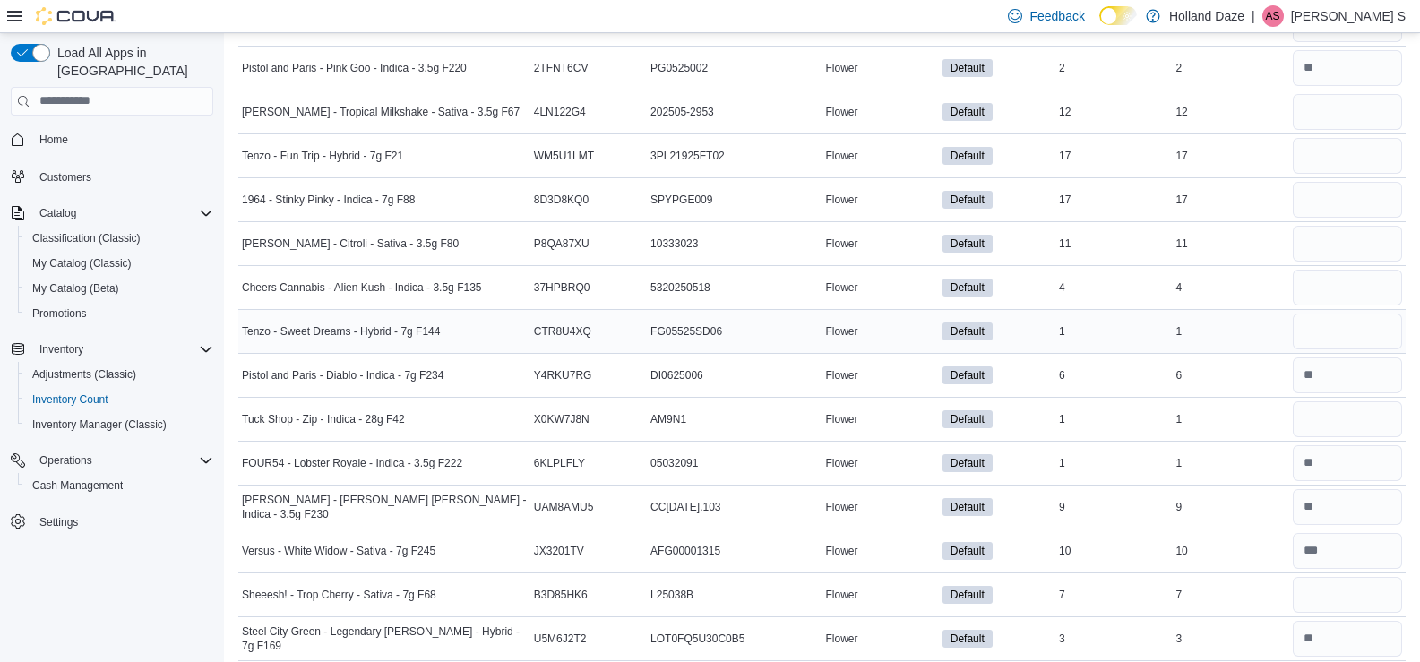
click at [1376, 310] on div at bounding box center [1347, 331] width 116 height 43
click at [1362, 326] on input "number" at bounding box center [1347, 332] width 109 height 36
type input "*"
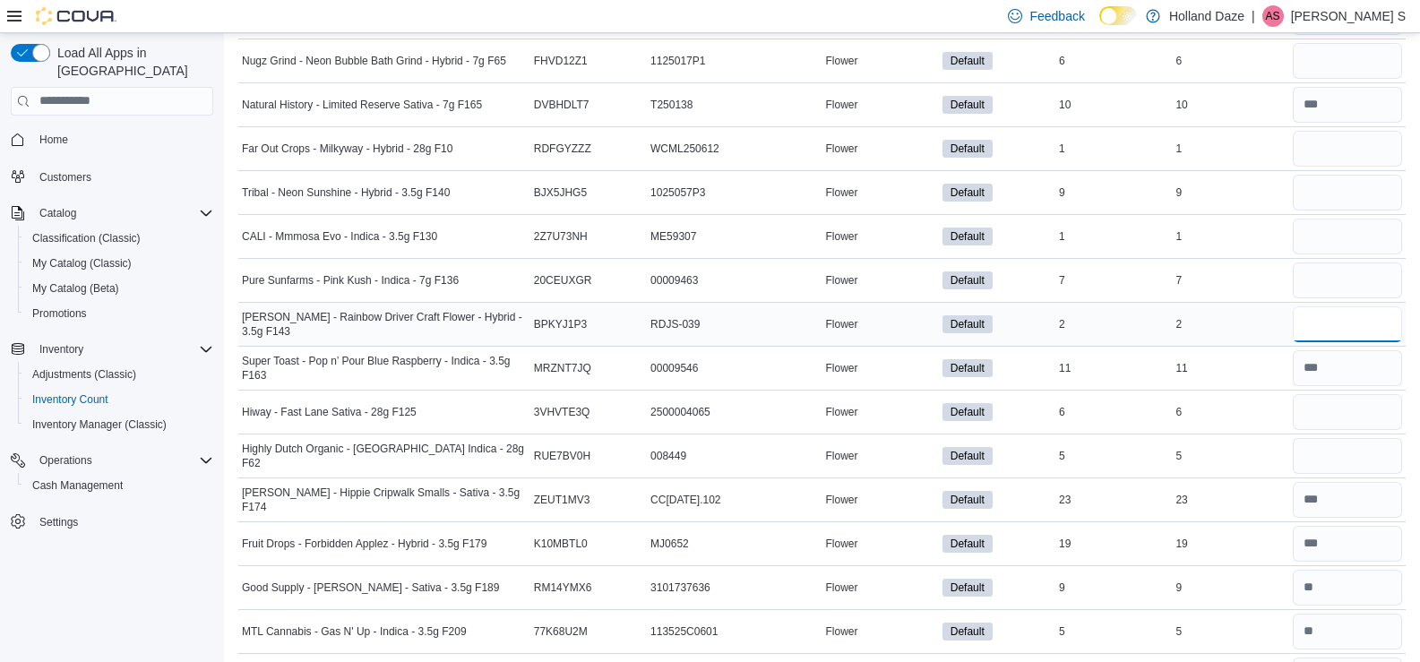
click at [1329, 328] on input "number" at bounding box center [1347, 324] width 109 height 36
type input "*"
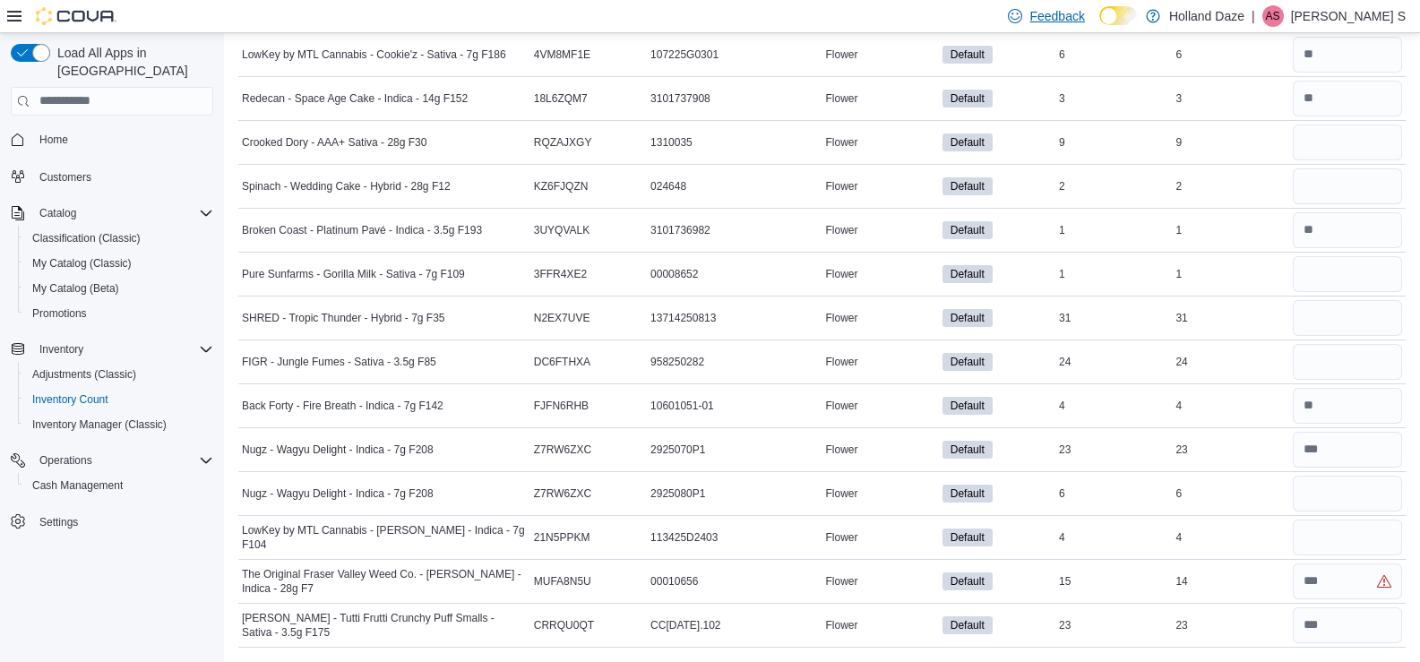
scroll to position [9173, 0]
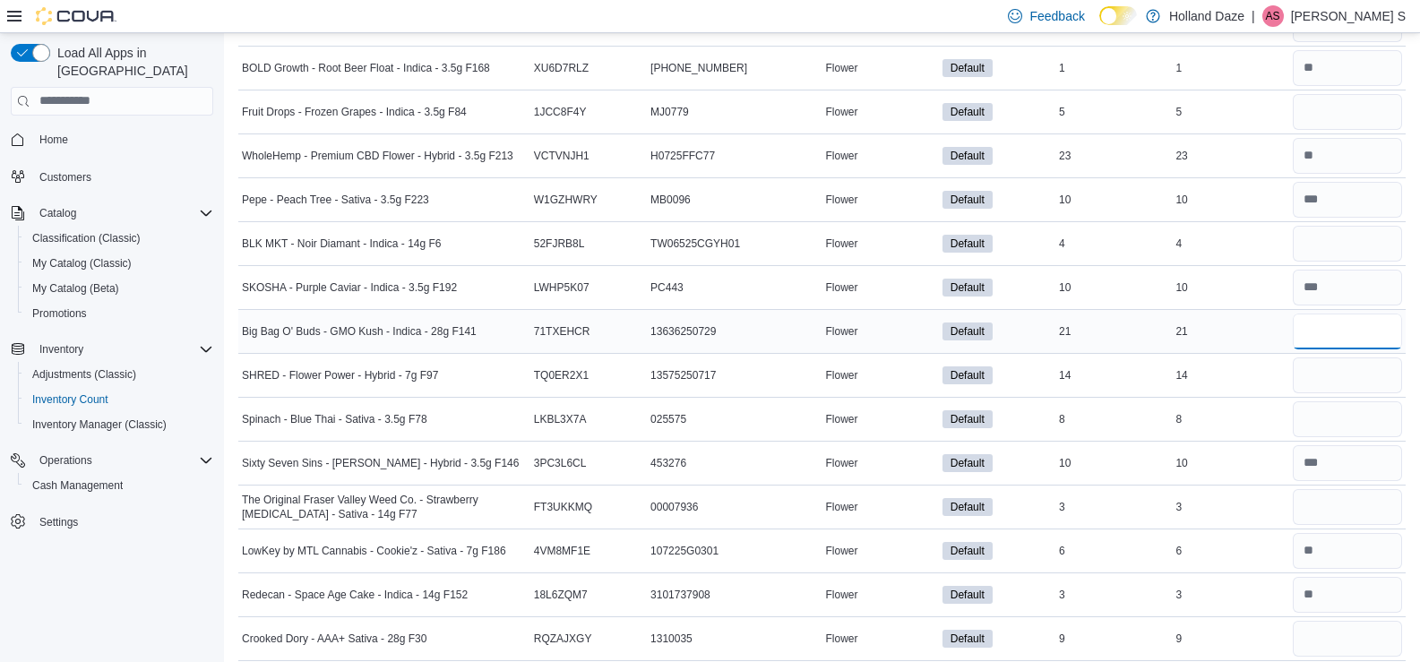
click at [1338, 339] on input "number" at bounding box center [1347, 332] width 109 height 36
type input "**"
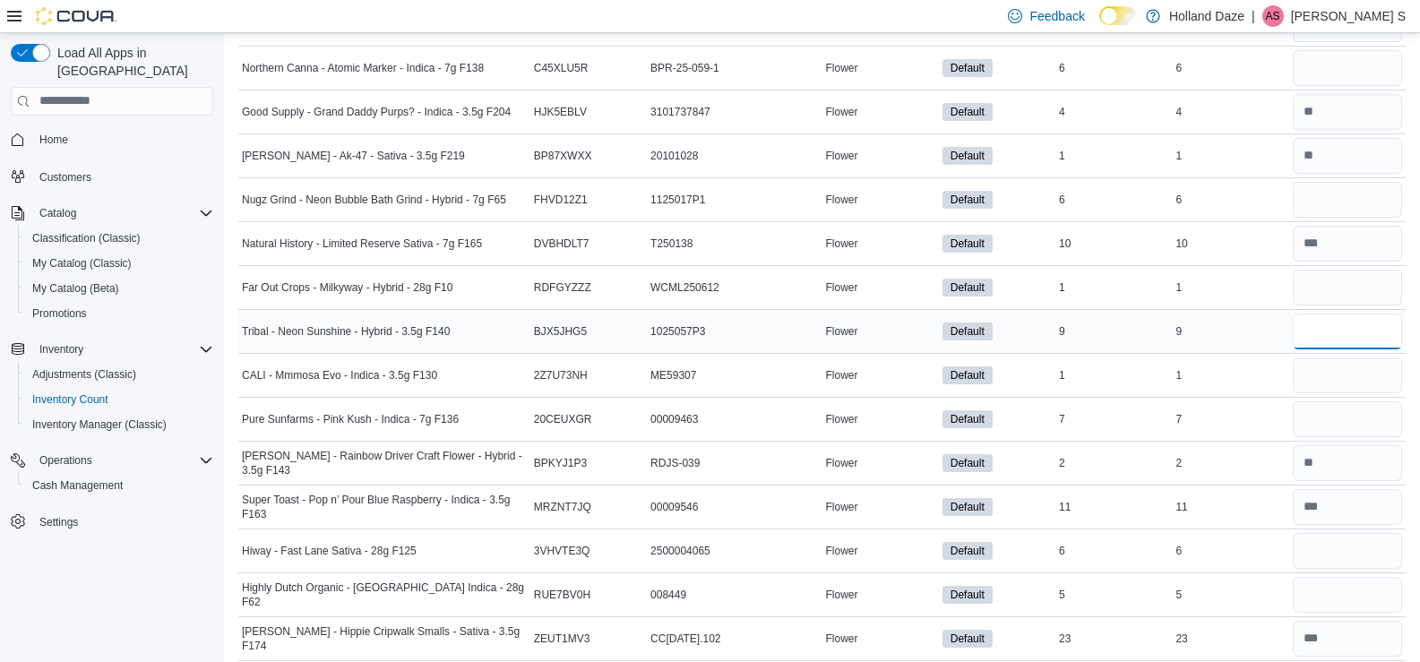
click at [1362, 343] on input "number" at bounding box center [1347, 332] width 109 height 36
type input "*"
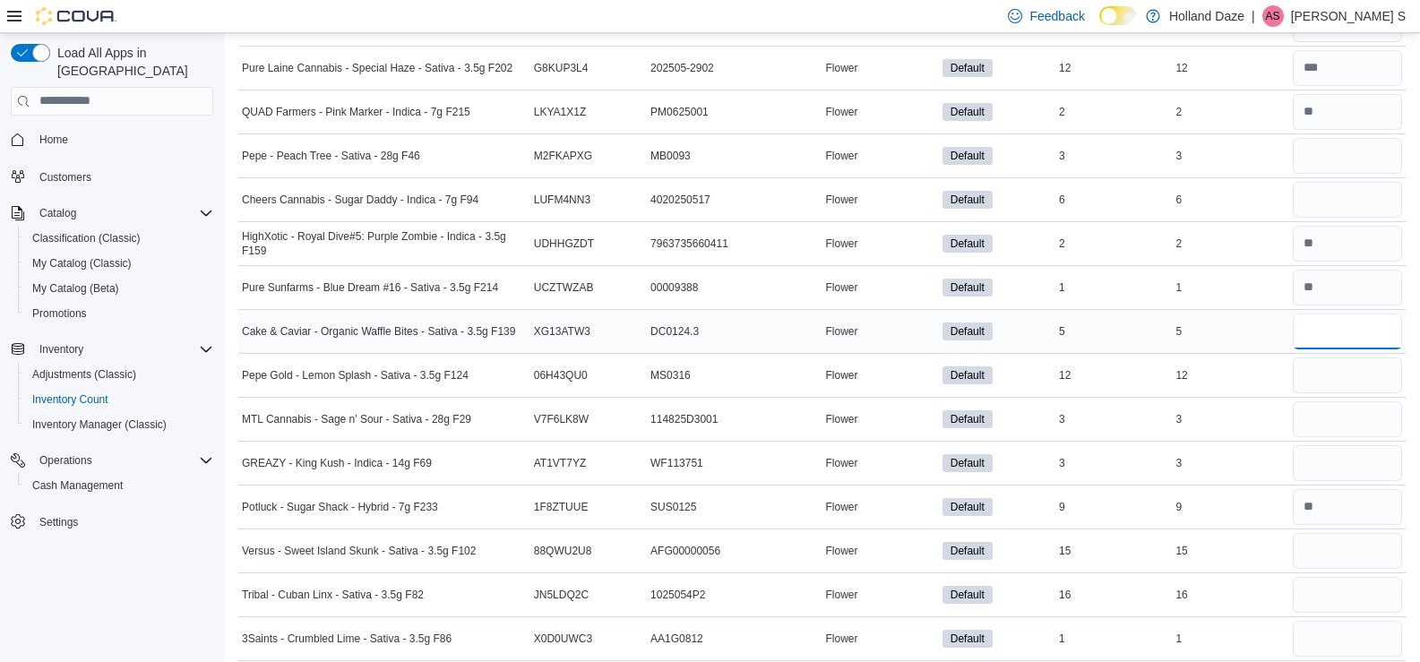
drag, startPoint x: 1363, startPoint y: 341, endPoint x: 1369, endPoint y: 330, distance: 12.8
click at [1369, 330] on input "number" at bounding box center [1347, 332] width 109 height 36
type input "*"
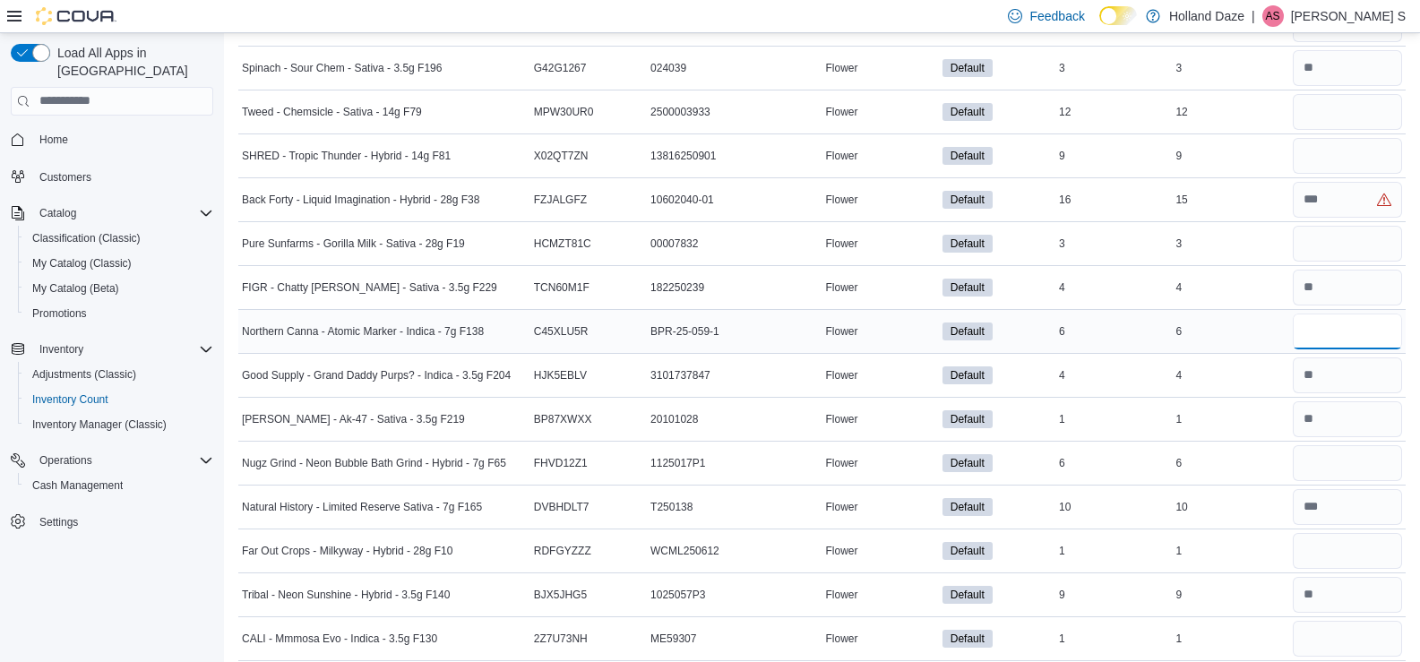
click at [1360, 348] on input "number" at bounding box center [1347, 332] width 109 height 36
type input "*"
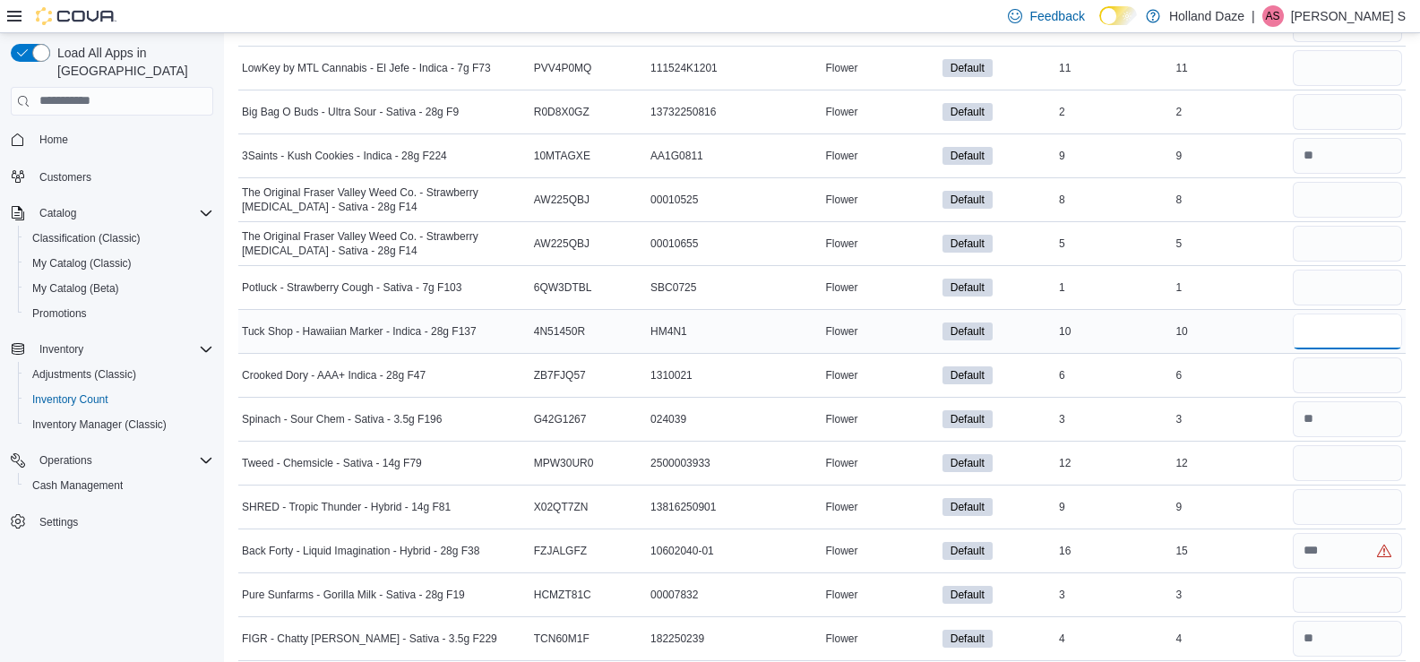
click at [1320, 331] on input "number" at bounding box center [1347, 332] width 109 height 36
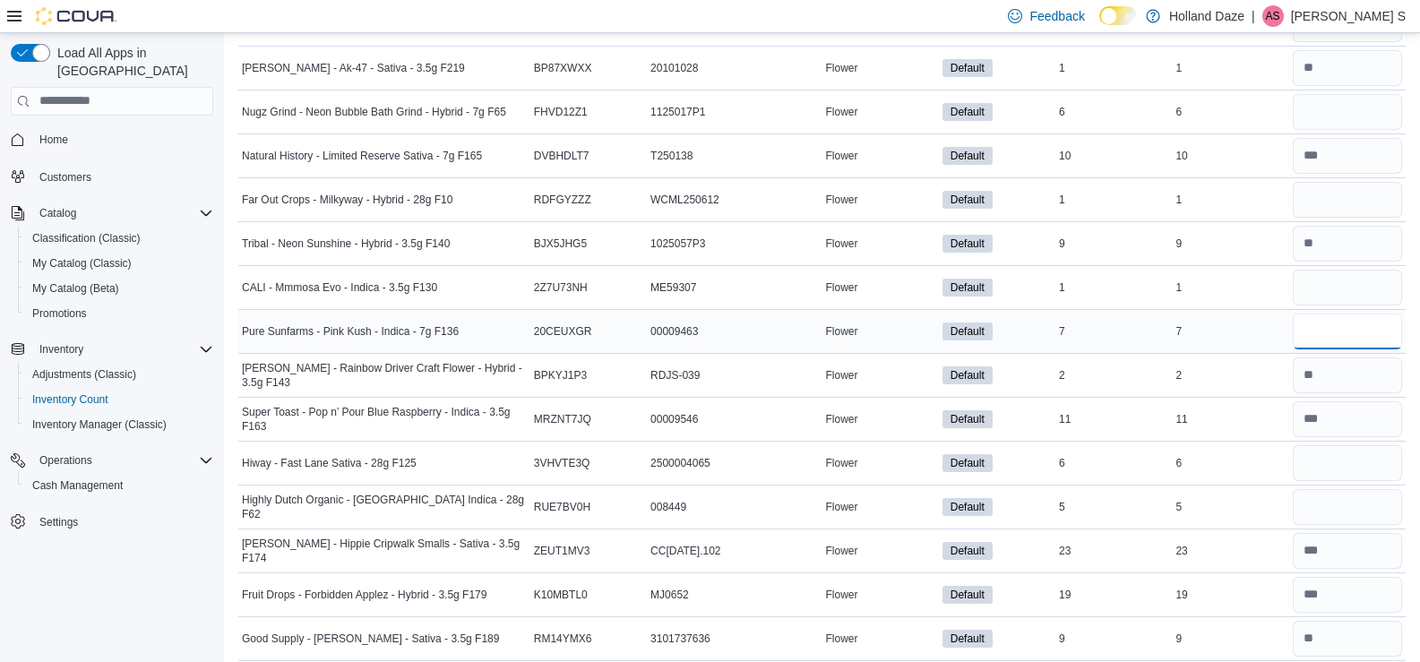
click at [1387, 321] on input "number" at bounding box center [1347, 332] width 109 height 36
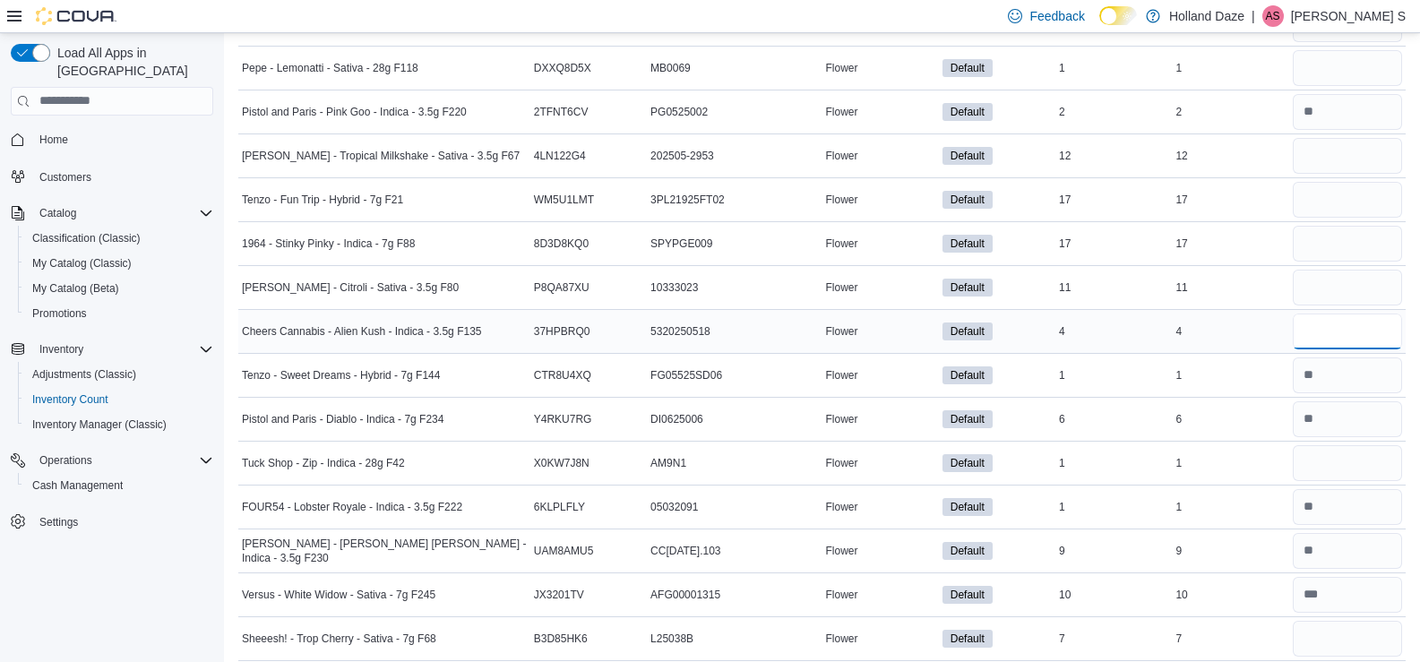
click at [1375, 317] on input "number" at bounding box center [1347, 332] width 109 height 36
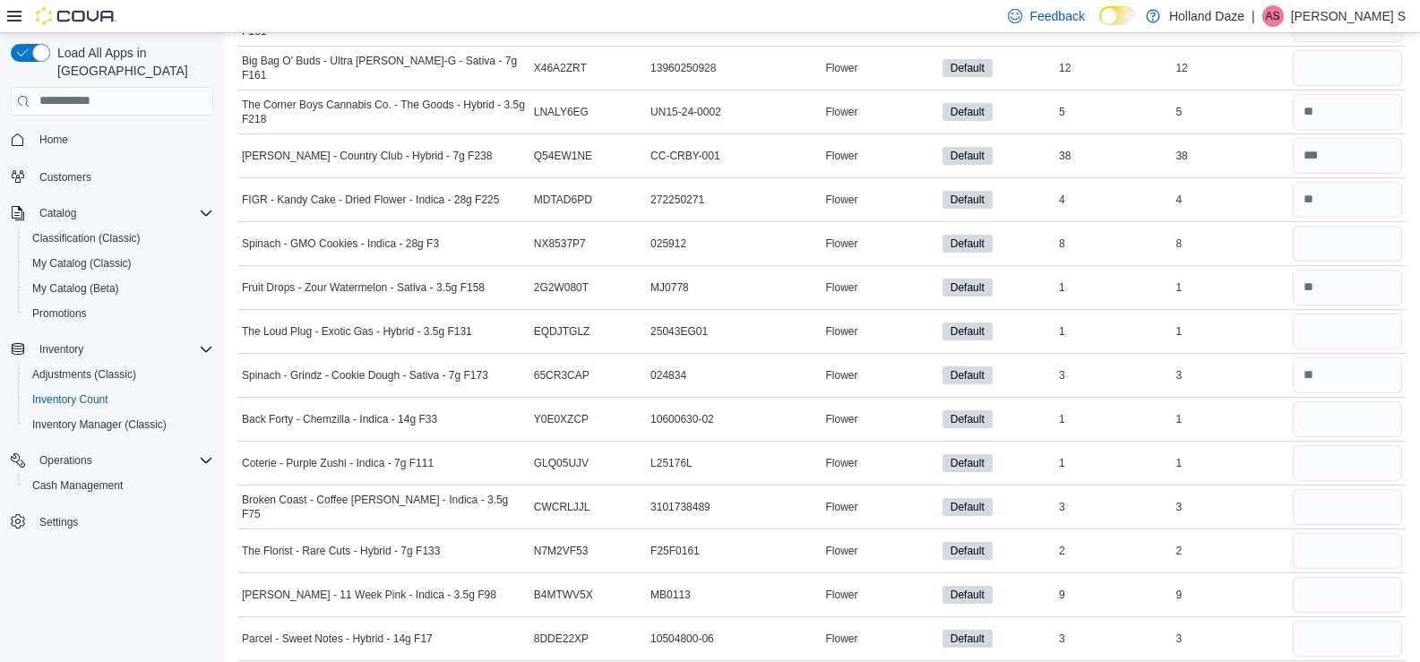
scroll to position [175, 0]
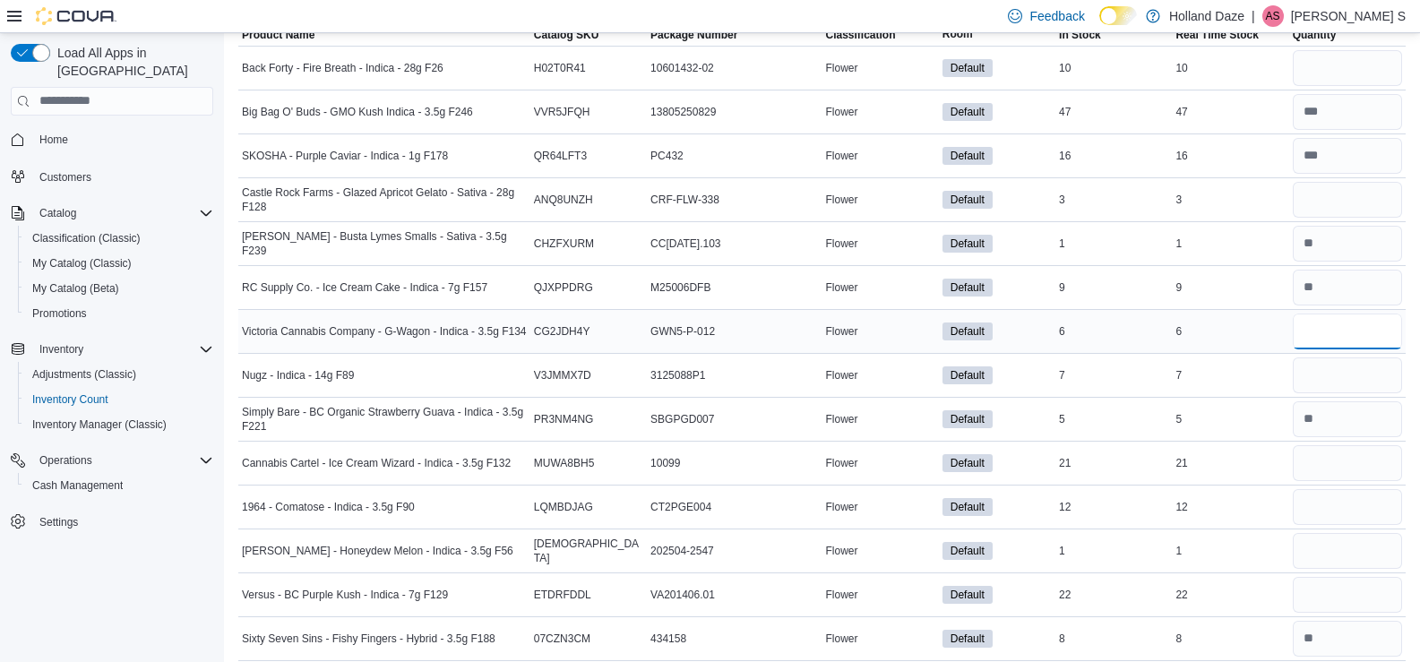
click at [1323, 335] on input "number" at bounding box center [1347, 332] width 109 height 36
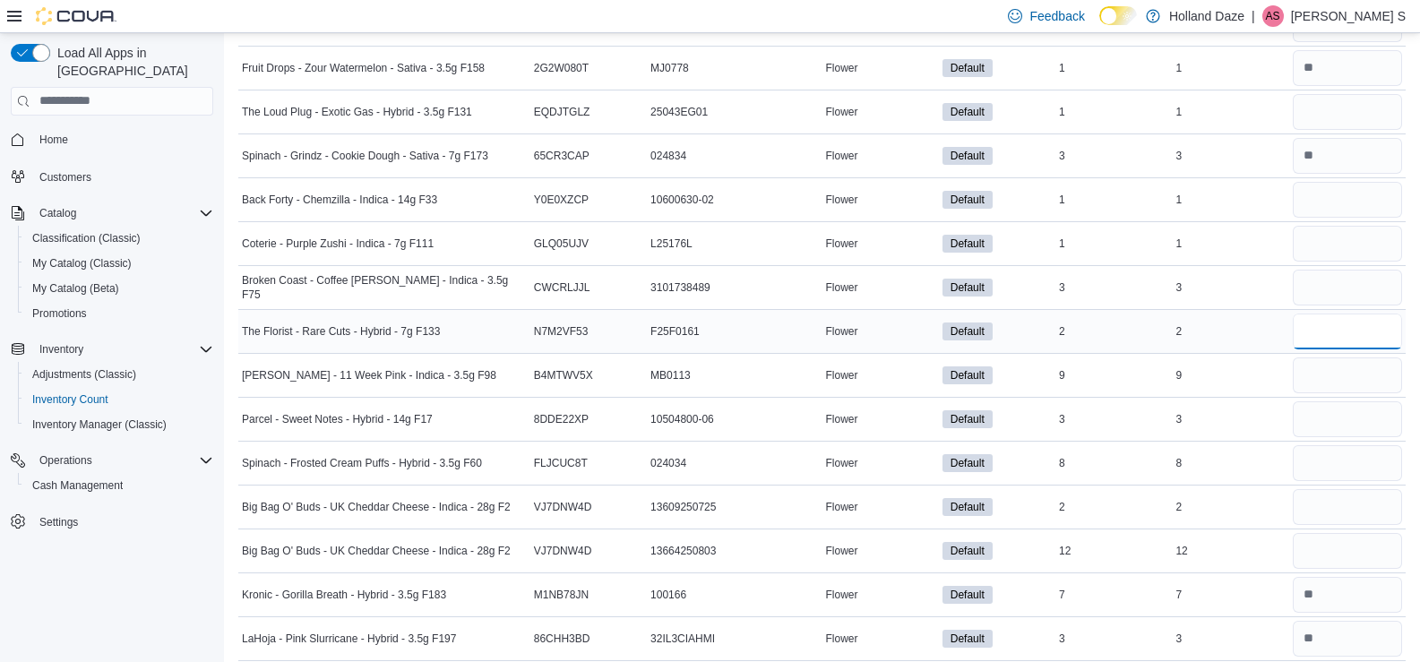
click at [1328, 330] on input "number" at bounding box center [1347, 332] width 109 height 36
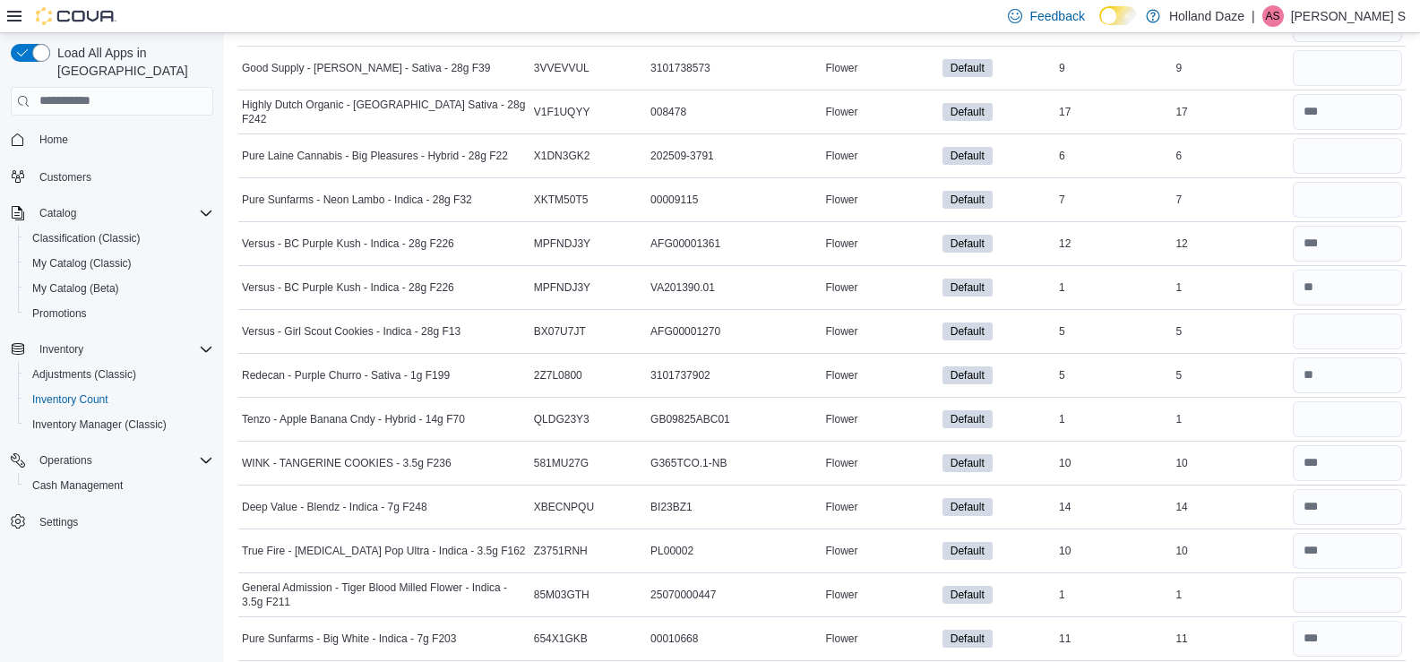
scroll to position [306, 0]
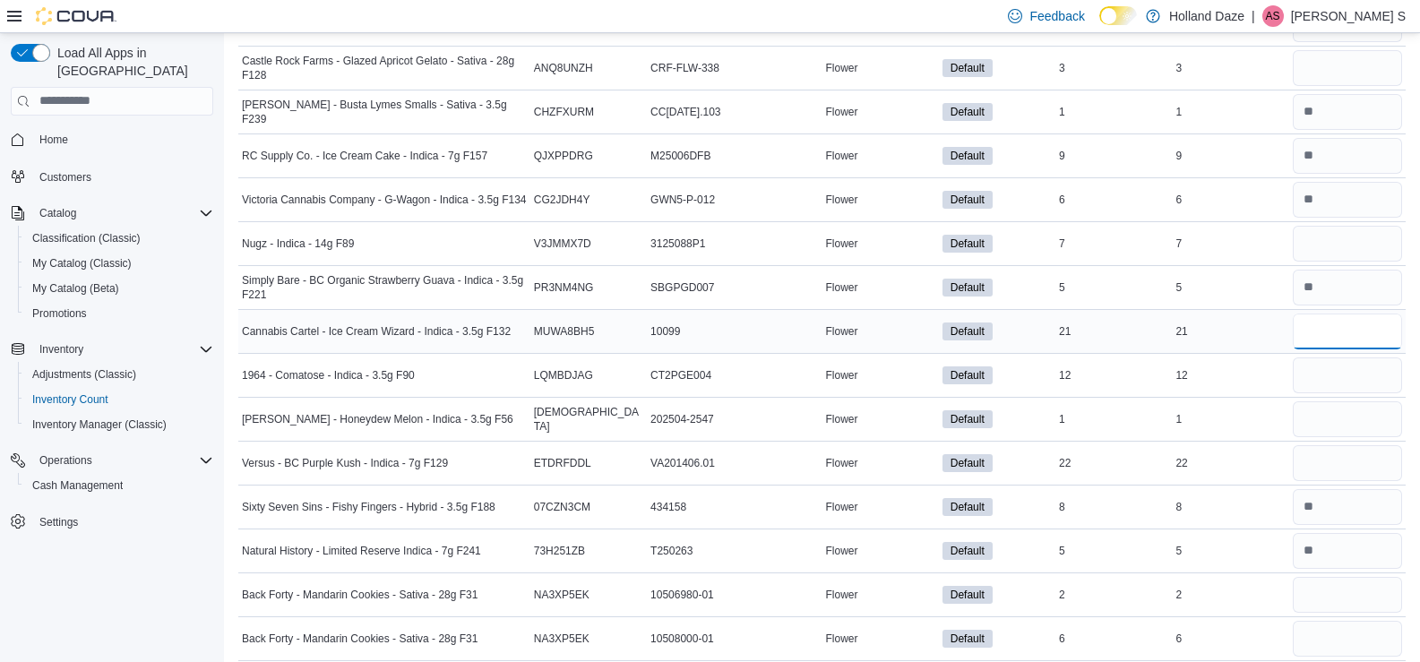
click at [1347, 323] on input "number" at bounding box center [1347, 332] width 109 height 36
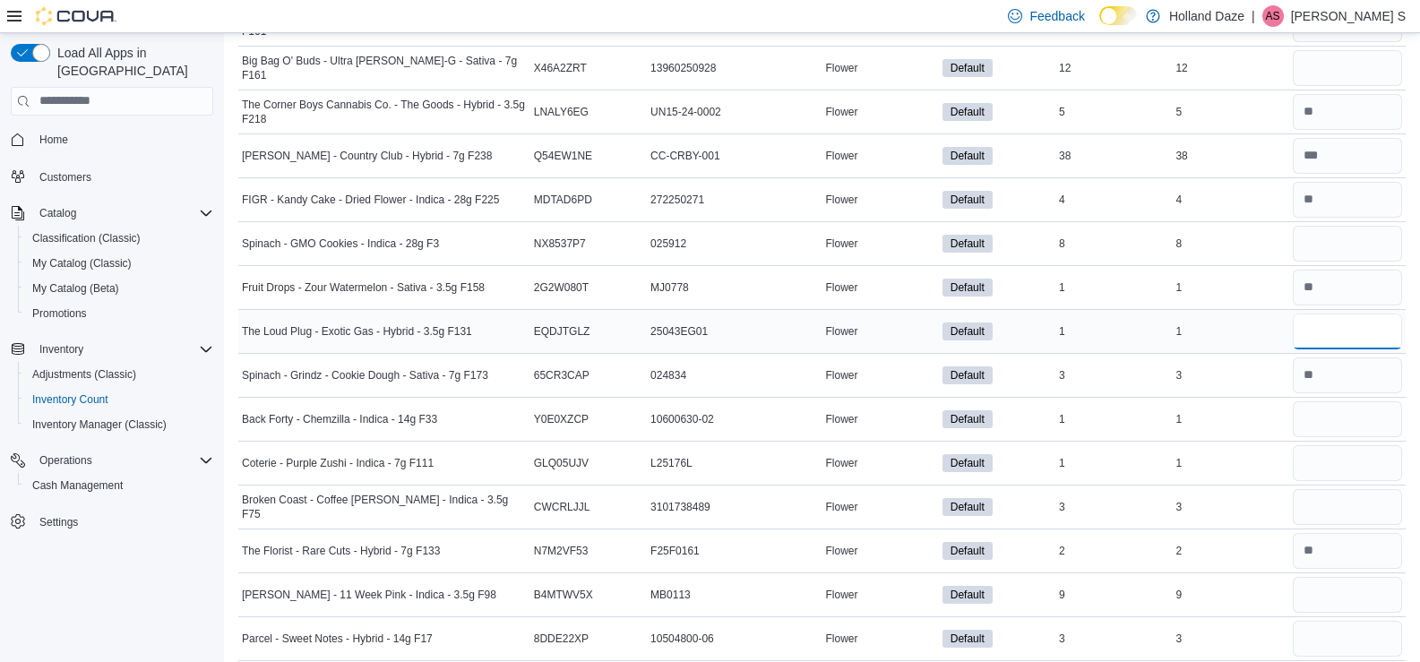
click at [1362, 325] on input "number" at bounding box center [1347, 332] width 109 height 36
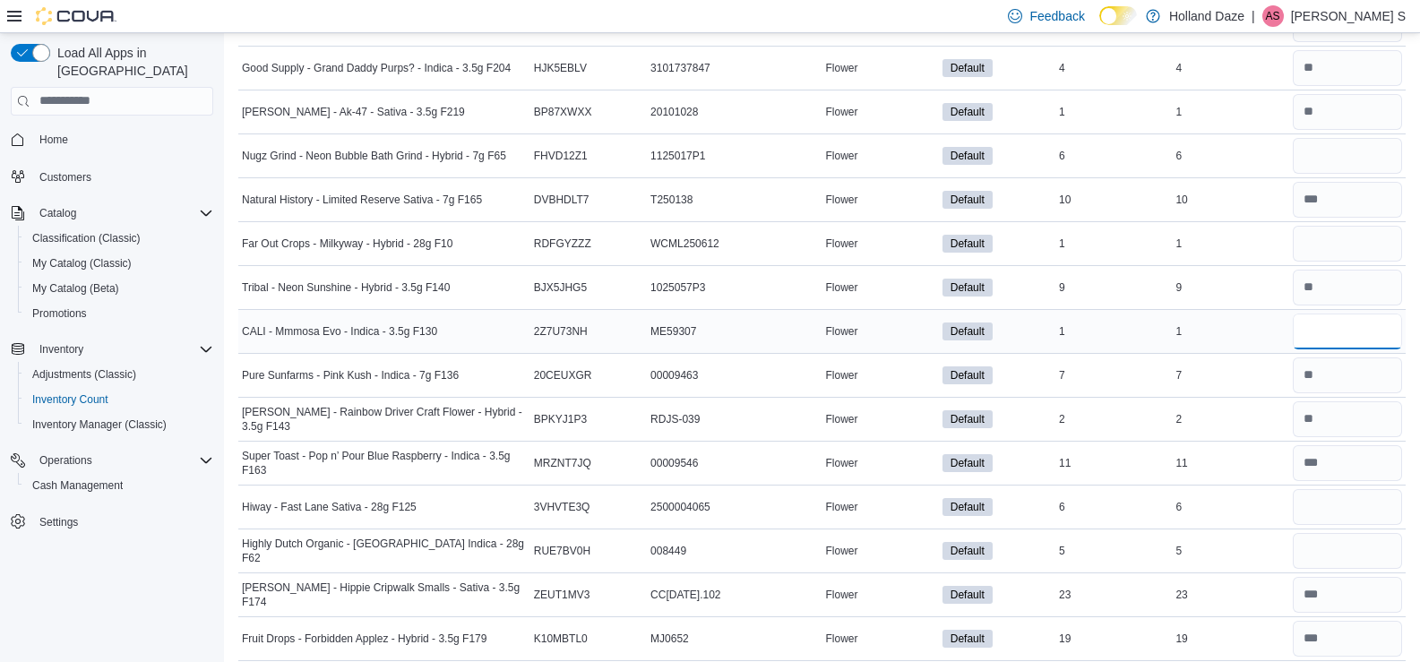
click at [1337, 332] on input "number" at bounding box center [1347, 332] width 109 height 36
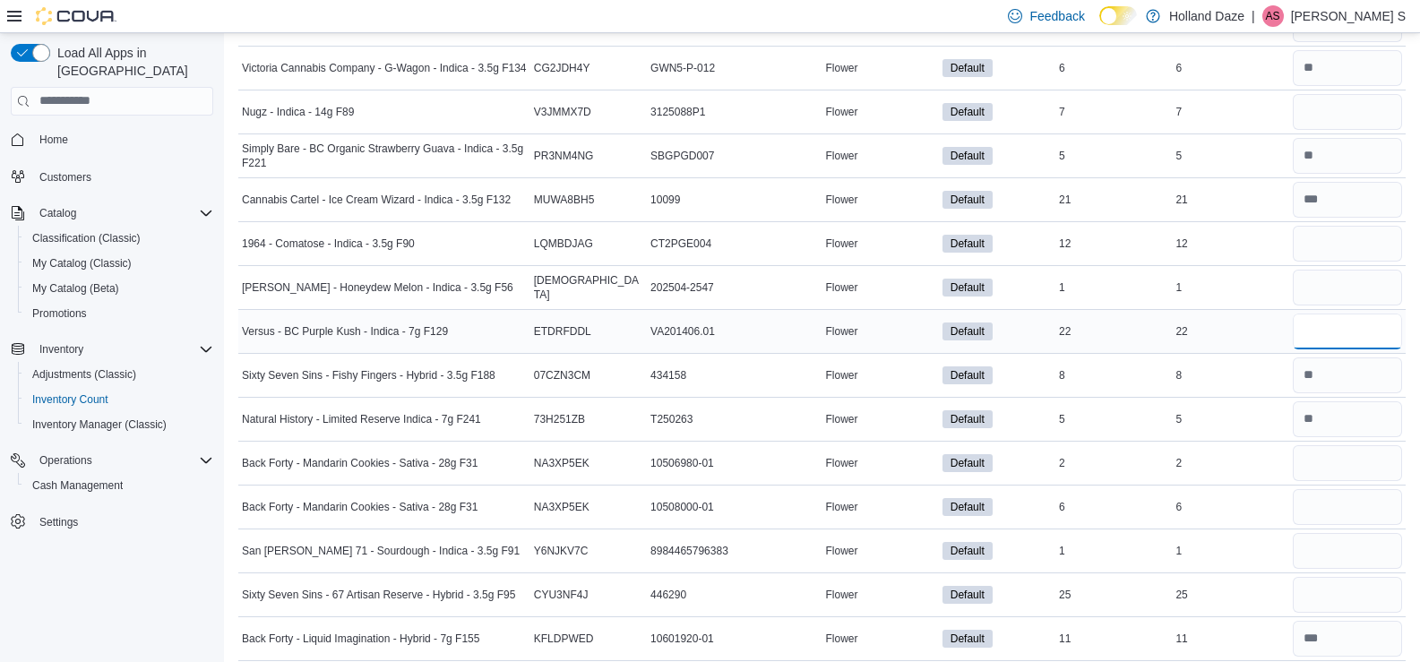
click at [1337, 345] on input "number" at bounding box center [1347, 332] width 109 height 36
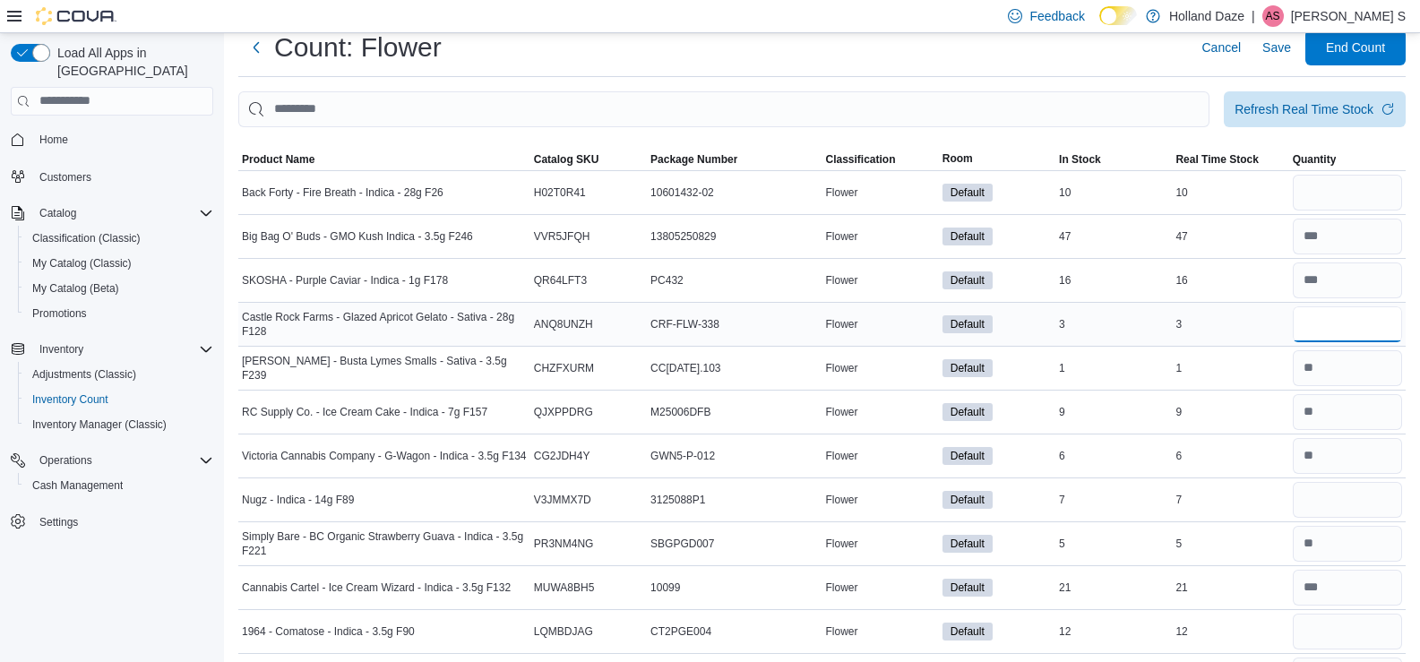
click at [1351, 323] on input "number" at bounding box center [1347, 324] width 109 height 36
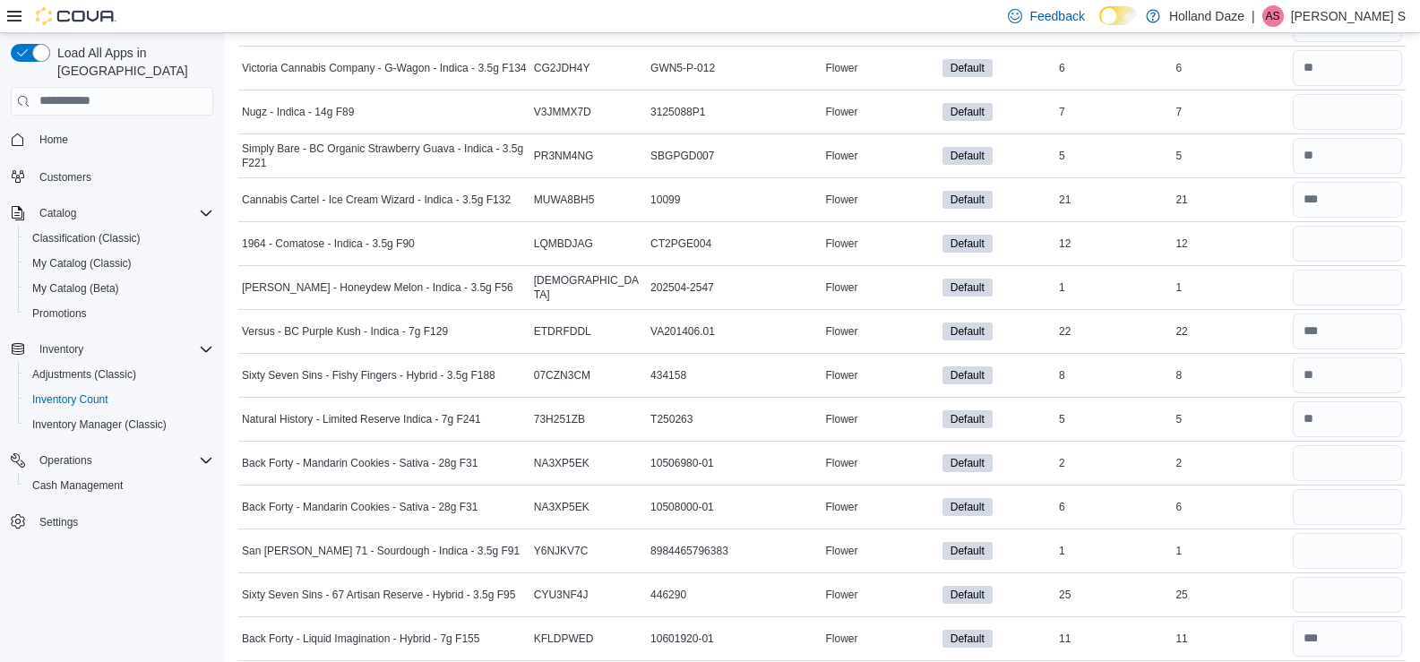
scroll to position [1009, 0]
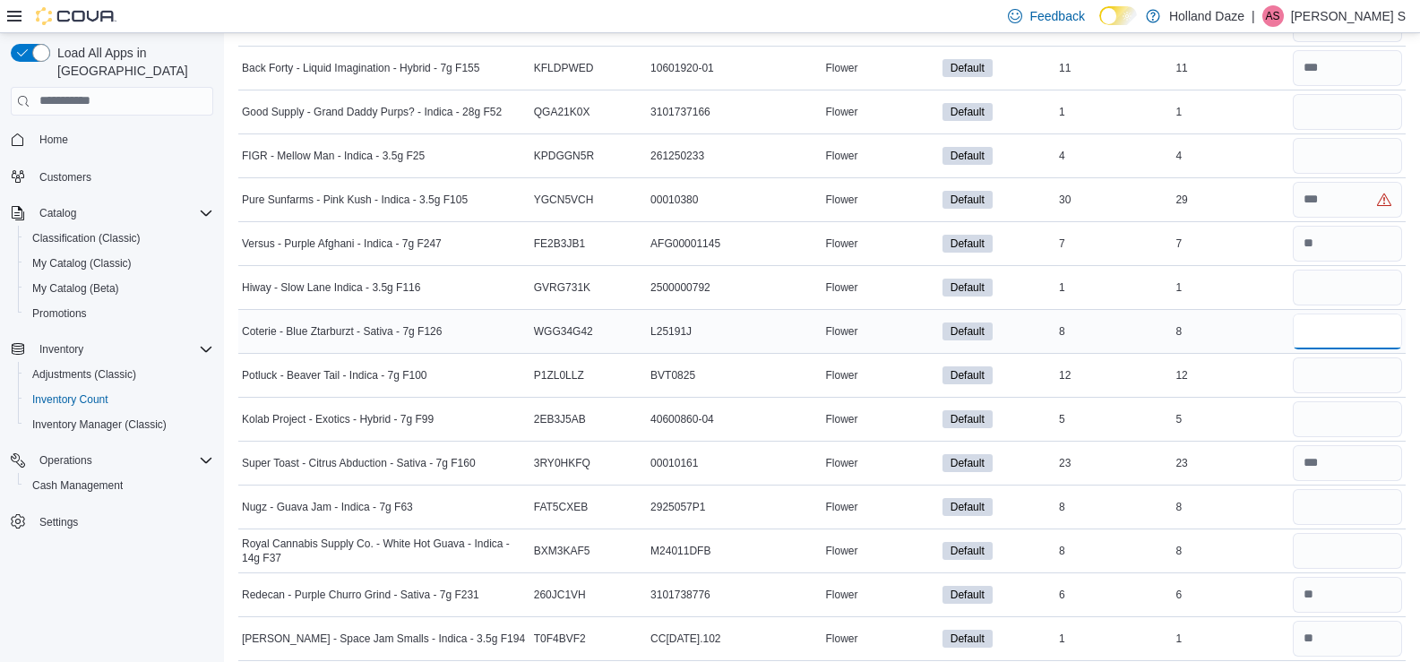
click at [1354, 337] on input "number" at bounding box center [1347, 332] width 109 height 36
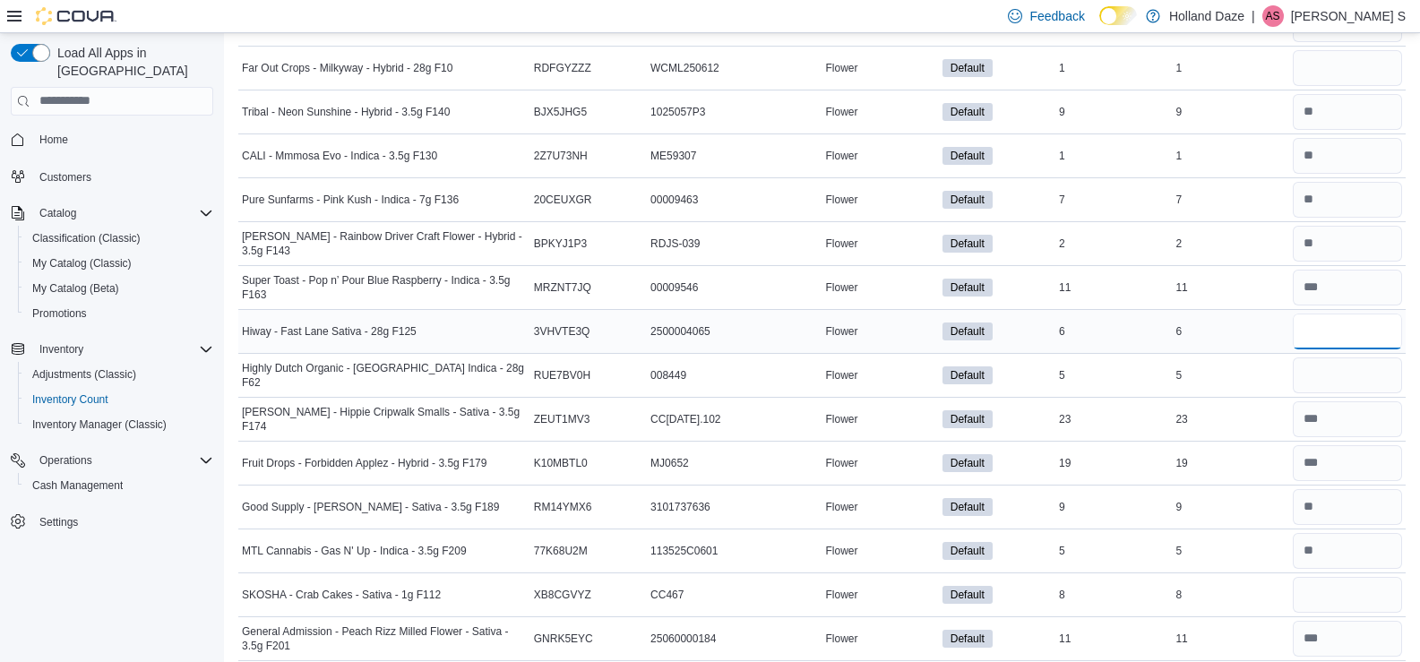
click at [1362, 330] on input "number" at bounding box center [1347, 332] width 109 height 36
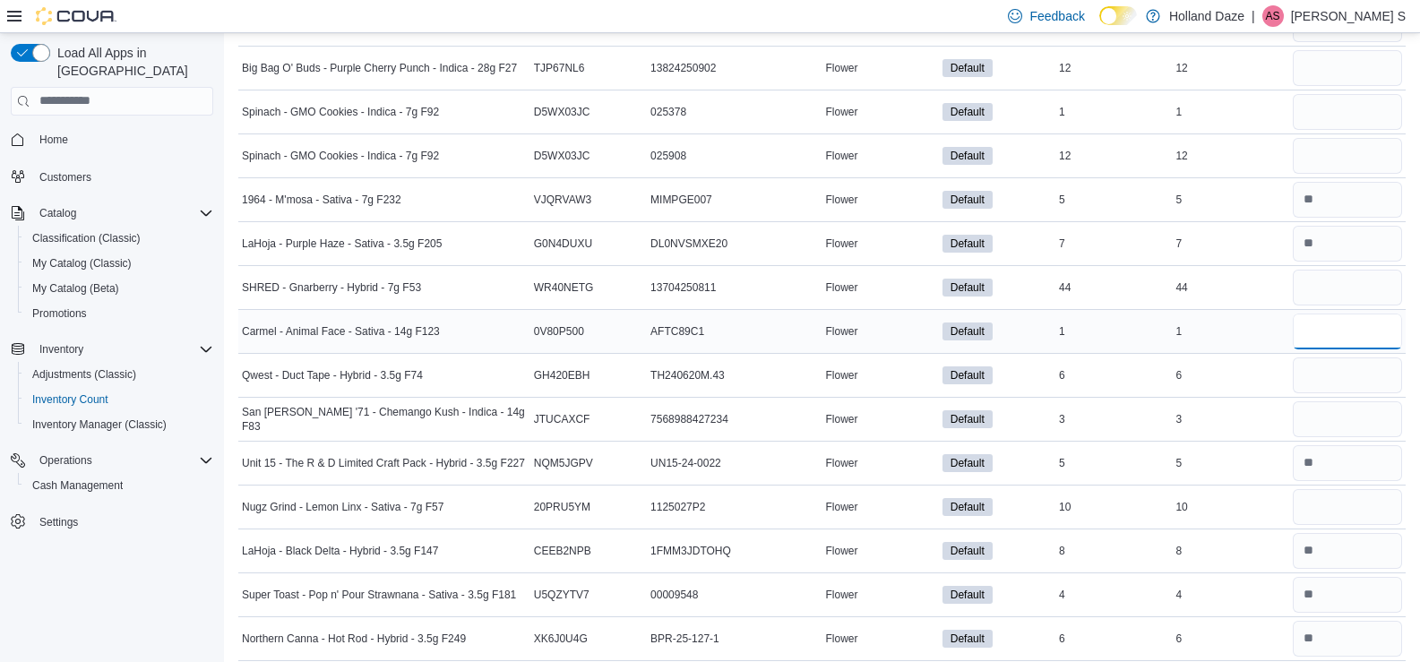
click at [1356, 348] on input "number" at bounding box center [1347, 332] width 109 height 36
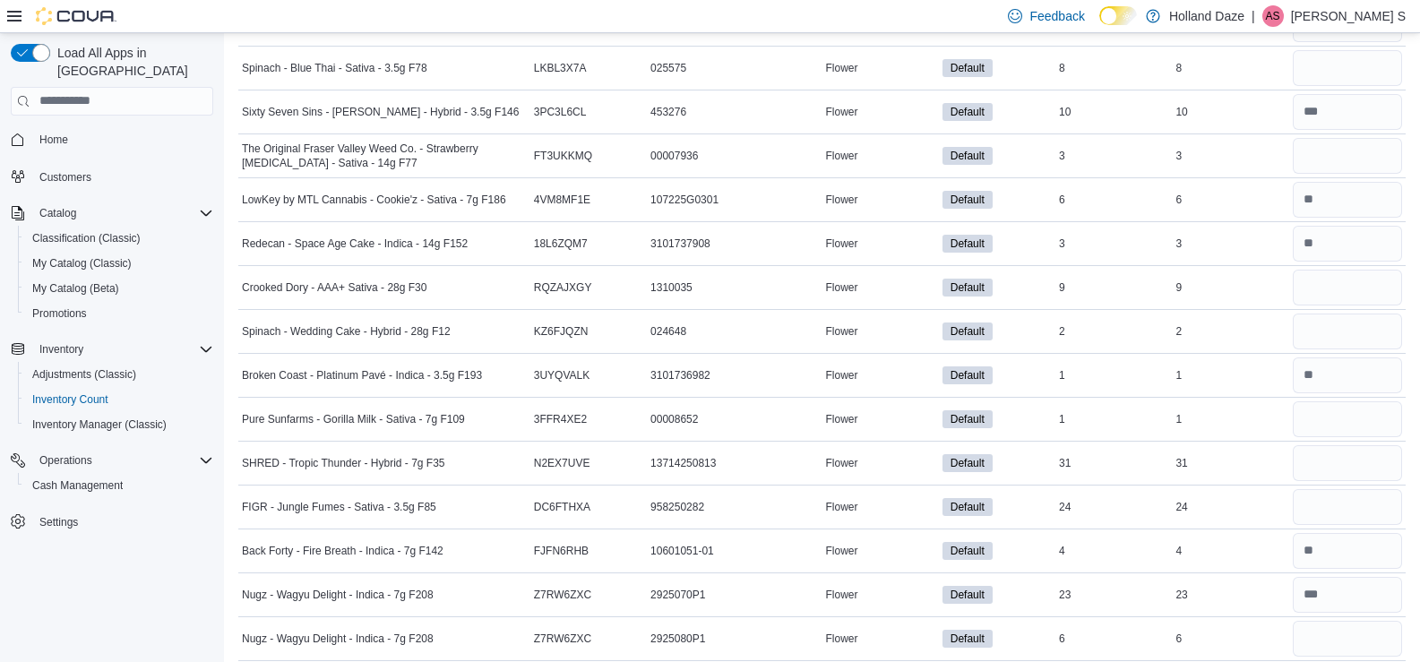
scroll to position [7022, 0]
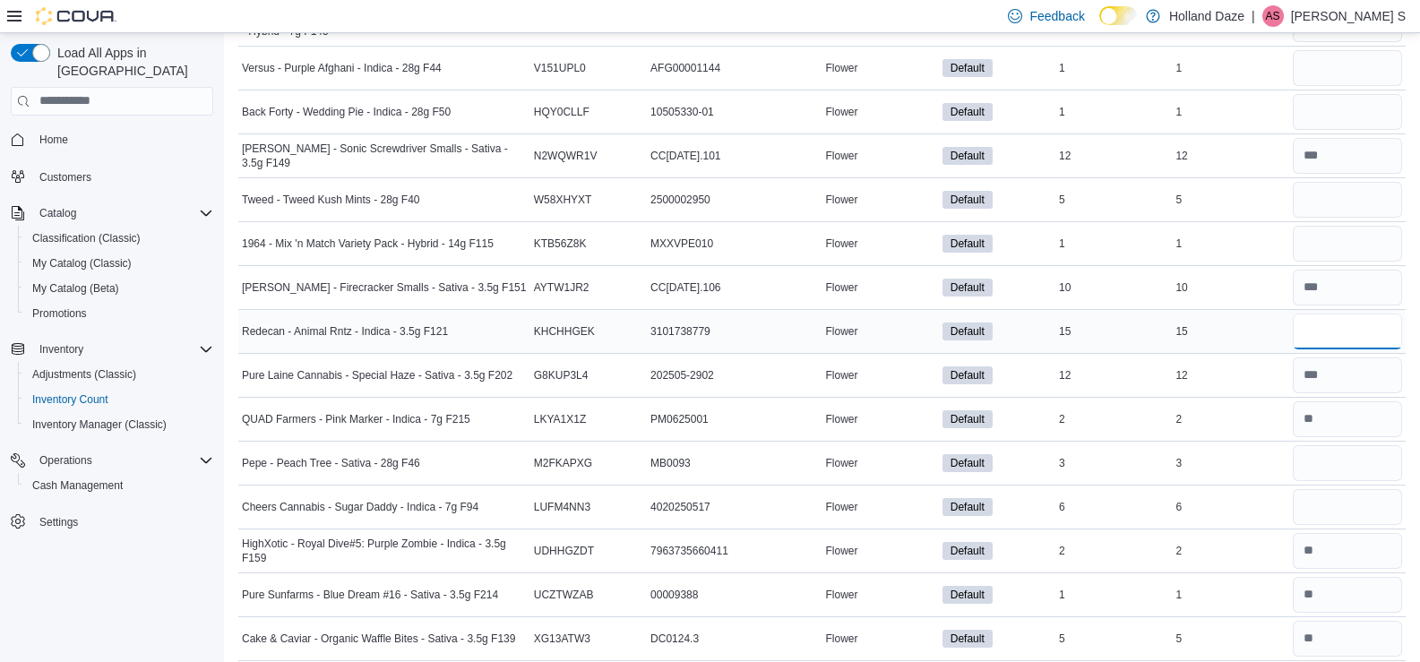
click at [1324, 337] on input "number" at bounding box center [1347, 332] width 109 height 36
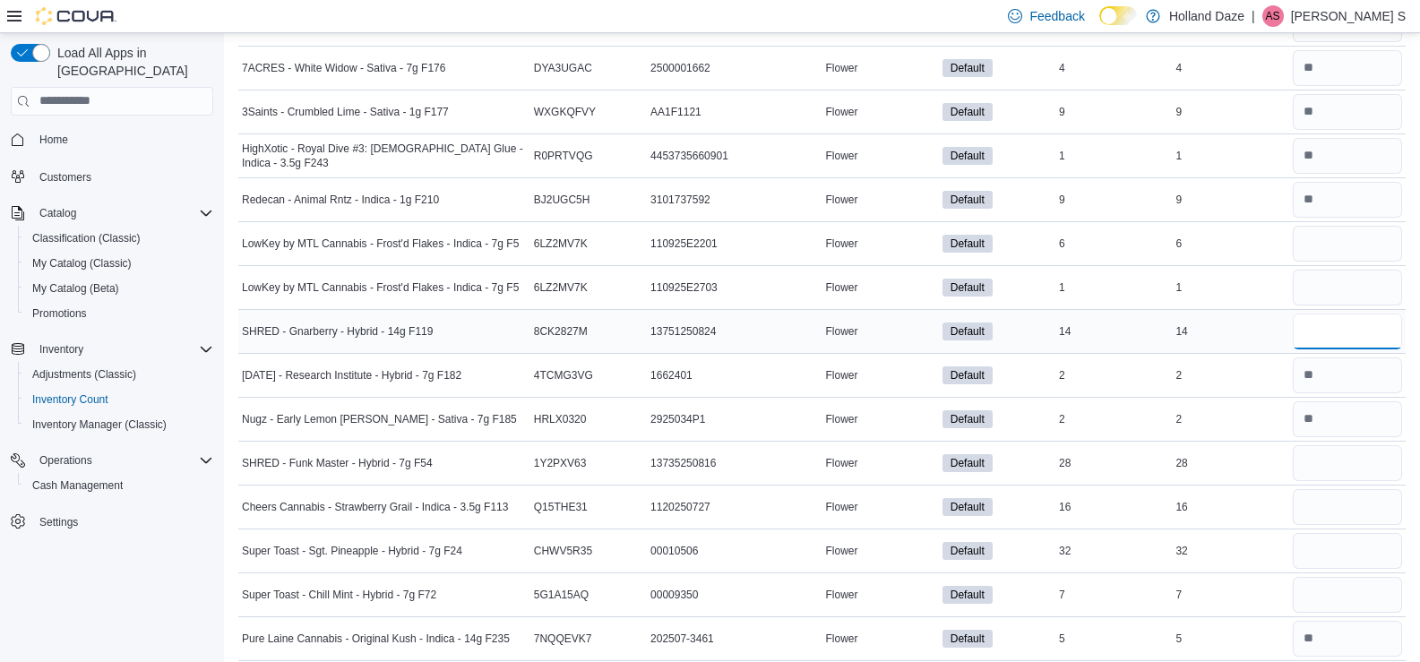
drag, startPoint x: 1352, startPoint y: 335, endPoint x: 1324, endPoint y: 338, distance: 27.9
click at [1351, 335] on input "number" at bounding box center [1347, 332] width 109 height 36
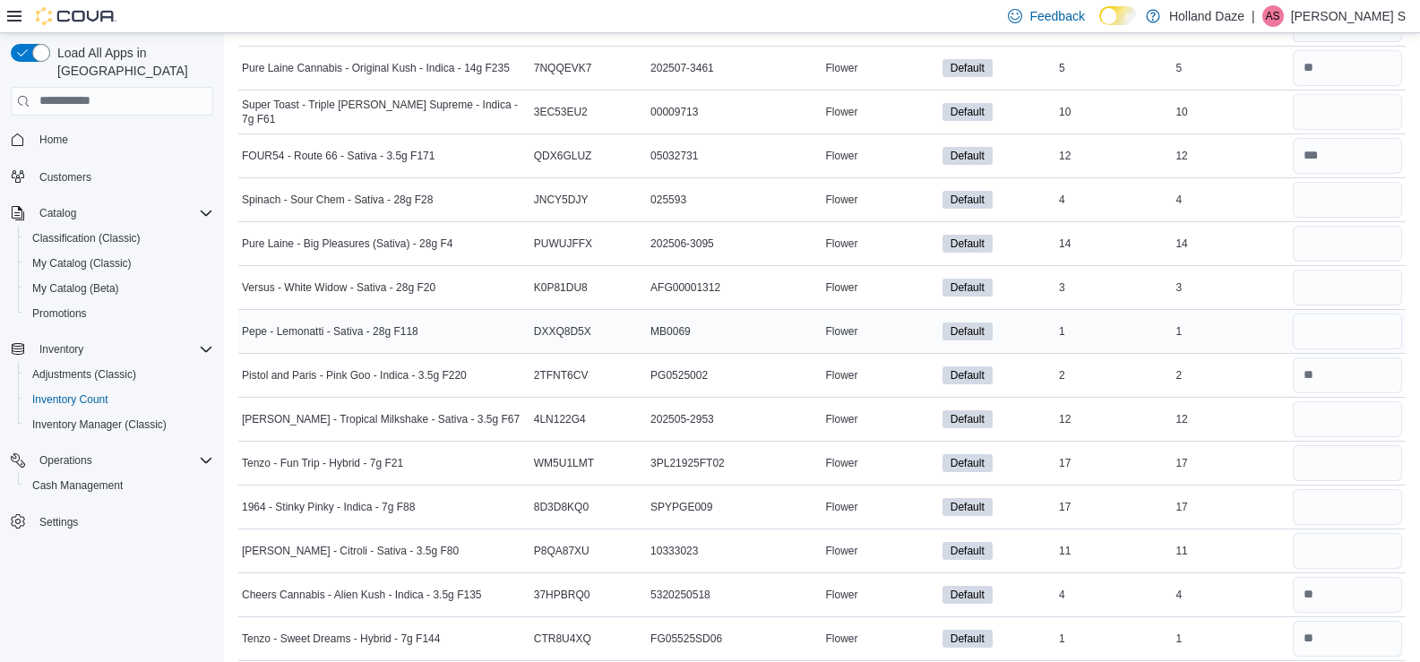
click at [1367, 350] on div at bounding box center [1347, 331] width 116 height 43
click at [1349, 334] on input "number" at bounding box center [1347, 332] width 109 height 36
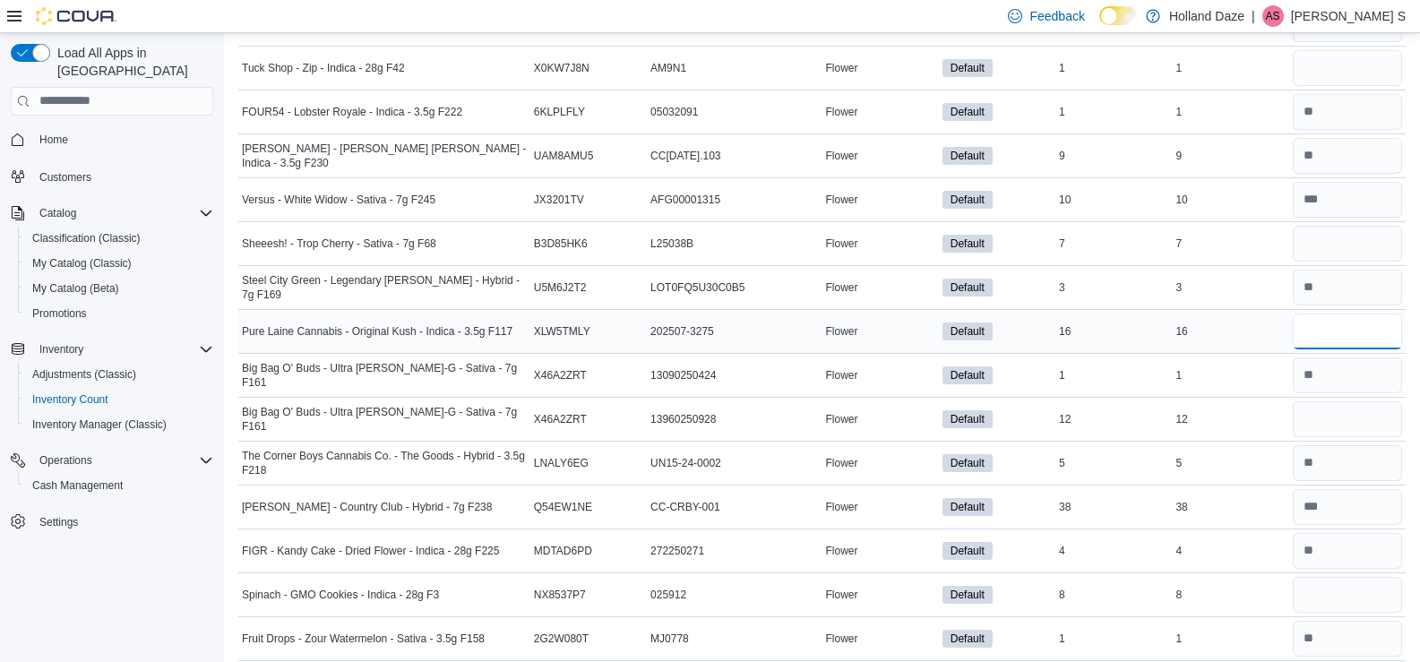
click at [1341, 327] on input "number" at bounding box center [1347, 332] width 109 height 36
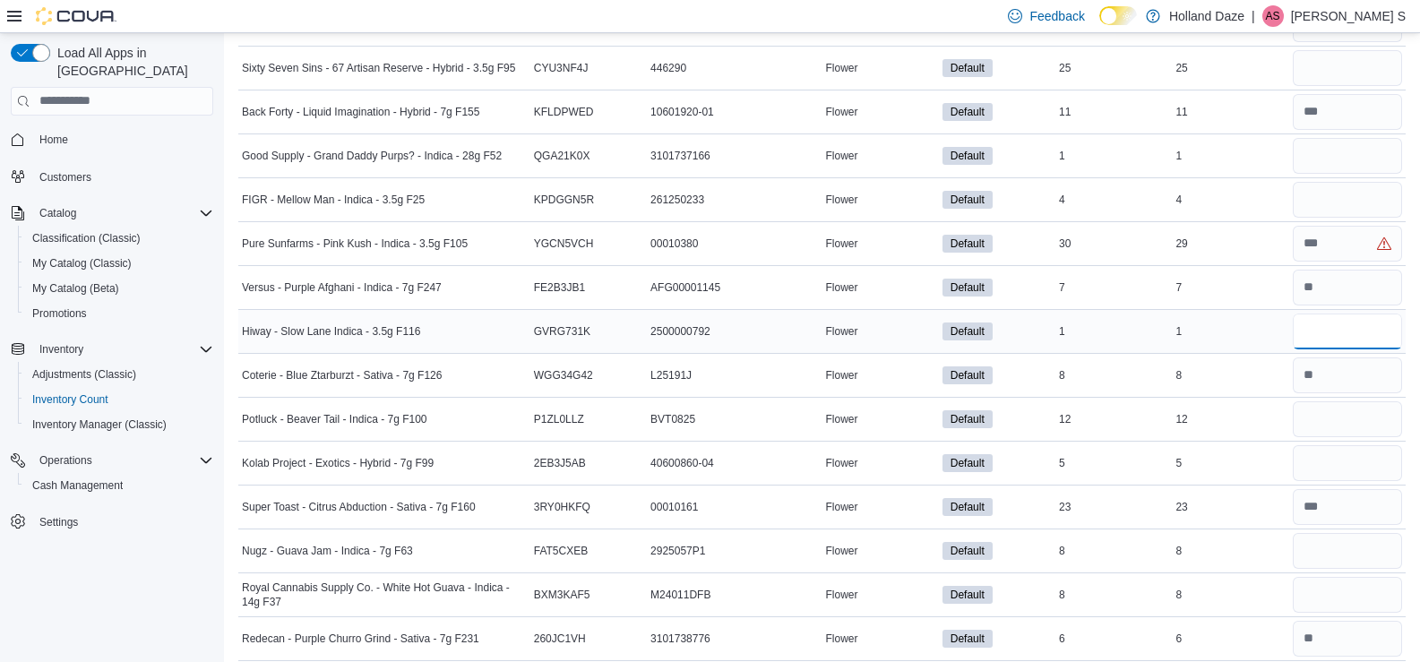
click at [1341, 338] on input "number" at bounding box center [1347, 332] width 109 height 36
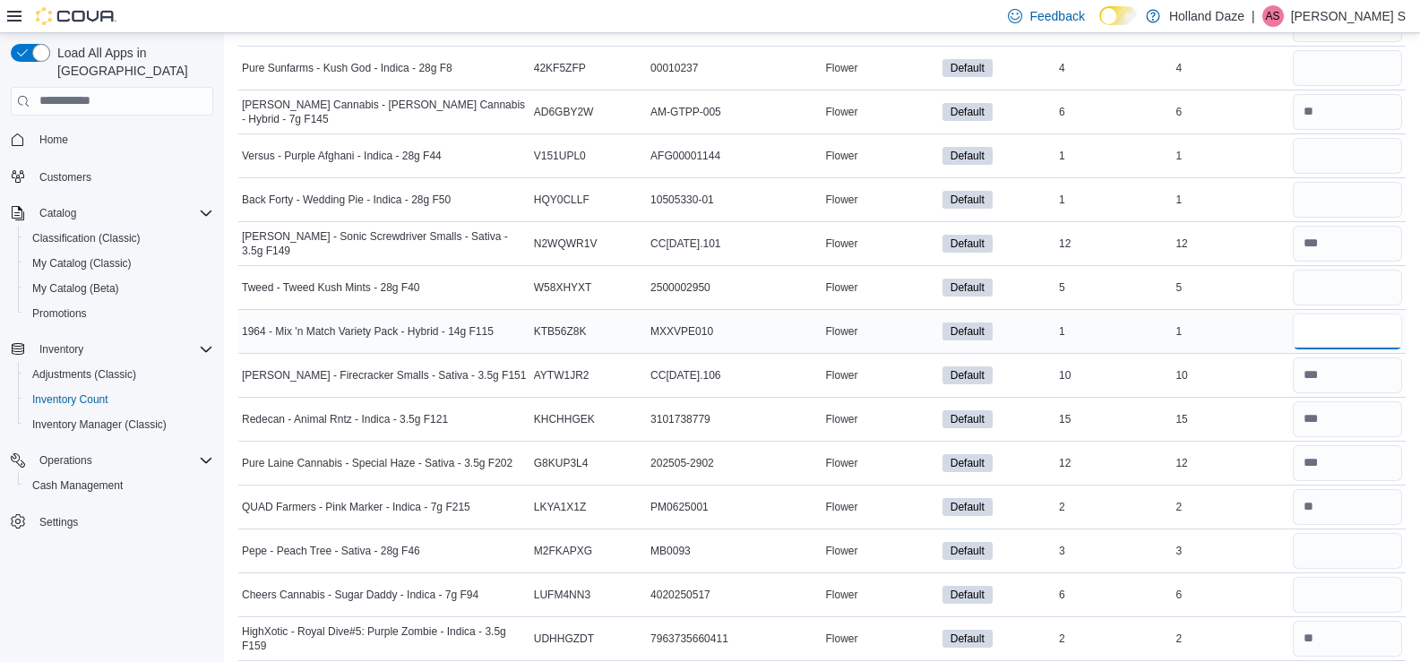
click at [1345, 329] on input "number" at bounding box center [1347, 332] width 109 height 36
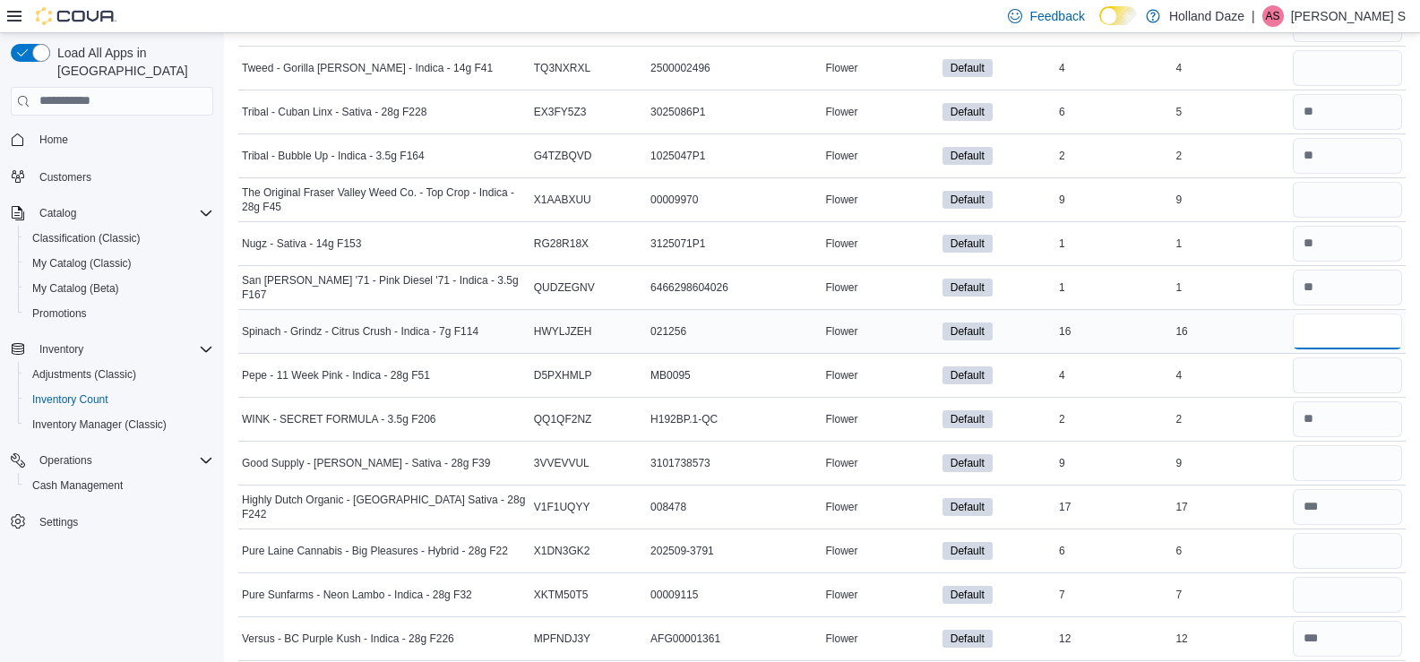
click at [1335, 319] on input "number" at bounding box center [1347, 332] width 109 height 36
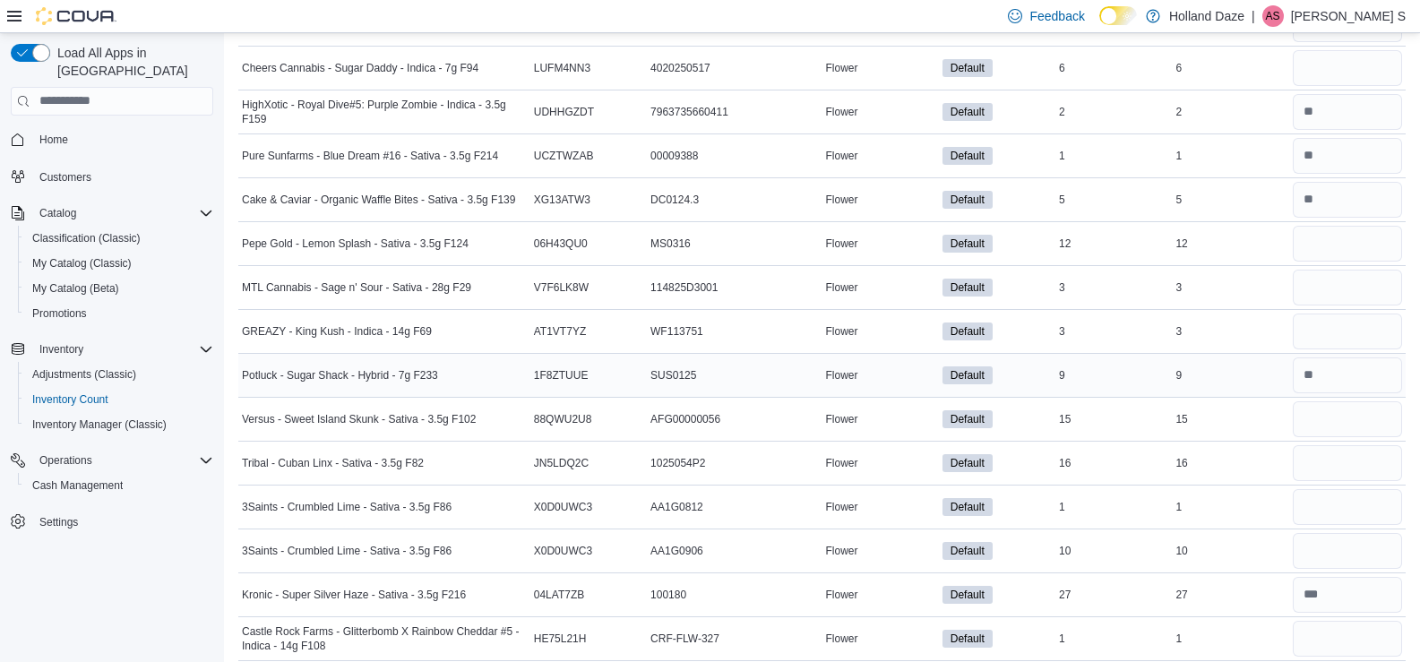
scroll to position [1930, 0]
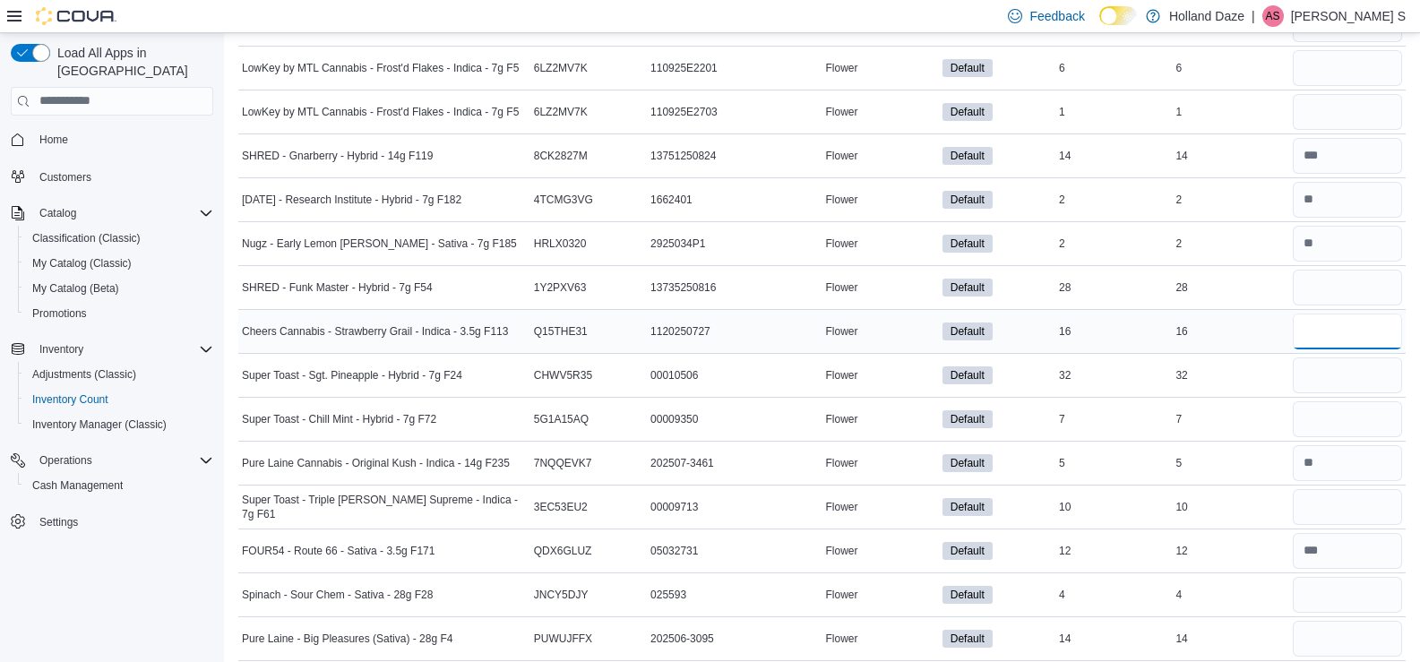
click at [1345, 323] on input "number" at bounding box center [1347, 332] width 109 height 36
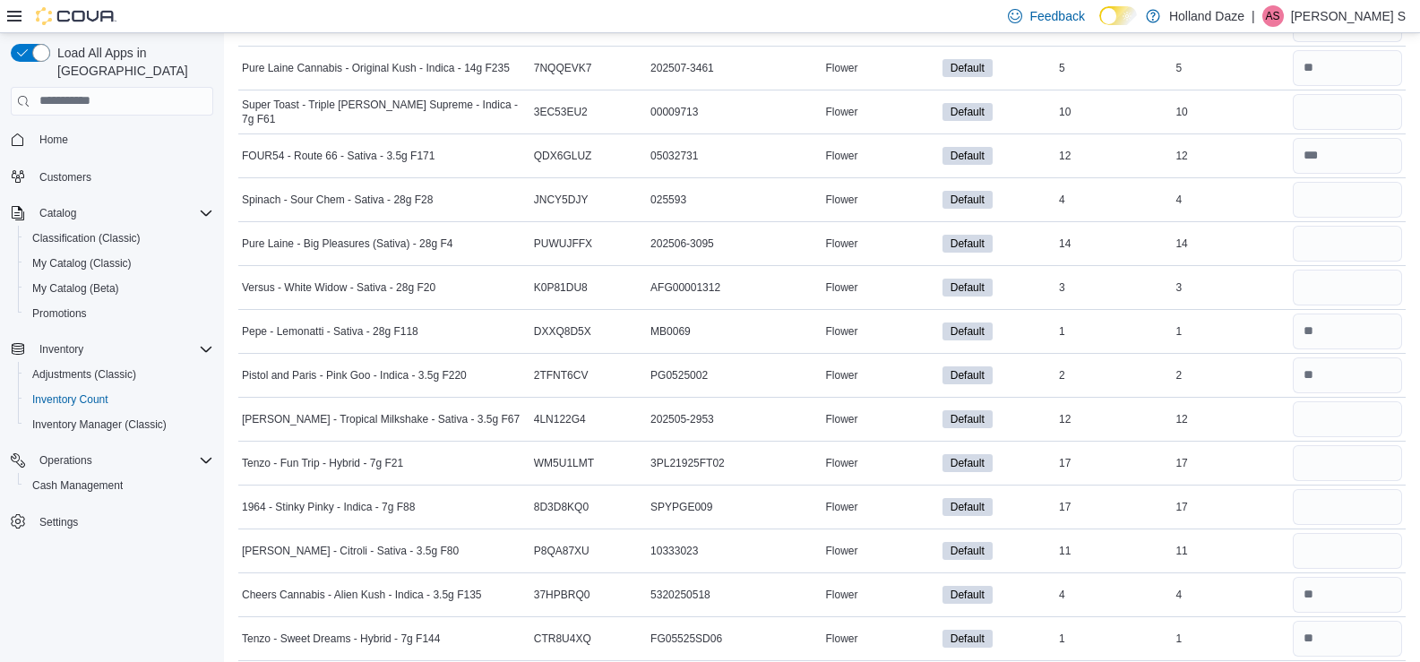
scroll to position [6539, 0]
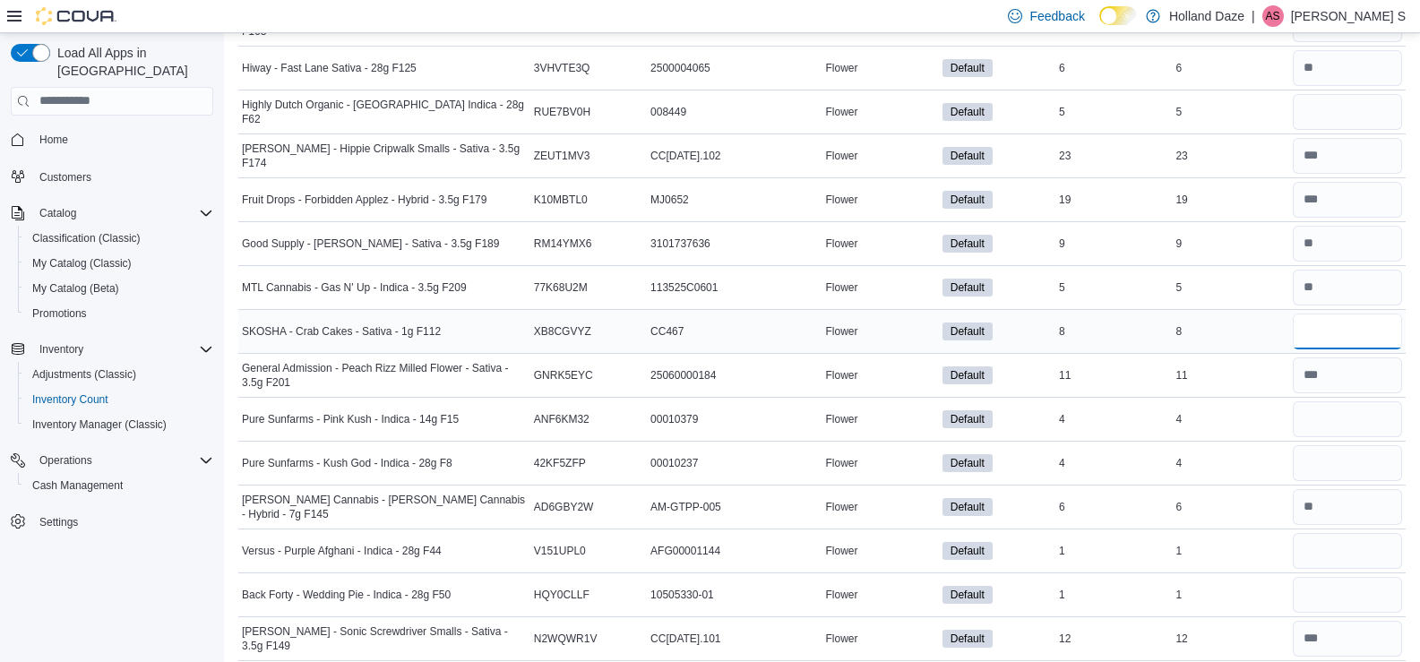
click at [1342, 341] on input "number" at bounding box center [1347, 332] width 109 height 36
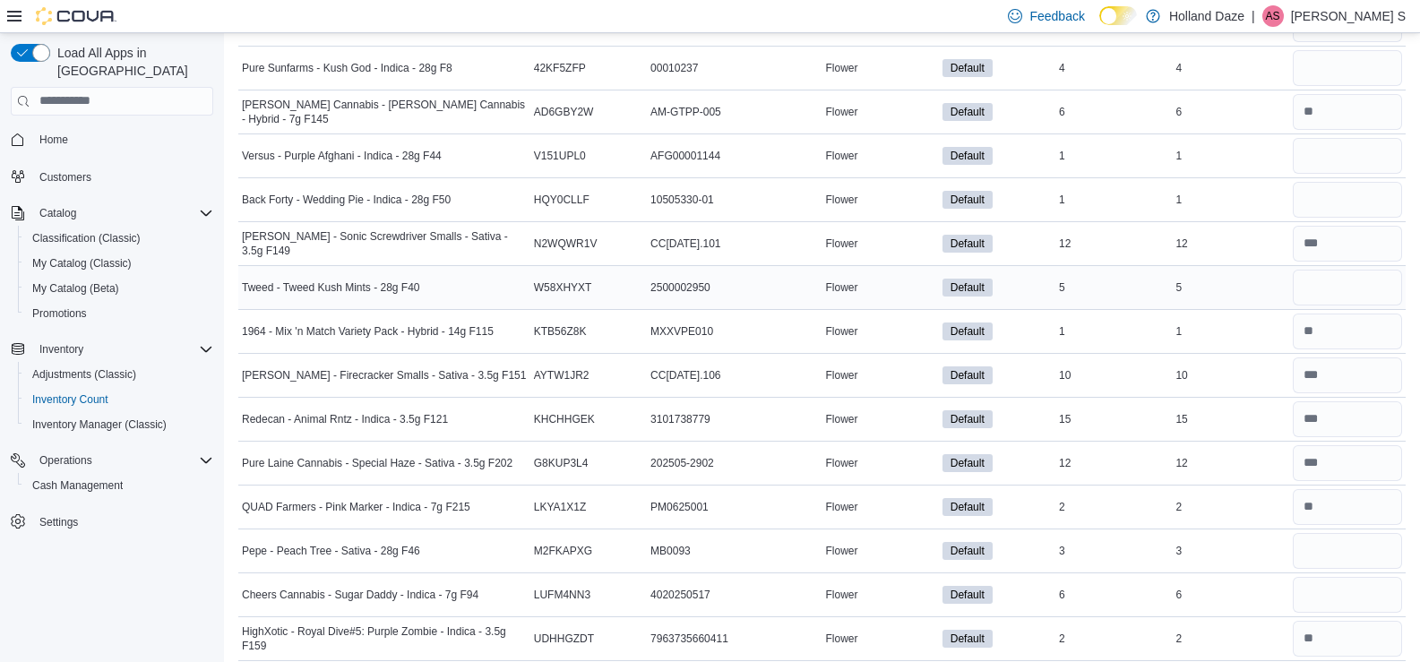
scroll to position [3467, 0]
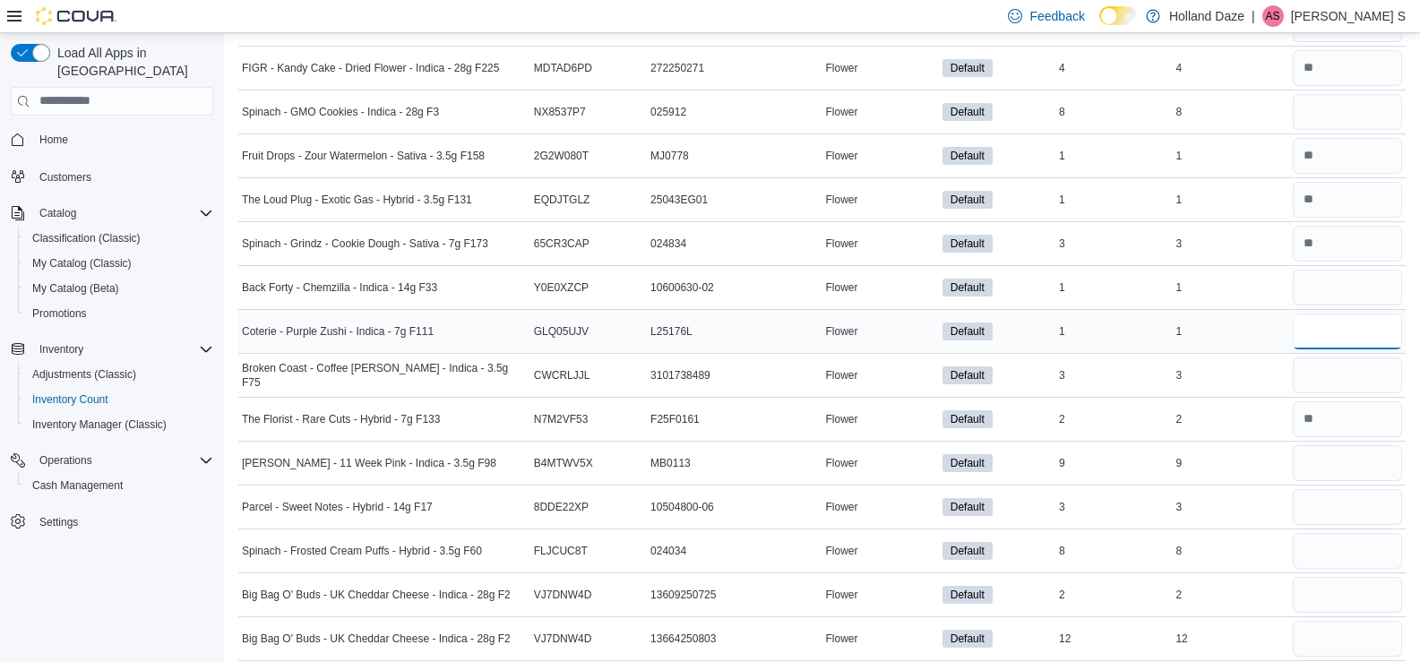
click at [1379, 336] on input "number" at bounding box center [1347, 332] width 109 height 36
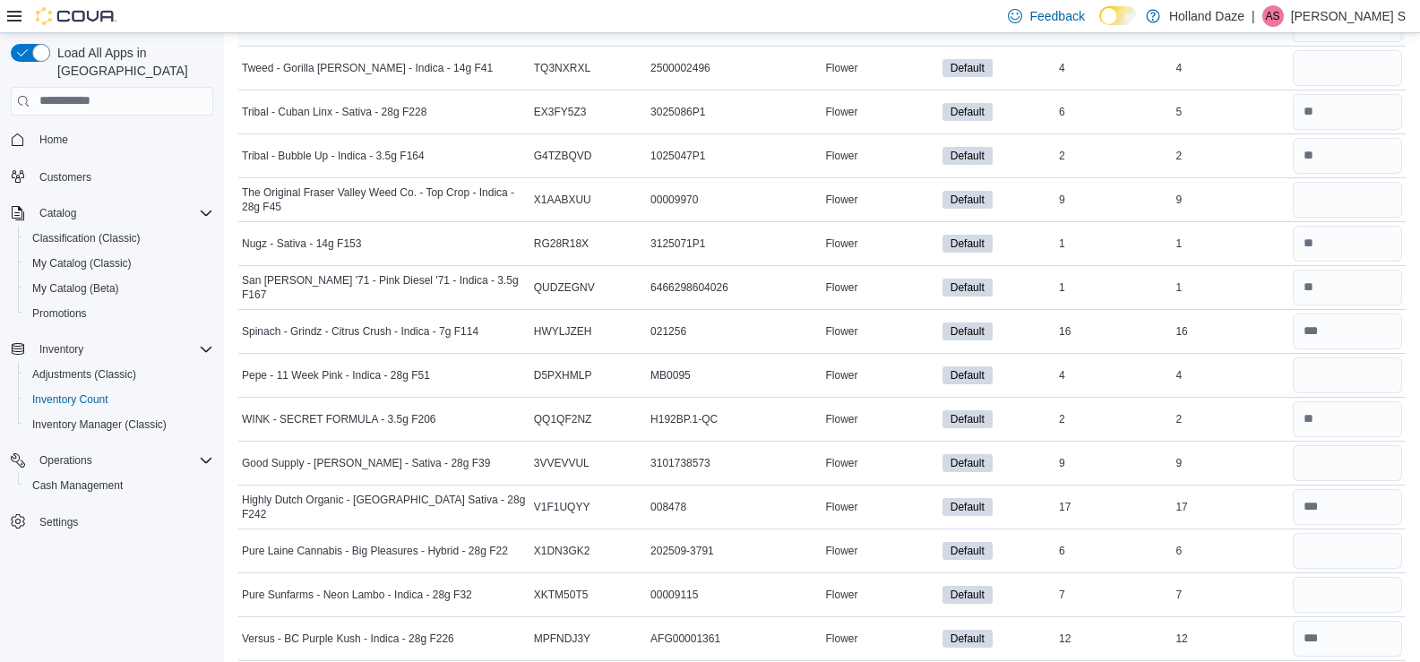
scroll to position [9612, 0]
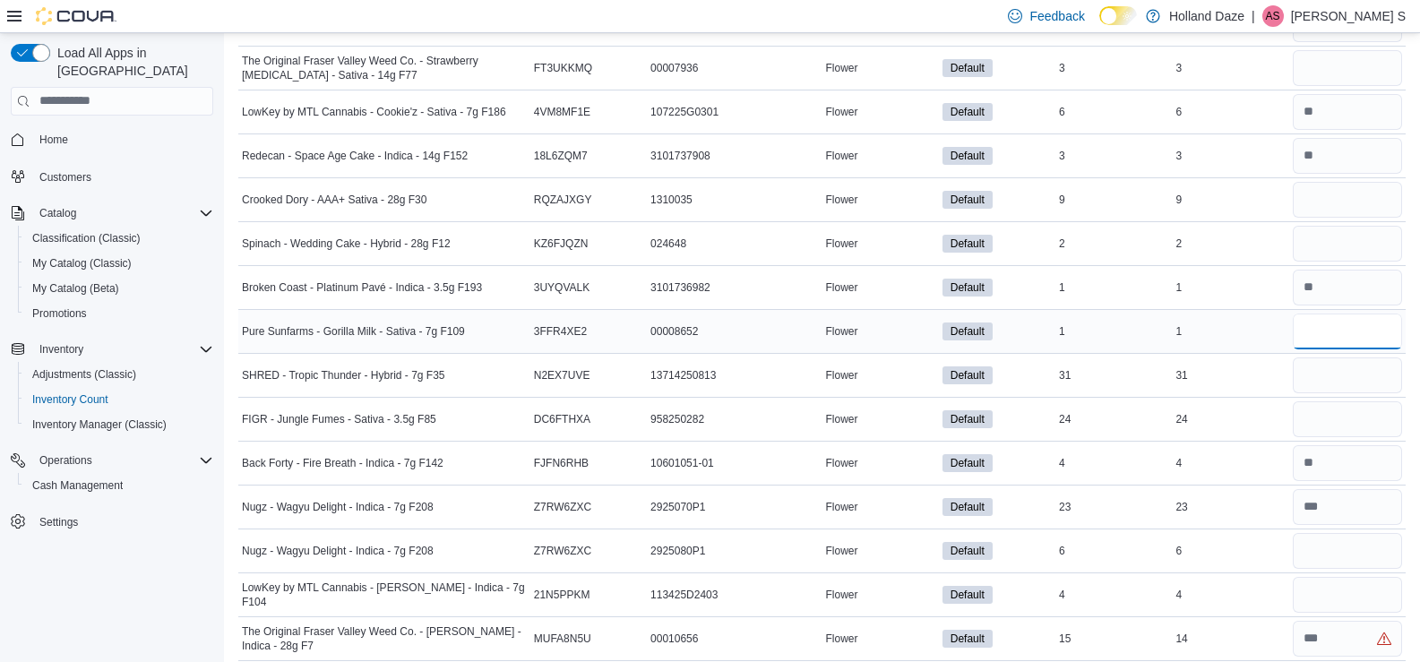
click at [1311, 333] on input "number" at bounding box center [1347, 332] width 109 height 36
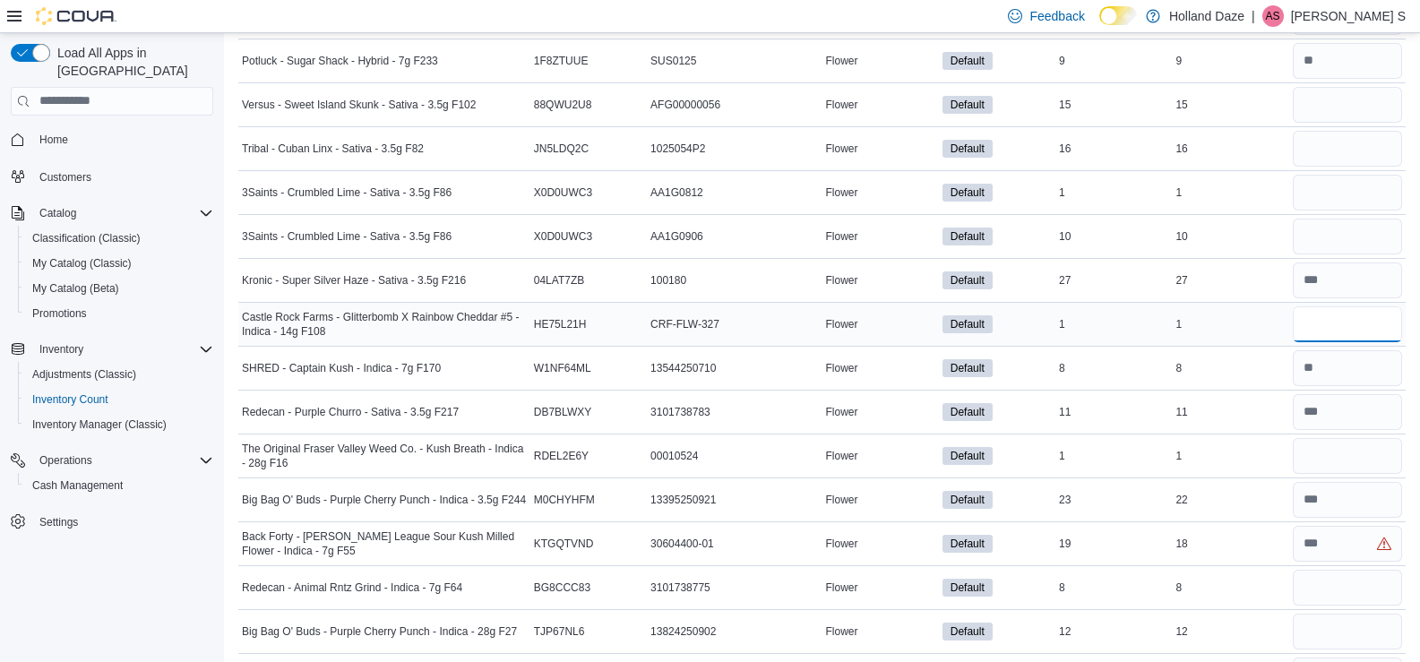
click at [1378, 326] on input "number" at bounding box center [1347, 324] width 109 height 36
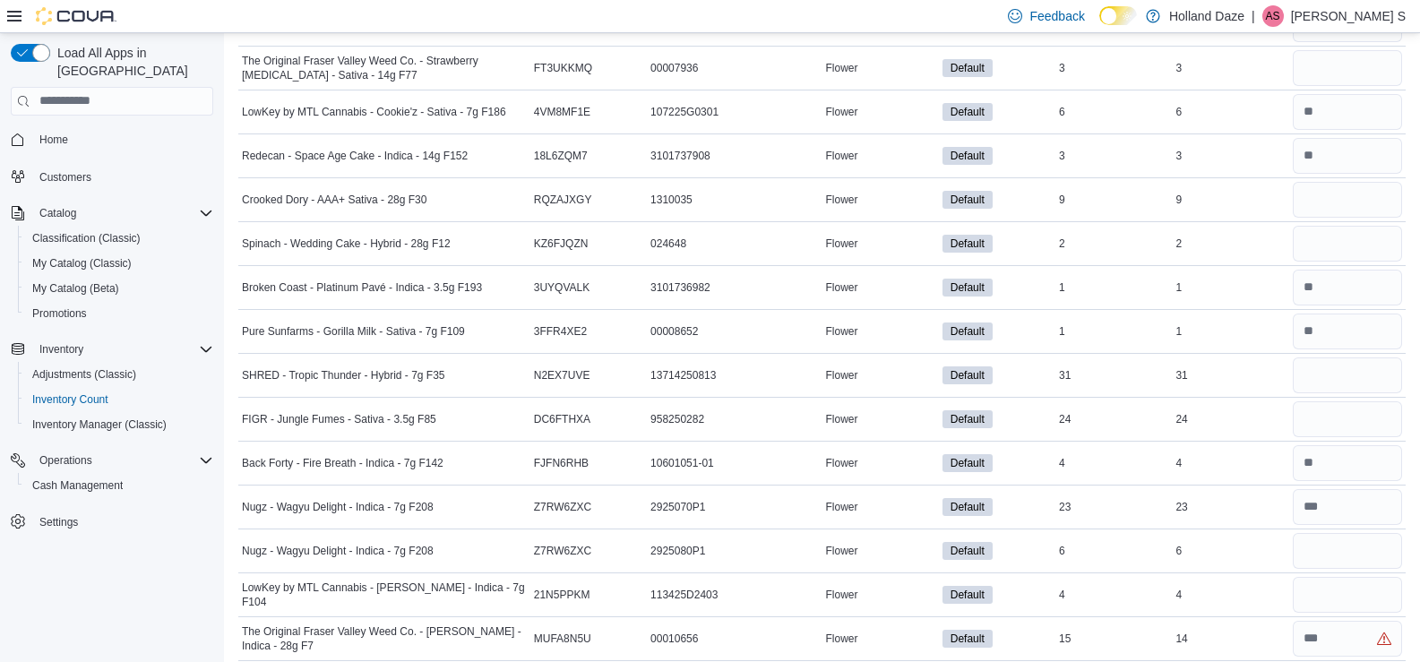
scroll to position [1404, 0]
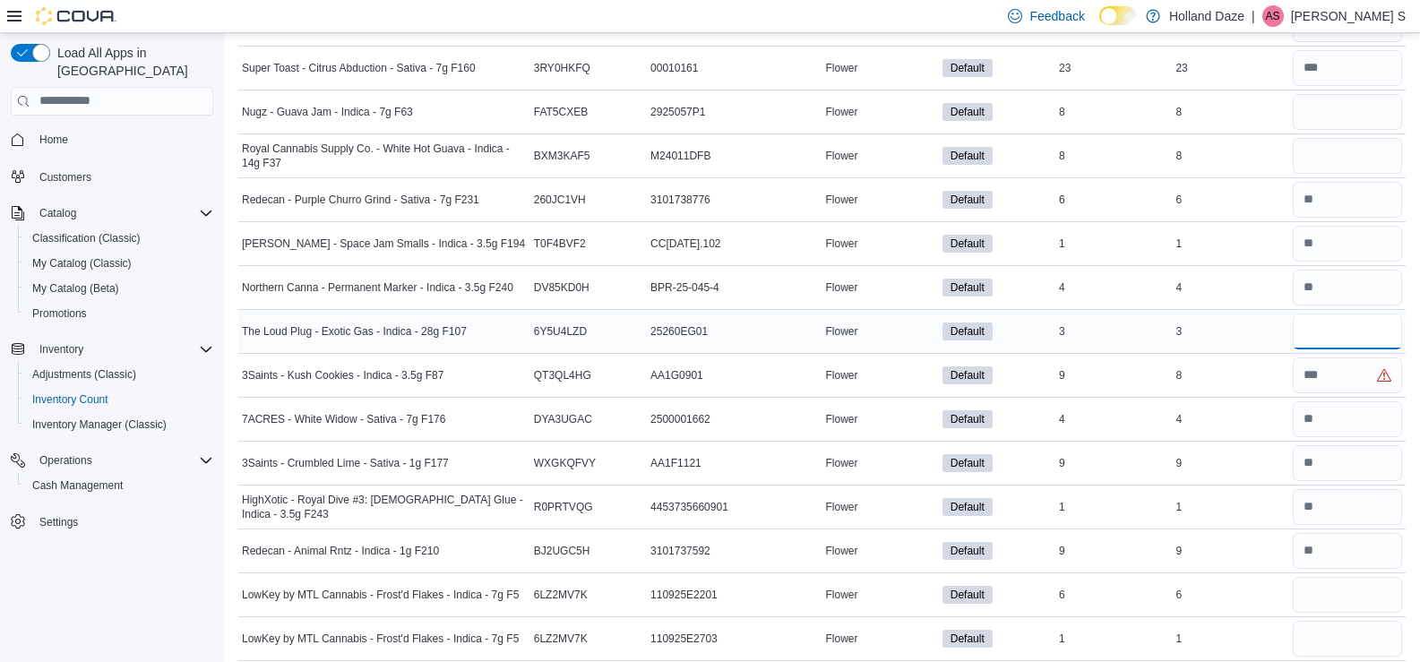
click at [1337, 335] on input "number" at bounding box center [1347, 332] width 109 height 36
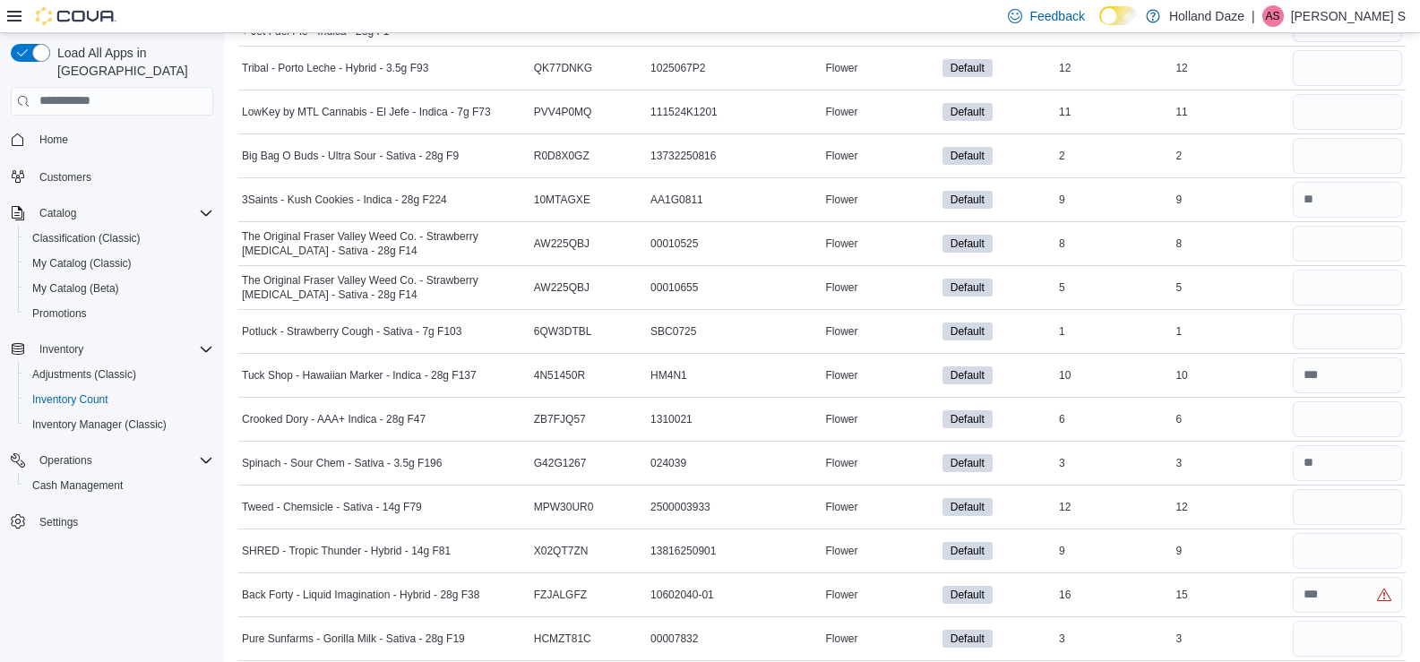
scroll to position [877, 0]
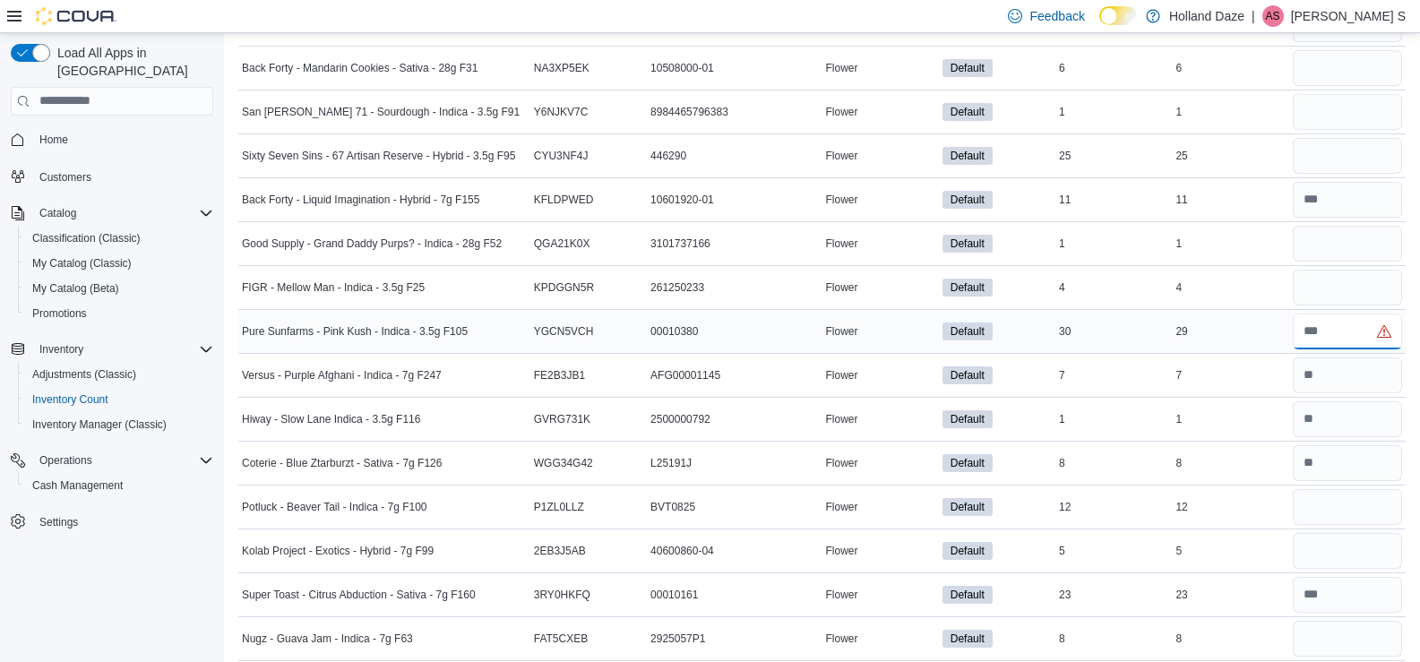
click at [1345, 339] on input "number" at bounding box center [1347, 332] width 109 height 36
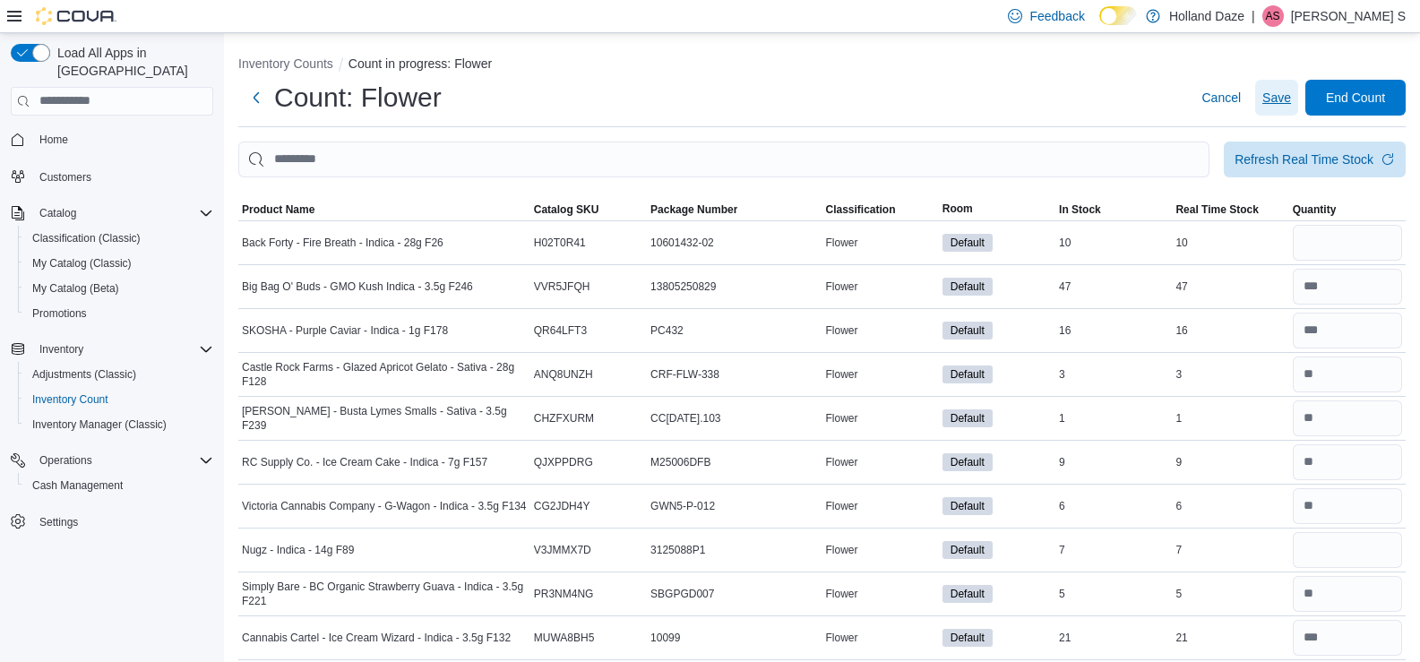
click at [1291, 91] on span "Save" at bounding box center [1276, 98] width 29 height 18
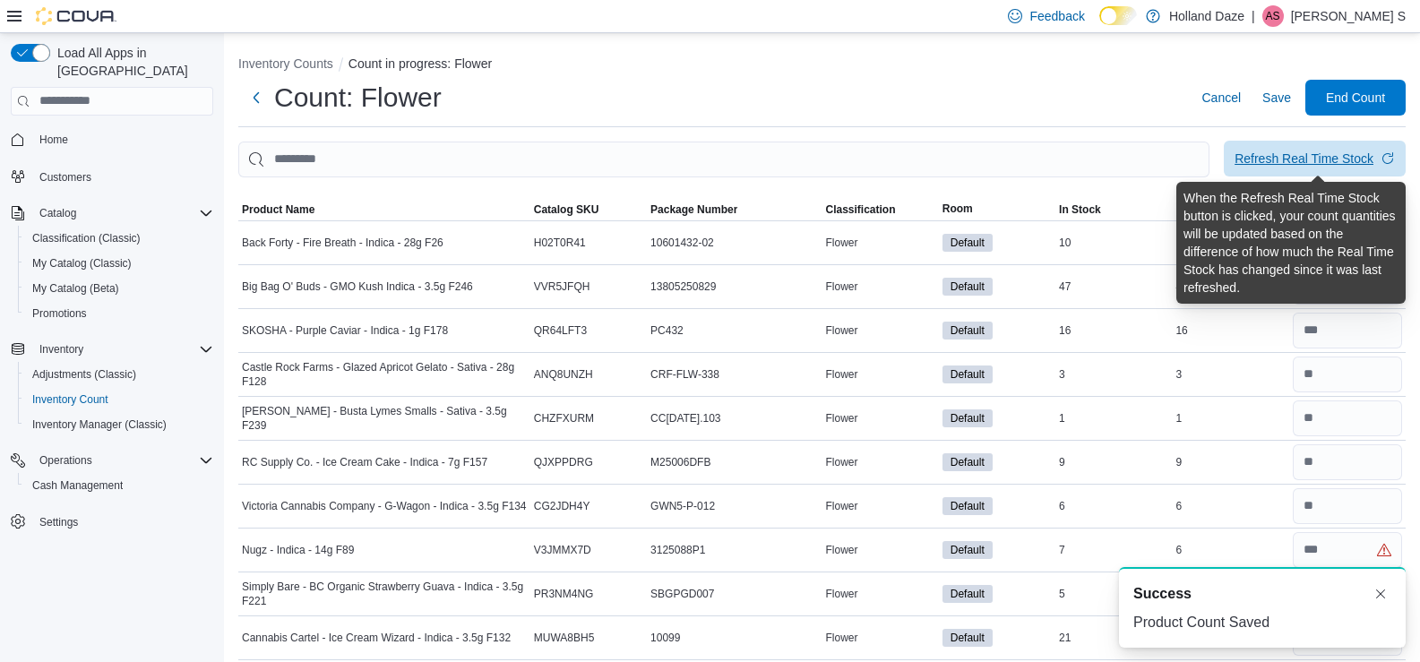
click at [1310, 167] on div "Refresh Real Time Stock" at bounding box center [1303, 159] width 139 height 18
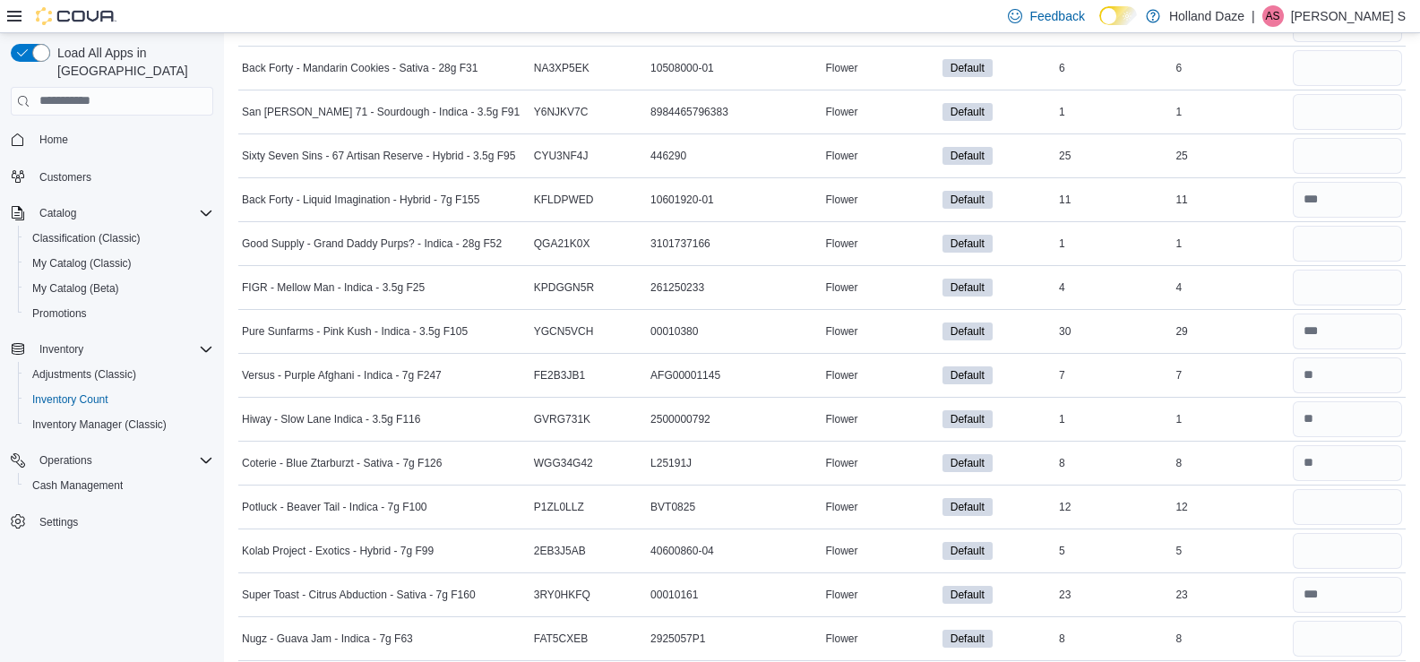
scroll to position [9669, 0]
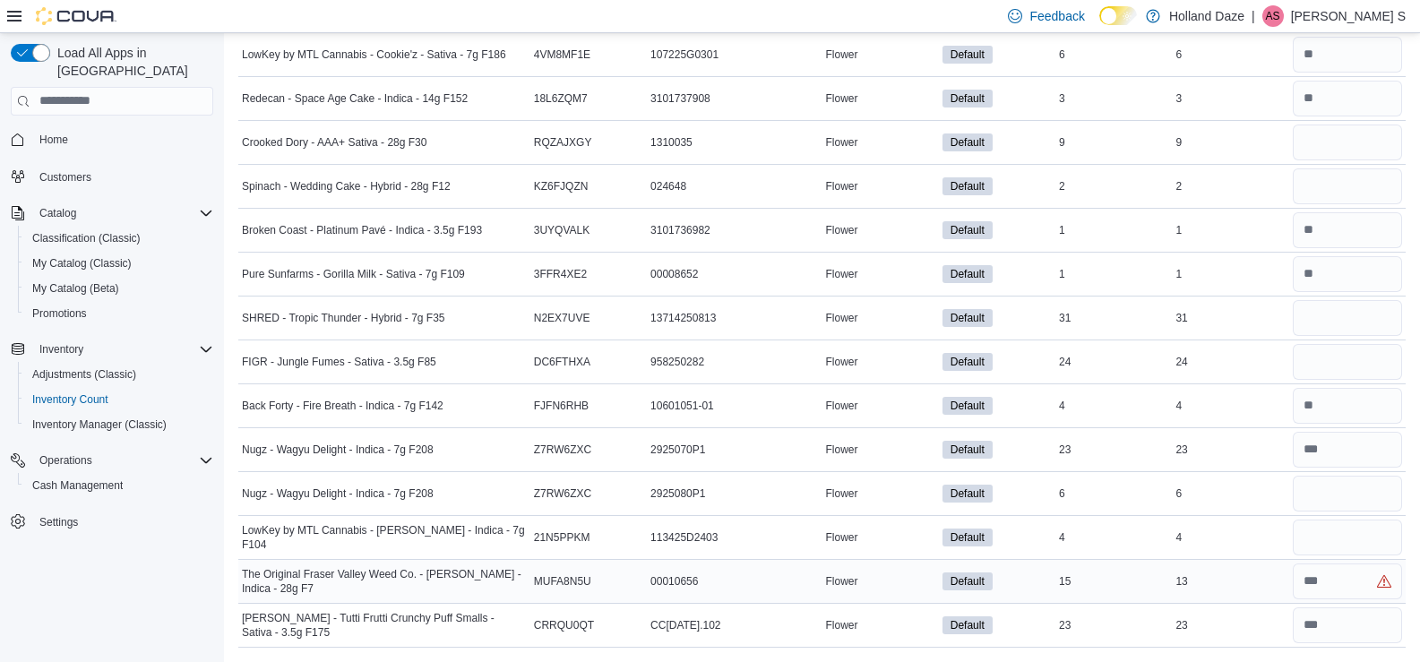
click at [1378, 561] on div at bounding box center [1347, 581] width 116 height 43
click at [1329, 551] on input "number" at bounding box center [1347, 538] width 109 height 36
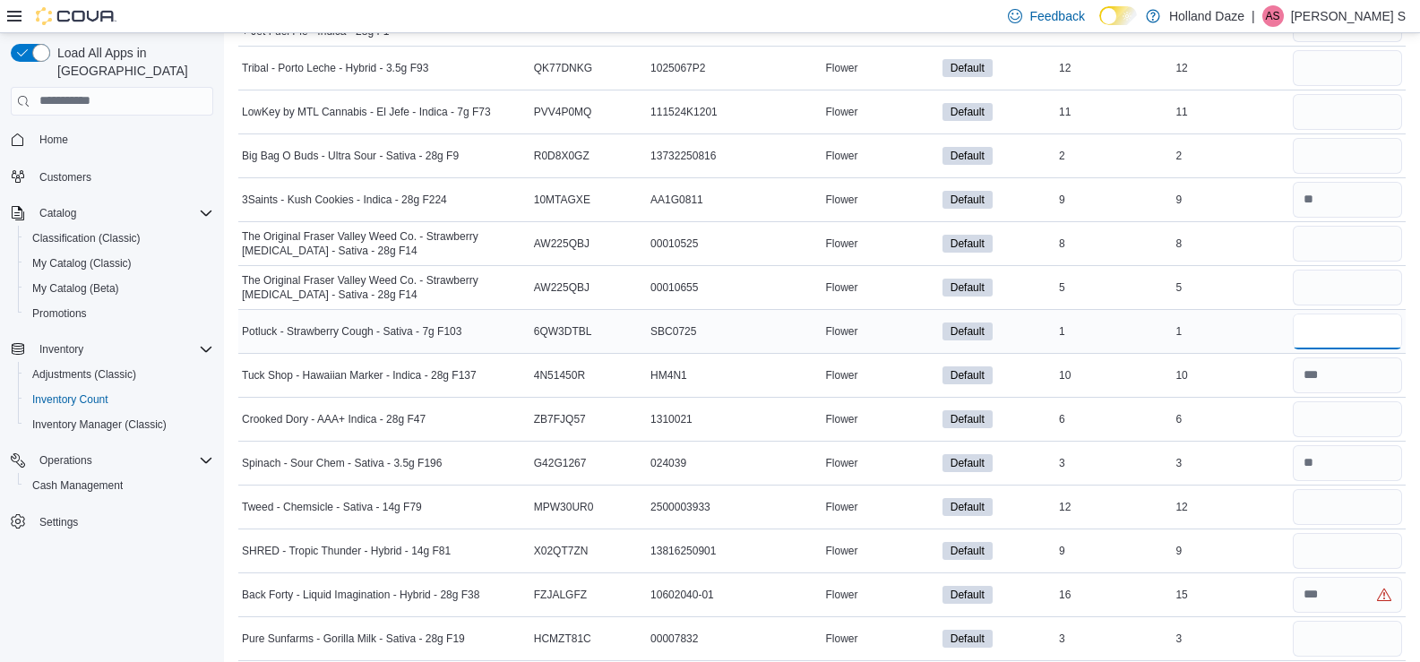
click at [1373, 335] on input "number" at bounding box center [1347, 332] width 109 height 36
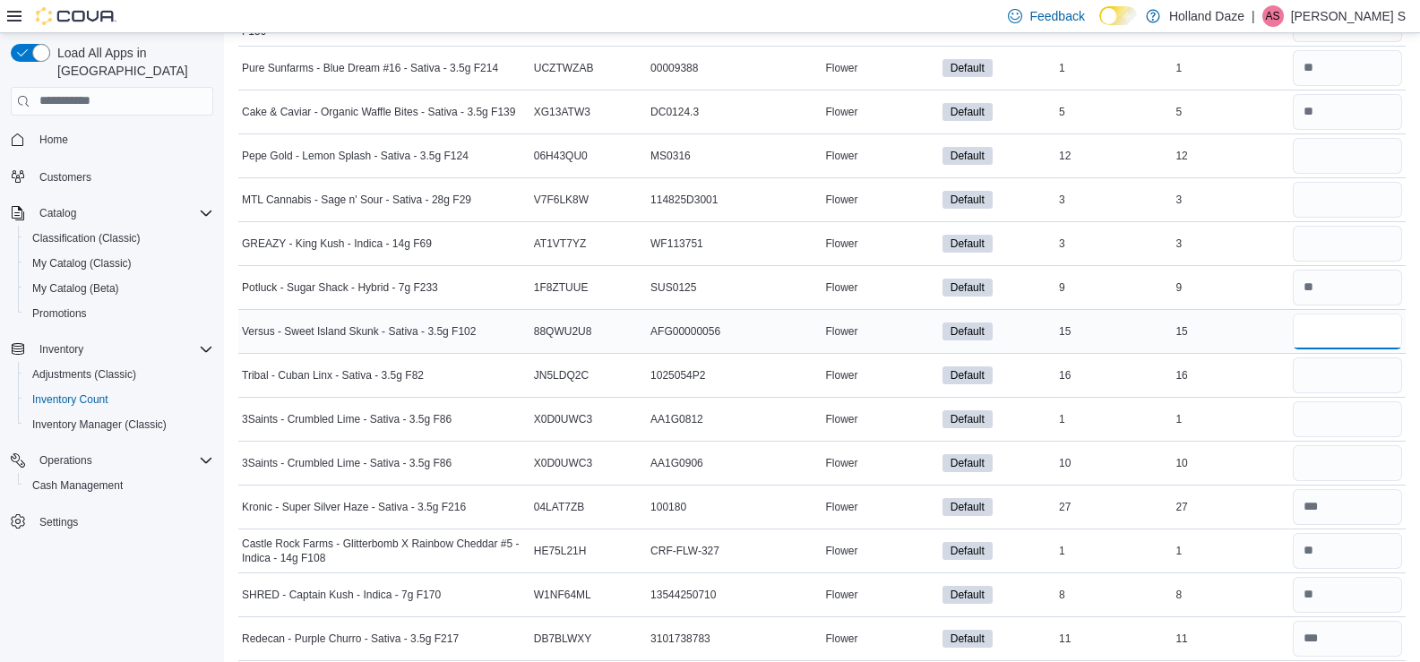
click at [1332, 328] on input "number" at bounding box center [1347, 332] width 109 height 36
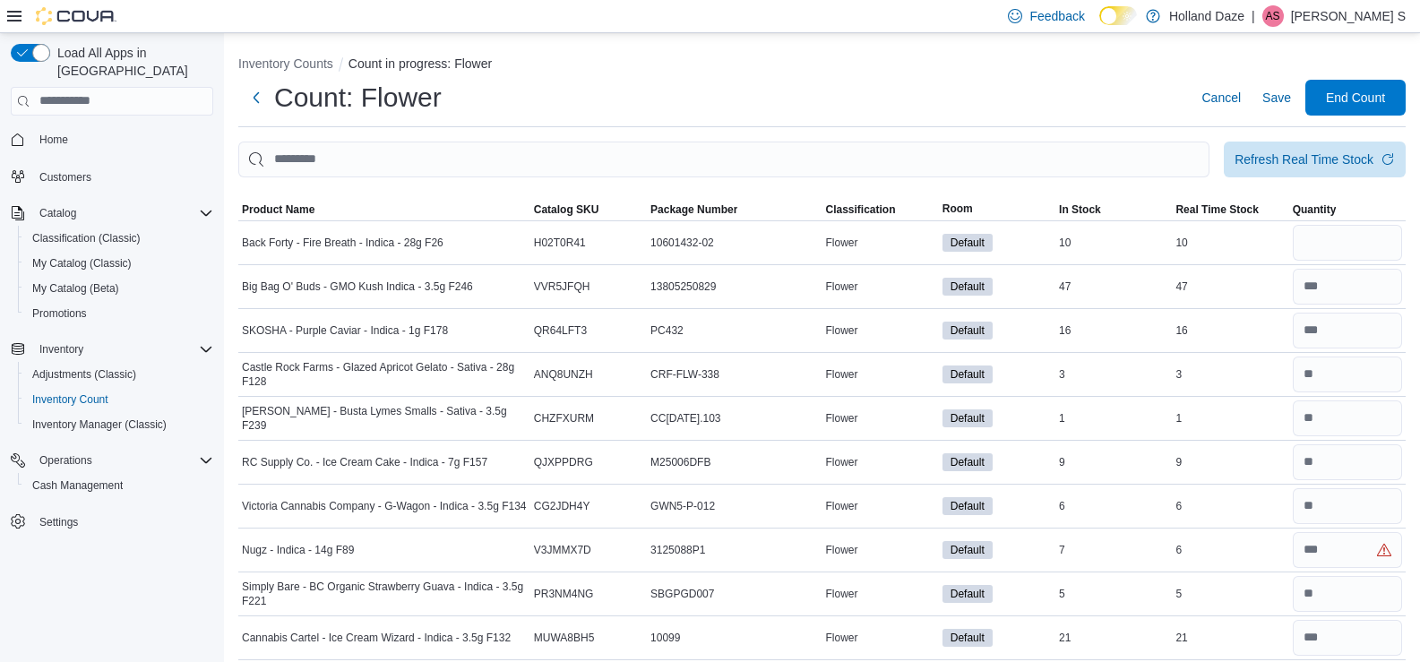
scroll to position [1053, 0]
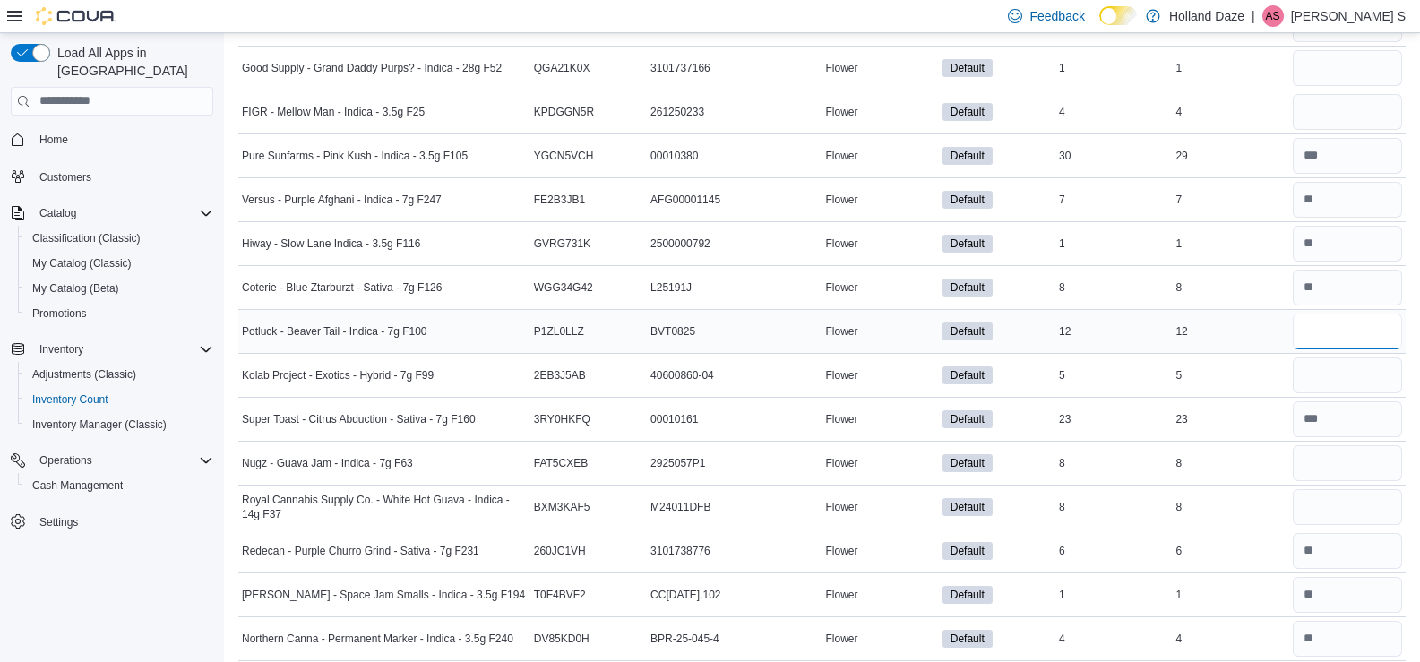
click at [1341, 326] on input "number" at bounding box center [1347, 332] width 109 height 36
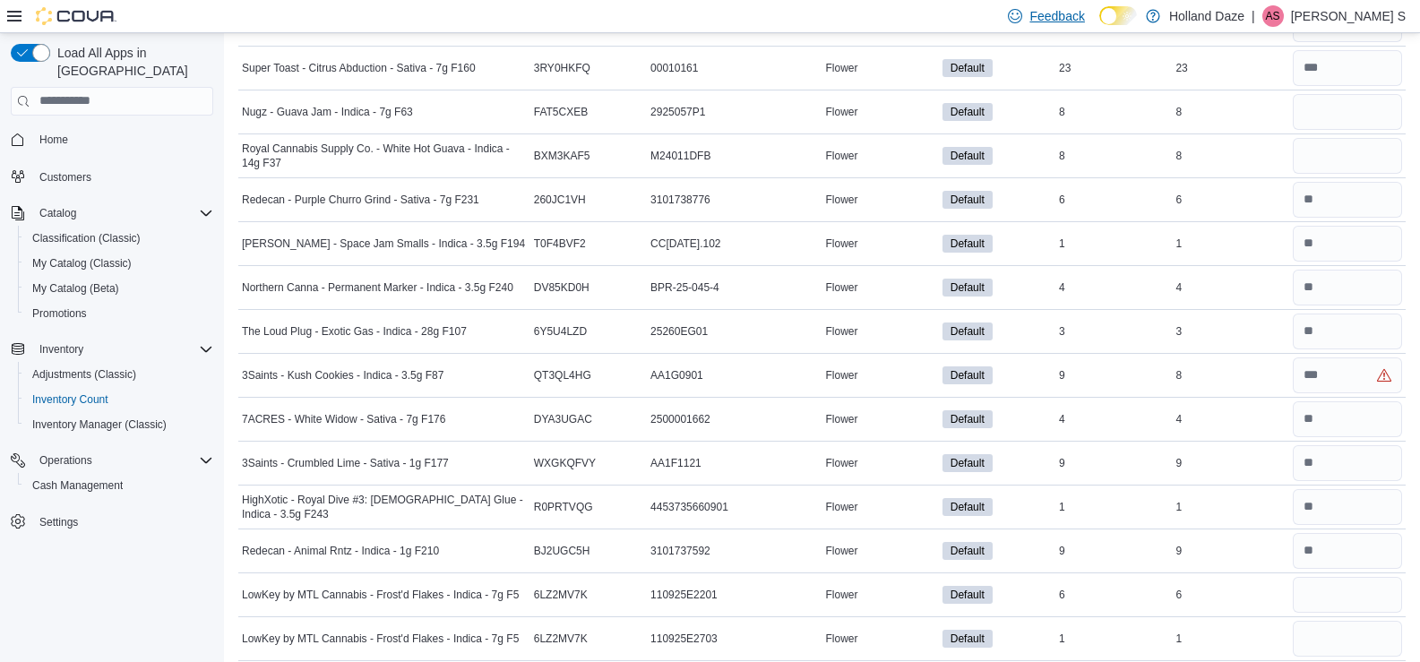
scroll to position [3598, 0]
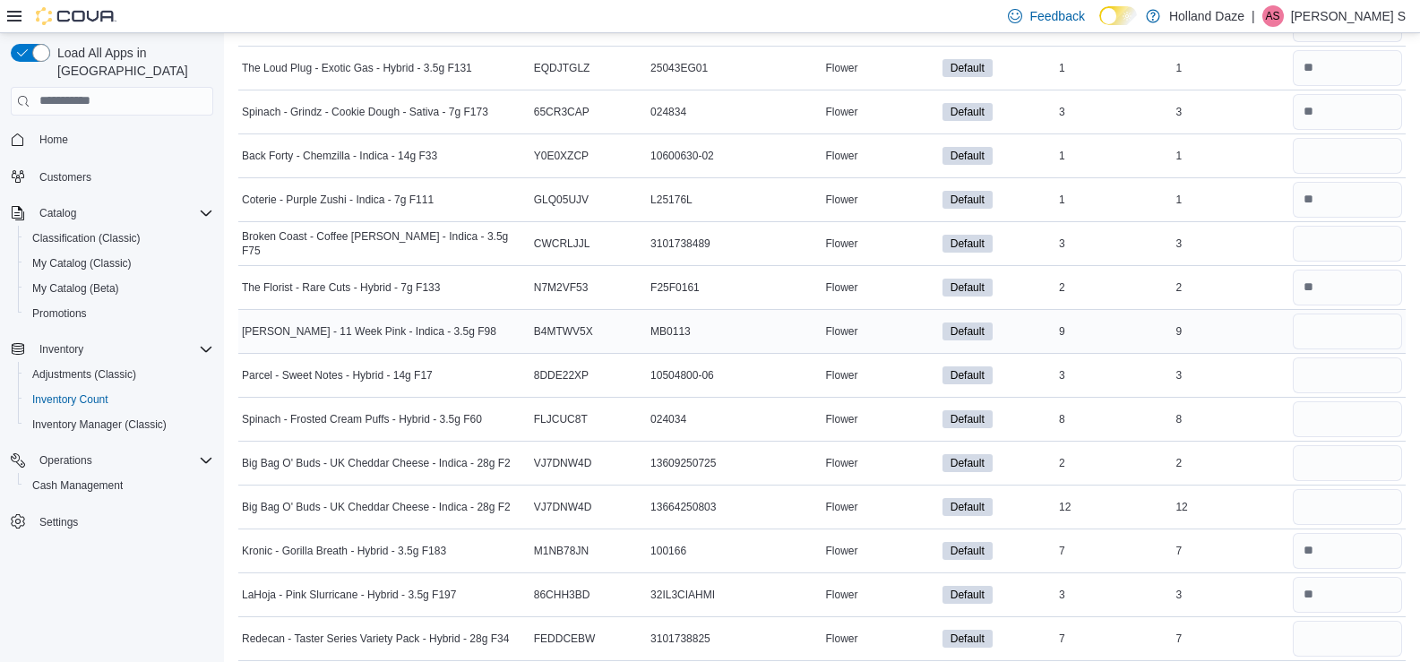
click at [1361, 349] on div at bounding box center [1347, 331] width 116 height 43
click at [1344, 334] on input "number" at bounding box center [1347, 332] width 109 height 36
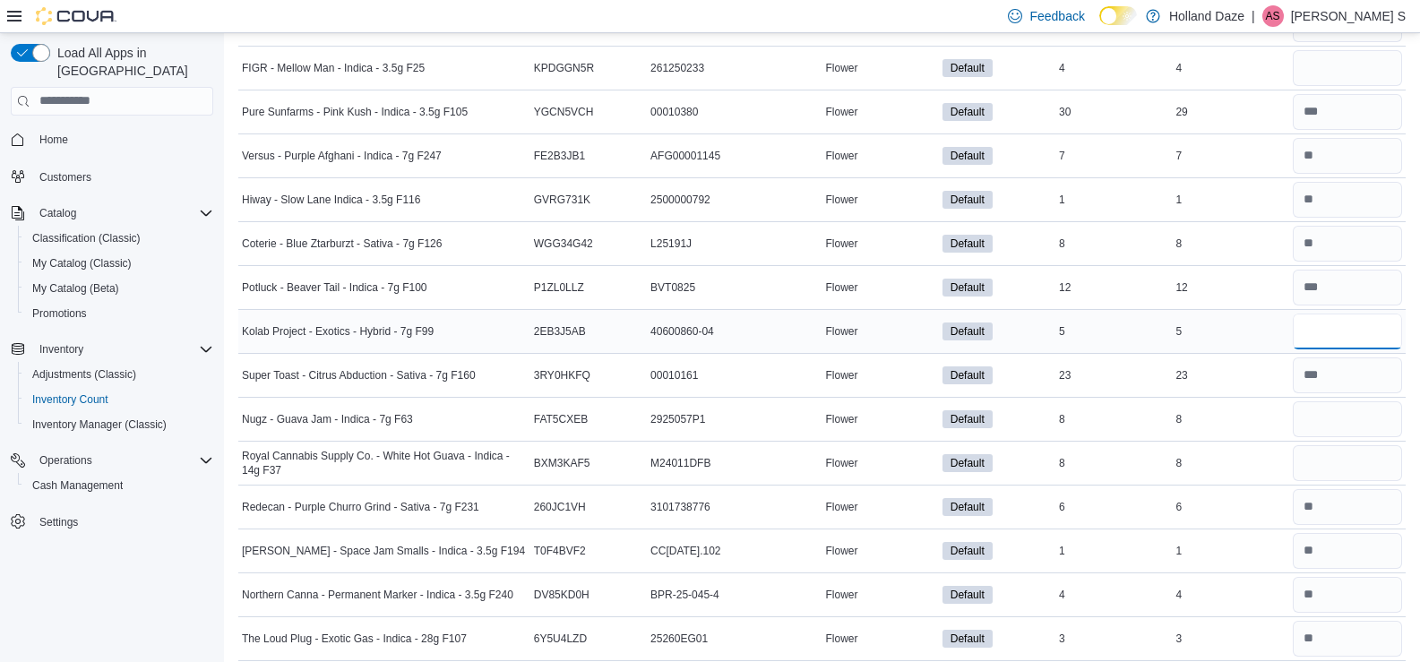
click at [1348, 333] on input "number" at bounding box center [1347, 332] width 109 height 36
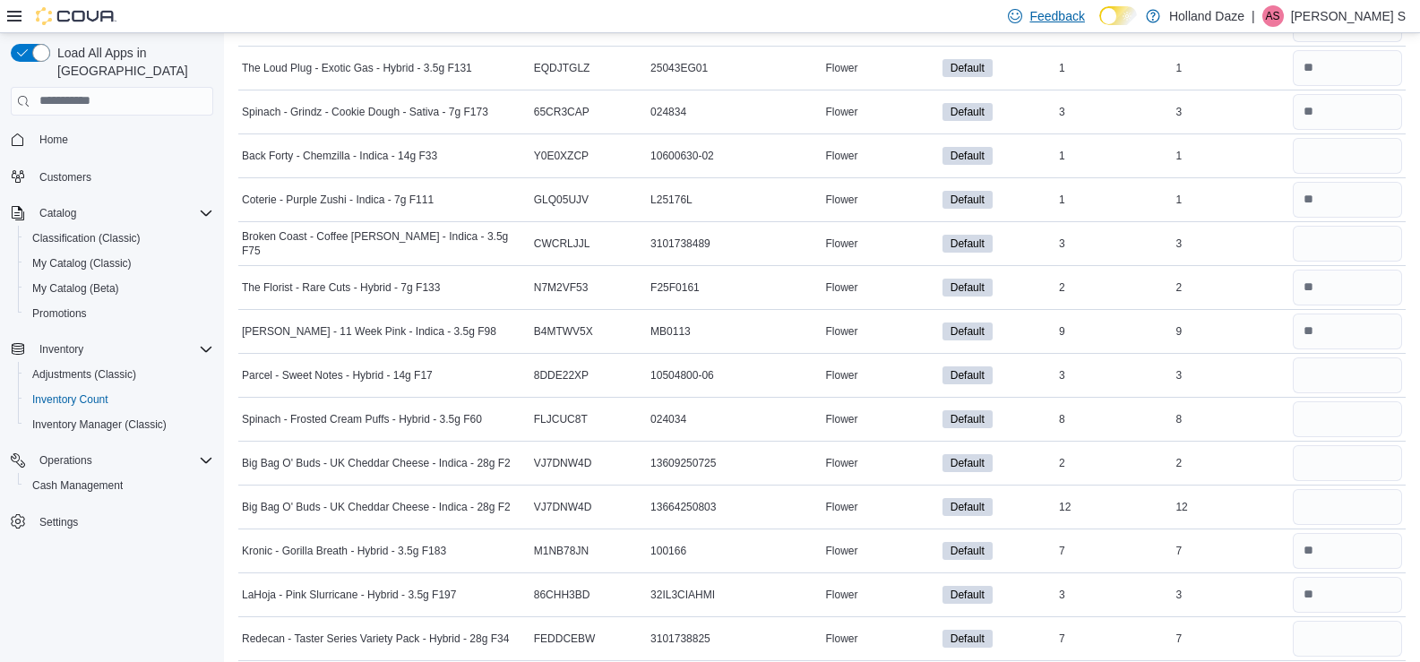
scroll to position [9217, 0]
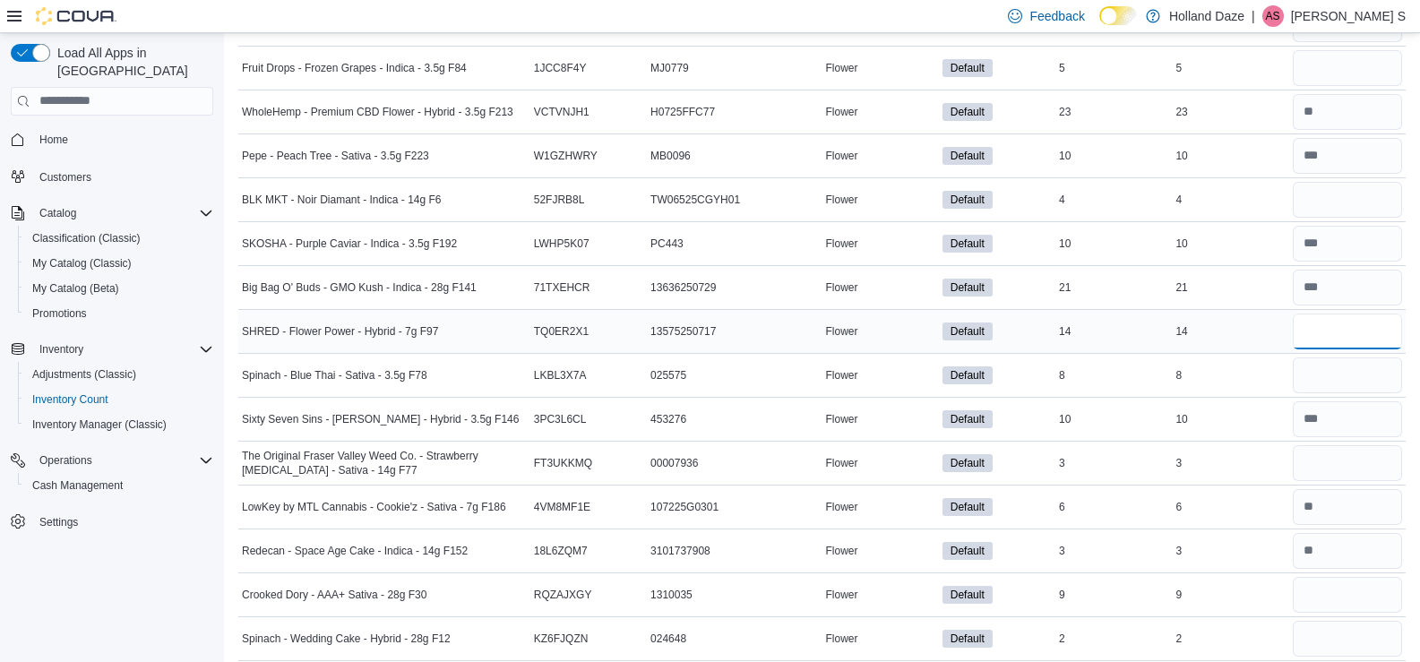
click at [1342, 328] on input "number" at bounding box center [1347, 332] width 109 height 36
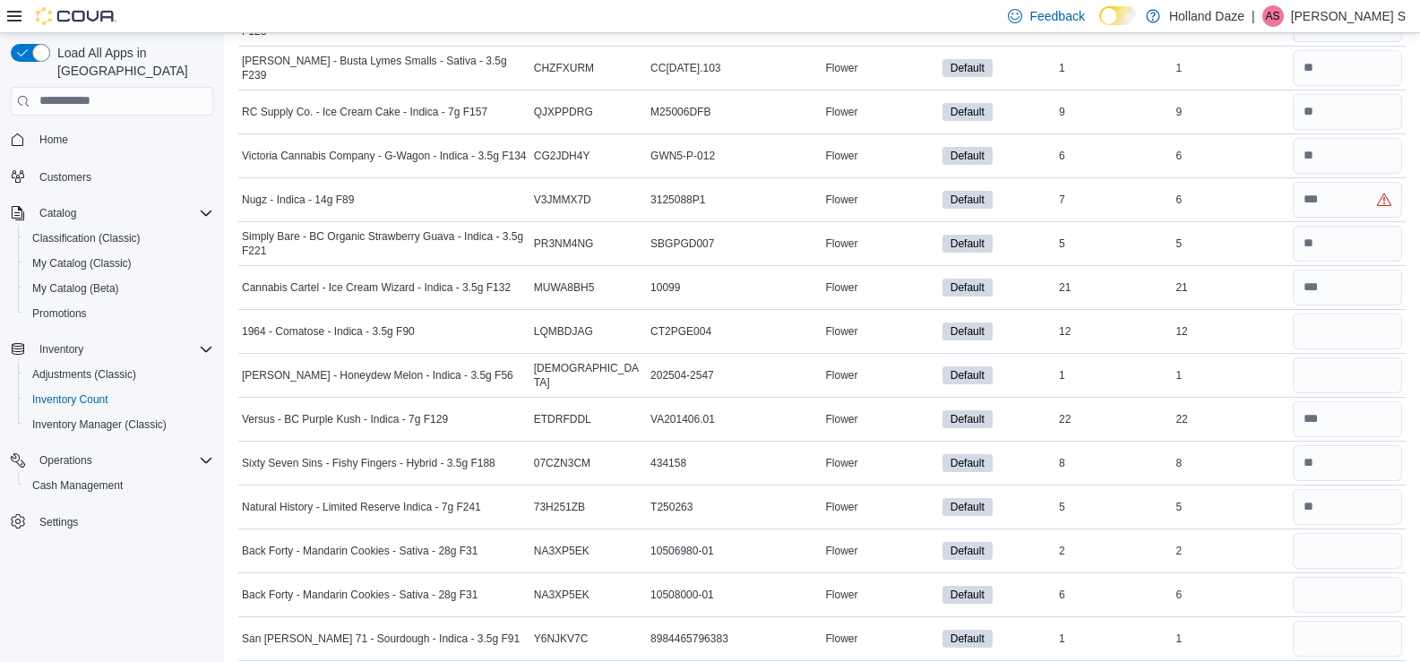
scroll to position [701, 0]
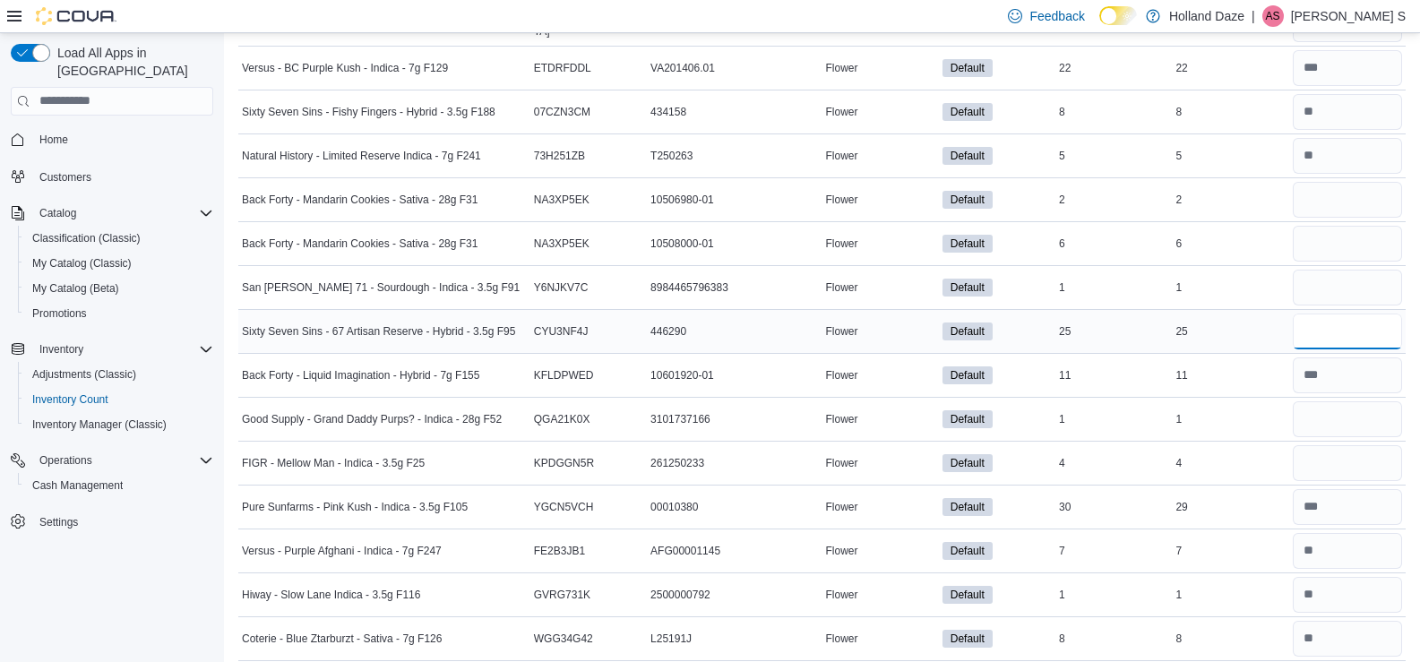
click at [1368, 330] on input "number" at bounding box center [1347, 332] width 109 height 36
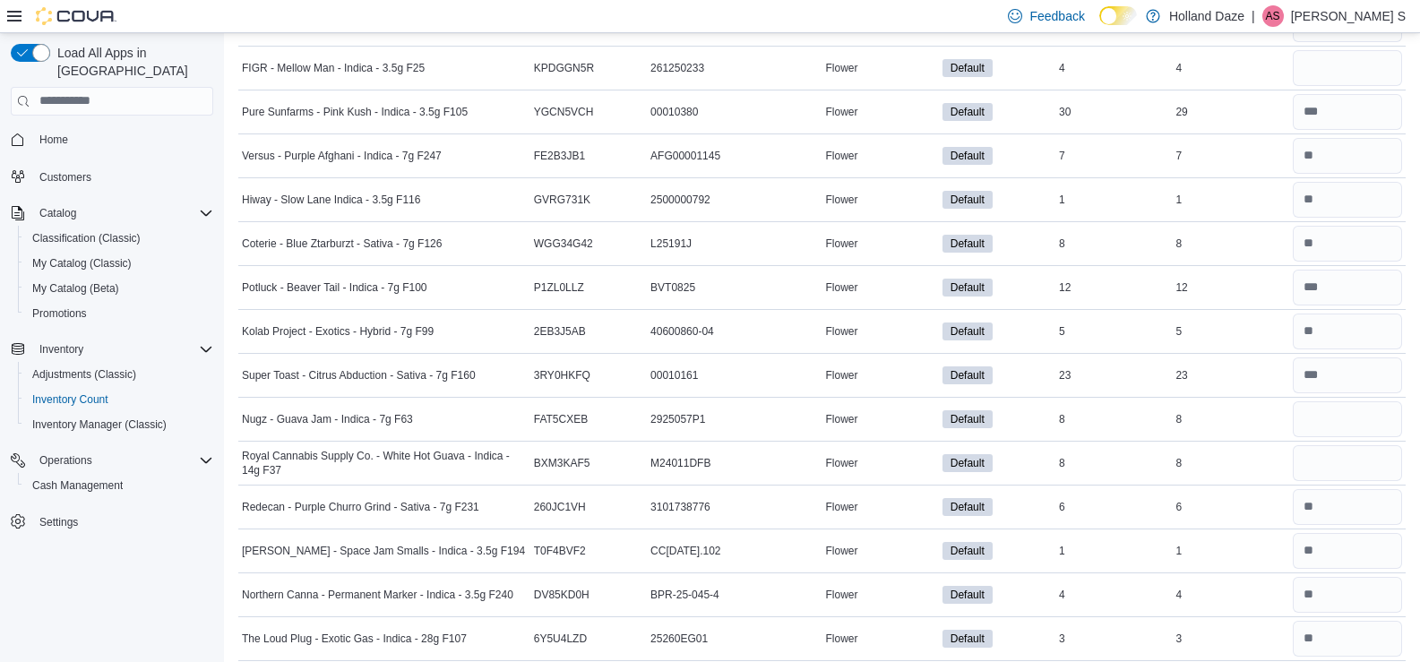
scroll to position [7197, 0]
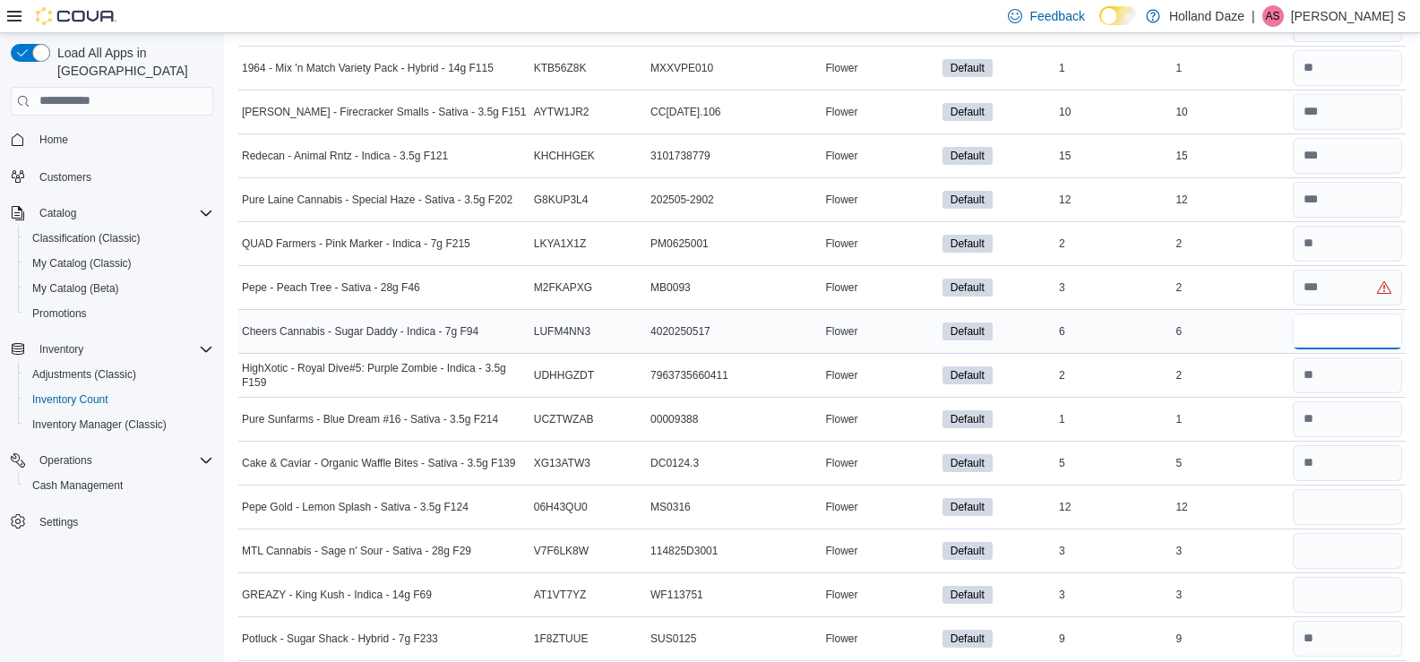
click at [1369, 332] on input "number" at bounding box center [1347, 332] width 109 height 36
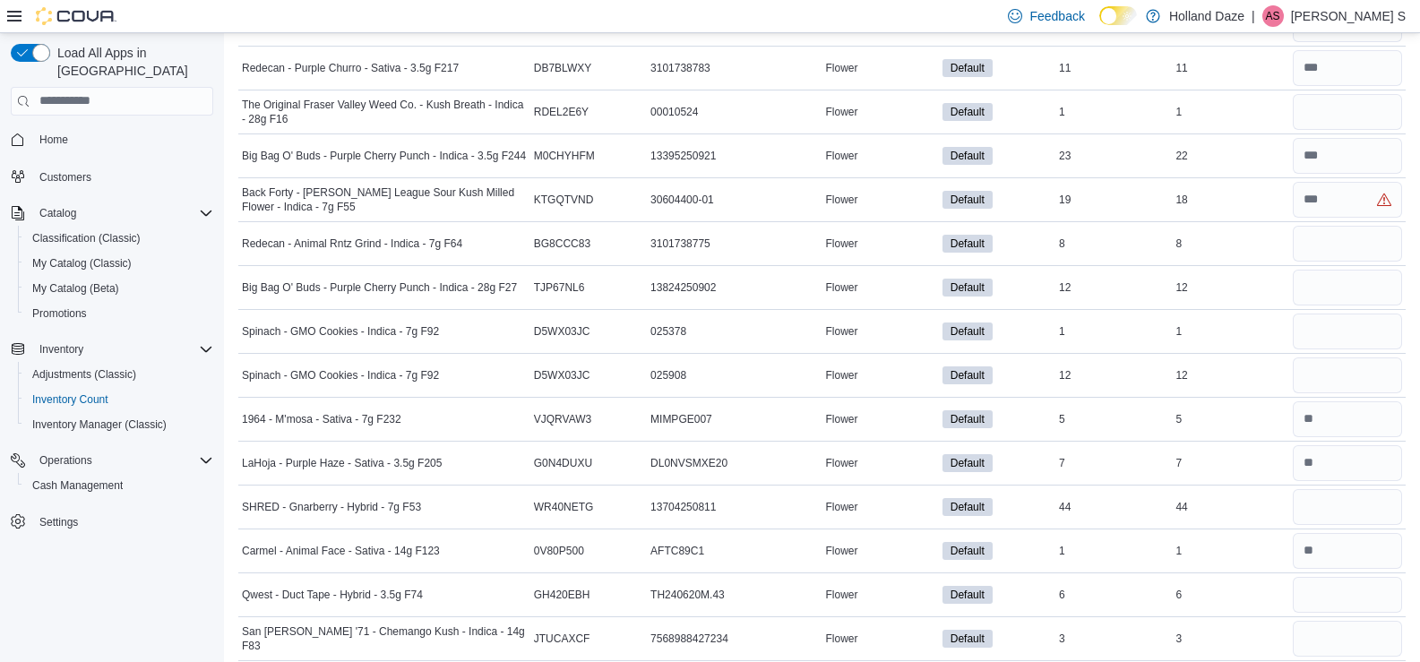
scroll to position [5135, 0]
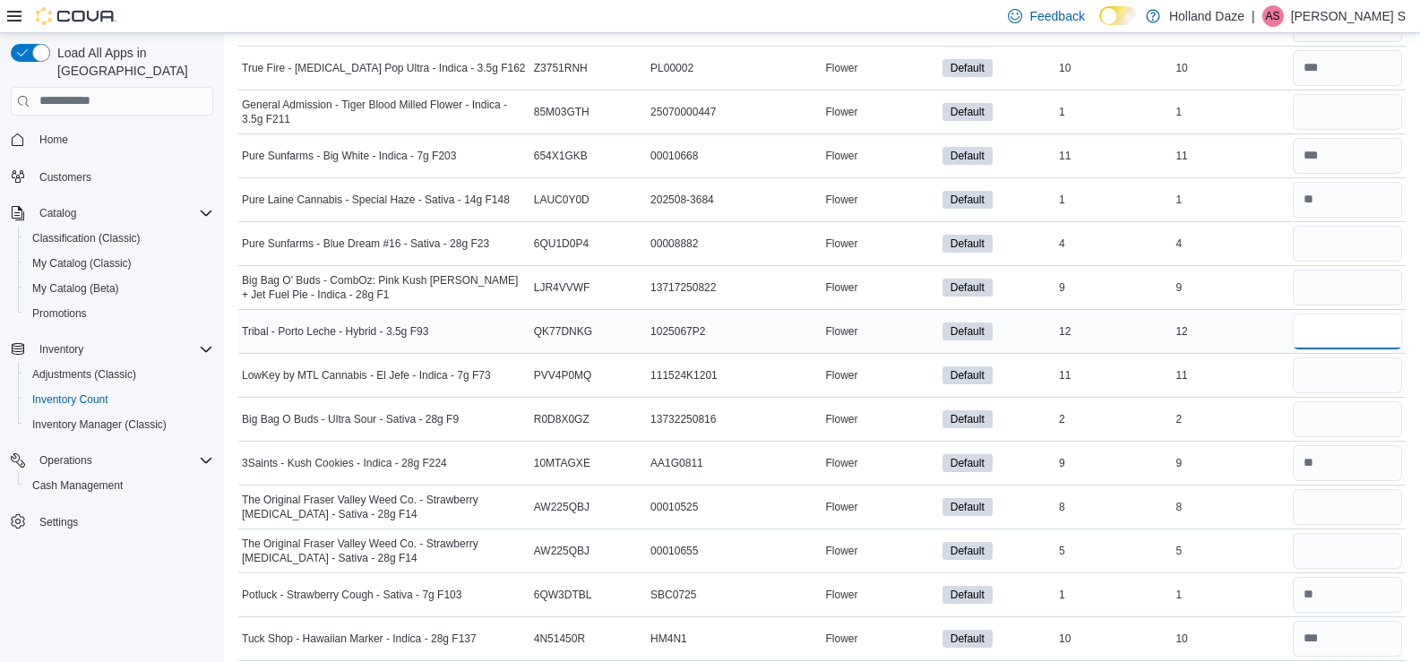
click at [1355, 337] on input "number" at bounding box center [1347, 332] width 109 height 36
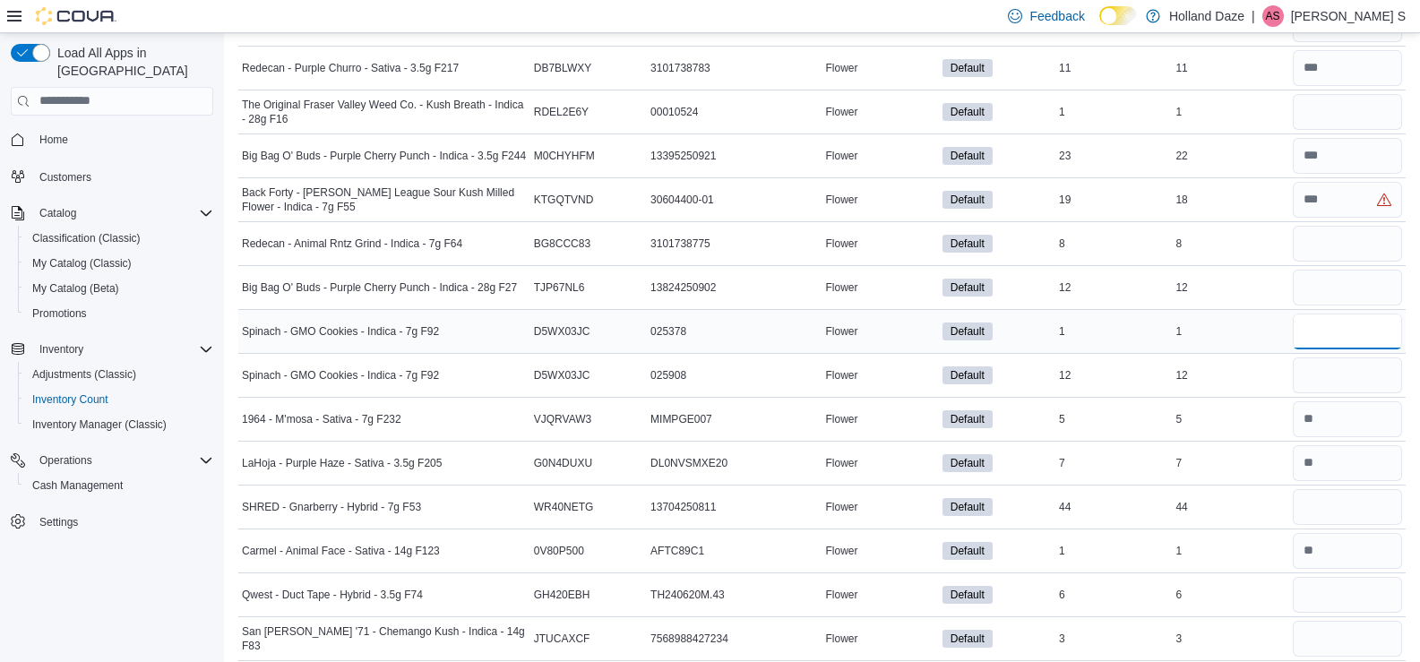
click at [1350, 333] on input "number" at bounding box center [1347, 332] width 109 height 36
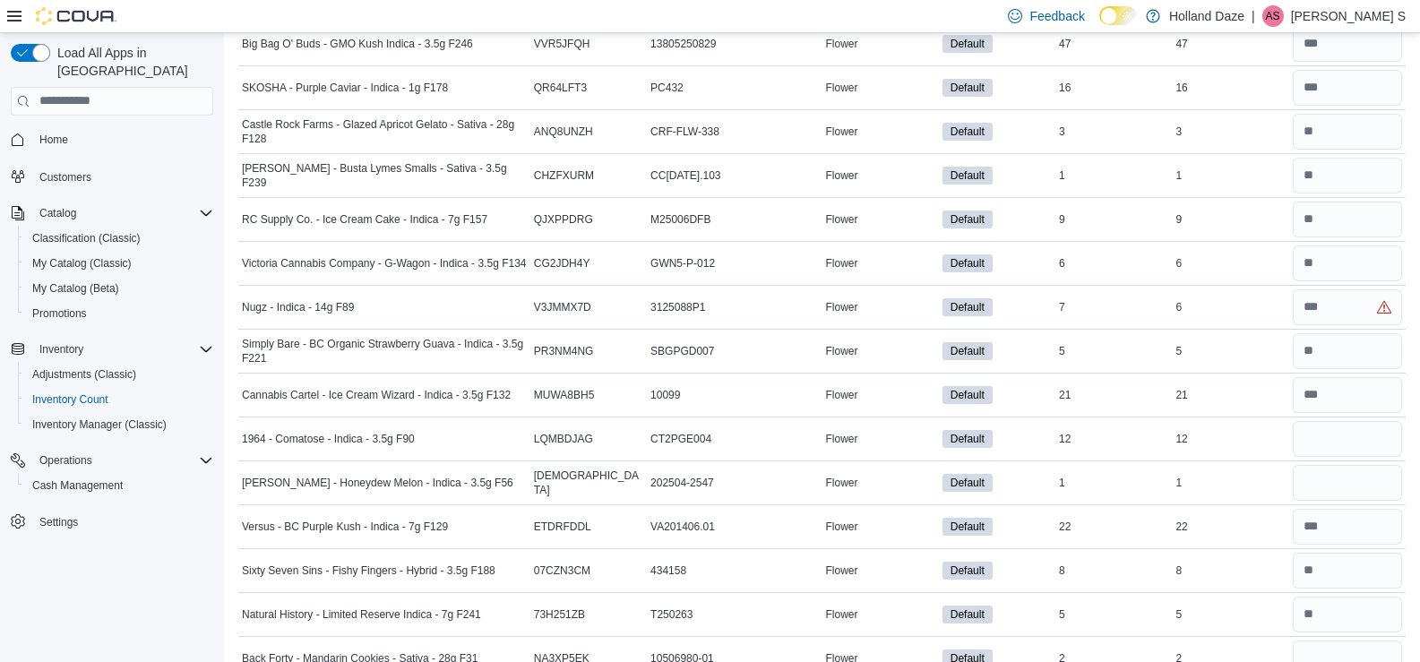
scroll to position [22, 0]
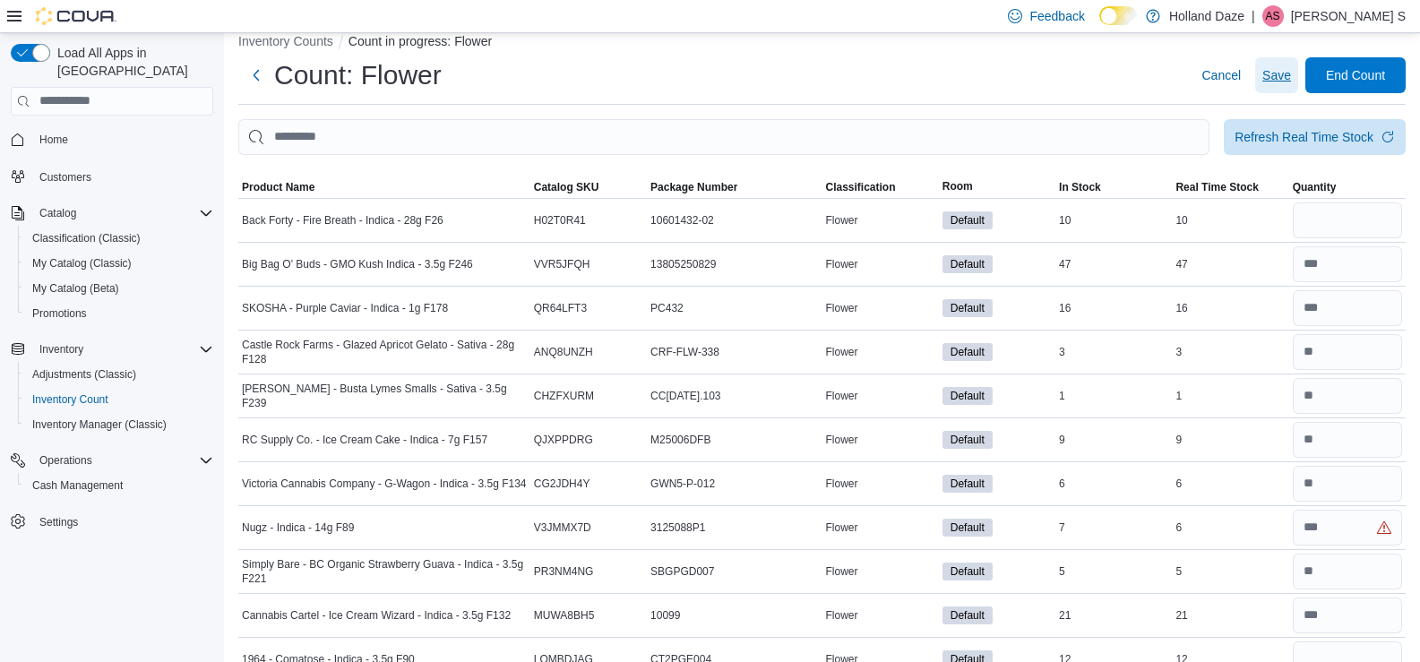
click at [1279, 68] on span "Save" at bounding box center [1276, 75] width 29 height 18
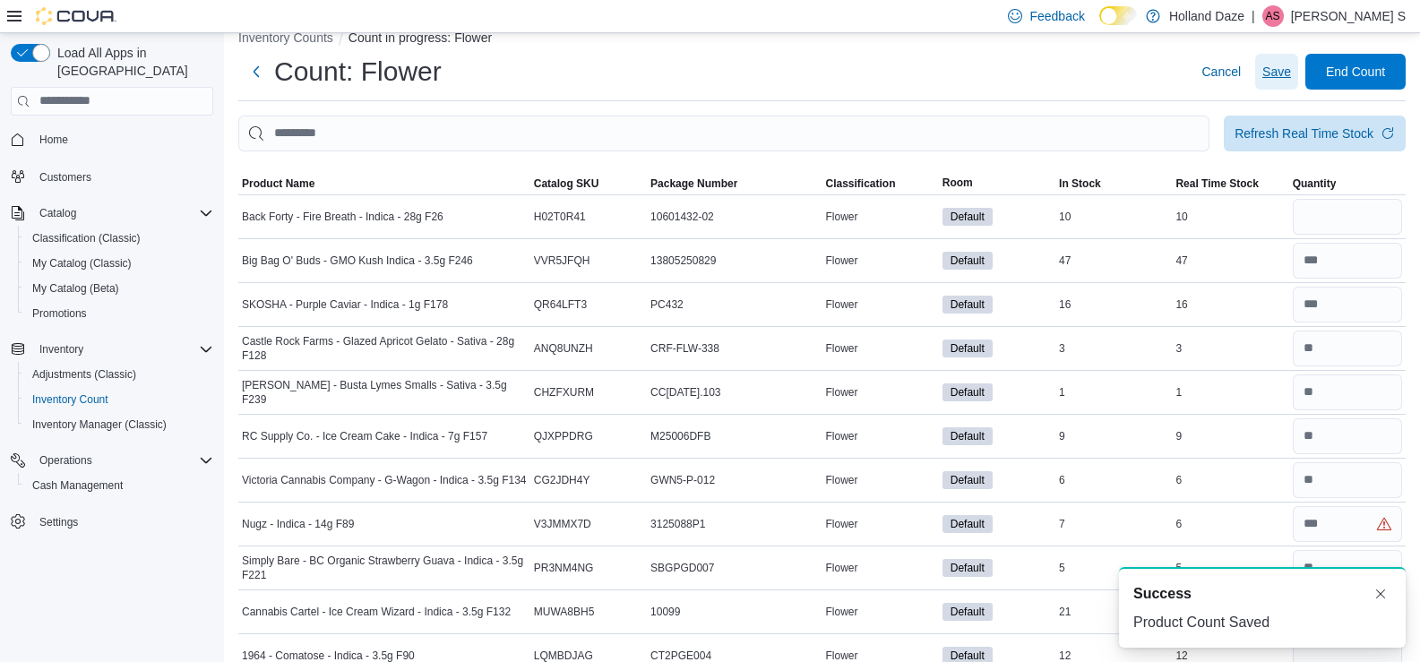
scroll to position [0, 0]
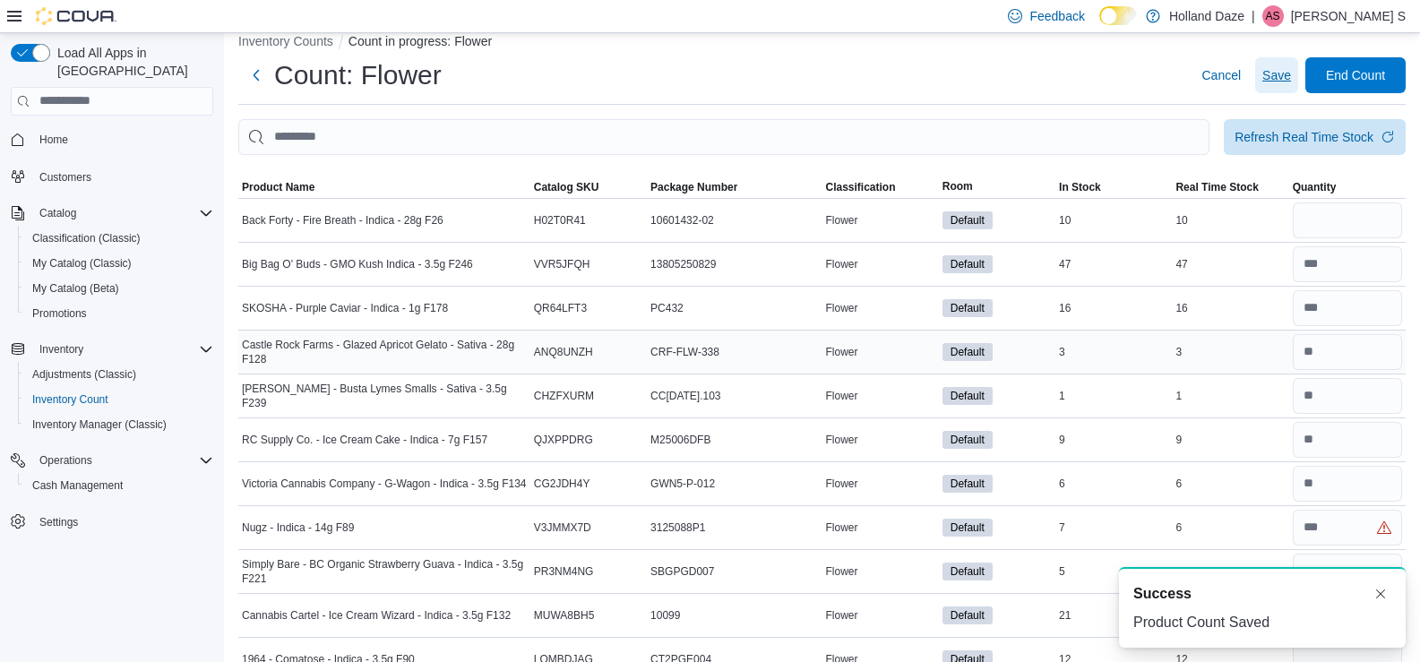
drag, startPoint x: 1280, startPoint y: 68, endPoint x: 1357, endPoint y: 358, distance: 300.3
click at [1382, 594] on button "Dismiss toast" at bounding box center [1380, 592] width 21 height 21
